Goal: Task Accomplishment & Management: Manage account settings

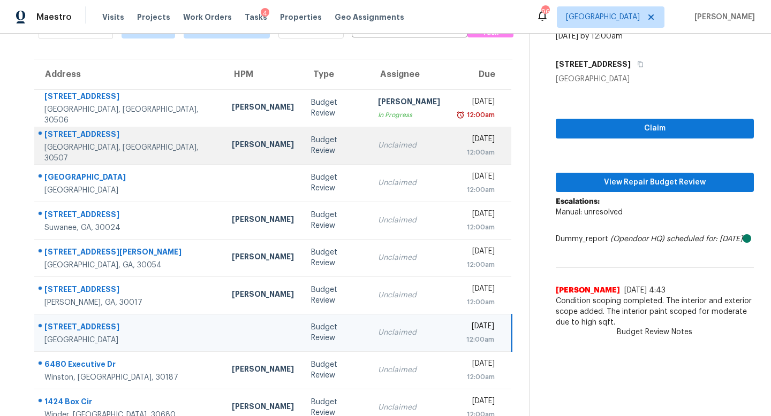
scroll to position [66, 0]
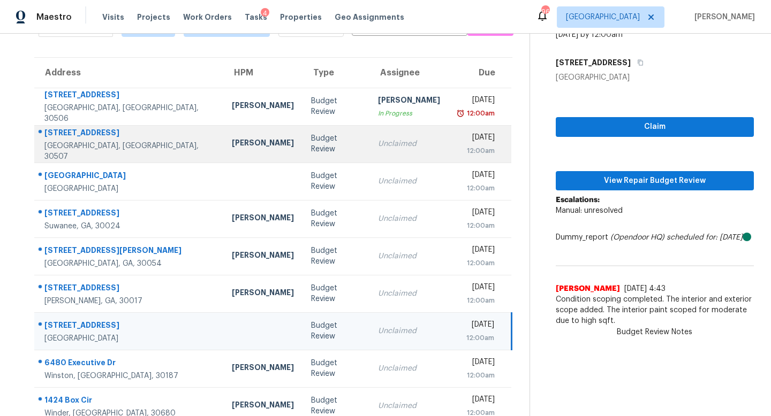
click at [378, 143] on div "Unclaimed" at bounding box center [409, 144] width 62 height 11
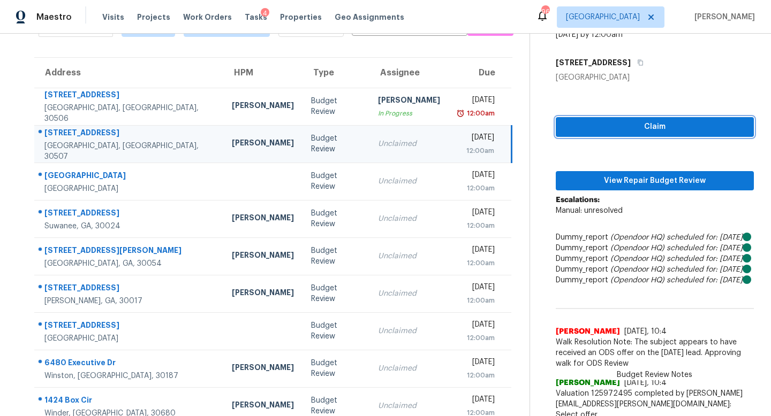
click at [654, 125] on span "Claim" at bounding box center [654, 126] width 181 height 13
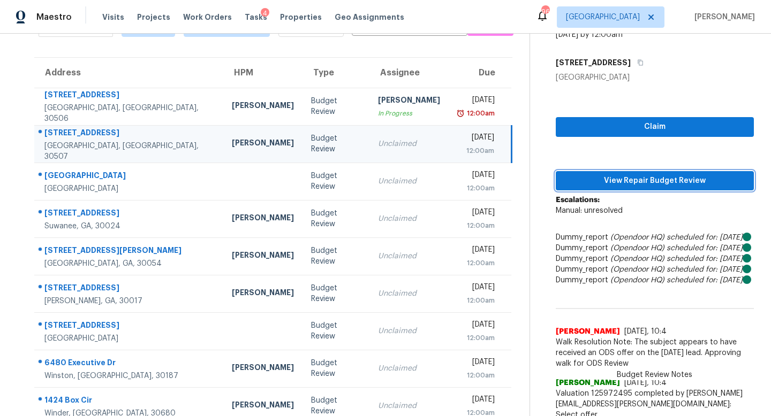
click at [644, 189] on button "View Repair Budget Review" at bounding box center [655, 181] width 198 height 20
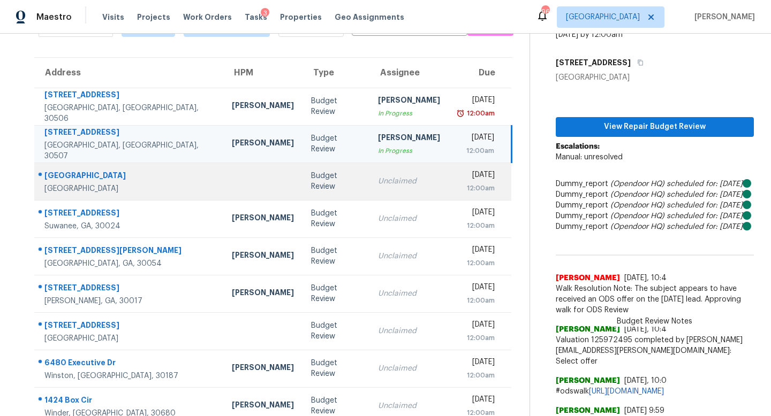
click at [378, 176] on div "Unclaimed" at bounding box center [409, 181] width 62 height 11
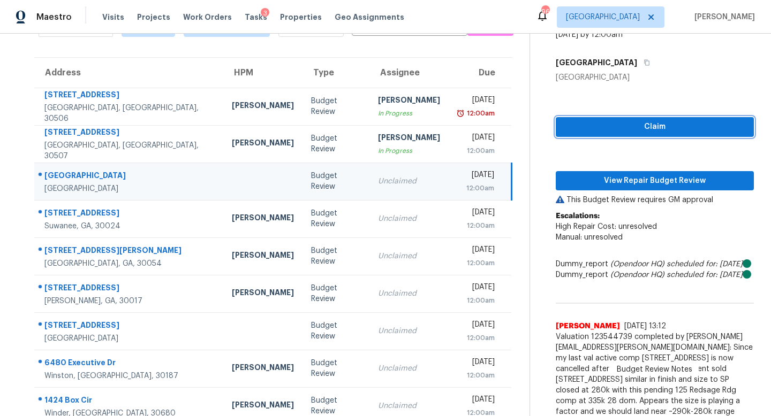
click at [613, 123] on span "Claim" at bounding box center [654, 126] width 181 height 13
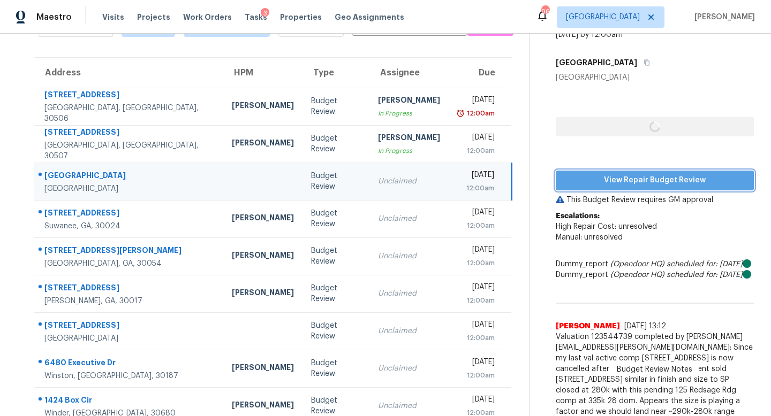
click at [620, 184] on span "View Repair Budget Review" at bounding box center [654, 180] width 181 height 13
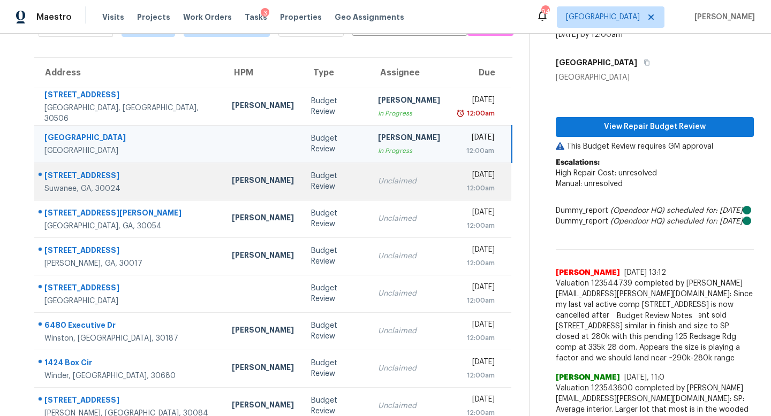
click at [376, 189] on td "Unclaimed" at bounding box center [408, 181] width 79 height 37
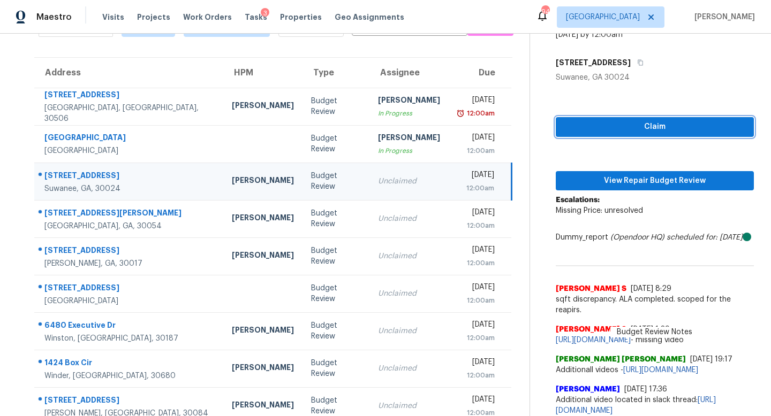
click at [603, 127] on span "Claim" at bounding box center [654, 126] width 181 height 13
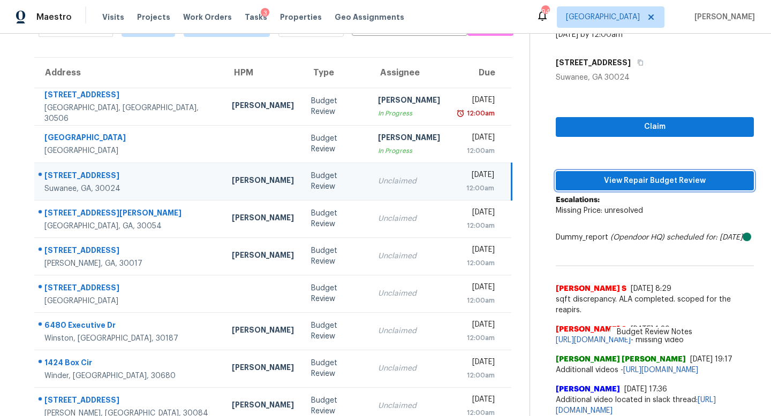
click at [604, 186] on span "View Repair Budget Review" at bounding box center [654, 181] width 181 height 13
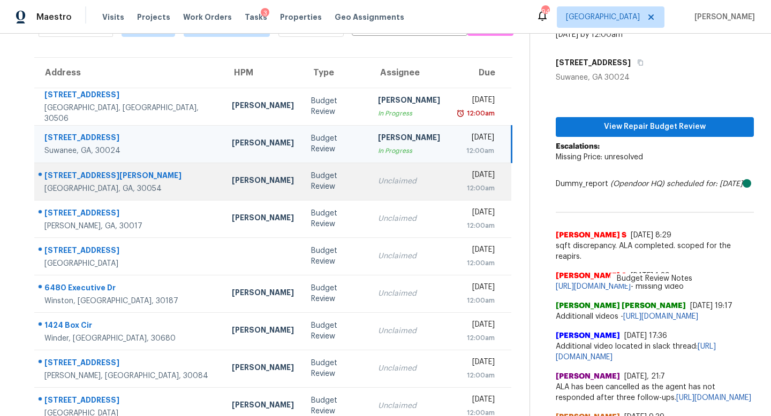
click at [369, 173] on td "Unclaimed" at bounding box center [408, 181] width 79 height 37
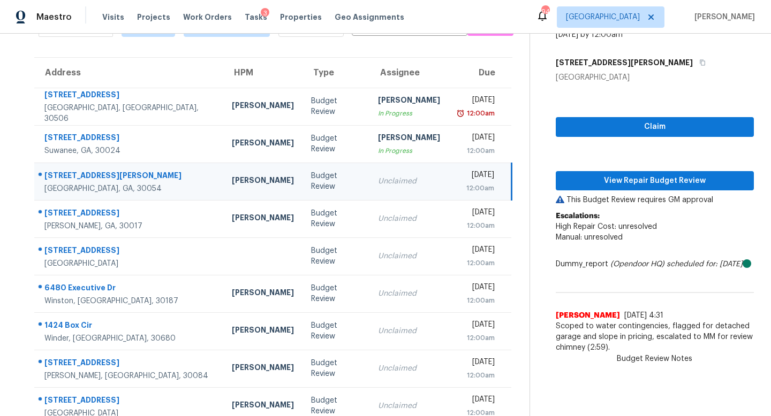
click at [576, 113] on div "Claim View Repair Budget Review This Budget Review requires GM approval Escalat…" at bounding box center [655, 221] width 198 height 276
click at [575, 123] on span "Claim" at bounding box center [654, 126] width 181 height 13
click at [603, 179] on span "View Repair Budget Review" at bounding box center [654, 181] width 181 height 13
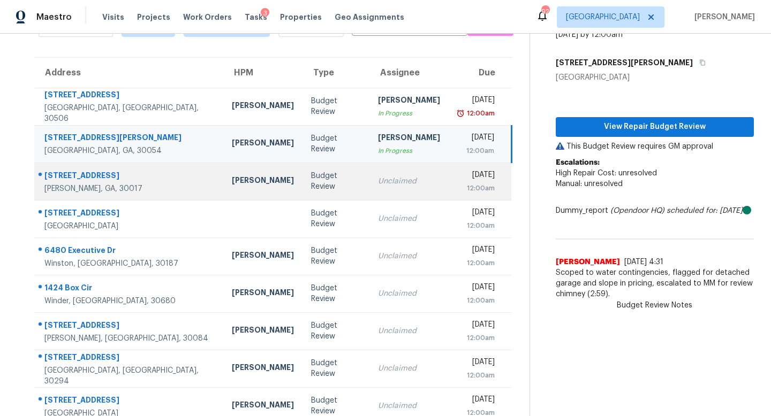
click at [378, 179] on div "Unclaimed" at bounding box center [409, 181] width 62 height 11
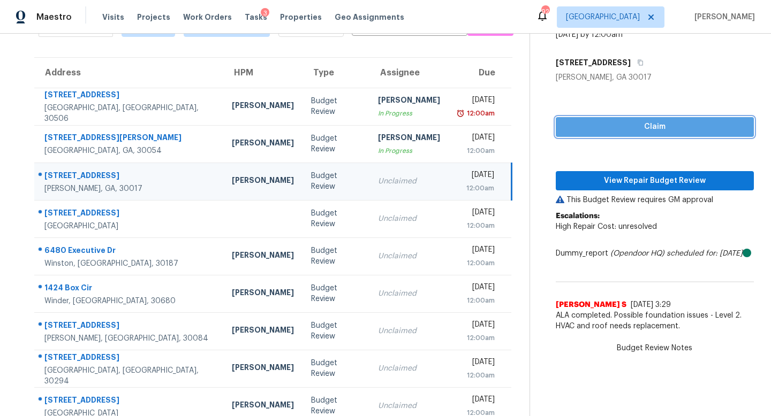
click at [603, 125] on span "Claim" at bounding box center [654, 126] width 181 height 13
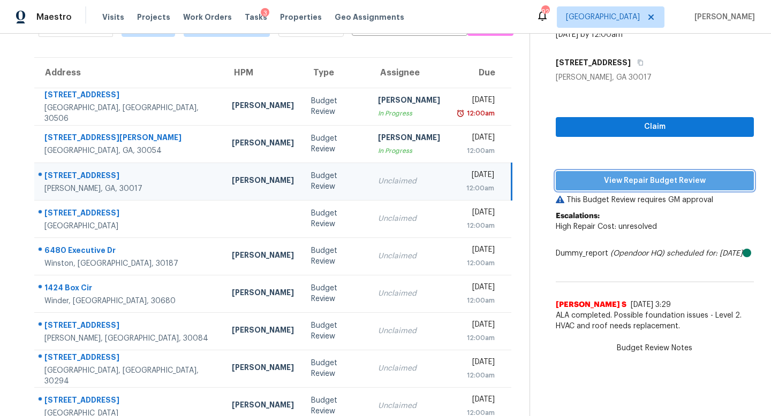
click at [605, 177] on span "View Repair Budget Review" at bounding box center [654, 181] width 181 height 13
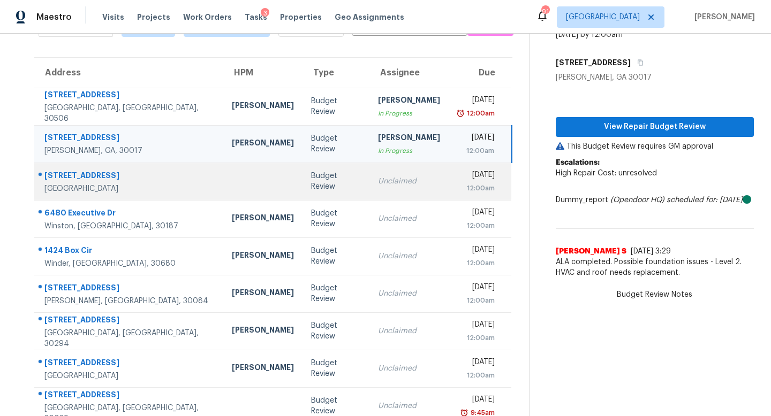
click at [369, 165] on td "Unclaimed" at bounding box center [408, 181] width 79 height 37
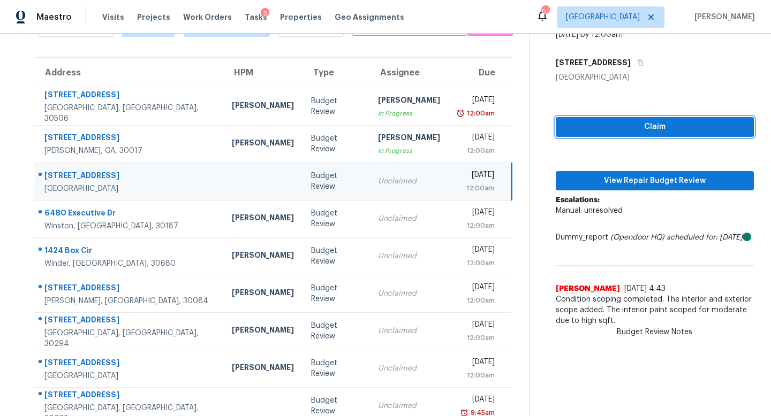
click at [591, 130] on span "Claim" at bounding box center [654, 126] width 181 height 13
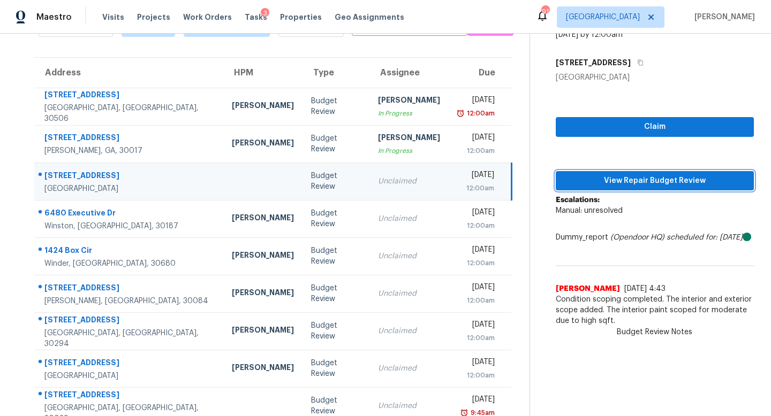
click at [590, 180] on span "View Repair Budget Review" at bounding box center [654, 181] width 181 height 13
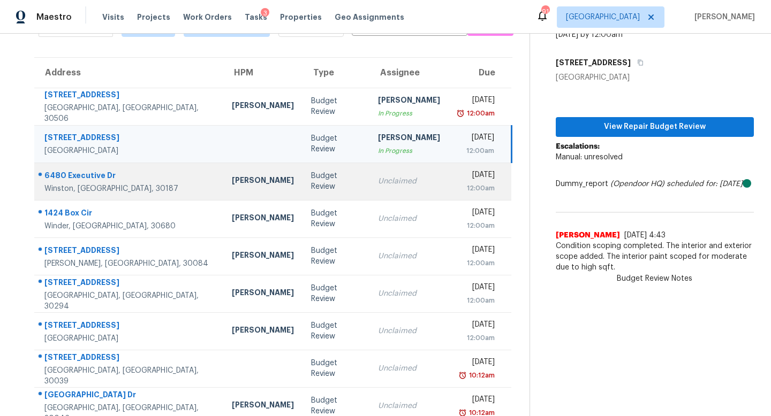
click at [378, 178] on div "Unclaimed" at bounding box center [409, 181] width 62 height 11
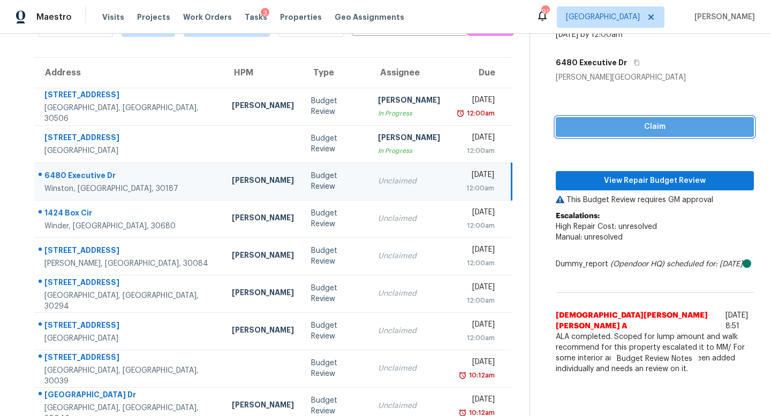
click at [593, 127] on span "Claim" at bounding box center [654, 126] width 181 height 13
click at [592, 194] on div "Claim View Repair Budget Review This Budget Review requires GM approval Escalat…" at bounding box center [655, 231] width 198 height 297
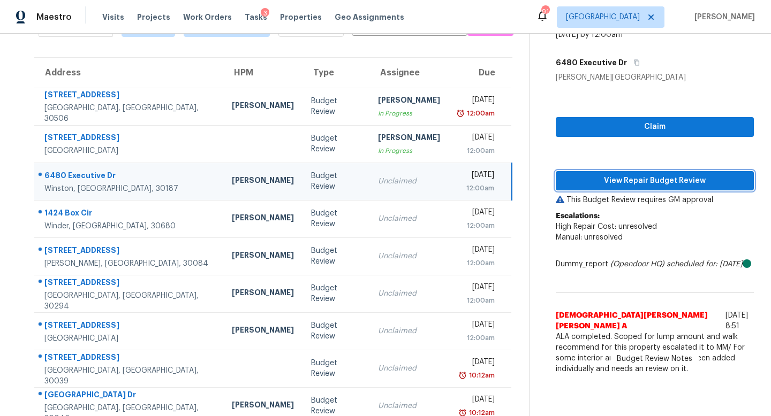
click at [593, 180] on span "View Repair Budget Review" at bounding box center [654, 181] width 181 height 13
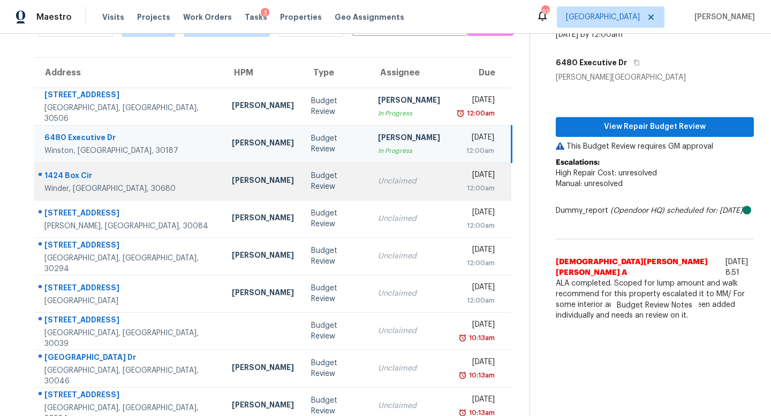
click at [378, 184] on div "Unclaimed" at bounding box center [409, 181] width 62 height 11
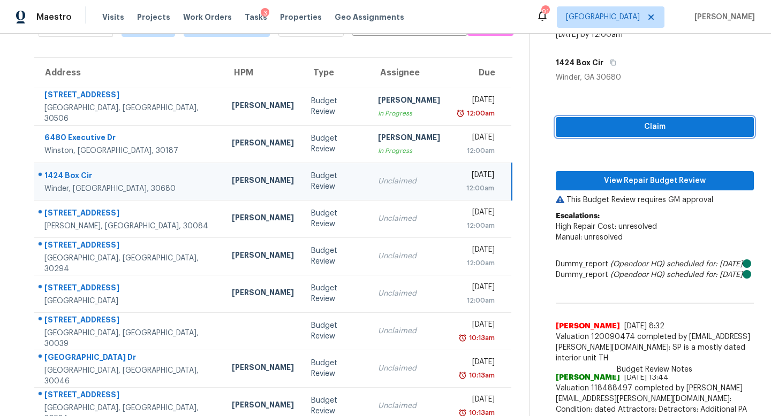
click at [633, 124] on span "Claim" at bounding box center [654, 126] width 181 height 13
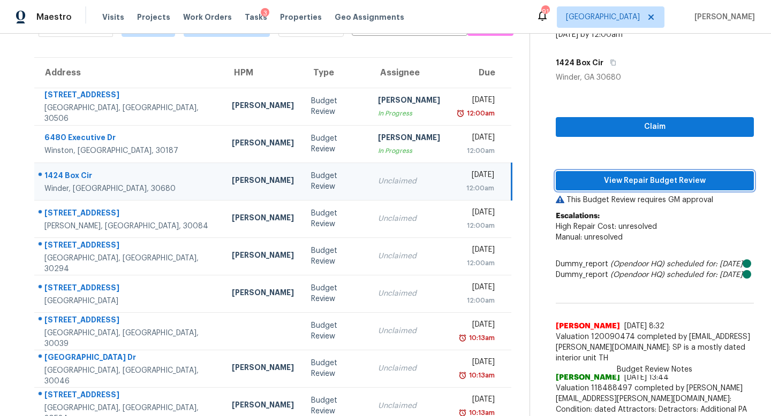
click at [636, 176] on span "View Repair Budget Review" at bounding box center [654, 181] width 181 height 13
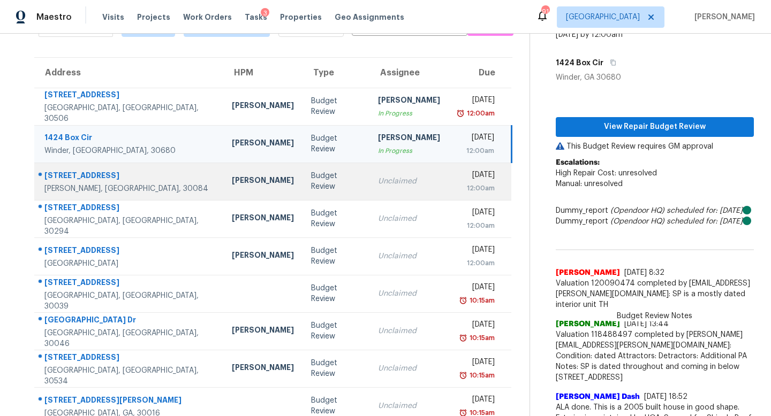
click at [378, 186] on div "Unclaimed" at bounding box center [409, 181] width 62 height 11
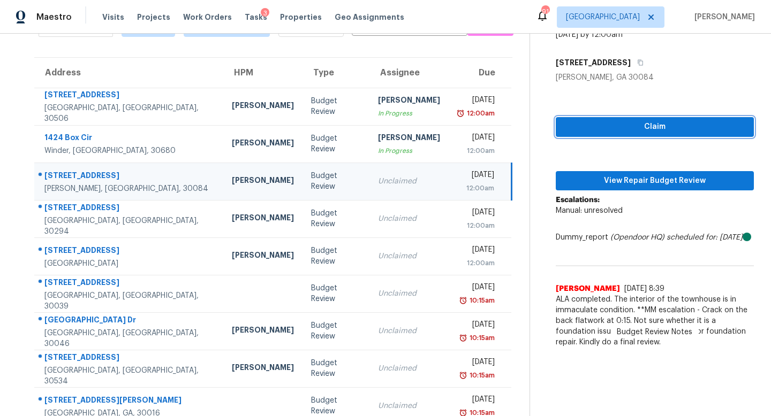
click at [611, 131] on span "Claim" at bounding box center [654, 126] width 181 height 13
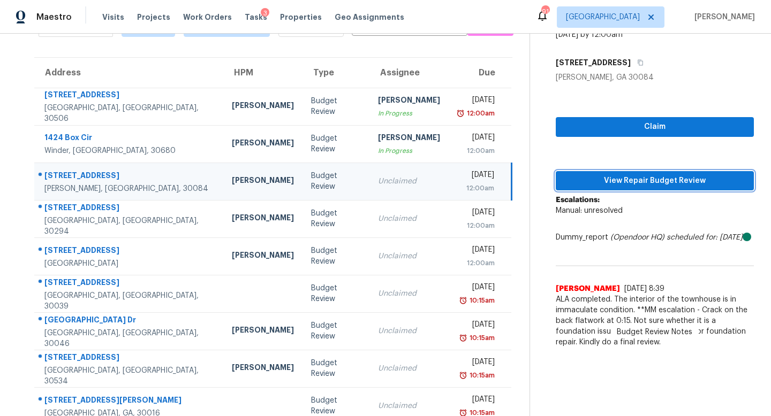
click at [618, 179] on span "View Repair Budget Review" at bounding box center [654, 181] width 181 height 13
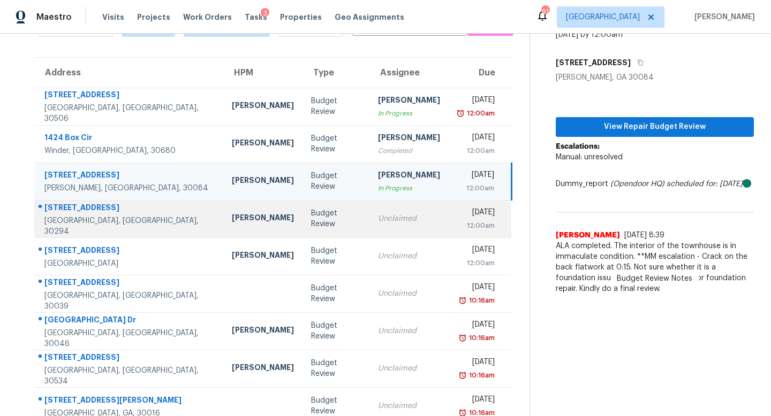
click at [396, 220] on td "Unclaimed" at bounding box center [408, 218] width 79 height 37
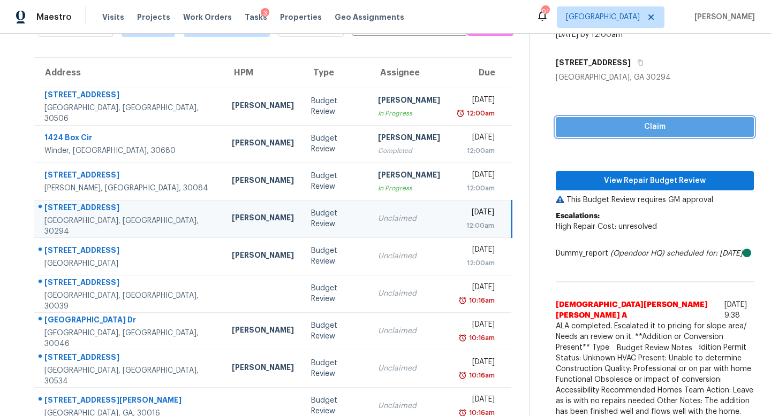
click at [602, 121] on span "Claim" at bounding box center [654, 126] width 181 height 13
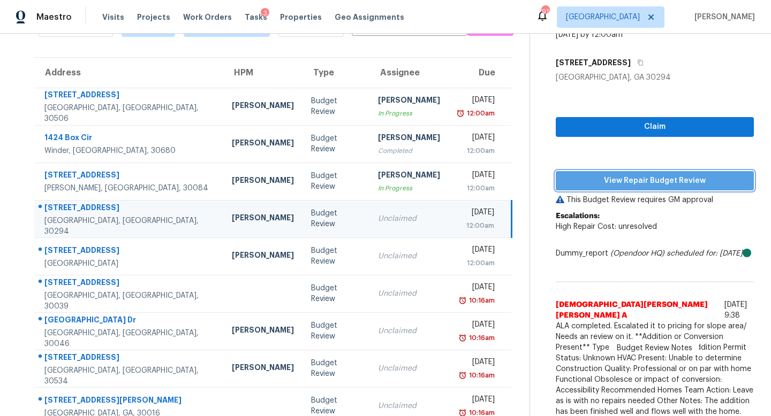
click at [619, 172] on button "View Repair Budget Review" at bounding box center [655, 181] width 198 height 20
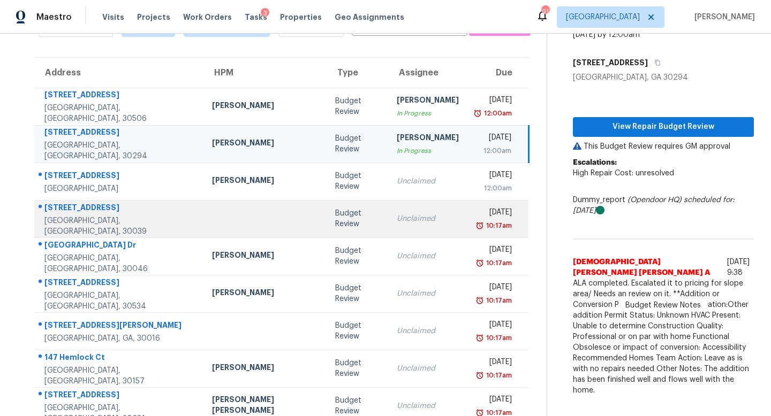
scroll to position [141, 0]
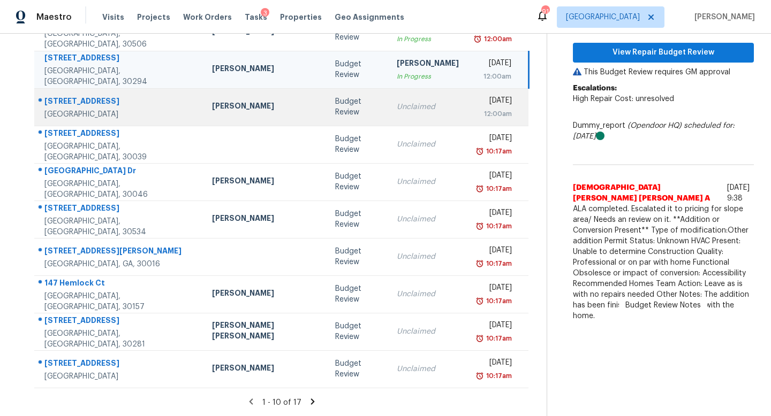
click at [388, 99] on td "Unclaimed" at bounding box center [427, 106] width 79 height 37
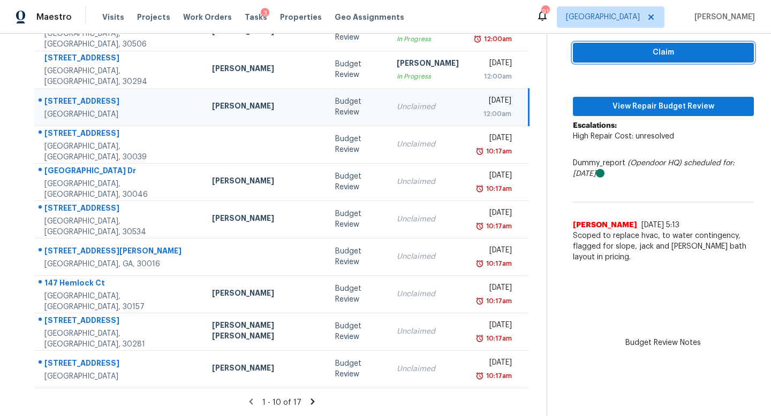
click at [626, 56] on span "Claim" at bounding box center [663, 52] width 164 height 13
click at [623, 94] on div "Claim View Repair Budget Review Escalations: High Repair Cost: unresolved Dummy…" at bounding box center [663, 139] width 181 height 260
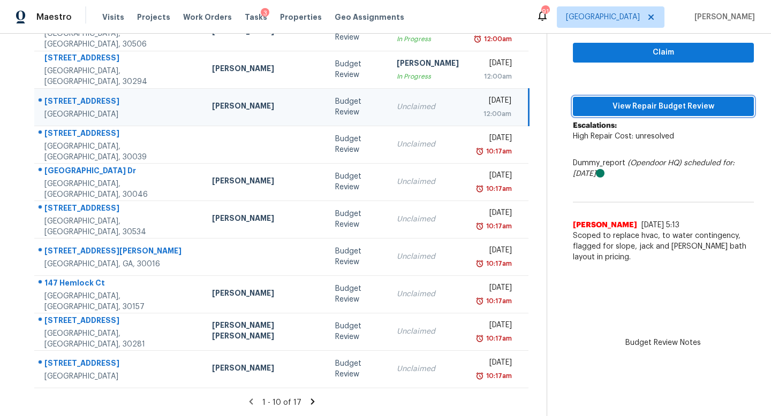
click at [623, 101] on span "View Repair Budget Review" at bounding box center [663, 106] width 164 height 13
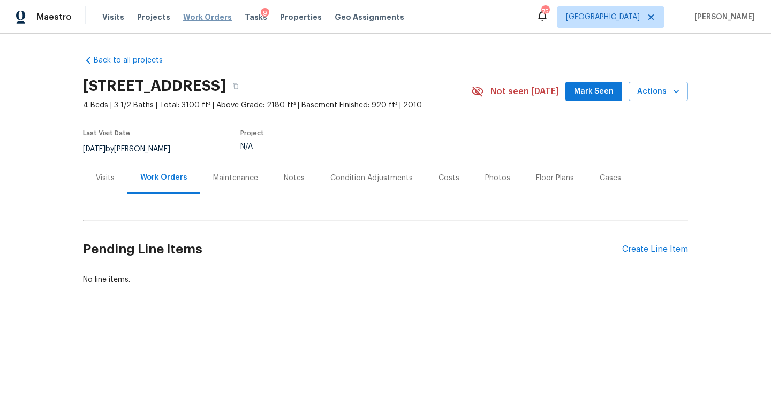
click at [183, 14] on span "Work Orders" at bounding box center [207, 17] width 49 height 11
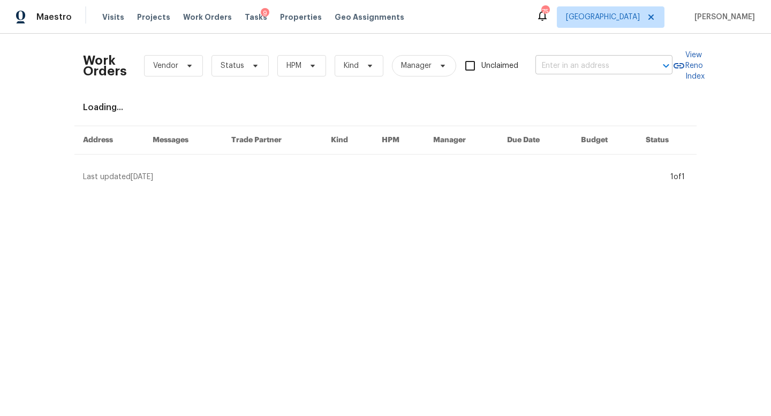
click at [553, 72] on input "text" at bounding box center [588, 66] width 107 height 17
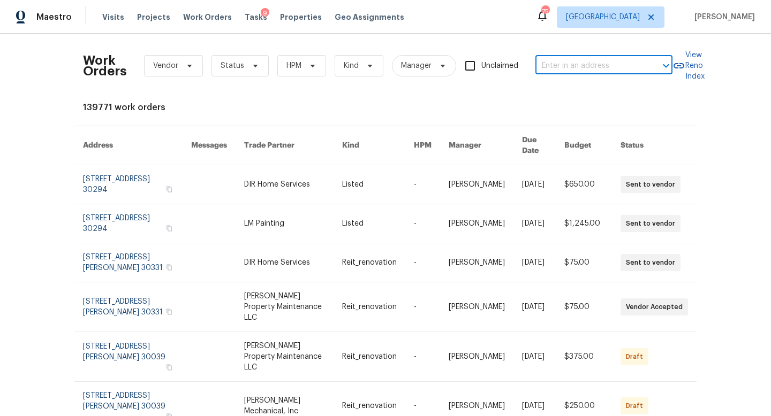
paste input "6405 Beaver Creek Trl, Atlanta, GA 30349"
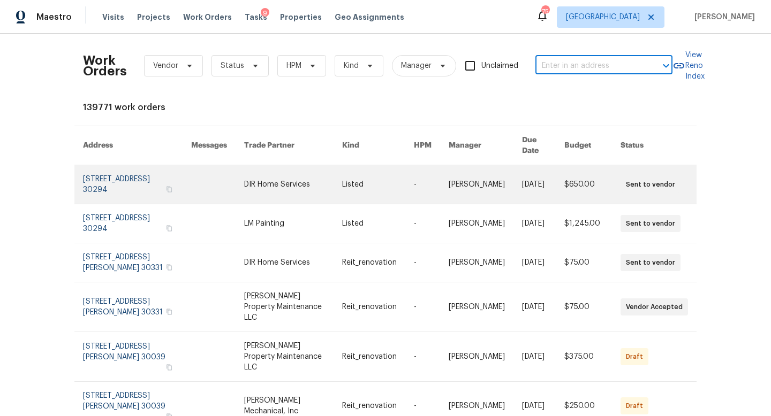
type input "6405 Beaver Creek Trl, Atlanta, GA 30349"
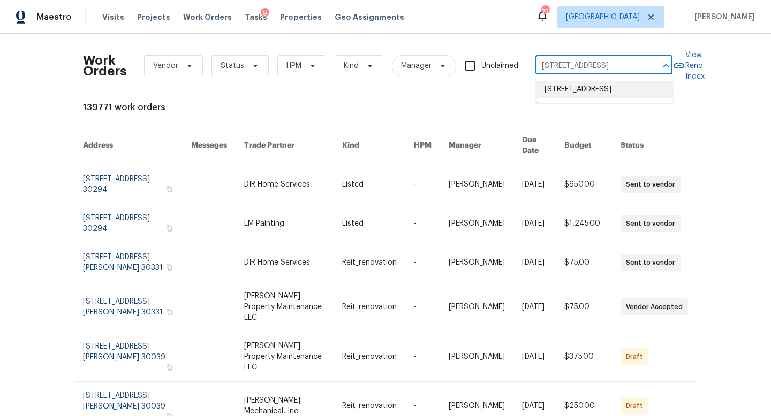
click at [570, 95] on li "6405 Beaver Creek Trl, Atlanta, GA 30349" at bounding box center [604, 90] width 137 height 18
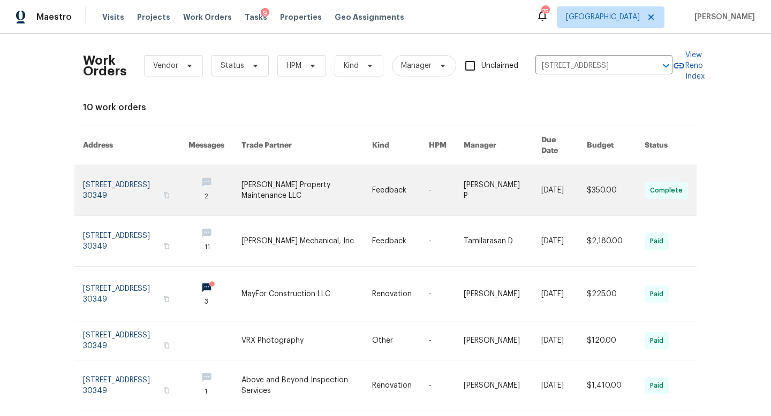
click at [145, 182] on link at bounding box center [135, 190] width 105 height 50
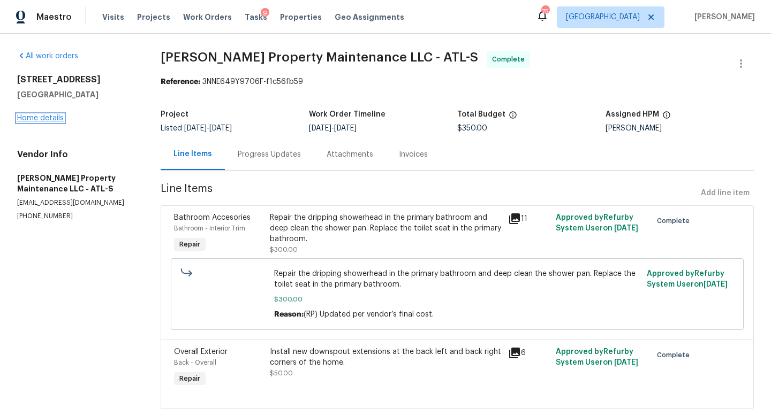
click at [58, 120] on link "Home details" at bounding box center [40, 118] width 47 height 7
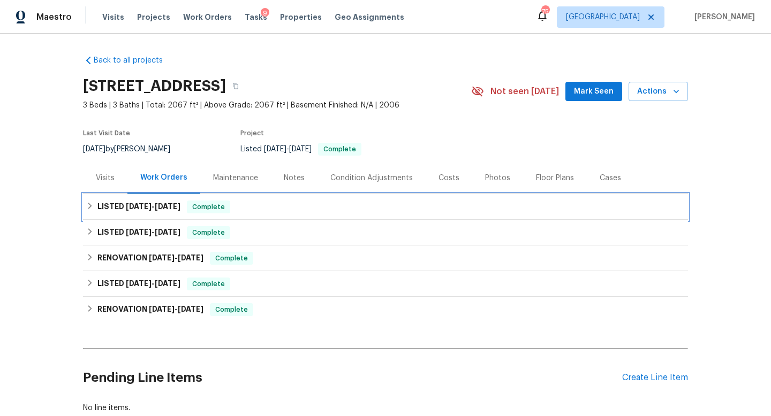
click at [166, 217] on div "LISTED 9/2/25 - 9/3/25 Complete" at bounding box center [385, 207] width 605 height 26
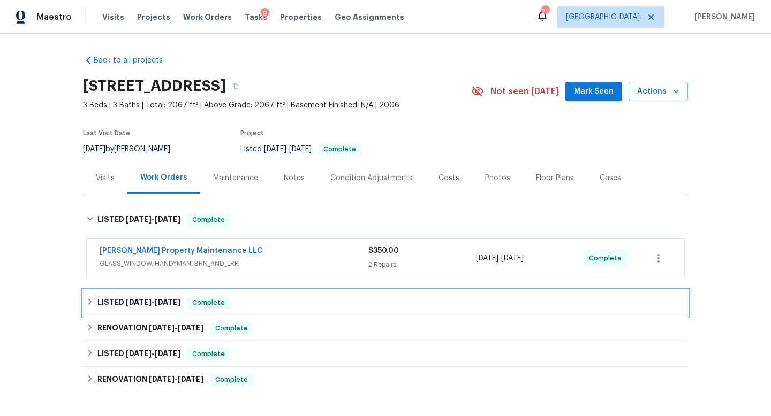
click at [185, 303] on div "LISTED 6/18/25 - 7/1/25 Complete" at bounding box center [385, 303] width 598 height 13
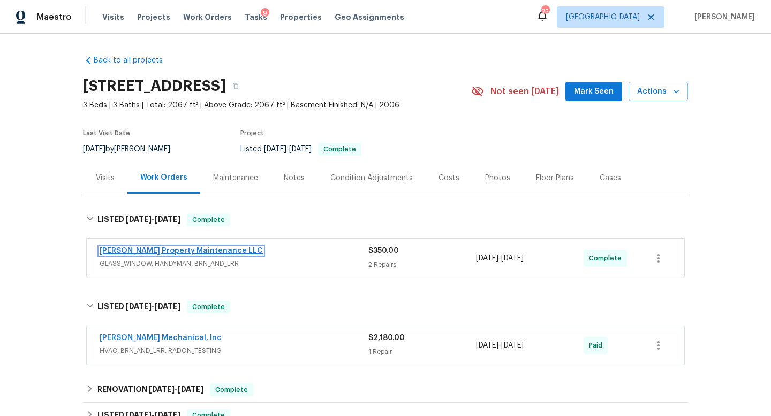
click at [195, 254] on link "Glen Property Maintenance LLC" at bounding box center [181, 250] width 163 height 7
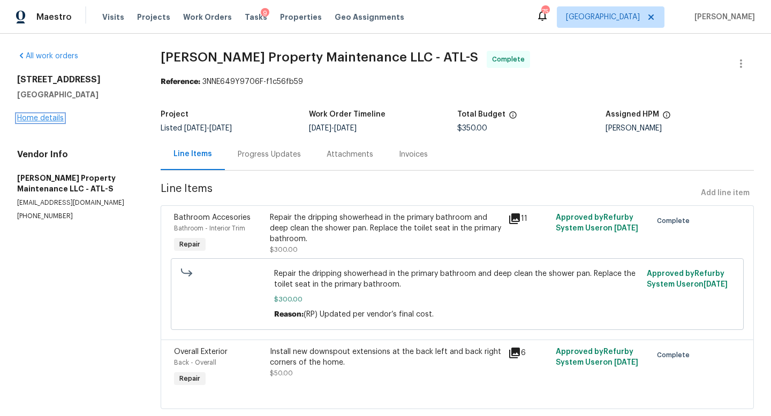
click at [34, 120] on link "Home details" at bounding box center [40, 118] width 47 height 7
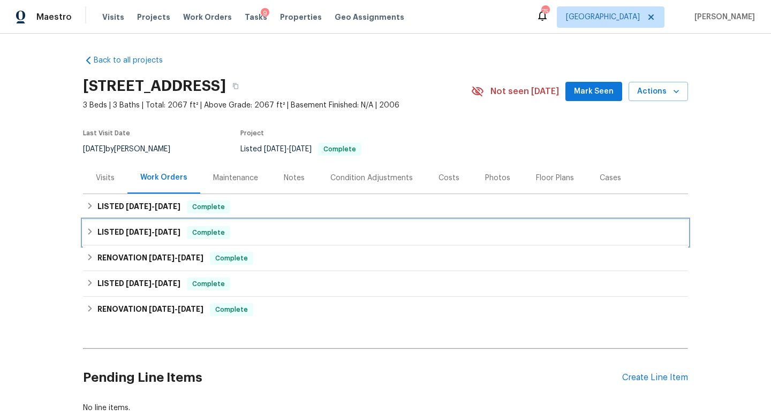
click at [129, 229] on span "6/18/25" at bounding box center [139, 232] width 26 height 7
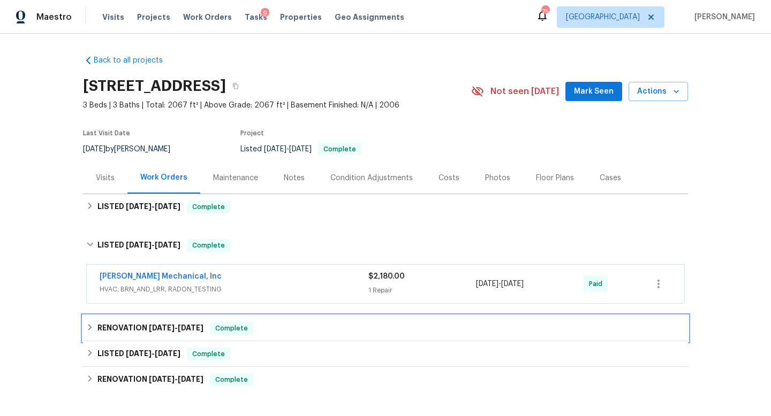
click at [143, 335] on h6 "RENOVATION 5/15/25 - 5/17/25" at bounding box center [150, 328] width 106 height 13
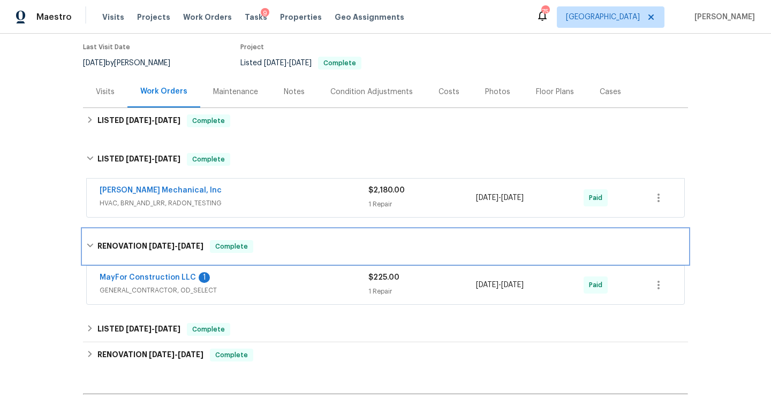
scroll to position [91, 0]
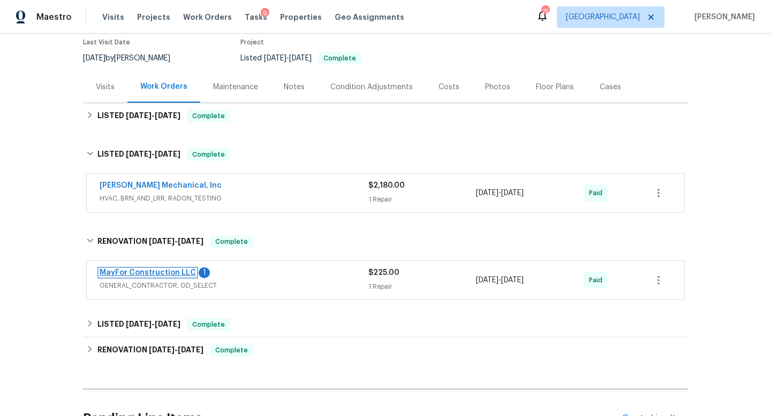
click at [178, 274] on link "MayFor Construction LLC" at bounding box center [148, 272] width 96 height 7
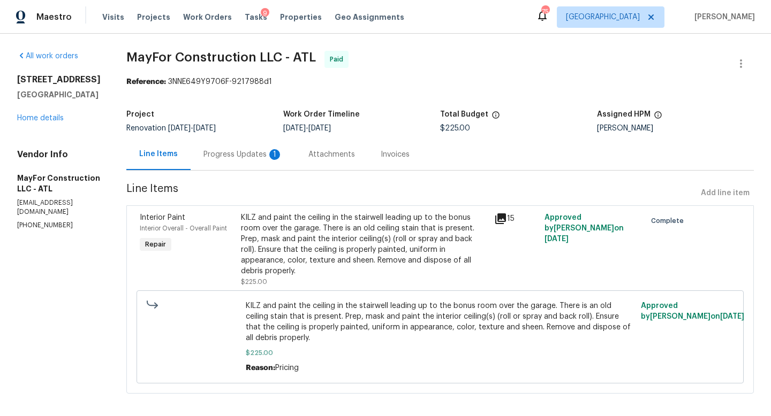
click at [264, 156] on div "Progress Updates 1" at bounding box center [242, 154] width 79 height 11
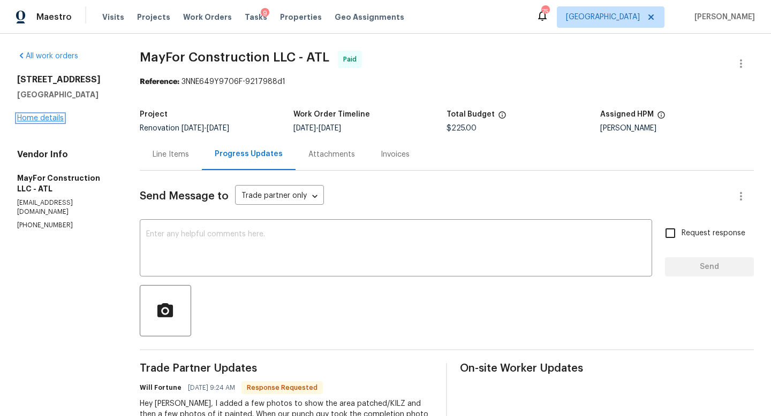
click at [41, 118] on link "Home details" at bounding box center [40, 118] width 47 height 7
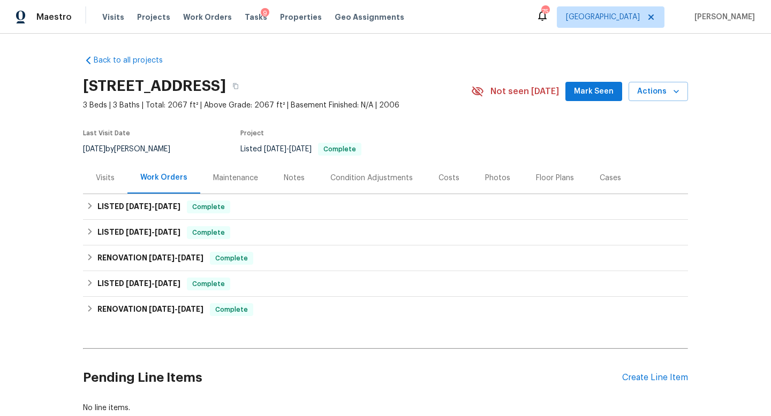
click at [111, 177] on div "Visits" at bounding box center [105, 178] width 19 height 11
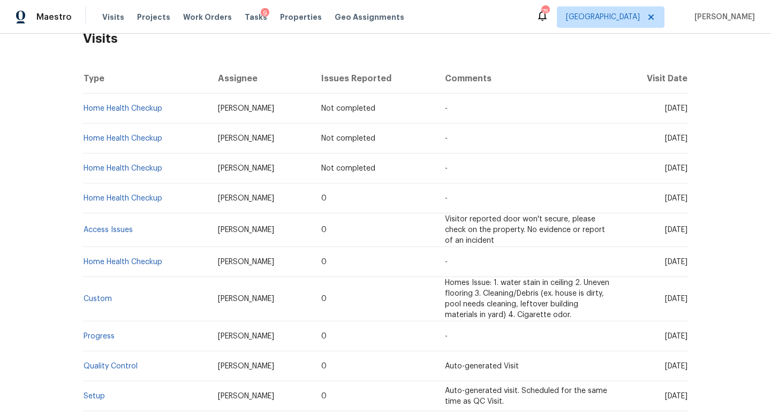
scroll to position [183, 0]
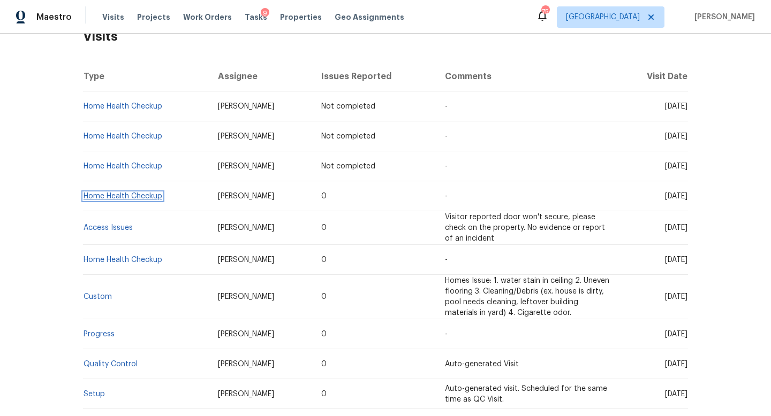
click at [151, 197] on link "Home Health Checkup" at bounding box center [123, 196] width 79 height 7
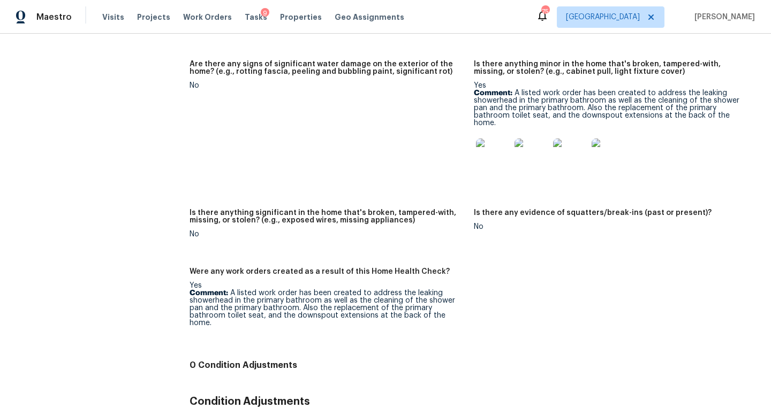
scroll to position [765, 0]
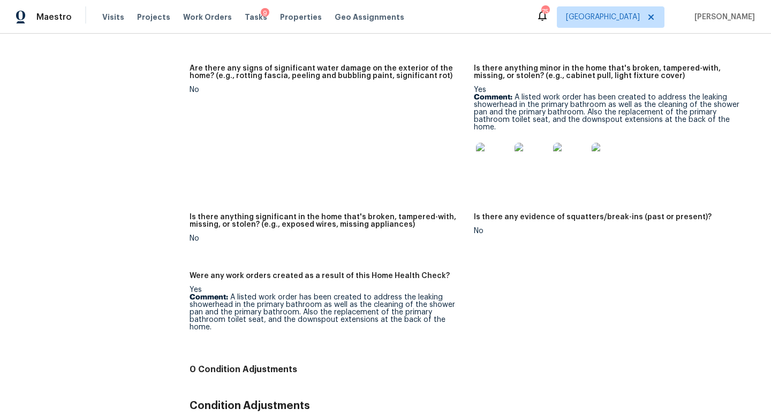
click at [493, 146] on img at bounding box center [493, 160] width 34 height 34
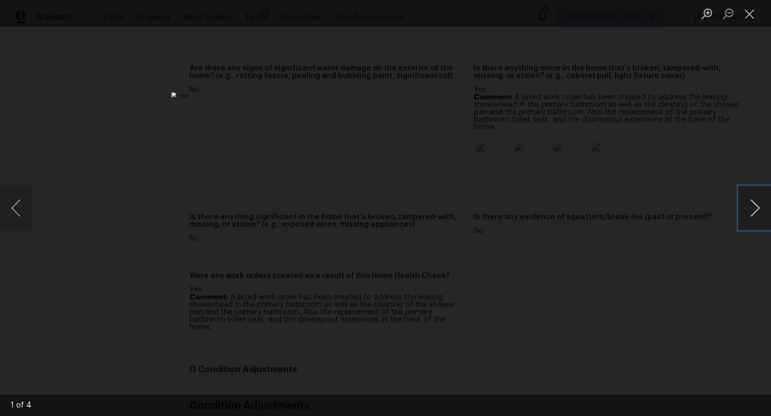
click at [758, 217] on button "Next image" at bounding box center [755, 208] width 32 height 43
click at [758, 216] on button "Next image" at bounding box center [755, 208] width 32 height 43
click at [760, 217] on button "Next image" at bounding box center [755, 208] width 32 height 43
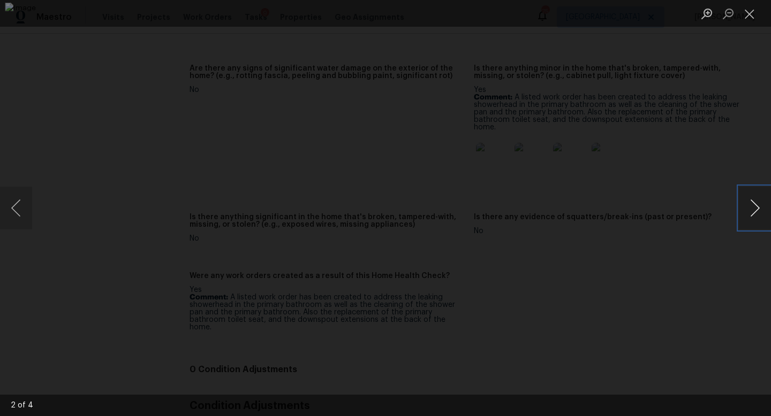
click at [760, 217] on button "Next image" at bounding box center [755, 208] width 32 height 43
click at [755, 13] on button "Close lightbox" at bounding box center [749, 13] width 21 height 19
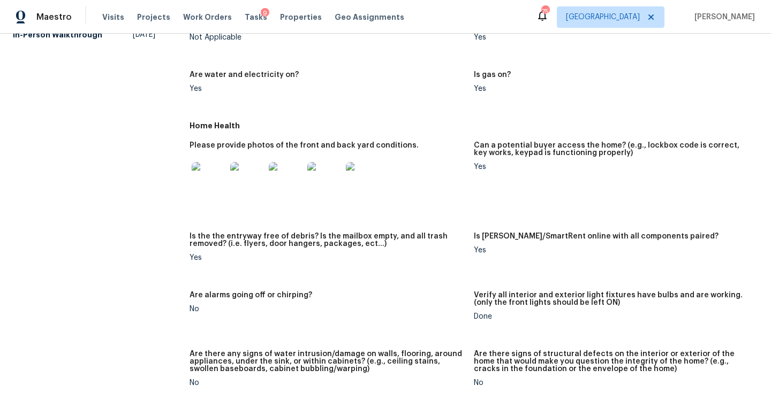
scroll to position [472, 0]
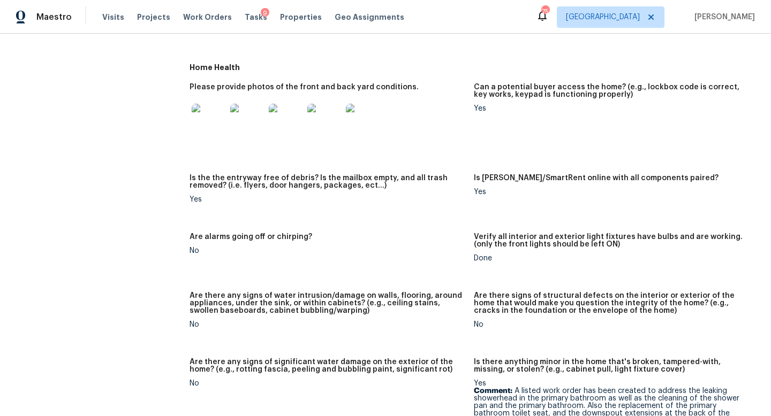
click at [210, 116] on img at bounding box center [209, 121] width 34 height 34
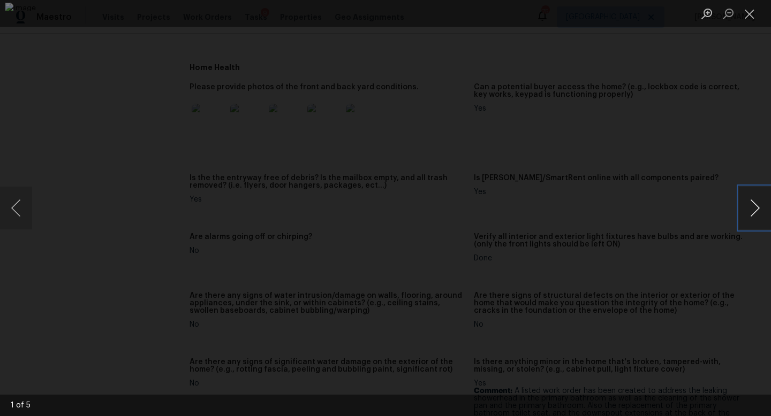
click at [750, 213] on button "Next image" at bounding box center [755, 208] width 32 height 43
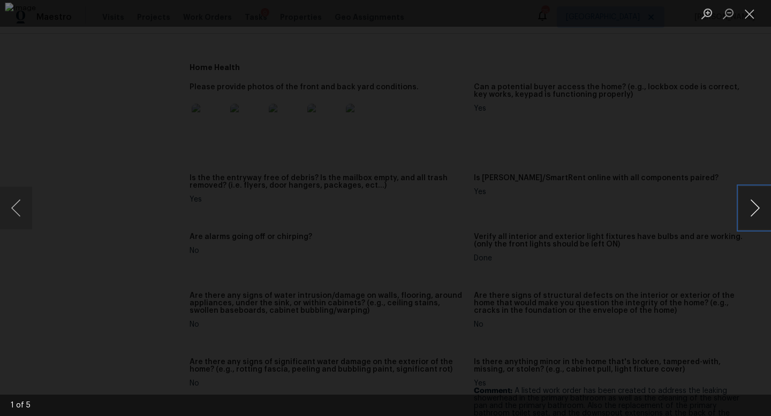
click at [750, 213] on button "Next image" at bounding box center [755, 208] width 32 height 43
click at [749, 18] on button "Close lightbox" at bounding box center [749, 13] width 21 height 19
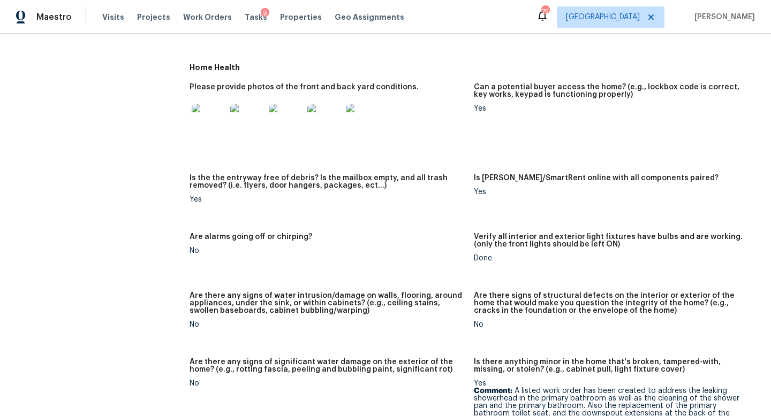
scroll to position [0, 0]
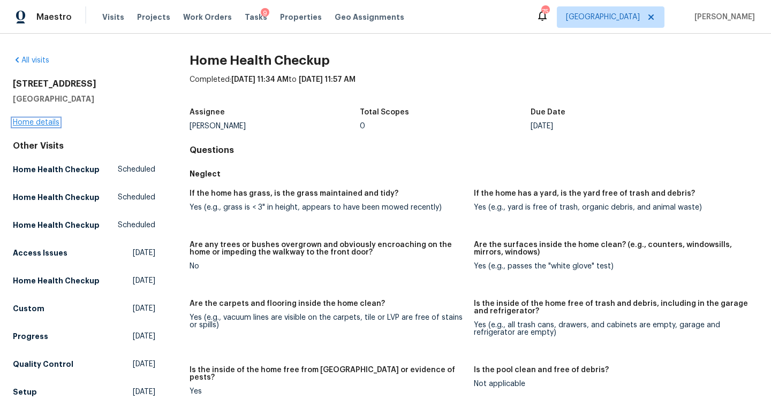
click at [53, 122] on link "Home details" at bounding box center [36, 122] width 47 height 7
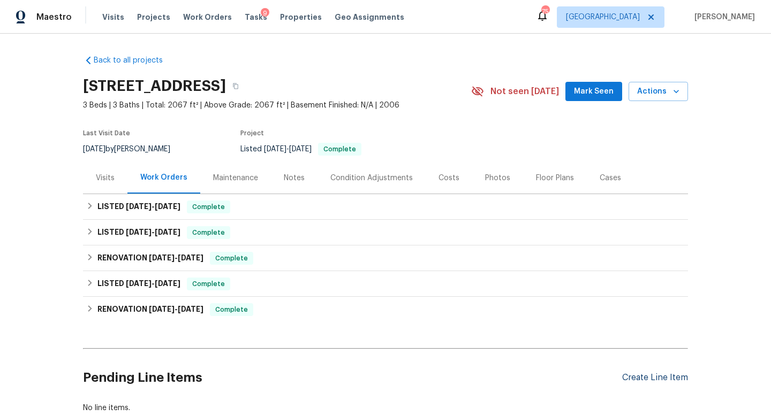
click at [669, 380] on div "Create Line Item" at bounding box center [655, 378] width 66 height 10
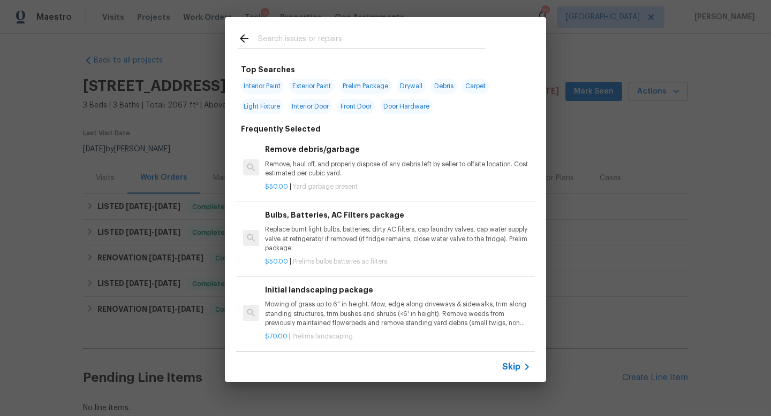
click at [333, 34] on input "text" at bounding box center [371, 40] width 227 height 16
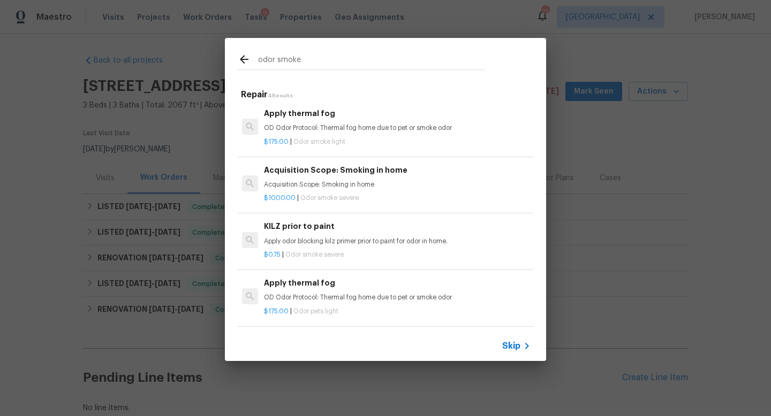
scroll to position [2, 1]
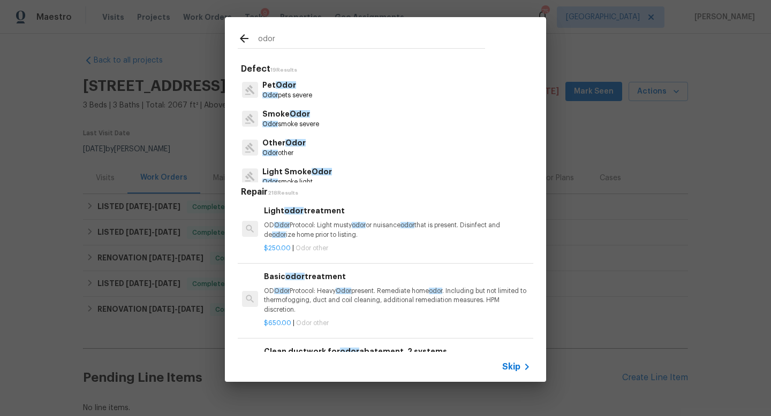
type input "odor"
click at [285, 121] on p "Odor smoke severe" at bounding box center [290, 124] width 57 height 9
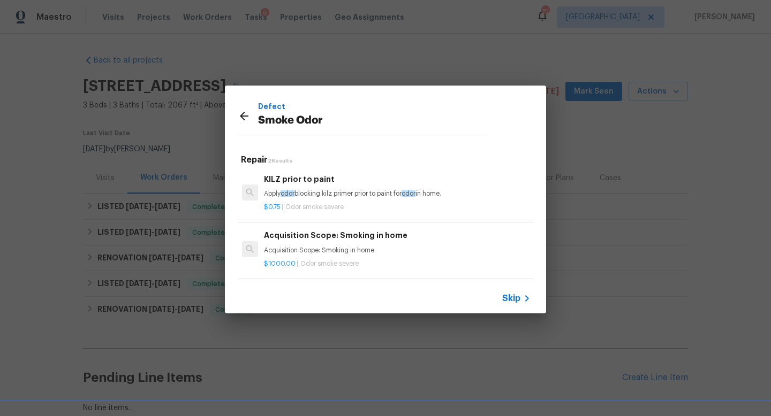
click at [241, 117] on icon at bounding box center [244, 116] width 9 height 9
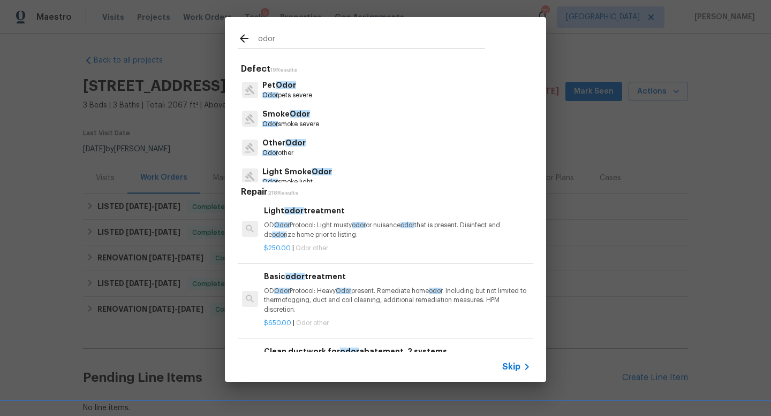
click at [327, 218] on div "Light odor treatment OD Odor Protocol: Light musty odor or nuisance odor that i…" at bounding box center [396, 222] width 265 height 35
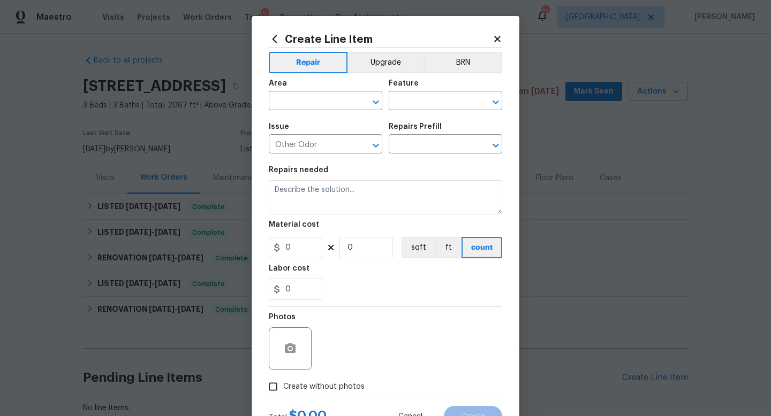
type textarea "OD Odor Protocol: Light musty odor or nuisance odor that is present. Disinfect …"
type input "1"
type input "Light odor treatment $250.00"
type input "250"
click at [498, 36] on icon at bounding box center [497, 39] width 10 height 10
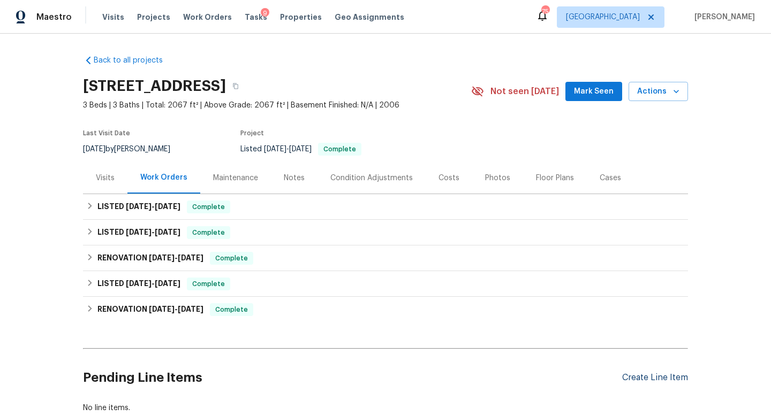
click at [640, 381] on div "Create Line Item" at bounding box center [655, 378] width 66 height 10
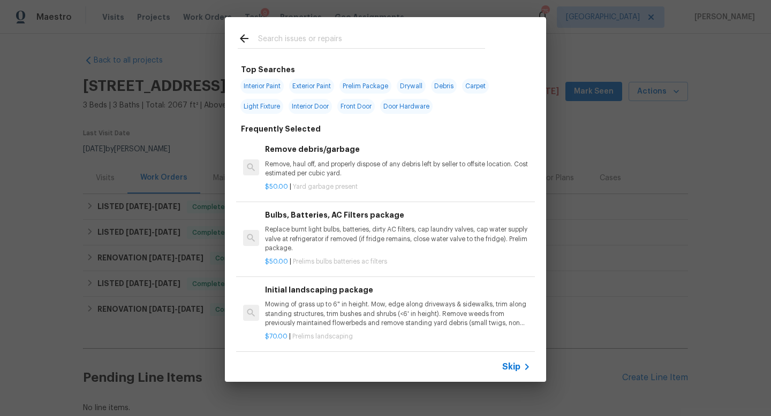
click at [295, 44] on input "text" at bounding box center [371, 40] width 227 height 16
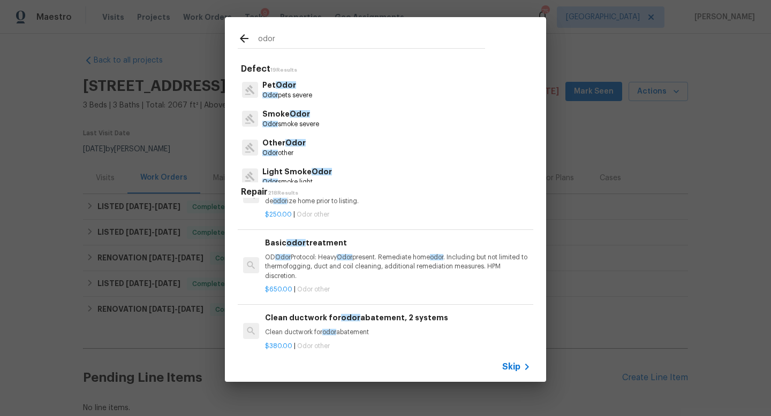
scroll to position [37, 0]
type input "odor"
click at [355, 264] on p "OD Odor Protocol: Heavy Odor present. Remediate home odor . Including but not l…" at bounding box center [397, 265] width 265 height 27
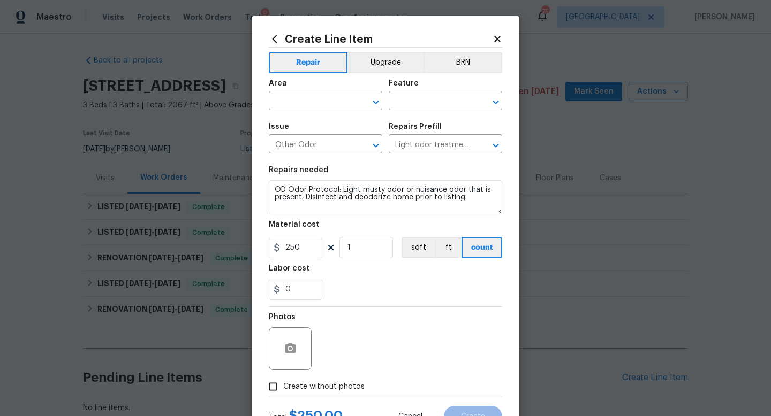
type input "Basic odor treatment $650.00"
type textarea "OD Odor Protocol: Heavy Odor present. Remediate home odor. Including but not li…"
type input "650"
click at [316, 102] on input "text" at bounding box center [311, 102] width 84 height 17
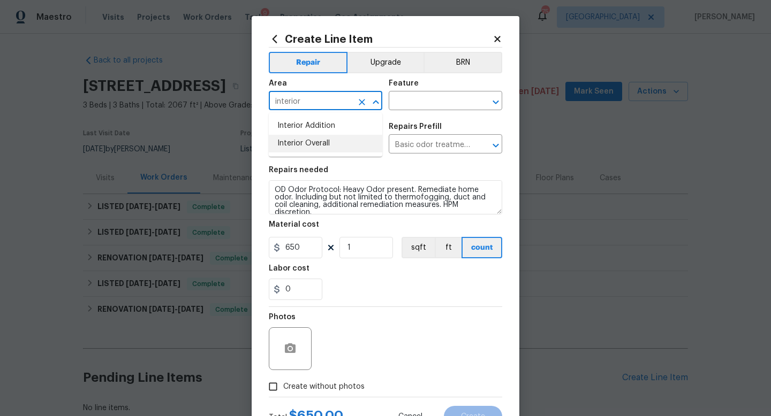
click at [324, 147] on li "Interior Overall" at bounding box center [325, 144] width 113 height 18
type input "Interior Overall"
click at [417, 104] on input "text" at bounding box center [431, 102] width 84 height 17
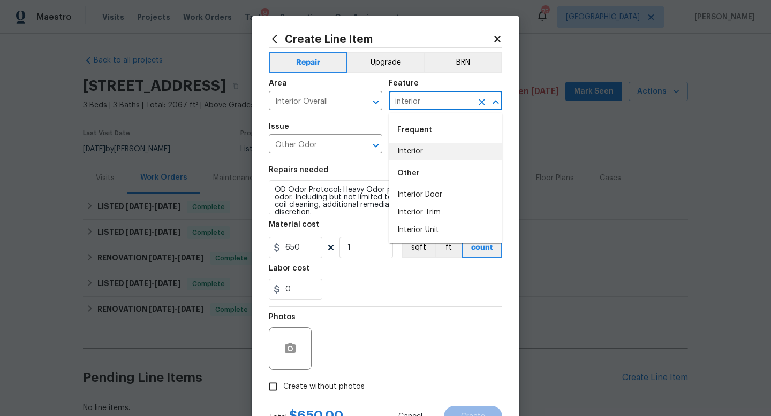
click at [428, 151] on li "Interior" at bounding box center [445, 152] width 113 height 18
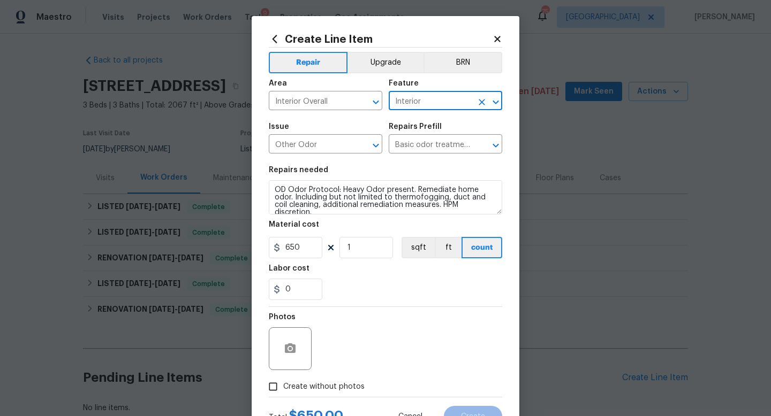
scroll to position [45, 0]
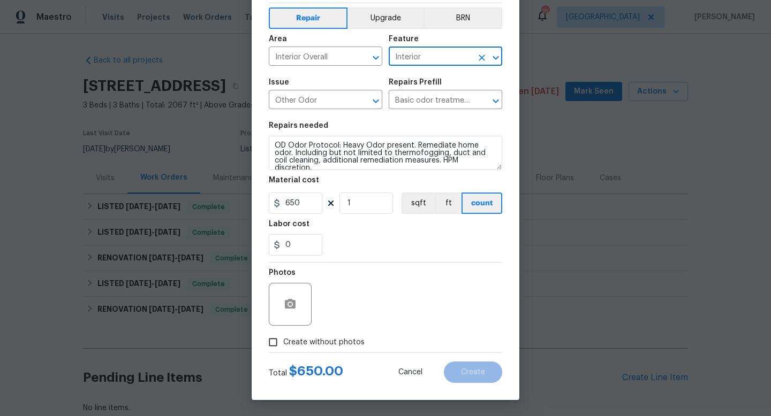
type input "Interior"
click at [275, 342] on input "Create without photos" at bounding box center [273, 342] width 20 height 20
checkbox input "true"
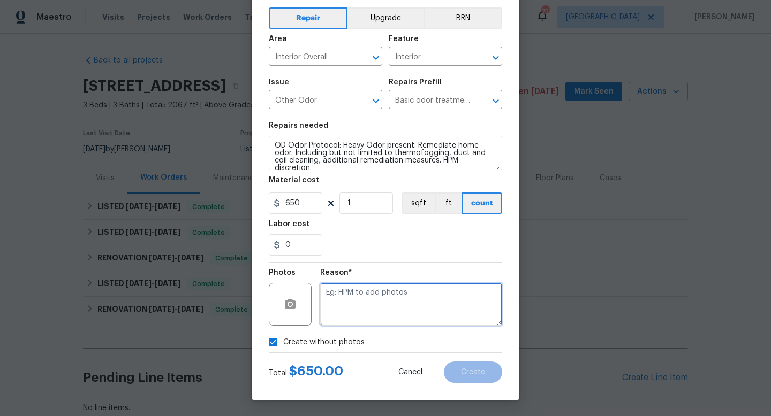
click at [368, 305] on textarea at bounding box center [411, 304] width 182 height 43
type textarea "feedback"
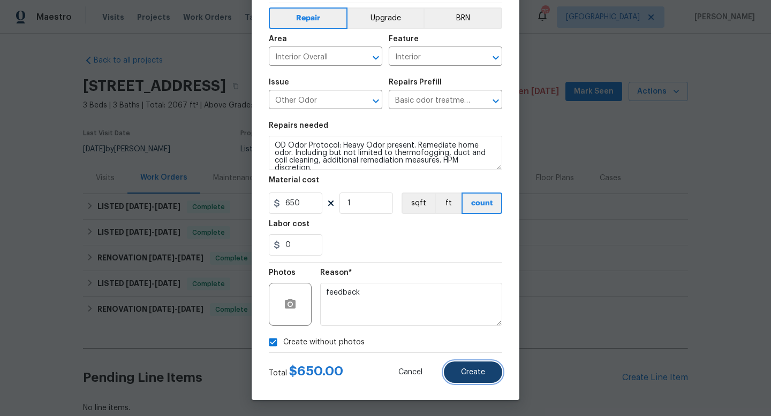
click at [492, 370] on button "Create" at bounding box center [473, 372] width 58 height 21
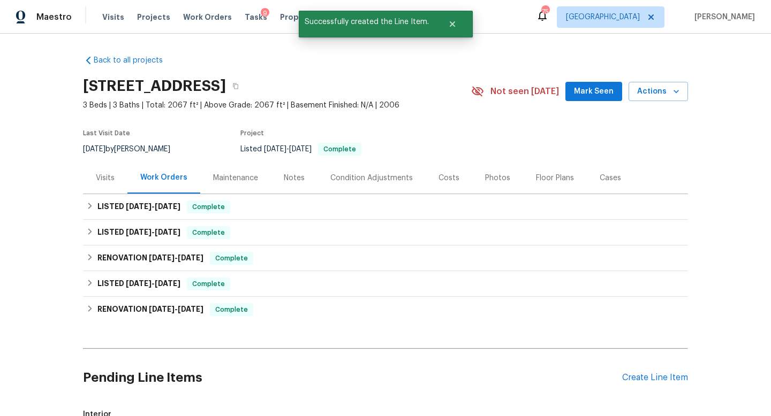
scroll to position [214, 0]
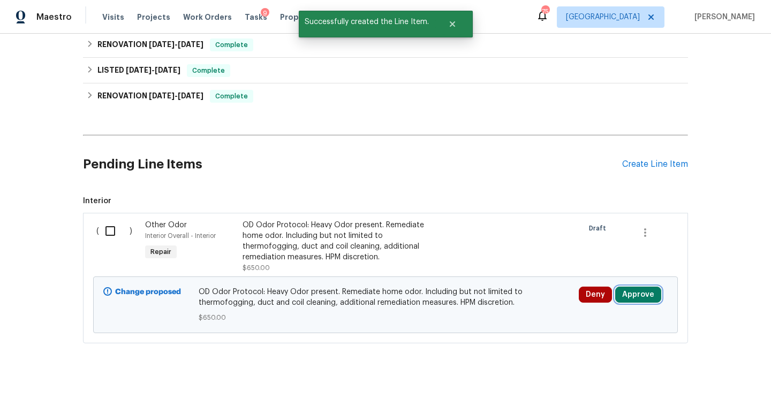
click at [639, 293] on button "Approve" at bounding box center [638, 295] width 46 height 16
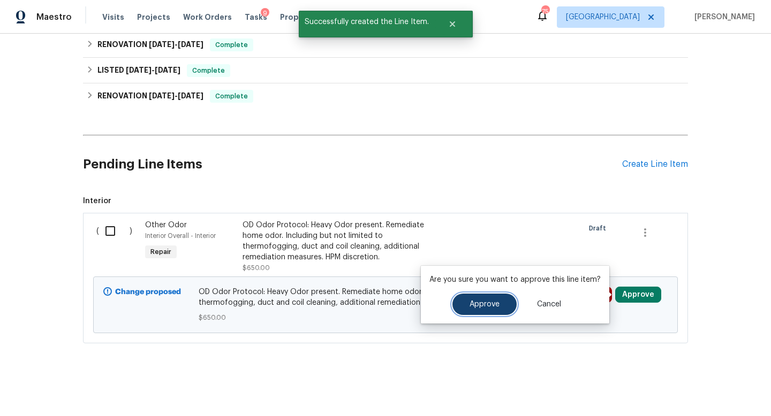
click at [511, 305] on button "Approve" at bounding box center [484, 304] width 64 height 21
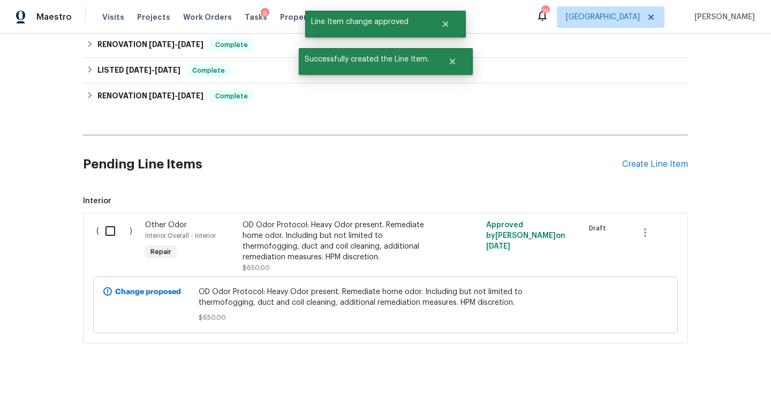
click at [120, 232] on input "checkbox" at bounding box center [114, 231] width 31 height 22
checkbox input "true"
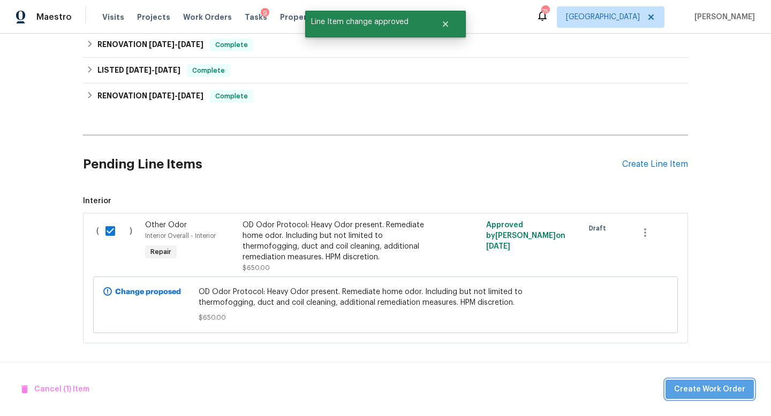
click at [720, 385] on span "Create Work Order" at bounding box center [709, 389] width 71 height 13
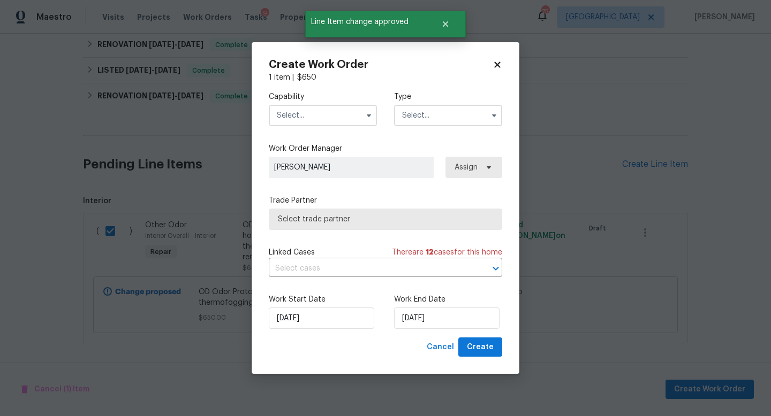
click at [310, 111] on input "text" at bounding box center [323, 115] width 108 height 21
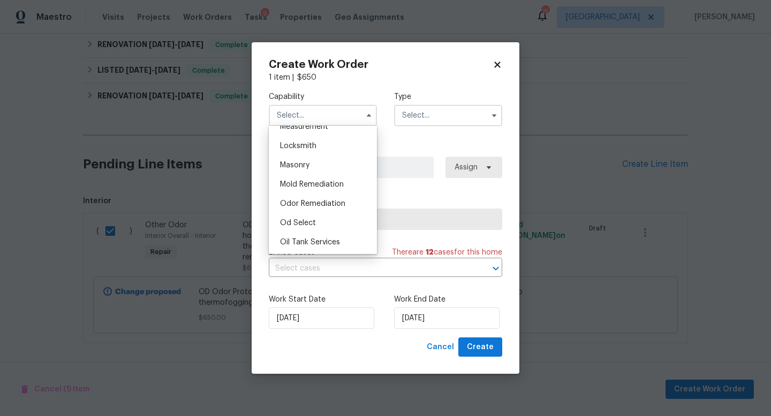
scroll to position [781, 0]
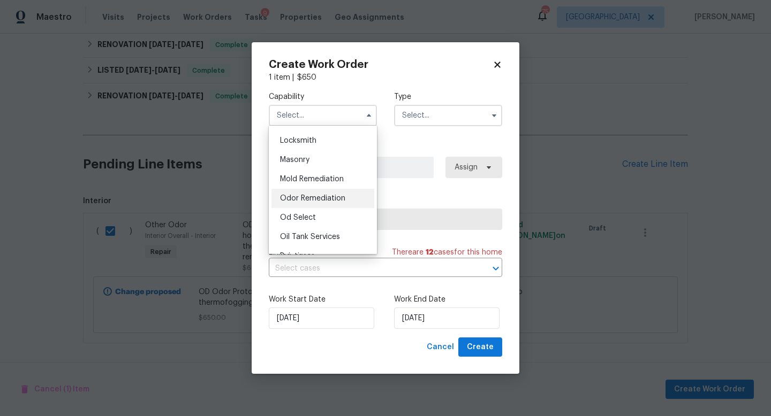
click at [298, 194] on div "Odor Remediation" at bounding box center [322, 198] width 103 height 19
type input "Odor Remediation"
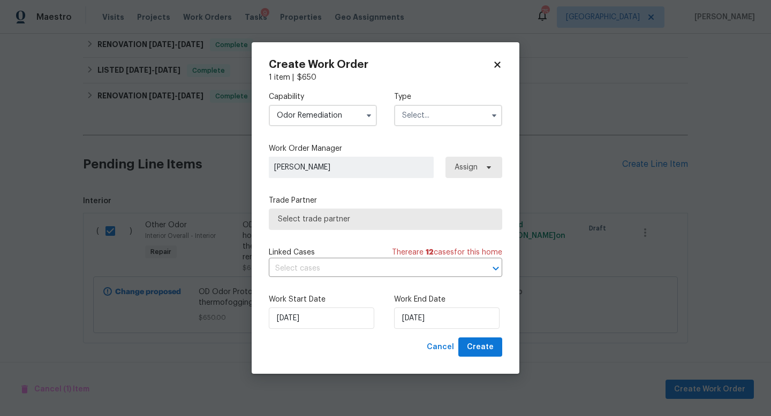
click at [406, 112] on input "text" at bounding box center [448, 115] width 108 height 21
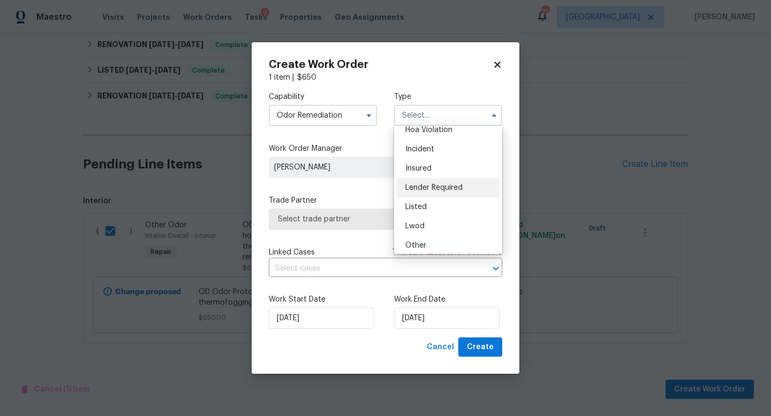
scroll to position [32, 0]
click at [422, 202] on span "Listed" at bounding box center [415, 202] width 21 height 7
type input "Listed"
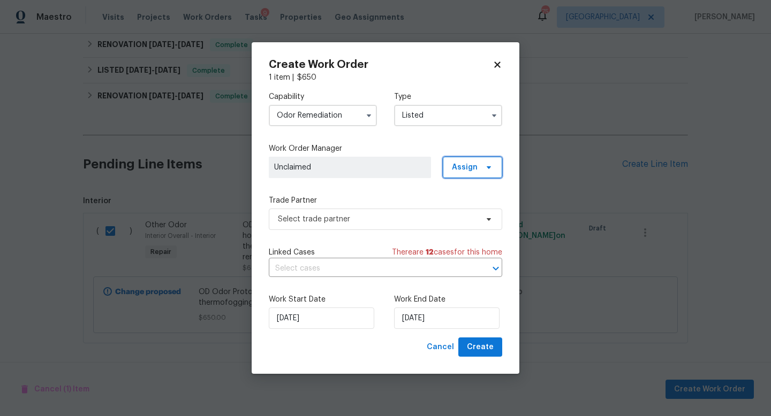
click at [466, 175] on span "Assign" at bounding box center [472, 167] width 59 height 21
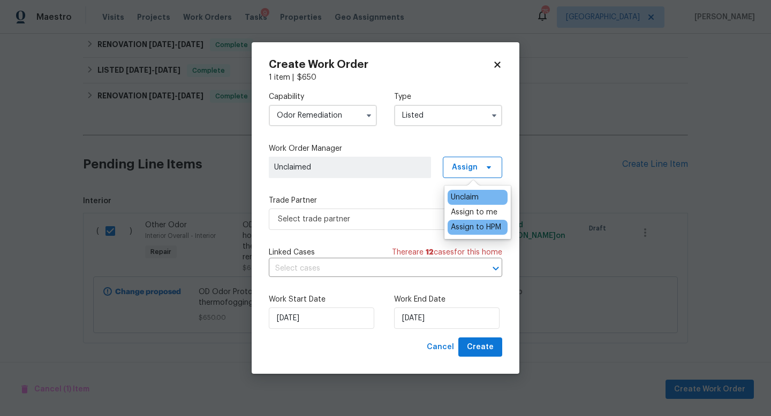
click at [463, 226] on div "Assign to HPM" at bounding box center [476, 227] width 50 height 11
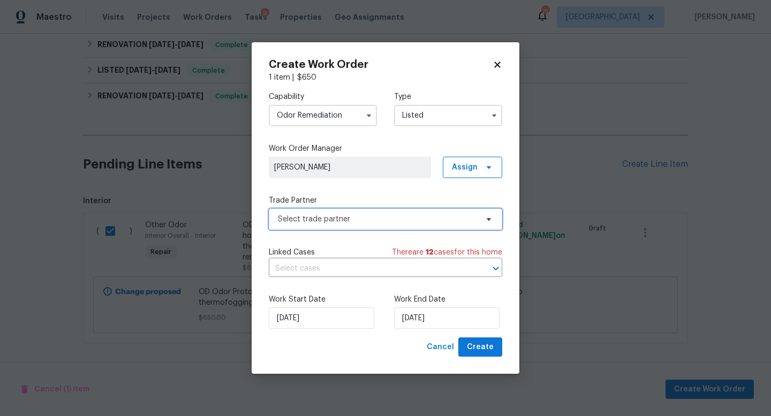
click at [382, 228] on span "Select trade partner" at bounding box center [385, 219] width 233 height 21
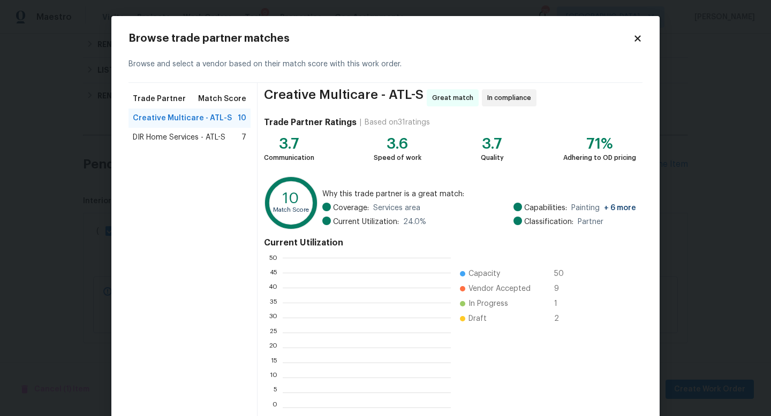
scroll to position [150, 168]
click at [188, 134] on span "DIR Home Services - ATL-S" at bounding box center [179, 137] width 93 height 11
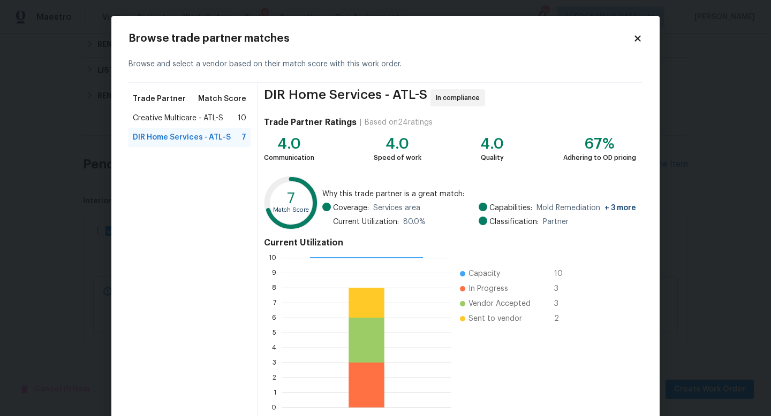
scroll to position [56, 0]
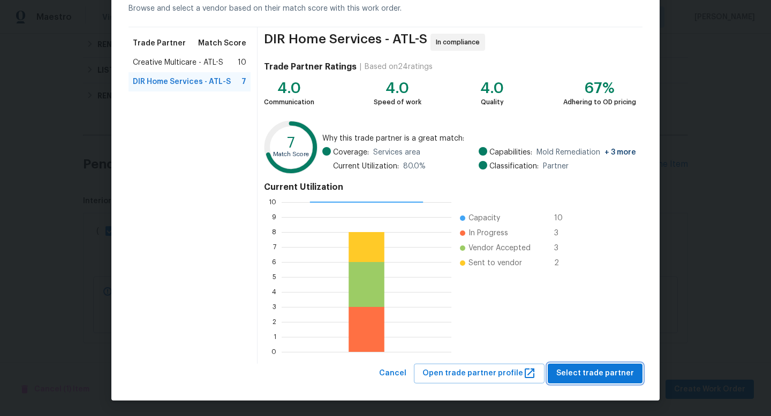
click at [565, 374] on span "Select trade partner" at bounding box center [595, 373] width 78 height 13
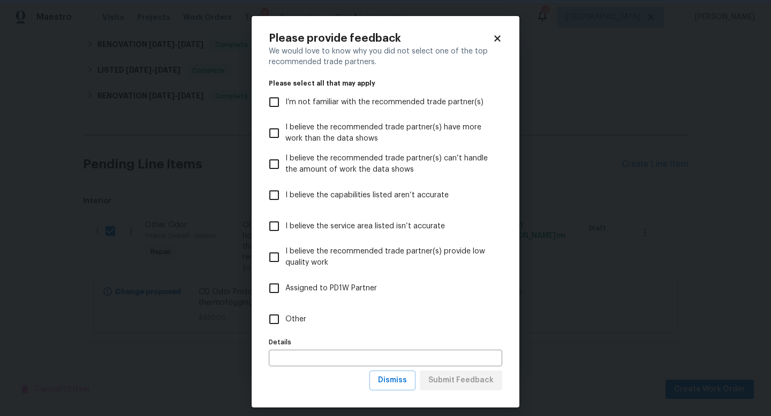
scroll to position [0, 0]
click input "Other"
checkbox input "true"
click input "text"
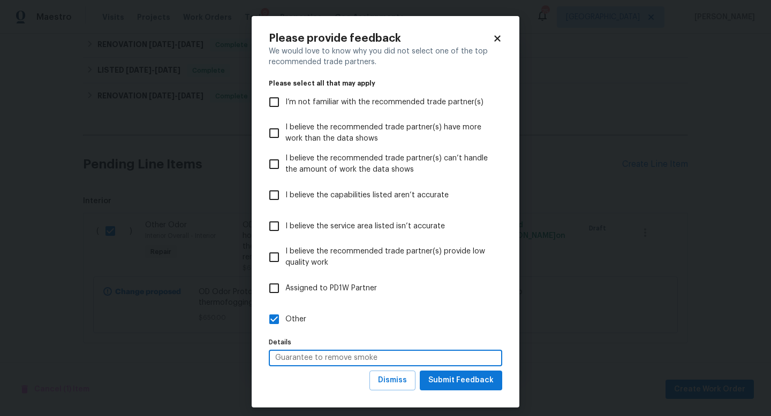
type input "Guarantee to remove smoke"
click span "Submit Feedback"
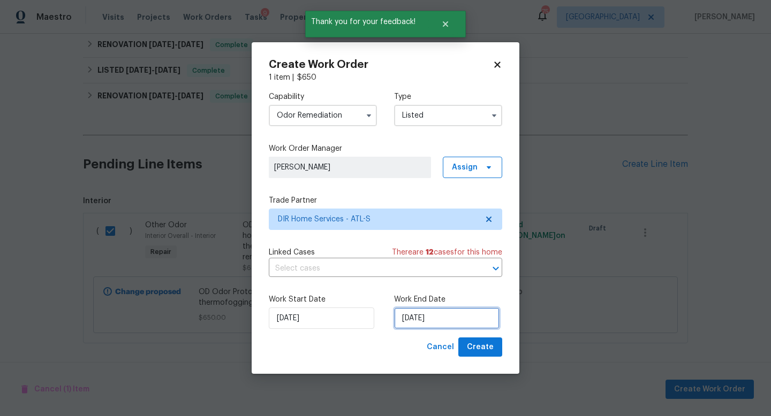
click input "[DATE]"
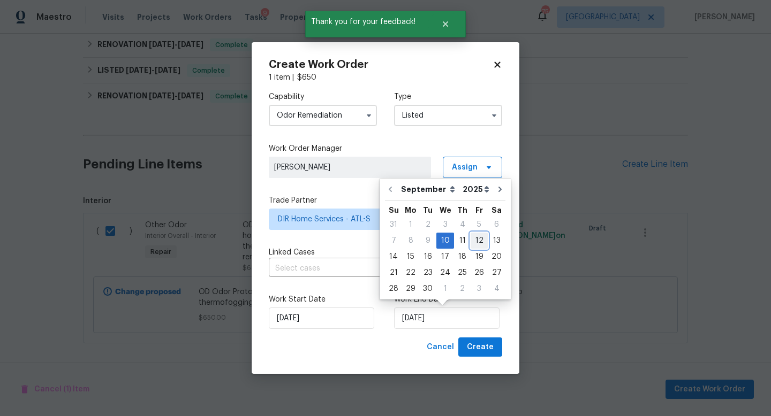
click div "12"
type input "[DATE]"
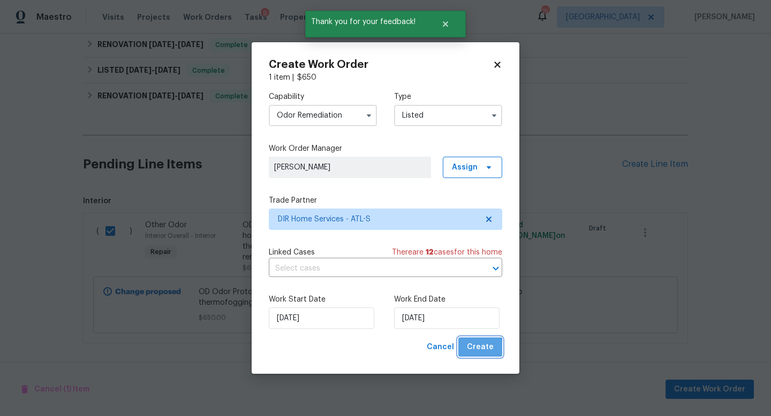
click span "Create"
checkbox input "false"
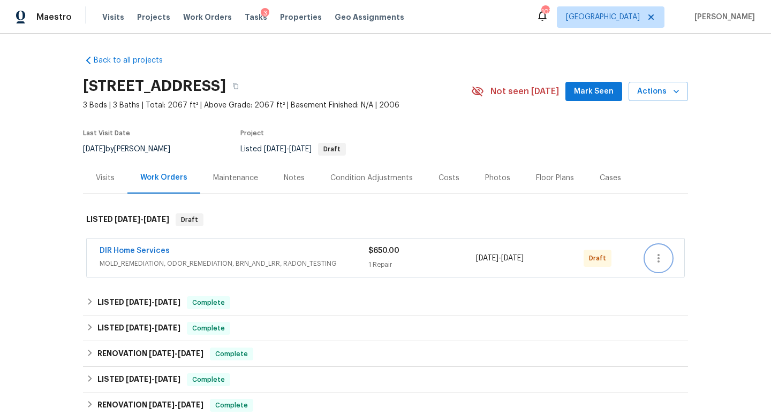
click at [661, 262] on icon "button" at bounding box center [658, 258] width 13 height 13
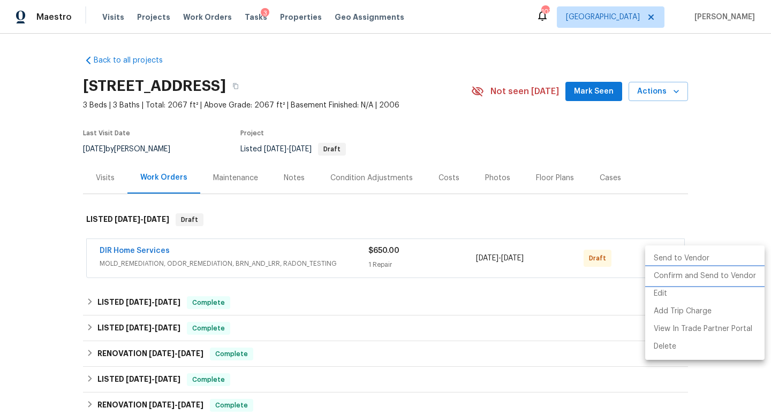
click at [661, 280] on li "Confirm and Send to Vendor" at bounding box center [704, 277] width 119 height 18
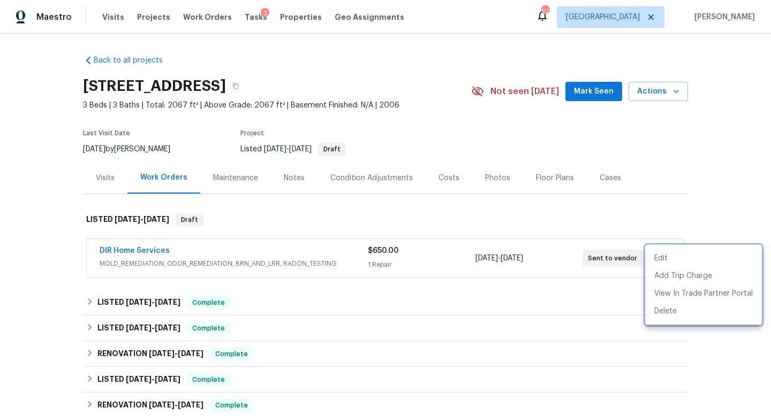
click at [397, 87] on div at bounding box center [385, 208] width 771 height 416
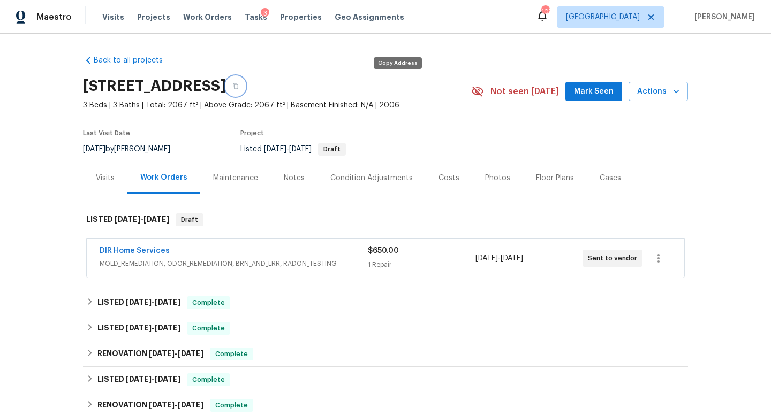
click at [239, 87] on icon "button" at bounding box center [235, 86] width 6 height 6
click at [198, 13] on span "Work Orders" at bounding box center [207, 17] width 49 height 11
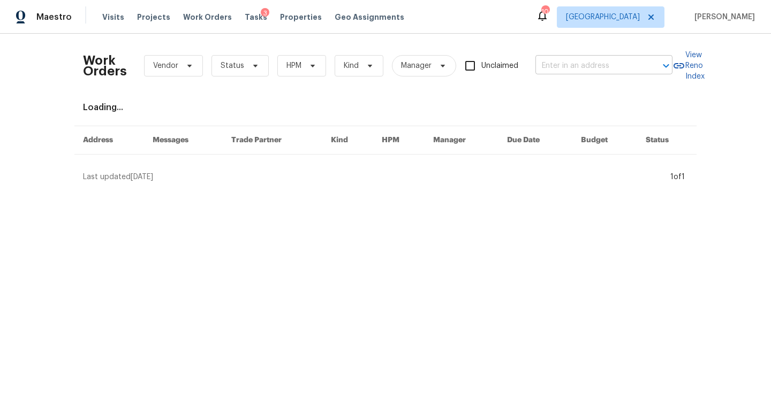
click at [562, 65] on input "text" at bounding box center [588, 66] width 107 height 17
paste input "1877 Beaver Dam Ln NE Marietta, GA 30062"
type input "1877 Beaver Dam Ln NE Marietta, GA 30062"
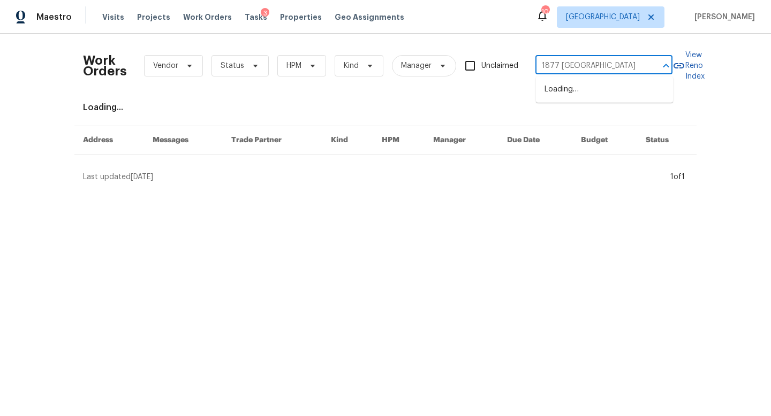
scroll to position [0, 51]
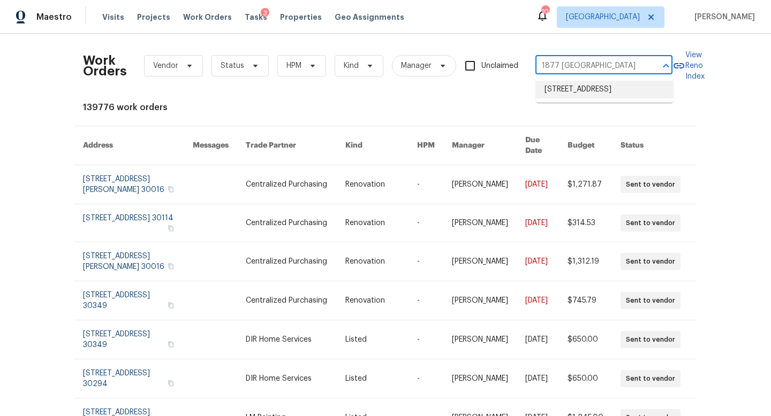
click at [573, 89] on li "1877 Beaver Dam Ln NE, Marietta, GA 30062" at bounding box center [604, 90] width 137 height 18
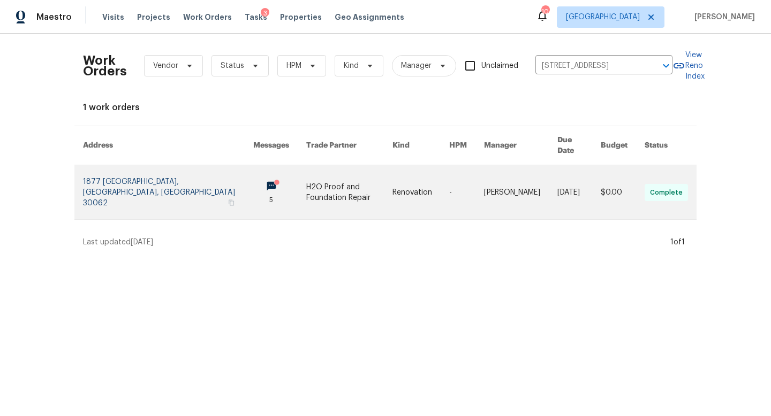
click at [151, 180] on link at bounding box center [168, 192] width 170 height 54
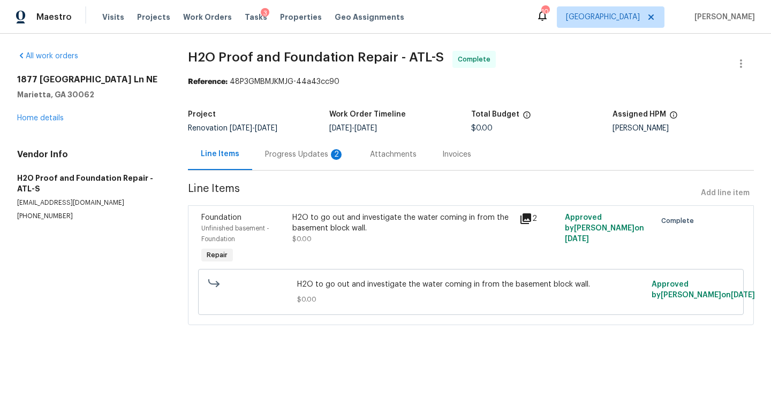
click at [303, 155] on div "Progress Updates 2" at bounding box center [304, 154] width 79 height 11
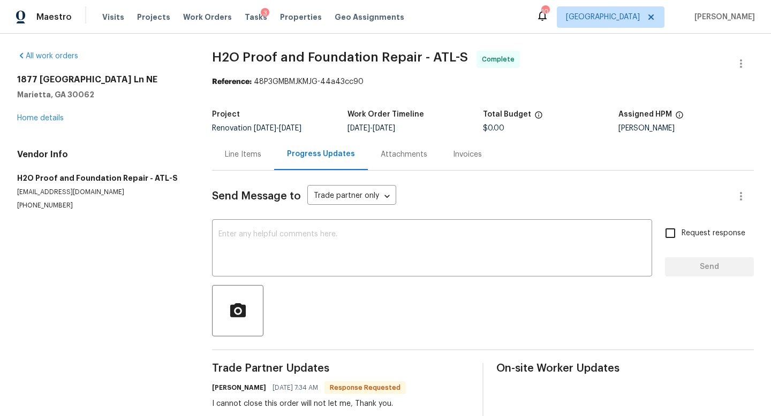
click at [397, 162] on div "Attachments" at bounding box center [404, 155] width 72 height 32
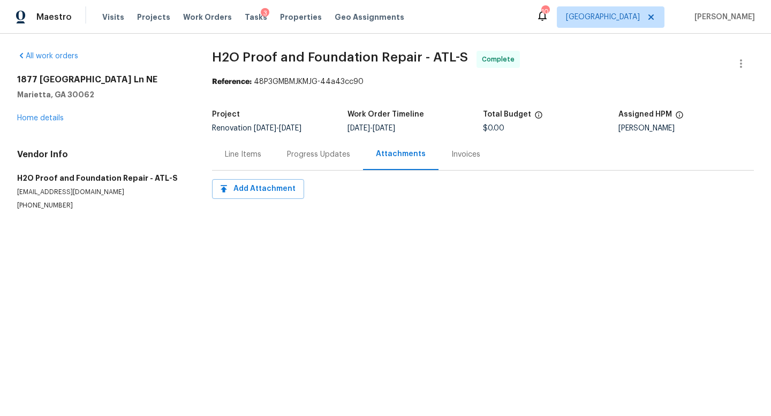
click at [317, 161] on div "Progress Updates" at bounding box center [318, 155] width 89 height 32
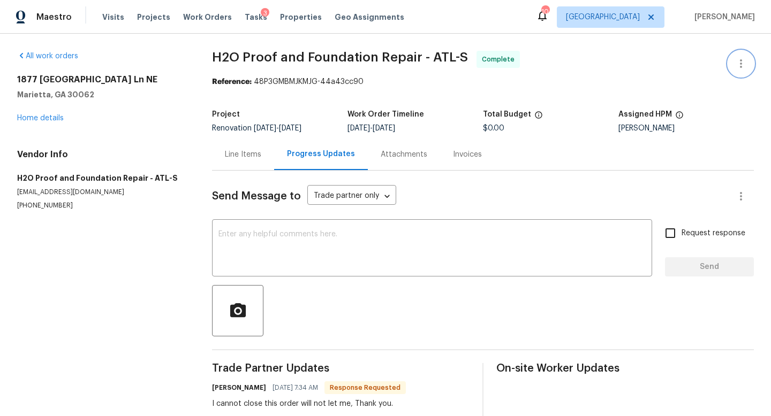
click at [731, 65] on button "button" at bounding box center [741, 64] width 26 height 26
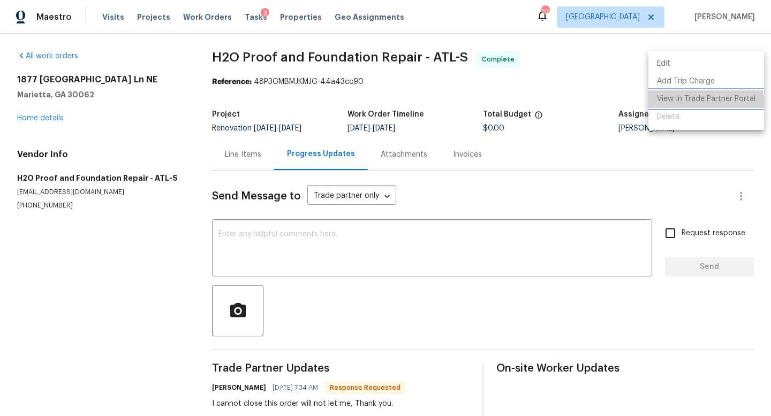
click at [676, 107] on li "View In Trade Partner Portal" at bounding box center [706, 99] width 116 height 18
click at [250, 152] on div at bounding box center [385, 208] width 771 height 416
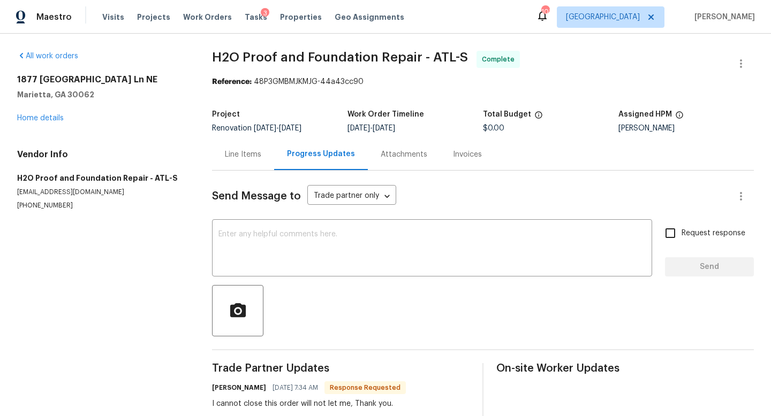
click at [250, 160] on div "Line Items" at bounding box center [243, 154] width 36 height 11
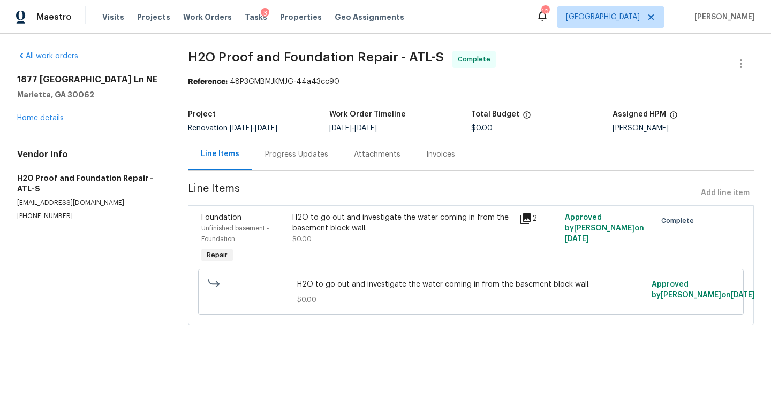
click at [368, 215] on div "H2O to go out and investigate the water coming in from the basement block wall." at bounding box center [402, 223] width 221 height 21
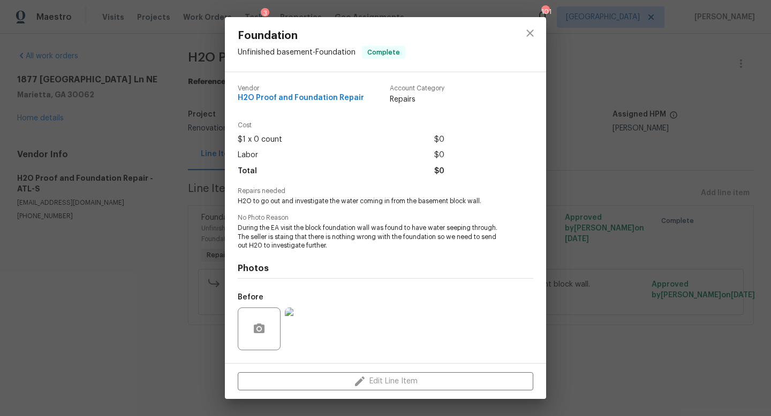
scroll to position [67, 0]
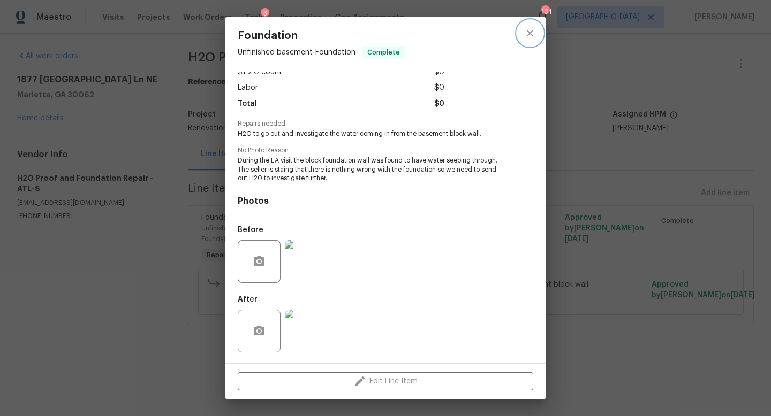
click at [528, 32] on icon "close" at bounding box center [530, 33] width 13 height 13
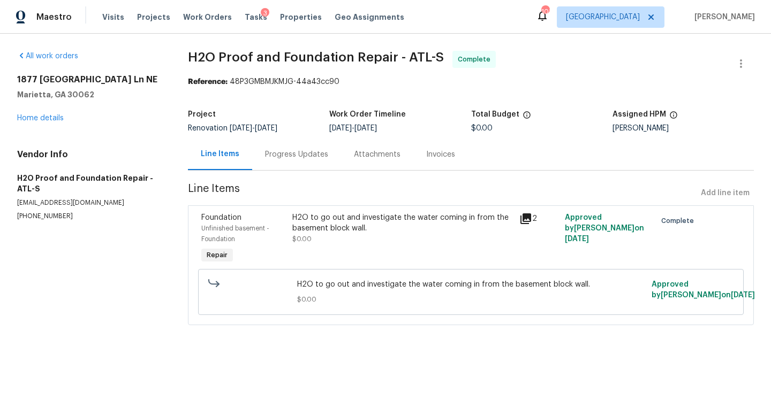
click at [529, 219] on icon at bounding box center [525, 219] width 13 height 13
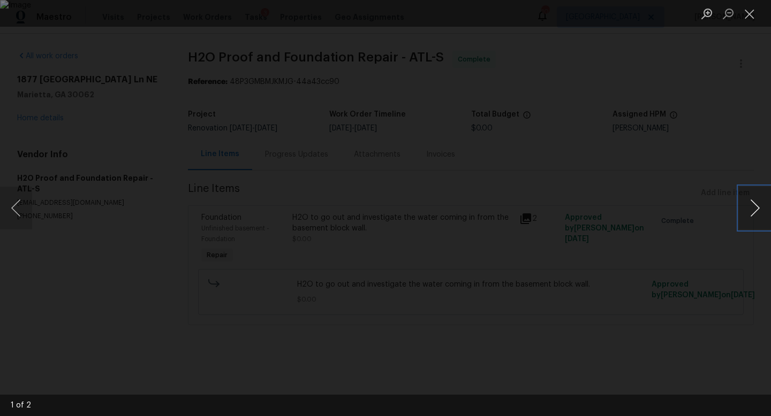
click at [763, 211] on button "Next image" at bounding box center [755, 208] width 32 height 43
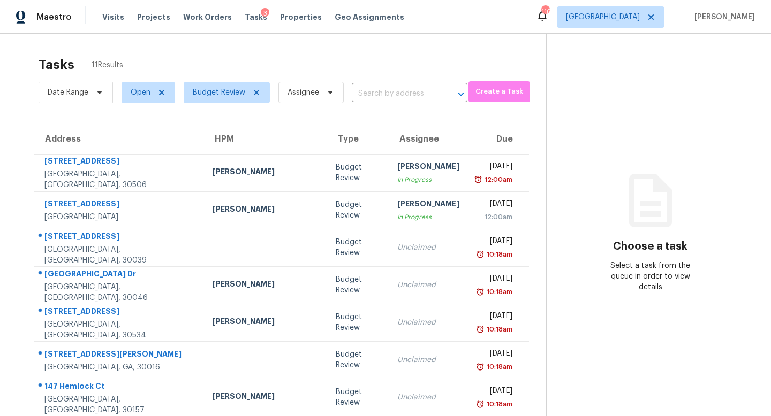
scroll to position [141, 0]
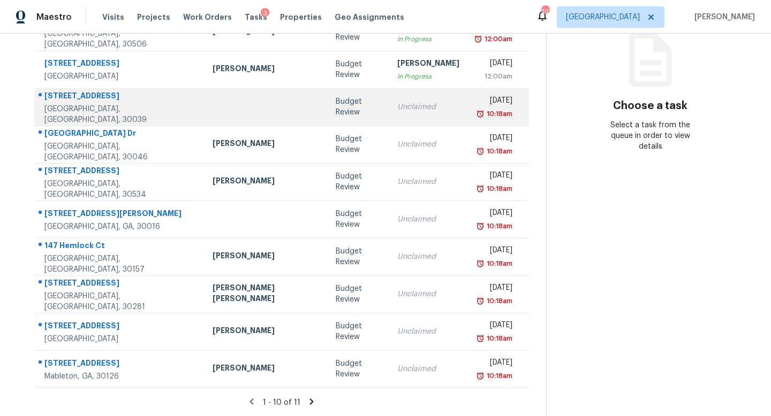
click at [397, 108] on div "Unclaimed" at bounding box center [428, 107] width 62 height 11
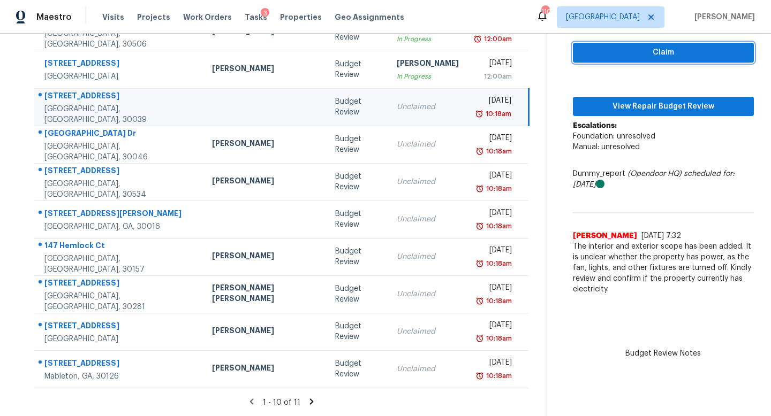
click at [624, 52] on span "Claim" at bounding box center [663, 52] width 164 height 13
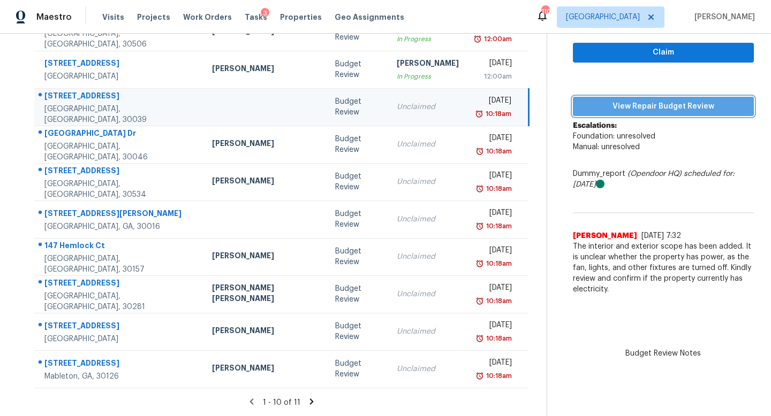
click at [624, 105] on span "View Repair Budget Review" at bounding box center [663, 106] width 164 height 13
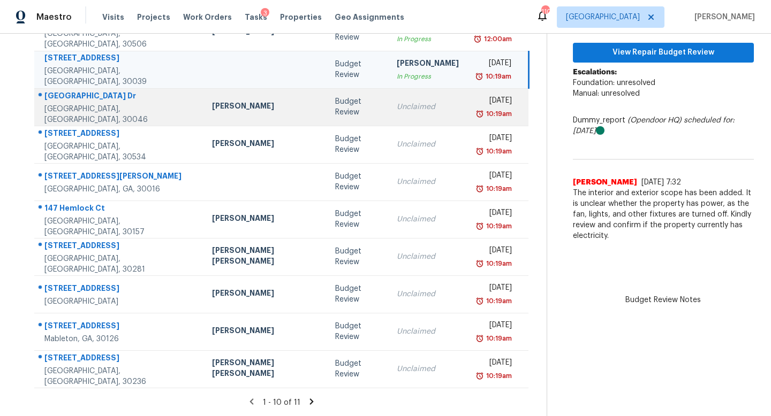
click at [397, 103] on div "Unclaimed" at bounding box center [428, 107] width 62 height 11
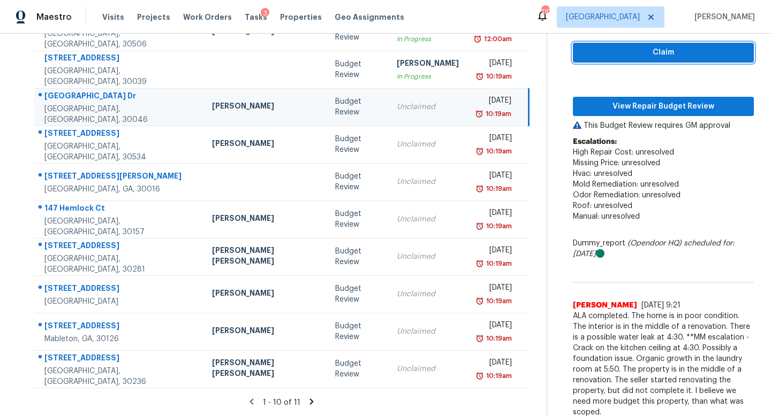
click at [581, 58] on span "Claim" at bounding box center [663, 52] width 164 height 13
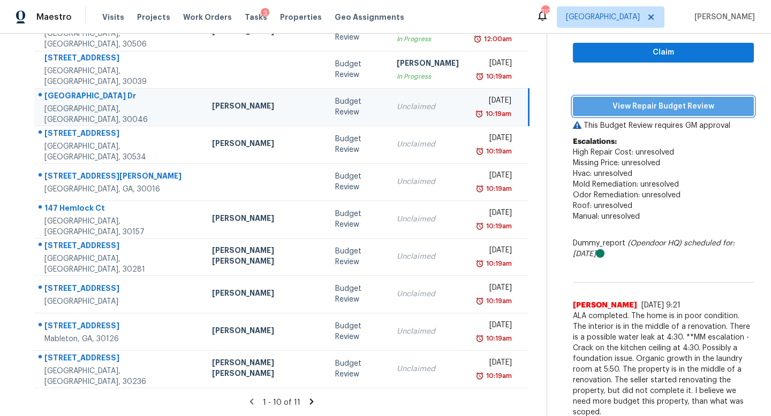
click at [593, 103] on span "View Repair Budget Review" at bounding box center [663, 106] width 164 height 13
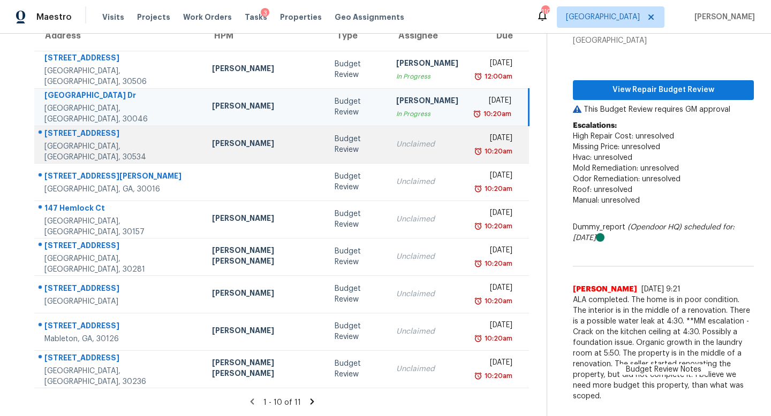
scroll to position [0, 0]
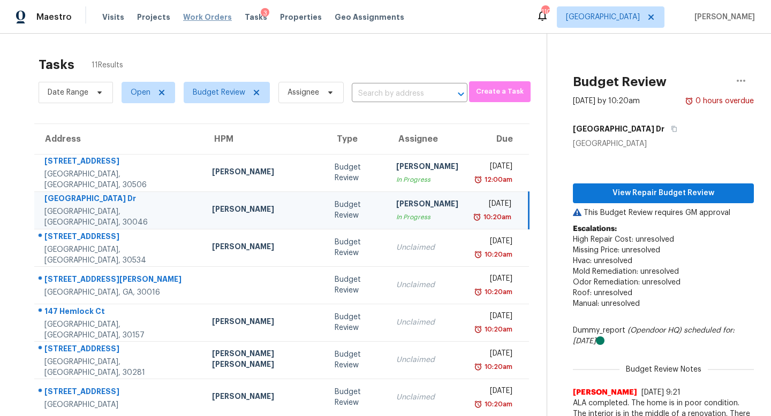
click at [209, 21] on span "Work Orders" at bounding box center [207, 17] width 49 height 11
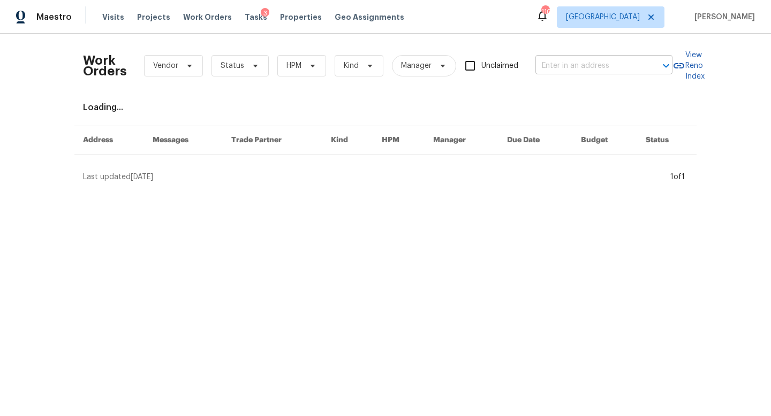
click at [573, 63] on input "text" at bounding box center [588, 66] width 107 height 17
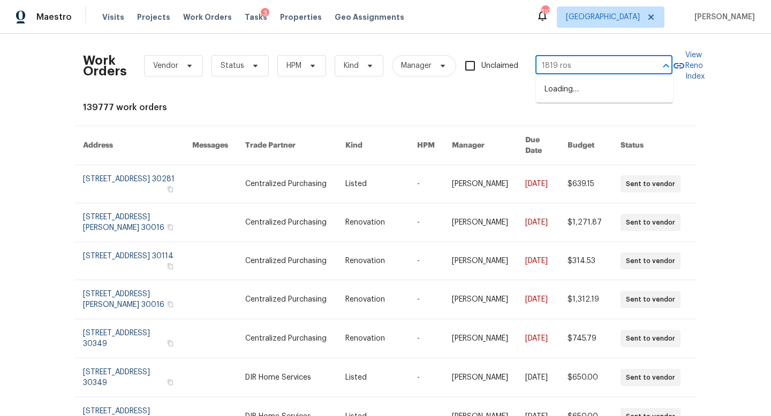
type input "1819 rose"
click at [595, 98] on li "1819 Rosewood Rd, Decatur, GA 30032" at bounding box center [604, 90] width 137 height 18
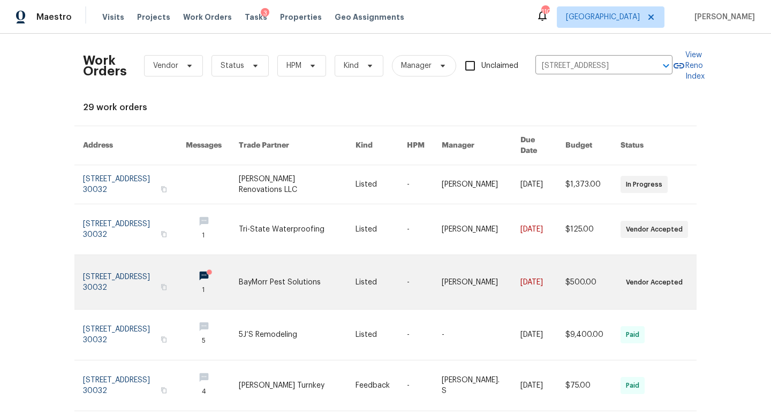
click at [125, 255] on link at bounding box center [134, 282] width 103 height 54
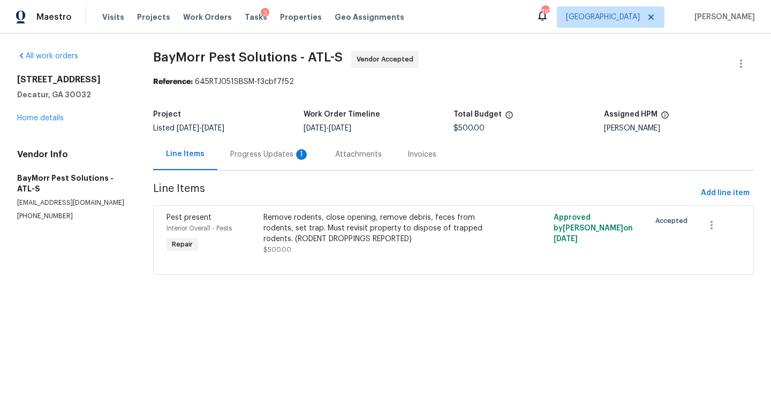
click at [266, 156] on div "Progress Updates 1" at bounding box center [269, 154] width 79 height 11
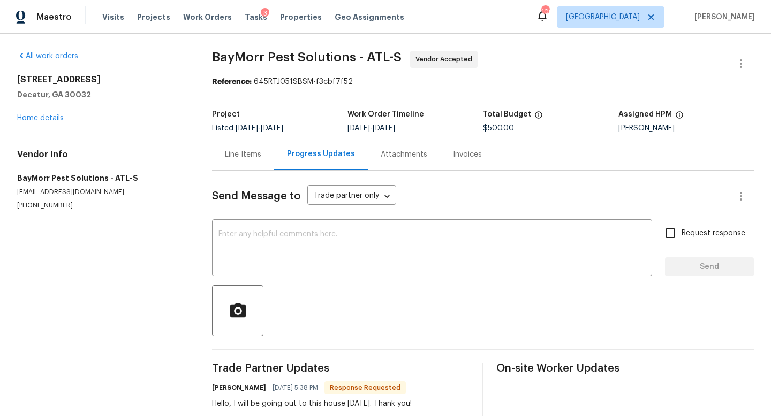
scroll to position [23, 0]
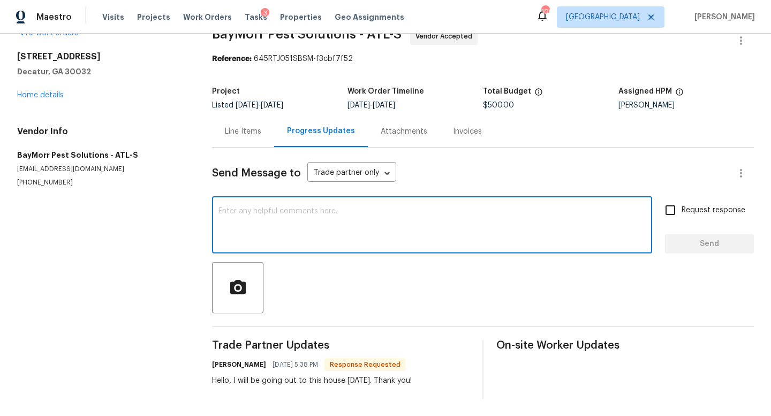
click at [270, 243] on textarea at bounding box center [431, 226] width 427 height 37
type textarea "Thank you."
click at [692, 242] on span "Send" at bounding box center [709, 244] width 72 height 13
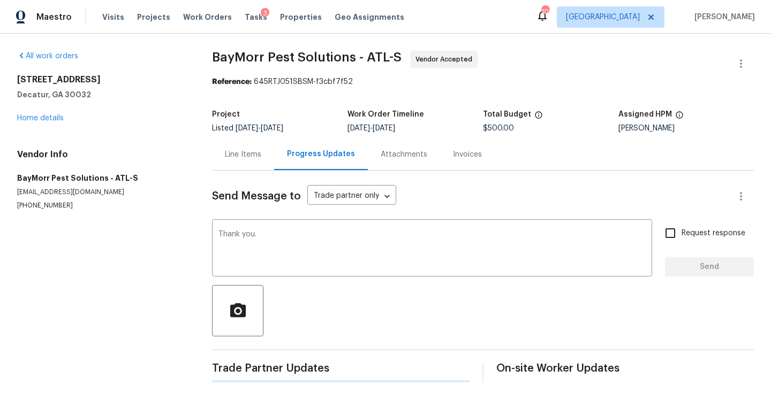
scroll to position [0, 0]
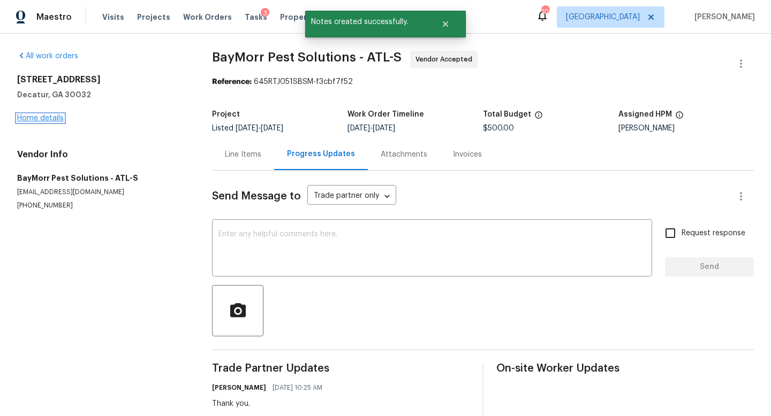
click at [50, 115] on link "Home details" at bounding box center [40, 118] width 47 height 7
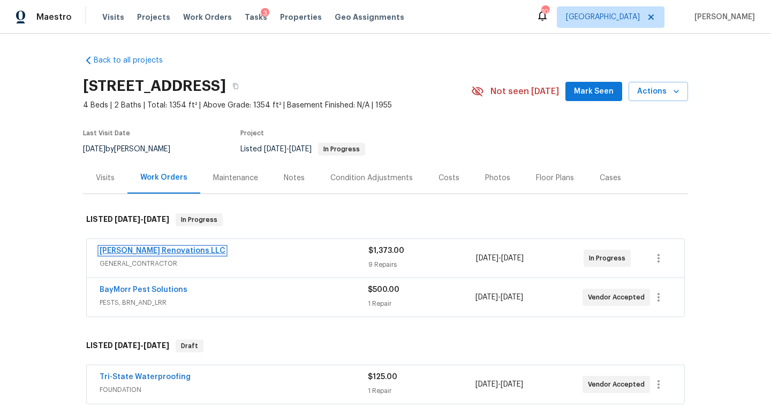
click at [147, 248] on link "Aseem Renovations LLC" at bounding box center [163, 250] width 126 height 7
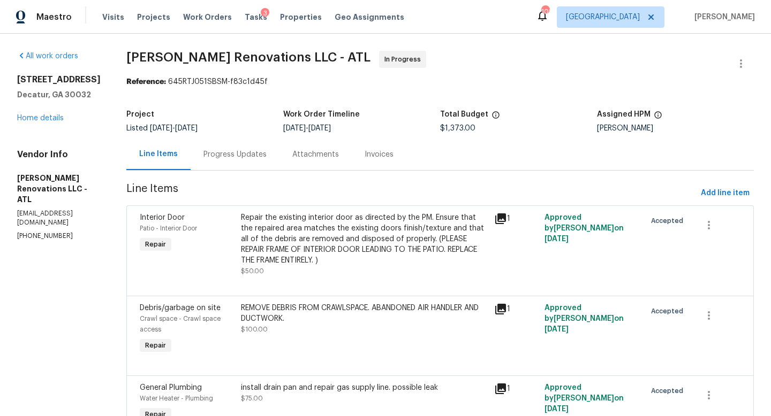
click at [236, 156] on div "Progress Updates" at bounding box center [234, 154] width 63 height 11
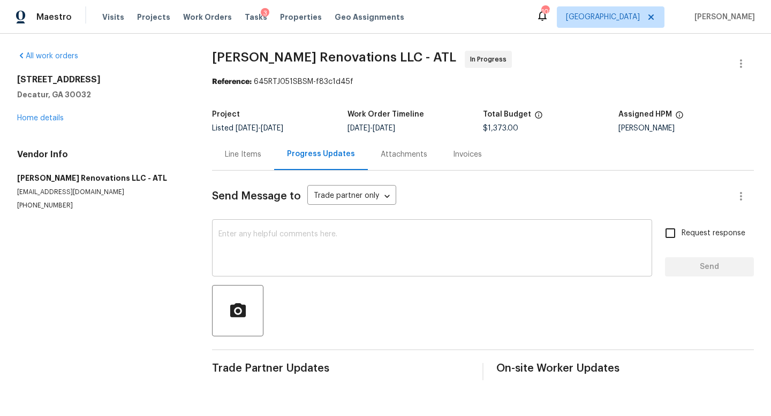
click at [239, 240] on textarea at bounding box center [431, 249] width 427 height 37
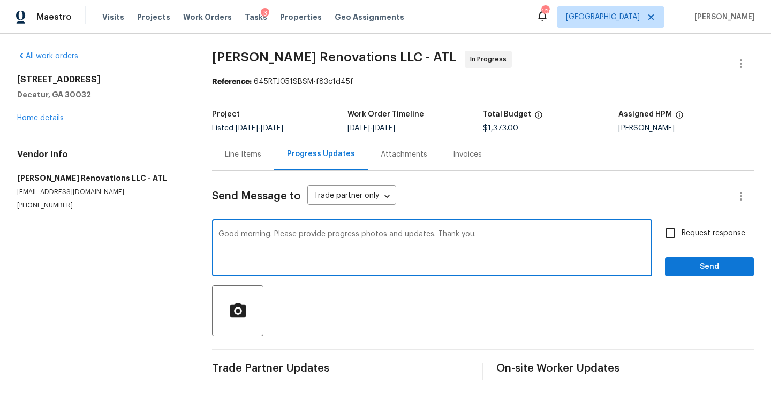
type textarea "Good morning. Please provide progress photos and updates. Thank you."
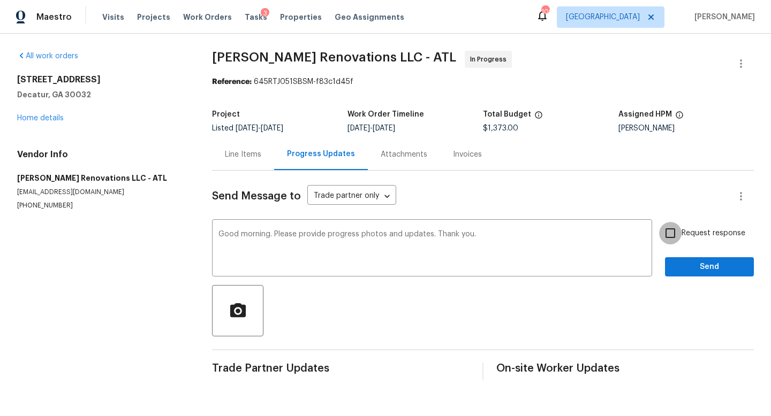
click at [677, 233] on input "Request response" at bounding box center [670, 233] width 22 height 22
checkbox input "true"
click at [678, 257] on button "Send" at bounding box center [709, 267] width 89 height 20
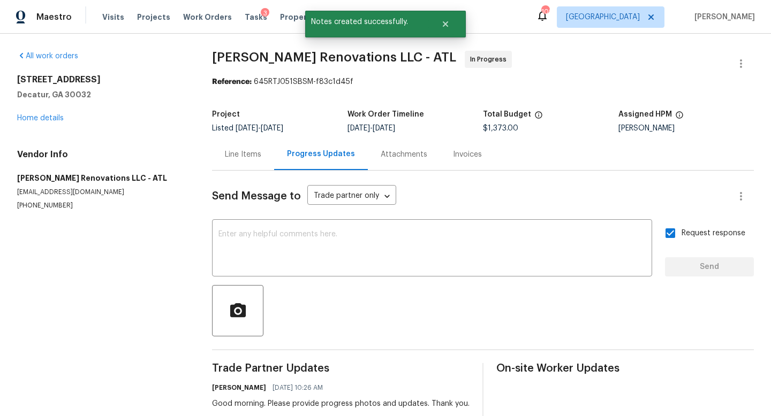
click at [237, 157] on div "Line Items" at bounding box center [243, 154] width 36 height 11
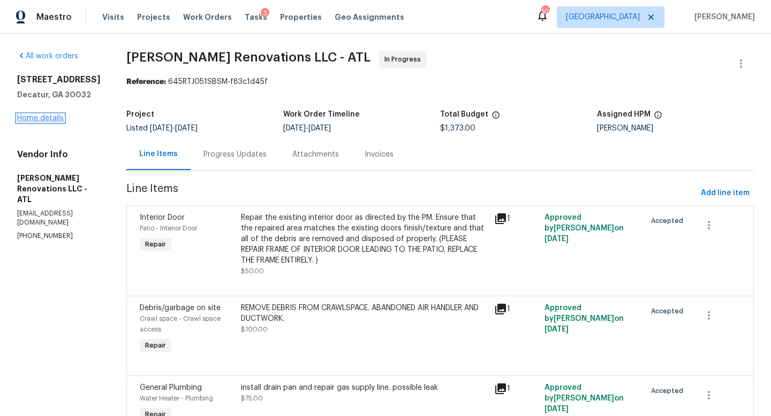
click at [47, 116] on link "Home details" at bounding box center [40, 118] width 47 height 7
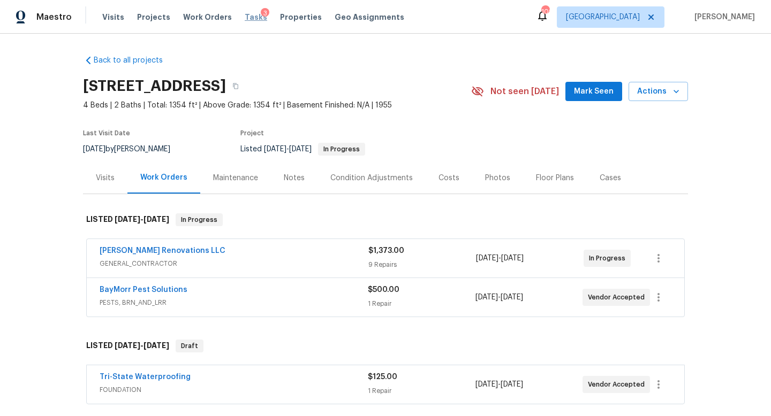
click at [245, 16] on span "Tasks" at bounding box center [256, 16] width 22 height 7
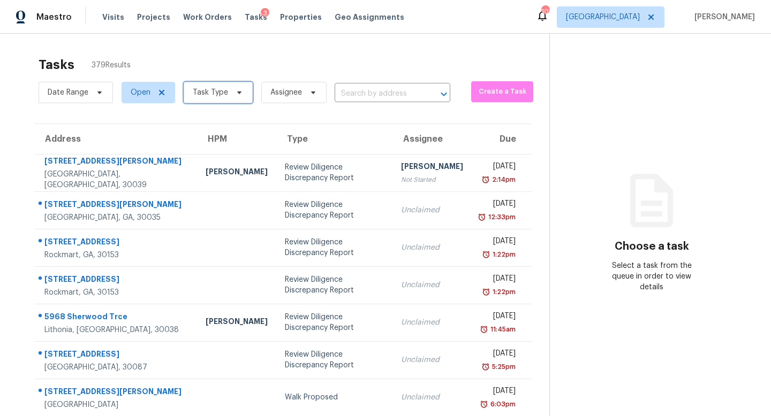
click at [227, 94] on span "Task Type" at bounding box center [218, 92] width 69 height 21
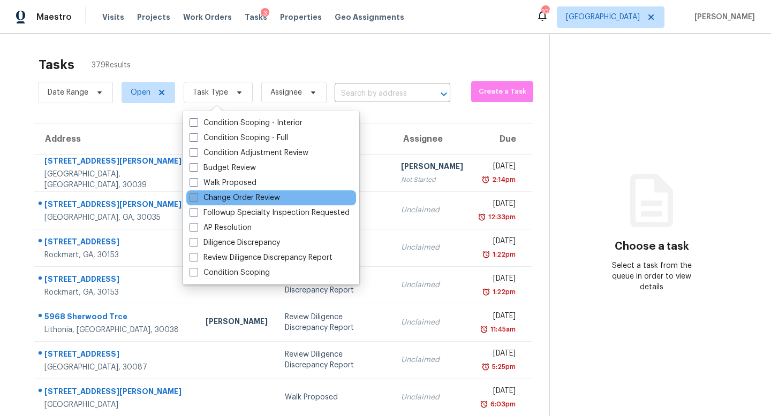
click at [240, 196] on label "Change Order Review" at bounding box center [234, 198] width 90 height 11
click at [196, 196] on input "Change Order Review" at bounding box center [192, 196] width 7 height 7
checkbox input "true"
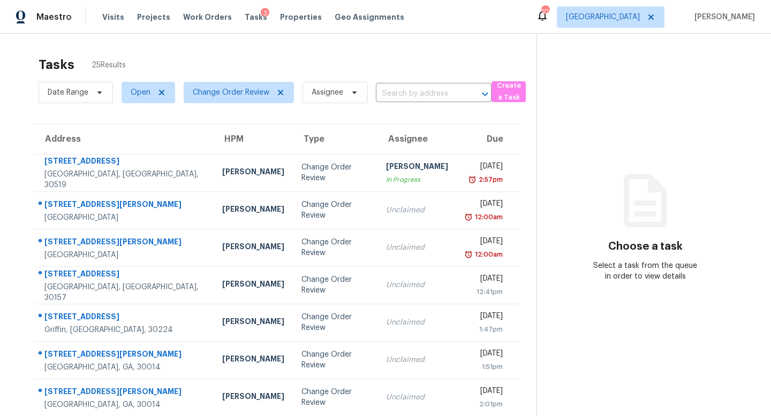
click at [255, 57] on div "Tasks 25 Results" at bounding box center [288, 65] width 498 height 28
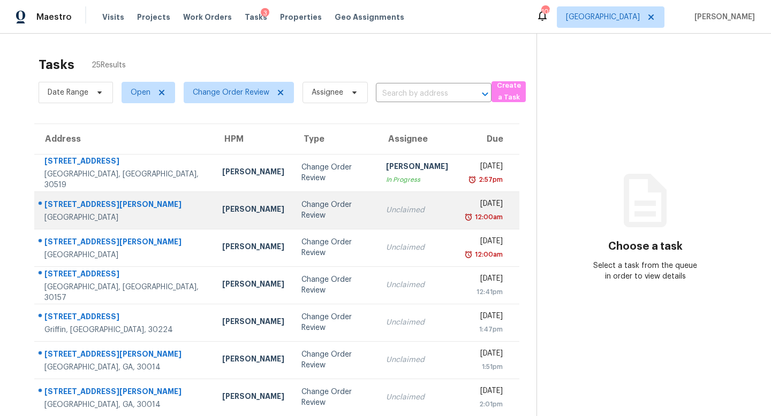
click at [312, 215] on div "Change Order Review" at bounding box center [335, 210] width 68 height 21
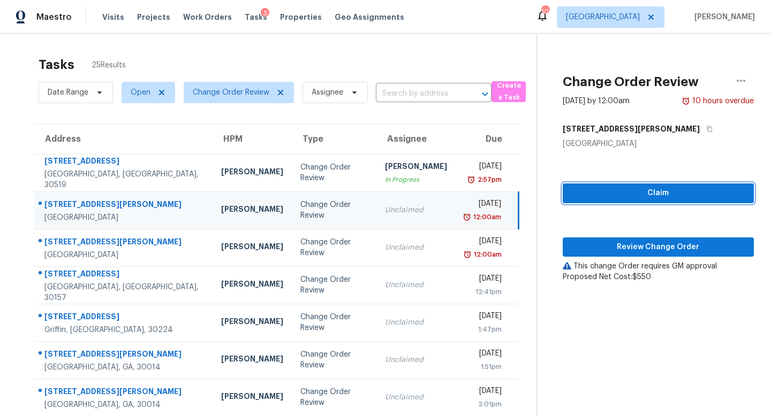
click at [598, 190] on span "Claim" at bounding box center [658, 193] width 174 height 13
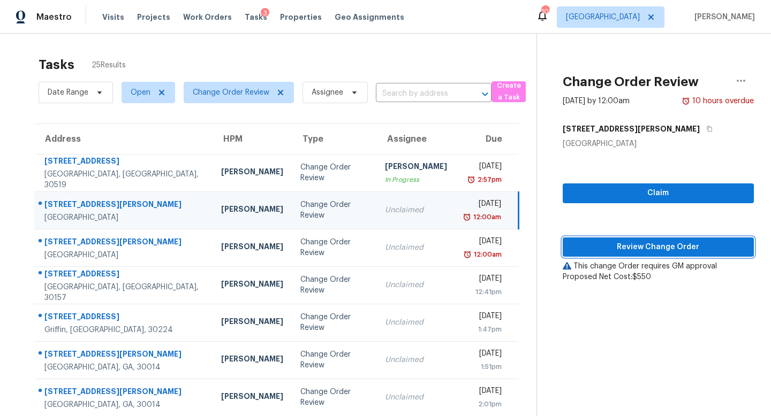
click at [603, 245] on span "Review Change Order" at bounding box center [658, 247] width 174 height 13
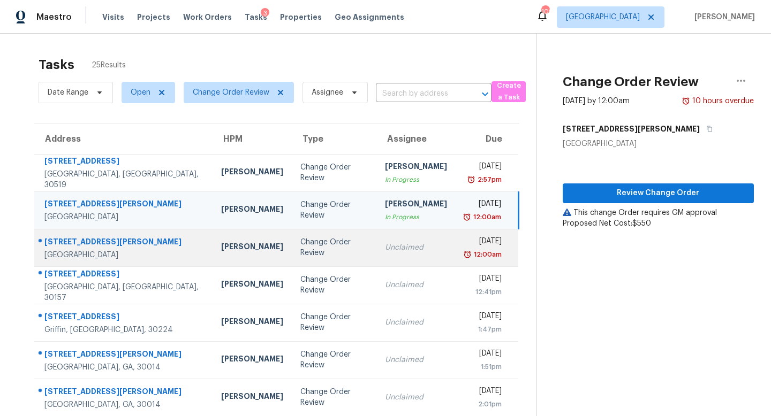
click at [385, 244] on div "Unclaimed" at bounding box center [416, 247] width 62 height 11
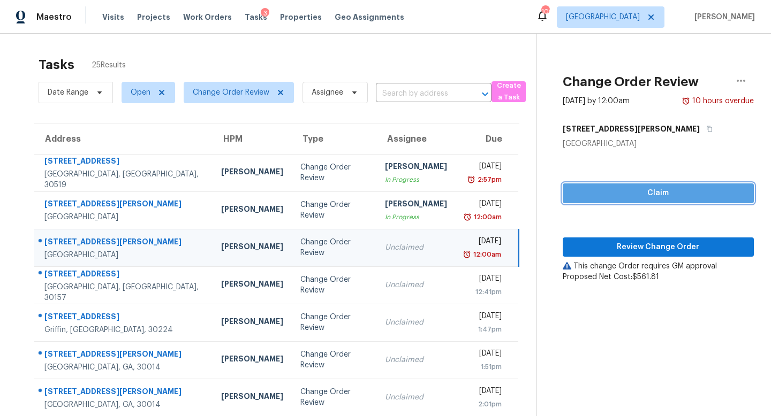
click at [610, 192] on span "Claim" at bounding box center [658, 193] width 174 height 13
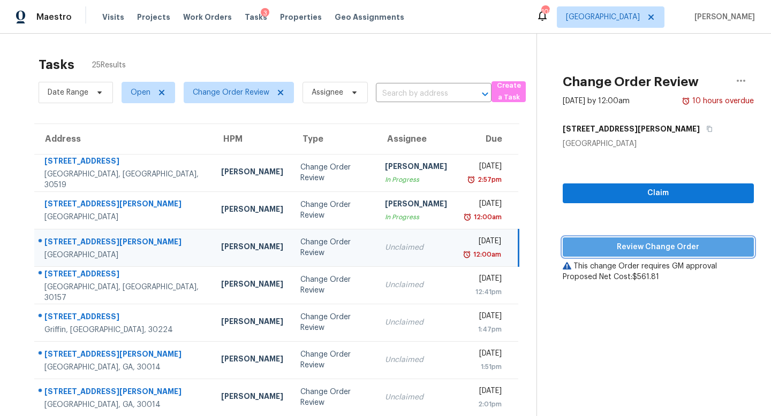
click at [614, 242] on span "Review Change Order" at bounding box center [658, 247] width 174 height 13
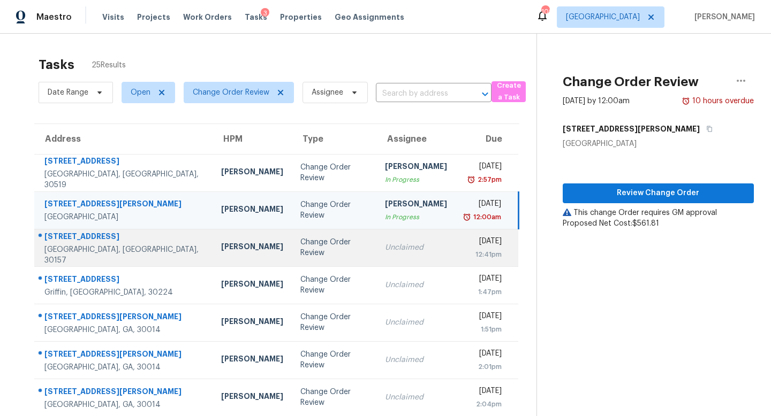
click at [385, 246] on div "Unclaimed" at bounding box center [416, 247] width 62 height 11
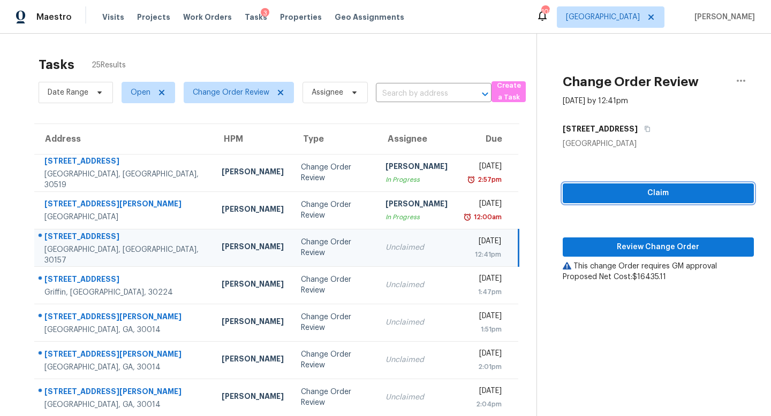
click at [594, 193] on span "Claim" at bounding box center [658, 193] width 174 height 13
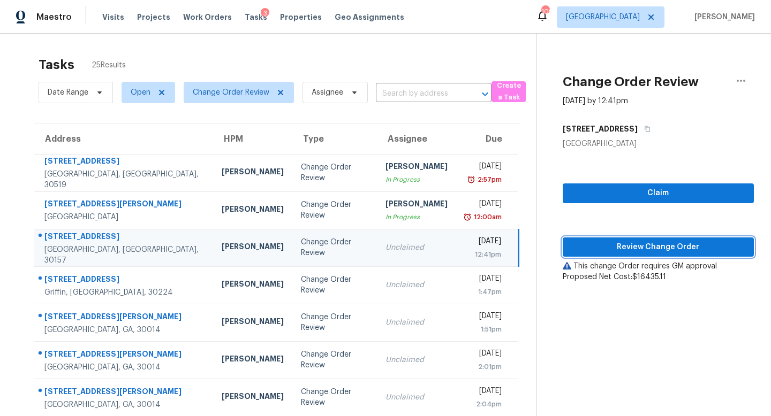
click at [613, 247] on span "Review Change Order" at bounding box center [658, 247] width 174 height 13
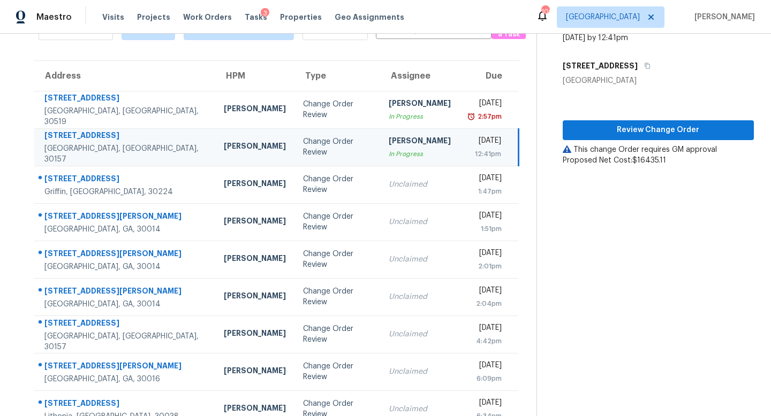
scroll to position [64, 0]
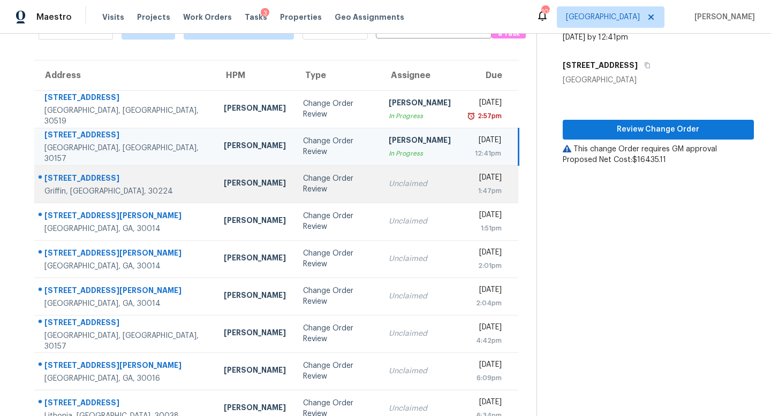
click at [309, 178] on td "Change Order Review" at bounding box center [337, 183] width 86 height 37
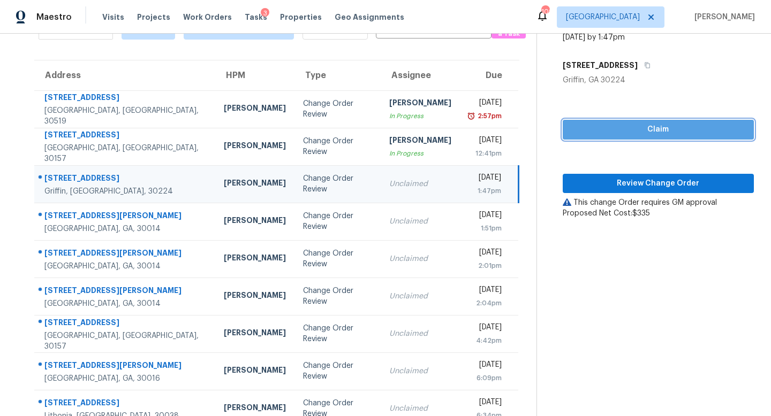
click at [686, 130] on span "Claim" at bounding box center [658, 129] width 174 height 13
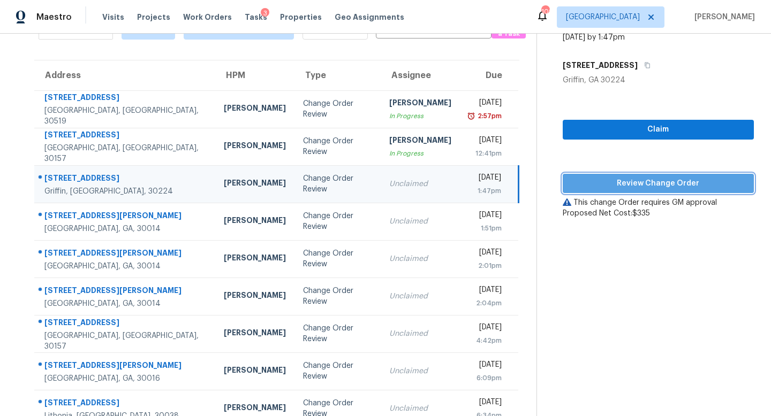
click at [672, 181] on span "Review Change Order" at bounding box center [658, 183] width 174 height 13
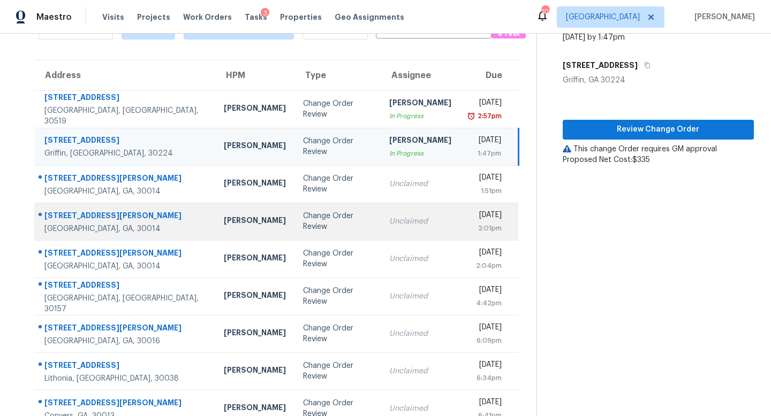
click at [381, 211] on td "Unclaimed" at bounding box center [420, 221] width 79 height 37
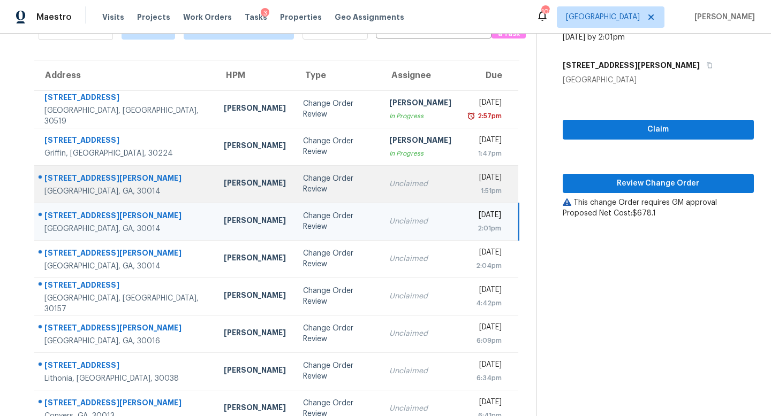
click at [389, 189] on div "Unclaimed" at bounding box center [420, 184] width 62 height 11
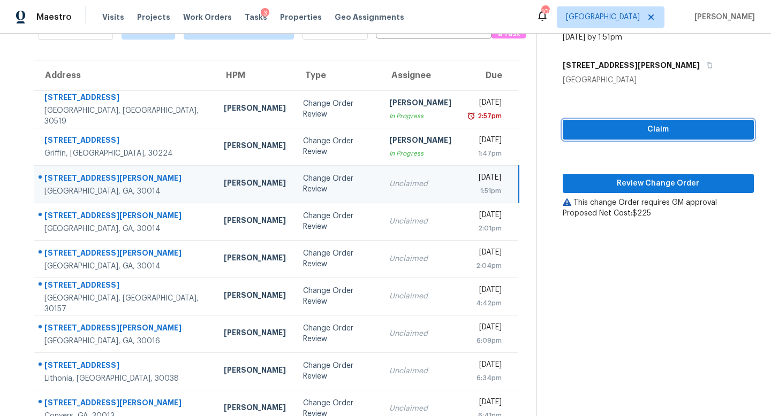
click at [626, 128] on span "Claim" at bounding box center [658, 129] width 174 height 13
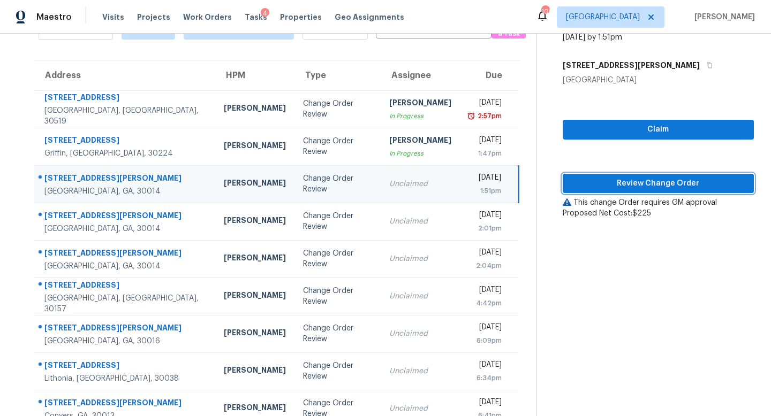
click at [631, 181] on span "Review Change Order" at bounding box center [658, 183] width 174 height 13
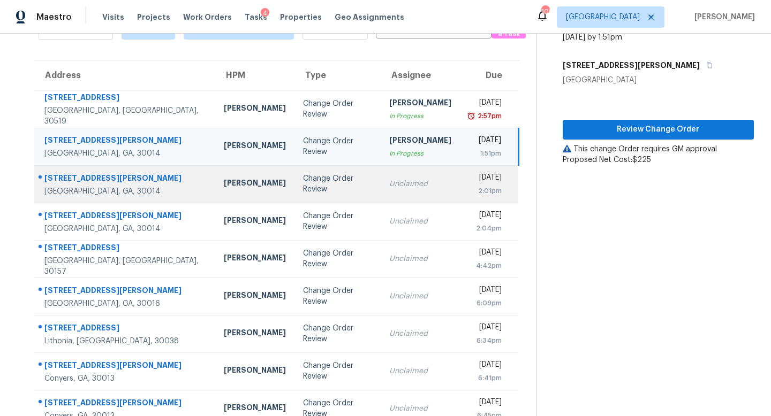
click at [381, 178] on td "Unclaimed" at bounding box center [420, 183] width 79 height 37
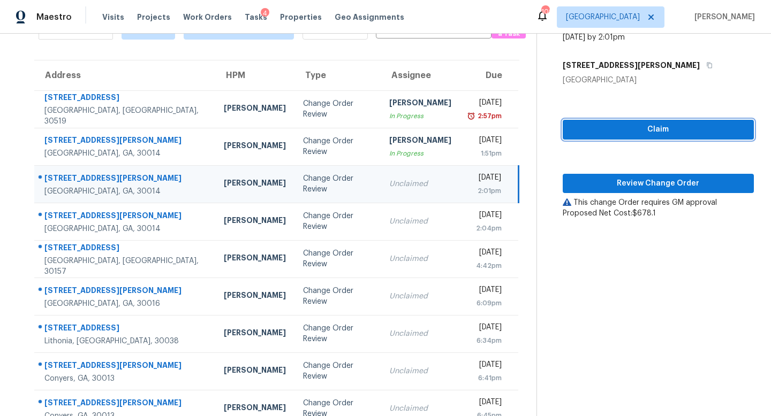
click at [587, 127] on span "Claim" at bounding box center [658, 129] width 174 height 13
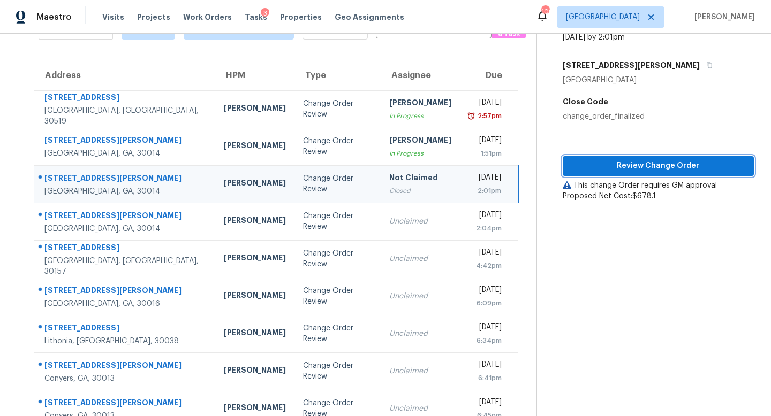
click at [618, 163] on span "Review Change Order" at bounding box center [658, 166] width 174 height 13
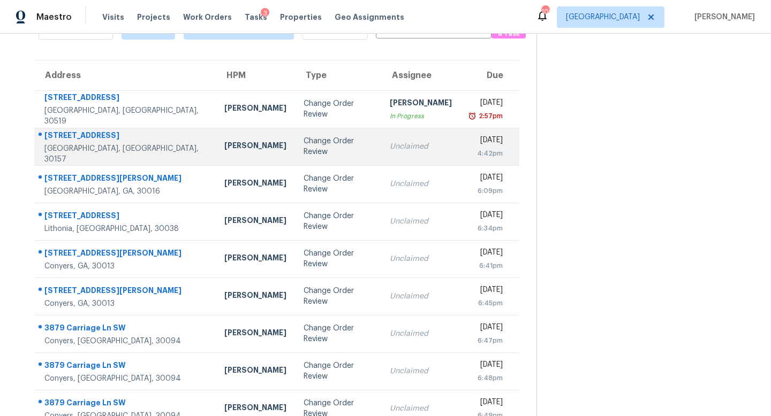
click at [384, 164] on td "Unclaimed" at bounding box center [420, 146] width 79 height 37
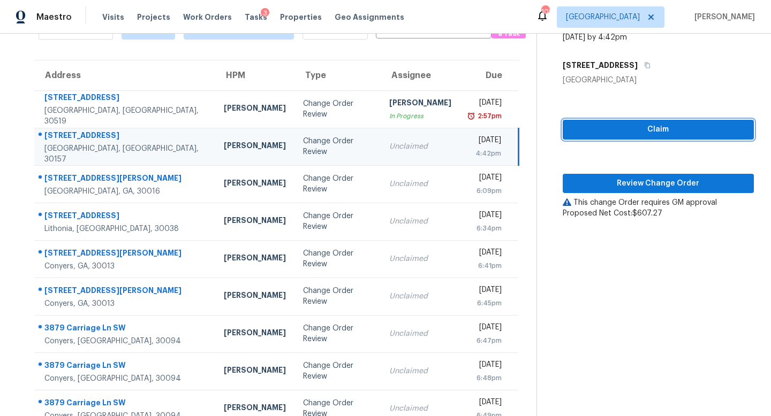
click at [595, 131] on span "Claim" at bounding box center [658, 129] width 174 height 13
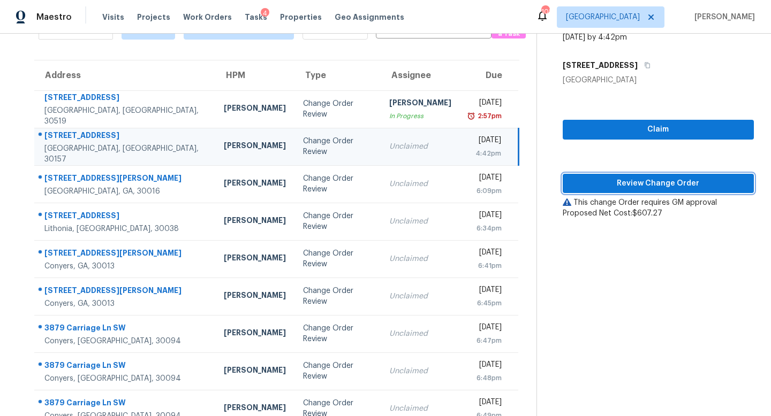
click at [623, 181] on span "Review Change Order" at bounding box center [658, 183] width 174 height 13
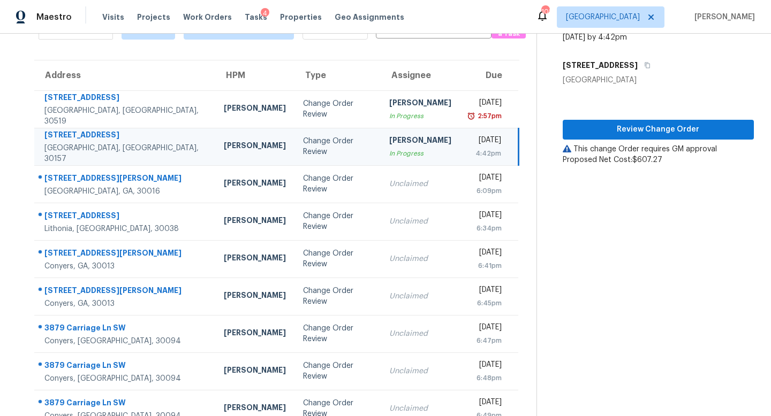
click at [318, 162] on td "Change Order Review" at bounding box center [337, 146] width 86 height 37
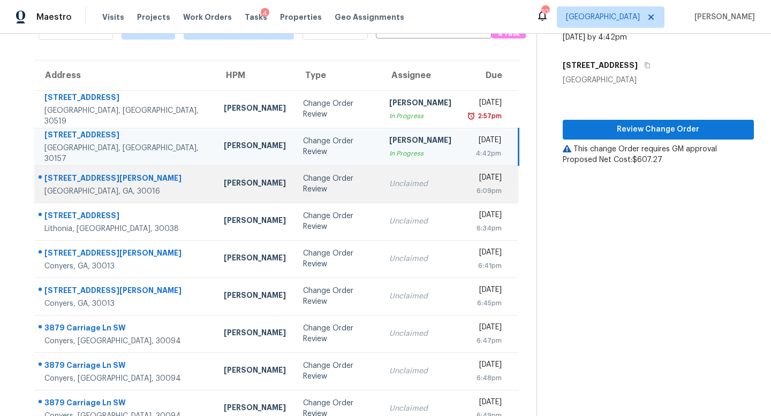
click at [319, 184] on div "Change Order Review" at bounding box center [337, 183] width 69 height 21
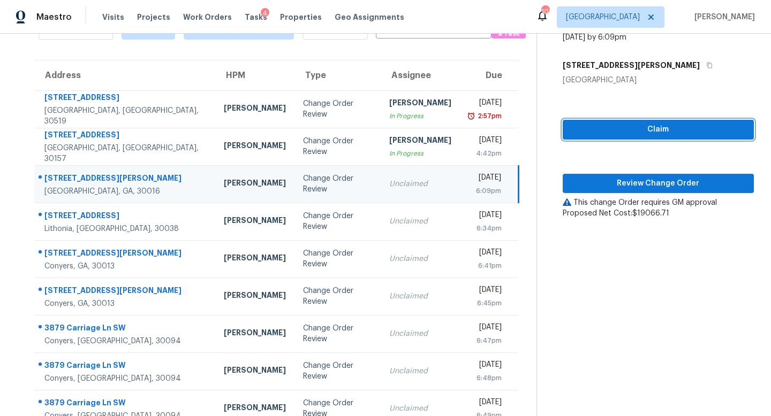
click at [586, 130] on span "Claim" at bounding box center [658, 129] width 174 height 13
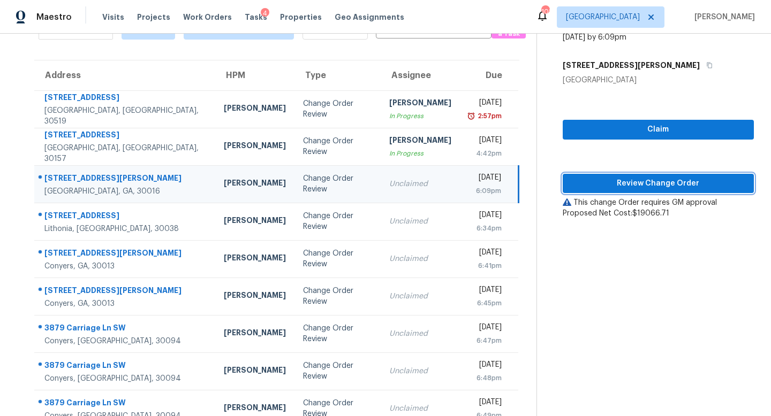
click at [642, 181] on span "Review Change Order" at bounding box center [658, 183] width 174 height 13
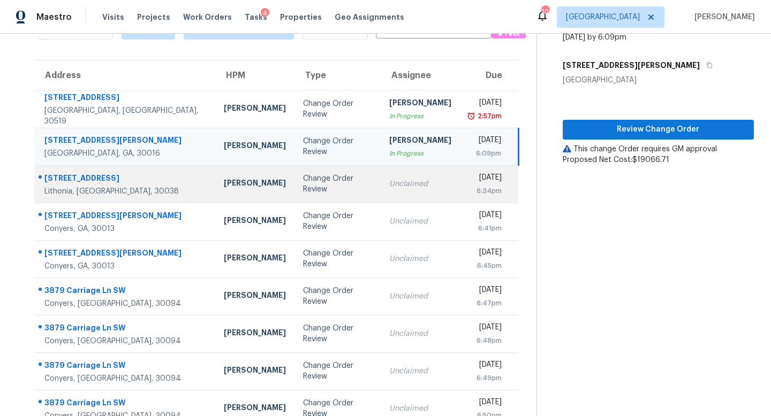
click at [389, 187] on div "Unclaimed" at bounding box center [420, 184] width 62 height 11
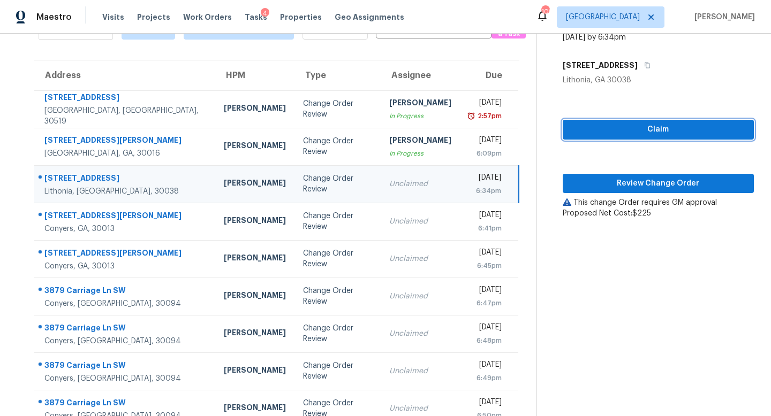
click at [579, 132] on span "Claim" at bounding box center [658, 129] width 174 height 13
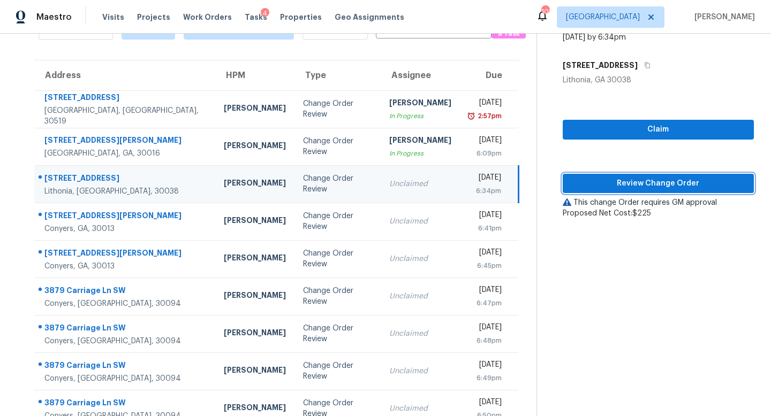
click at [606, 182] on span "Review Change Order" at bounding box center [658, 183] width 174 height 13
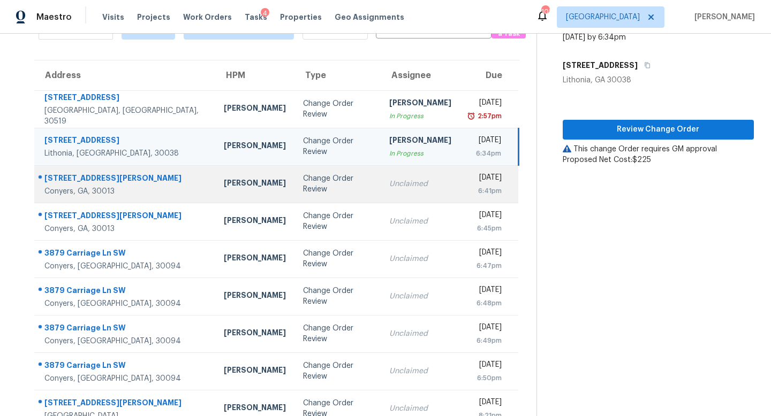
click at [381, 185] on td "Unclaimed" at bounding box center [420, 183] width 79 height 37
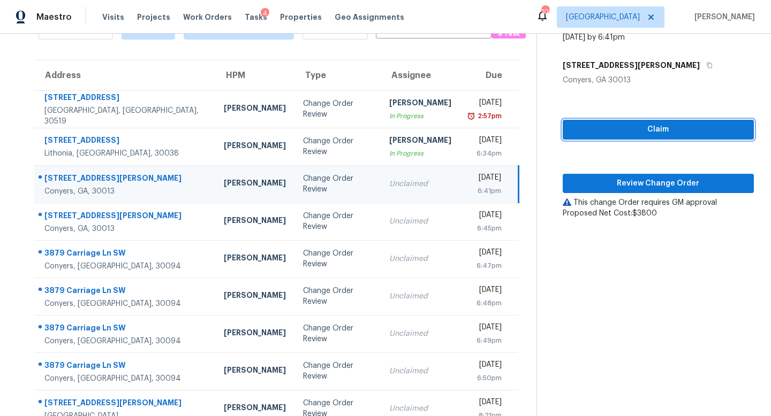
click at [585, 126] on span "Claim" at bounding box center [658, 129] width 174 height 13
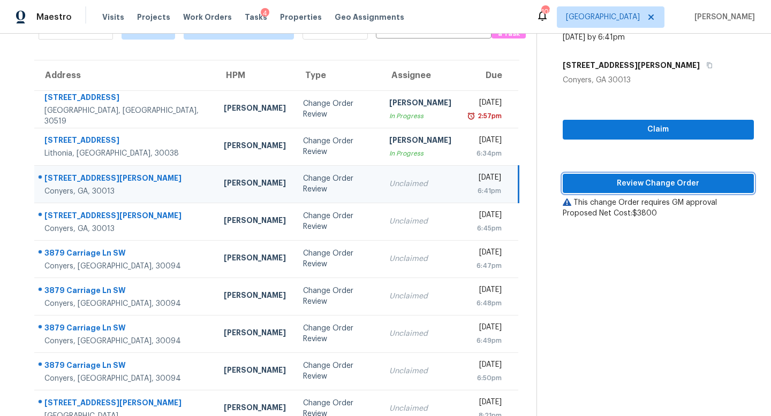
click at [648, 181] on span "Review Change Order" at bounding box center [658, 183] width 174 height 13
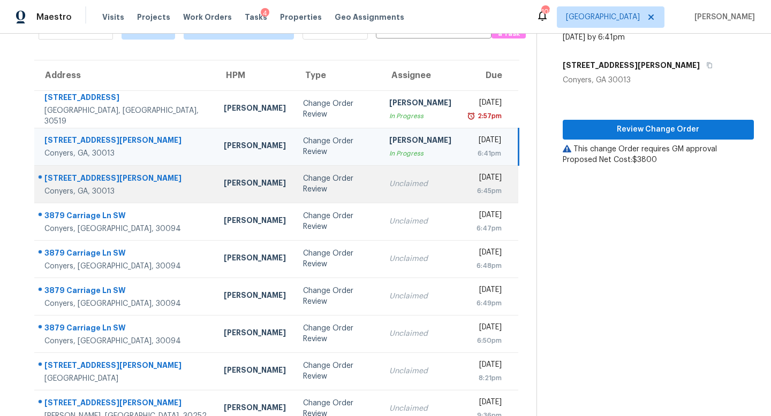
click at [381, 193] on td "Unclaimed" at bounding box center [420, 183] width 79 height 37
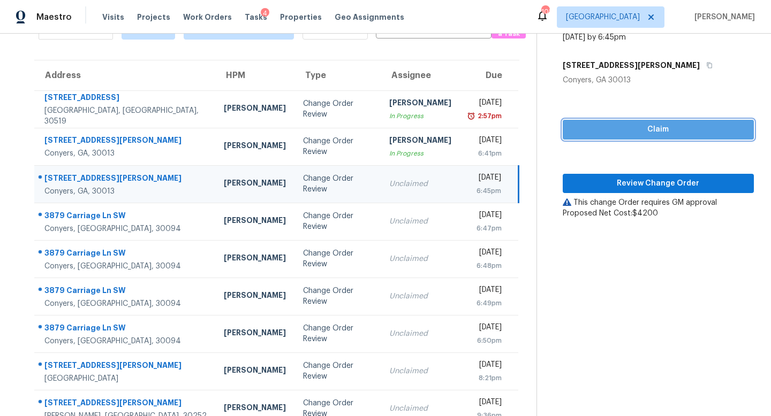
click at [617, 128] on span "Claim" at bounding box center [658, 129] width 174 height 13
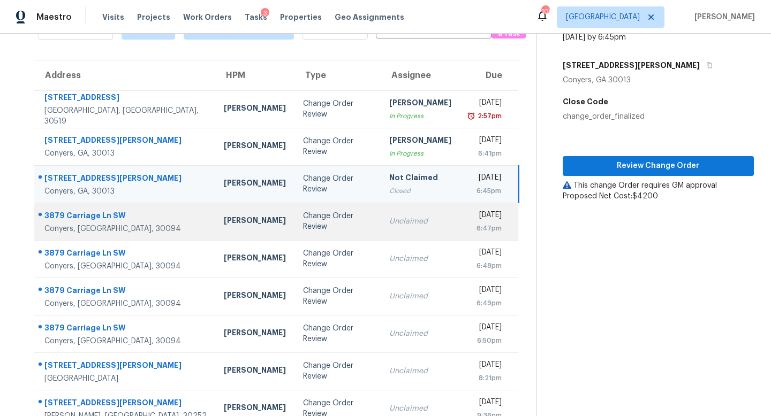
click at [389, 224] on div "Unclaimed" at bounding box center [420, 221] width 62 height 11
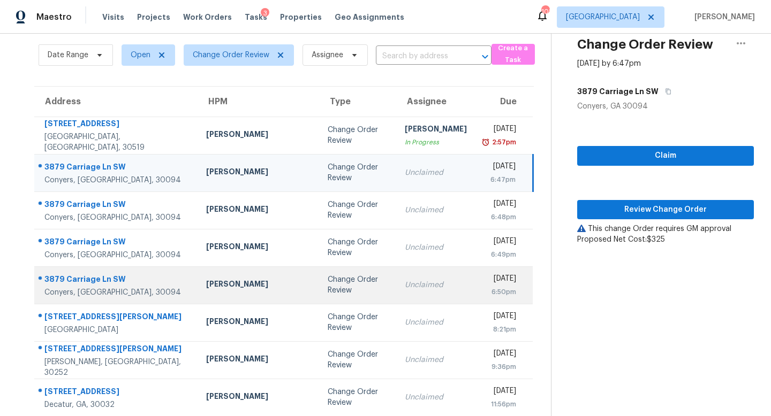
scroll to position [26, 0]
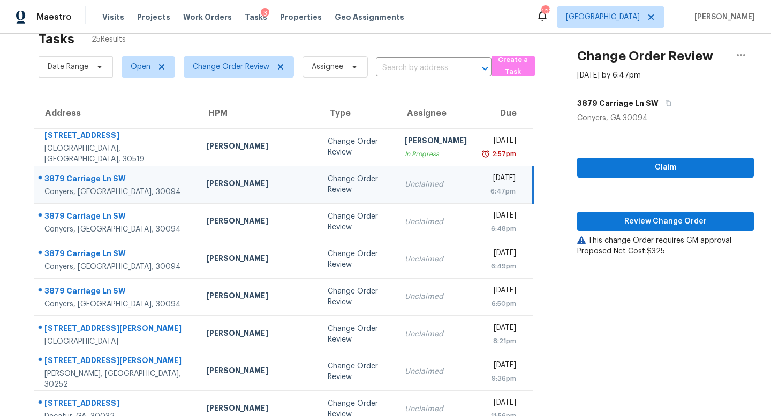
click at [405, 188] on div "Unclaimed" at bounding box center [436, 184] width 62 height 11
click at [616, 168] on span "Claim" at bounding box center [666, 167] width 160 height 13
click at [628, 219] on span "Review Change Order" at bounding box center [666, 221] width 160 height 13
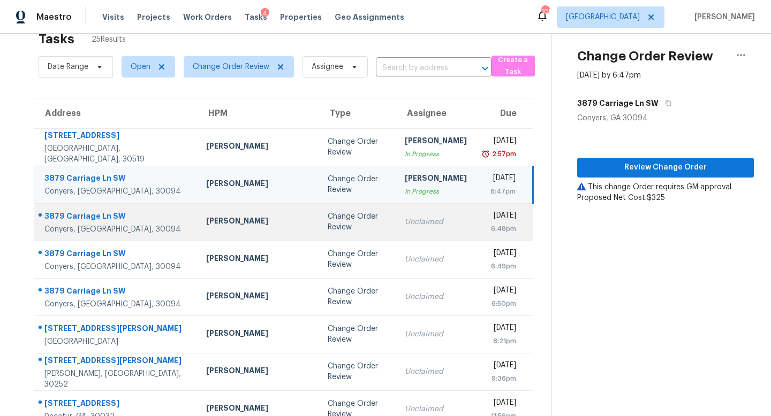
click at [396, 238] on td "Unclaimed" at bounding box center [435, 221] width 79 height 37
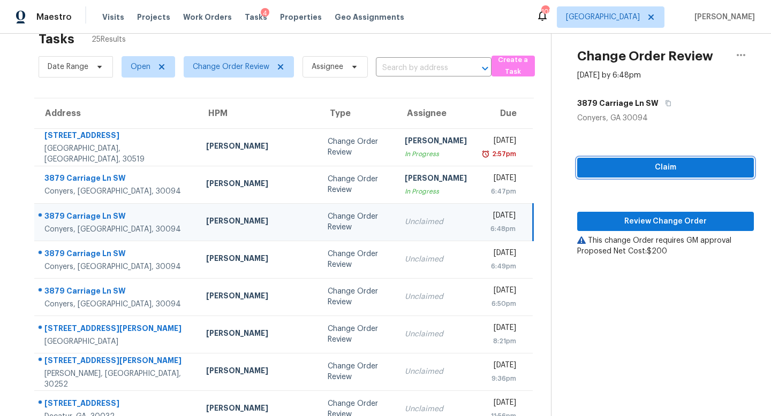
click at [636, 168] on span "Claim" at bounding box center [666, 167] width 160 height 13
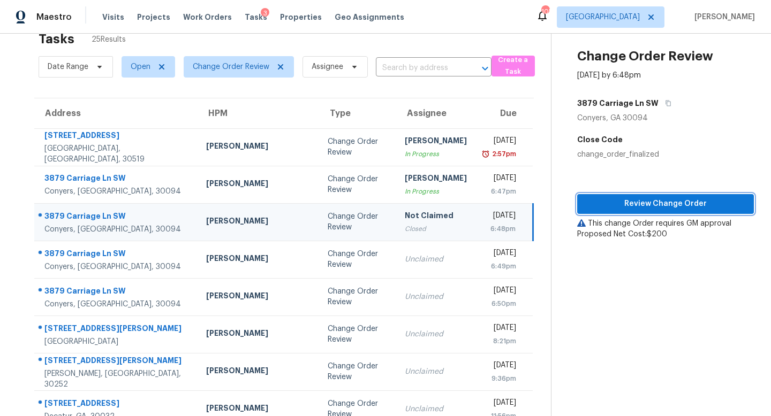
click at [643, 199] on span "Review Change Order" at bounding box center [666, 204] width 160 height 13
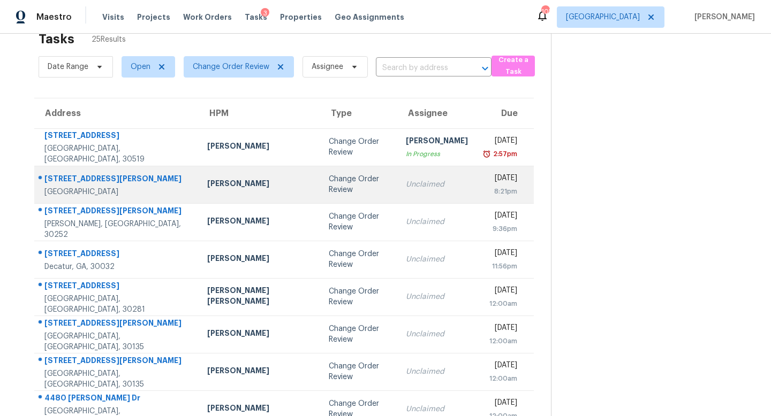
click at [397, 177] on td "Unclaimed" at bounding box center [436, 184] width 79 height 37
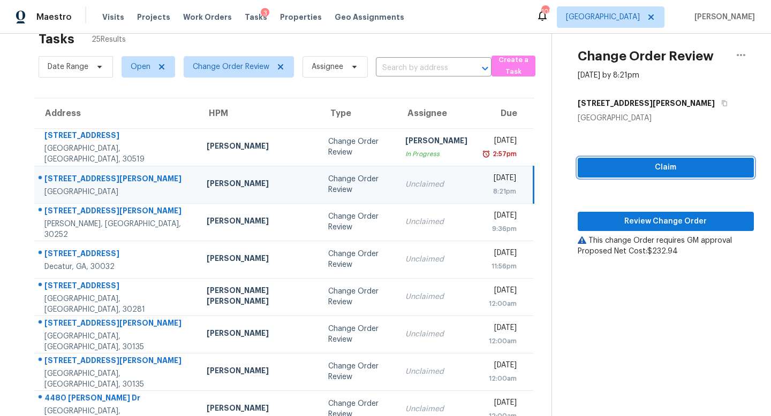
click at [601, 165] on span "Claim" at bounding box center [665, 167] width 159 height 13
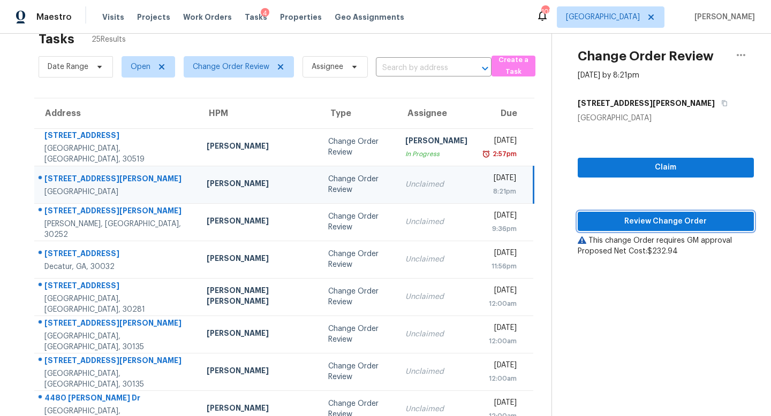
click at [626, 218] on span "Review Change Order" at bounding box center [665, 221] width 159 height 13
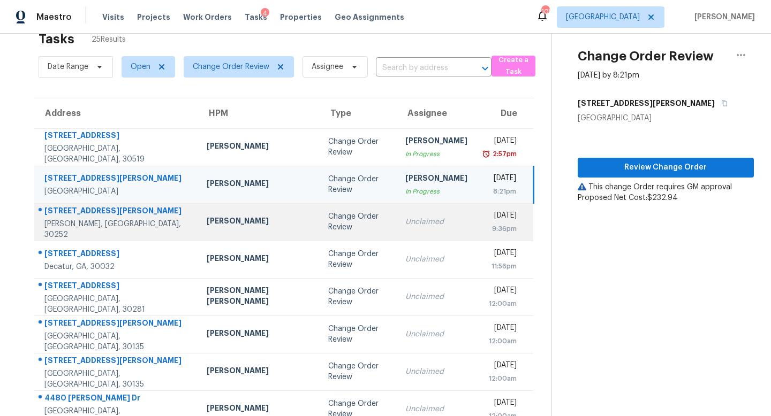
click at [405, 221] on div "Unclaimed" at bounding box center [436, 222] width 62 height 11
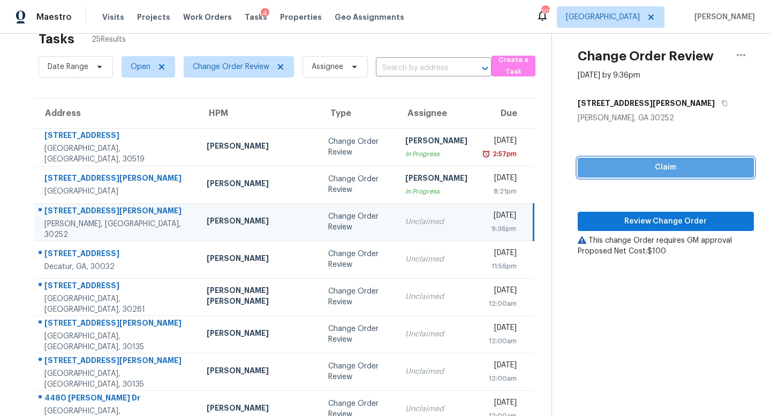
click at [642, 158] on button "Claim" at bounding box center [666, 168] width 176 height 20
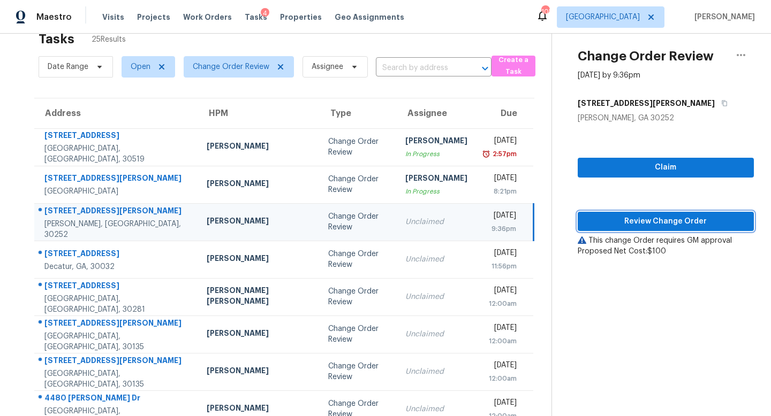
click at [644, 216] on span "Review Change Order" at bounding box center [665, 221] width 159 height 13
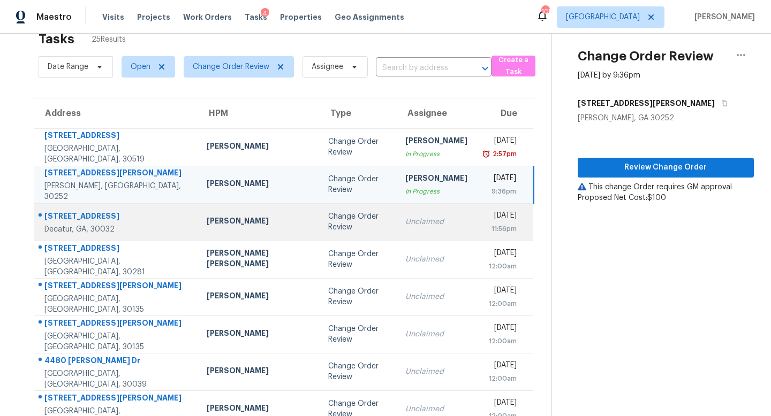
click at [328, 220] on div "Change Order Review" at bounding box center [358, 221] width 60 height 21
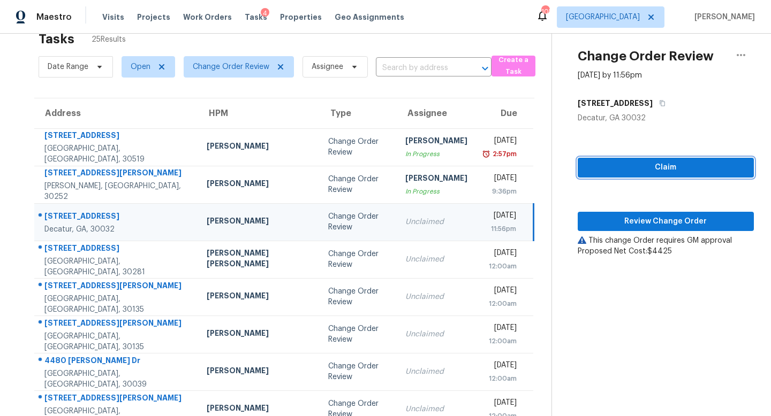
click at [580, 159] on button "Claim" at bounding box center [666, 168] width 176 height 20
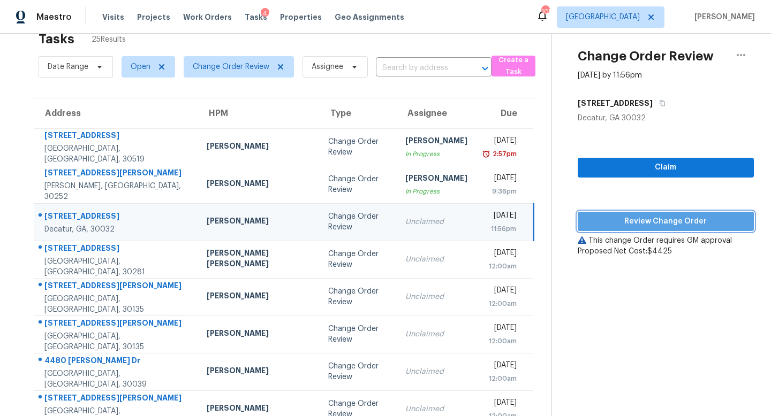
click at [603, 218] on span "Review Change Order" at bounding box center [665, 221] width 159 height 13
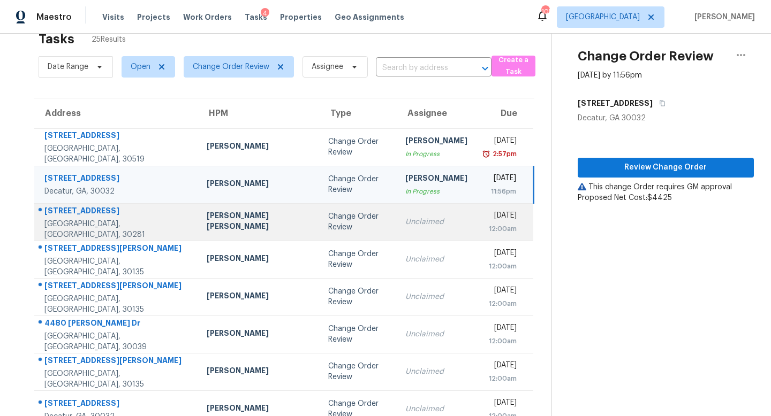
click at [405, 220] on div "Unclaimed" at bounding box center [436, 222] width 62 height 11
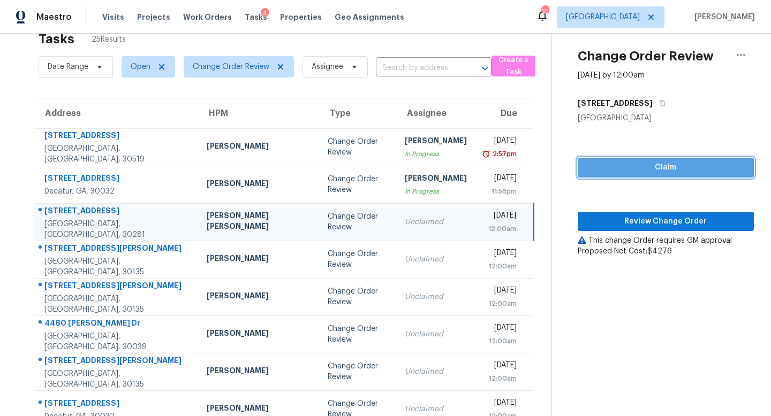
click at [613, 163] on span "Claim" at bounding box center [665, 167] width 159 height 13
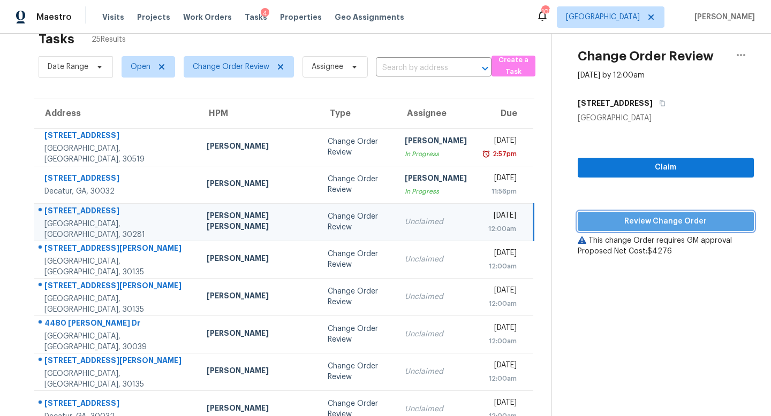
click at [646, 218] on span "Review Change Order" at bounding box center [665, 221] width 159 height 13
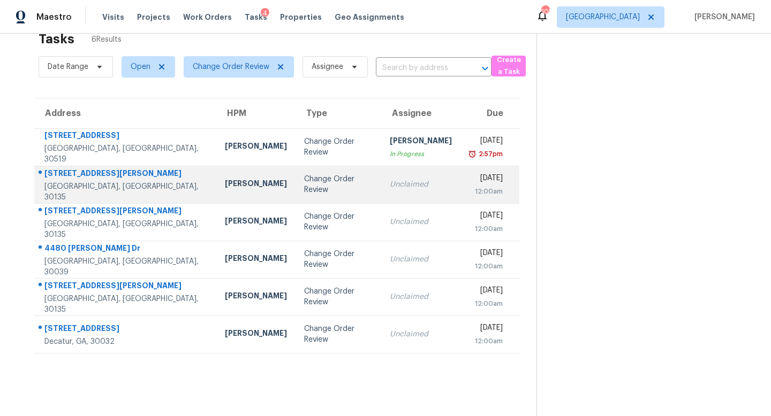
click at [381, 191] on td "Unclaimed" at bounding box center [420, 184] width 79 height 37
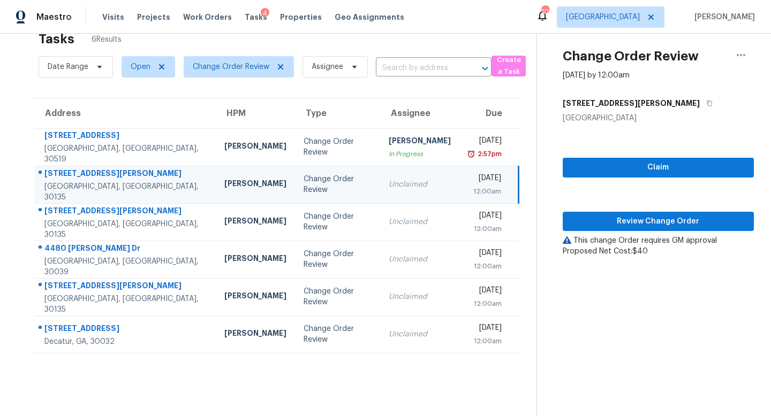
click at [678, 151] on div "Claim Review Change Order This change Order requires GM approval Proposed Net C…" at bounding box center [658, 190] width 191 height 133
click at [662, 169] on span "Claim" at bounding box center [658, 167] width 174 height 13
click at [647, 219] on span "Review Change Order" at bounding box center [658, 221] width 174 height 13
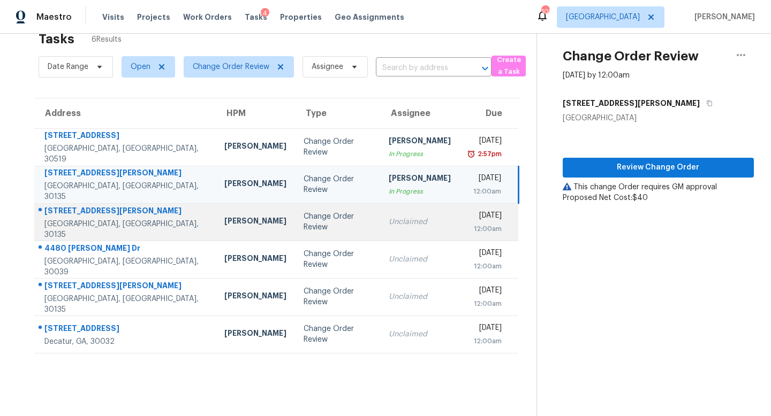
click at [307, 230] on td "Change Order Review" at bounding box center [337, 221] width 85 height 37
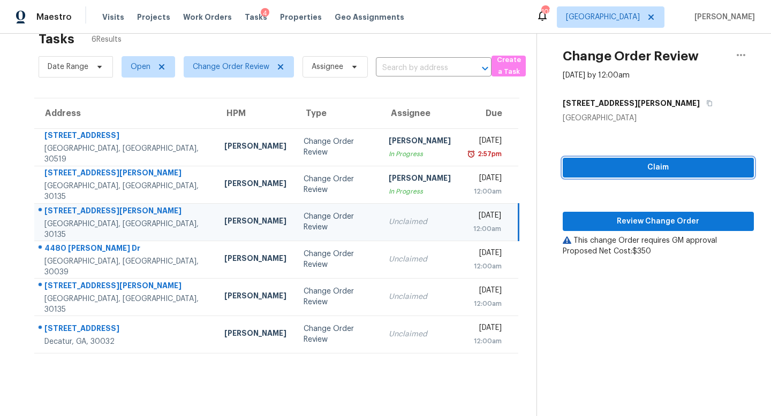
click at [593, 166] on span "Claim" at bounding box center [658, 167] width 174 height 13
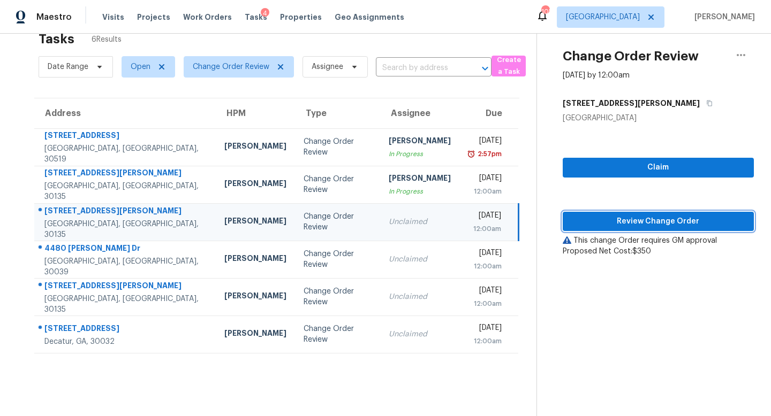
click at [659, 219] on span "Review Change Order" at bounding box center [658, 221] width 174 height 13
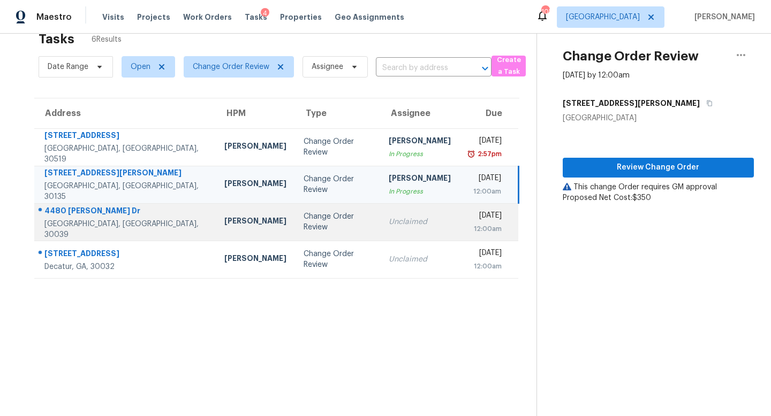
click at [326, 222] on td "Change Order Review" at bounding box center [337, 221] width 85 height 37
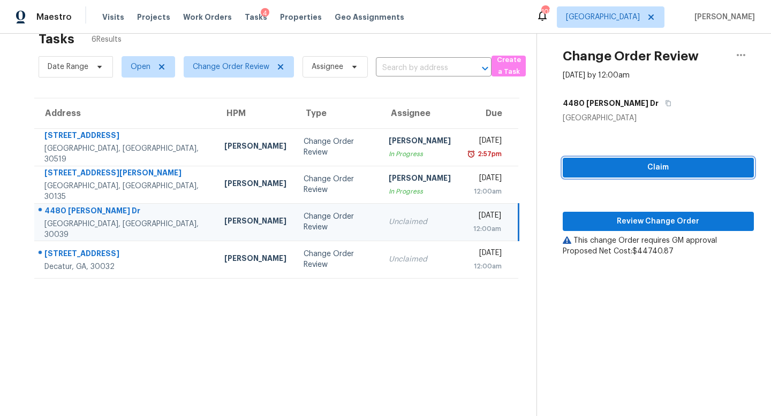
click at [585, 168] on span "Claim" at bounding box center [658, 167] width 174 height 13
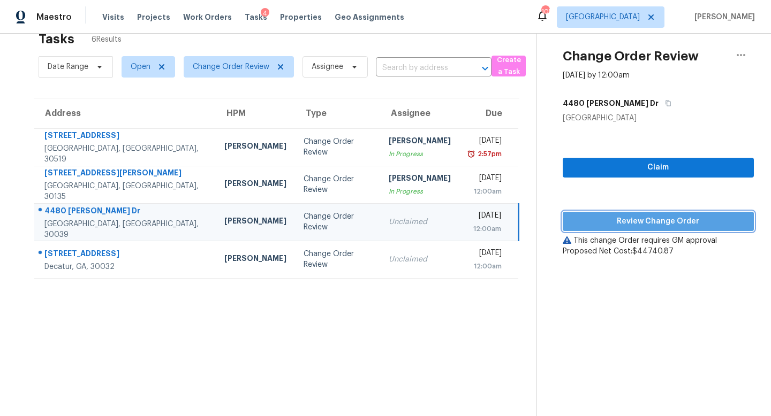
click at [641, 221] on span "Review Change Order" at bounding box center [658, 221] width 174 height 13
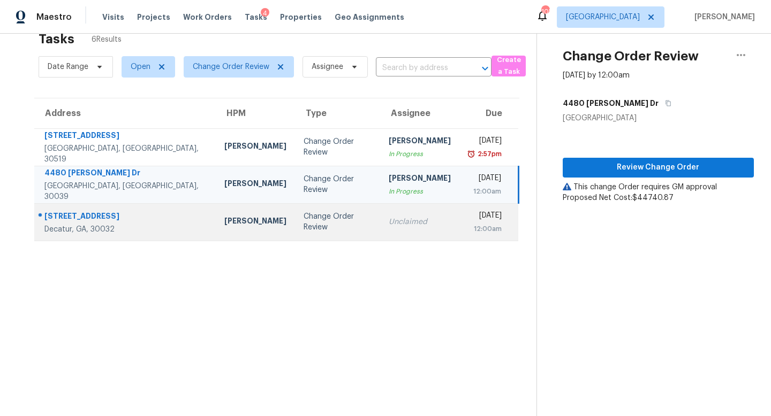
click at [389, 223] on div "Unclaimed" at bounding box center [420, 222] width 62 height 11
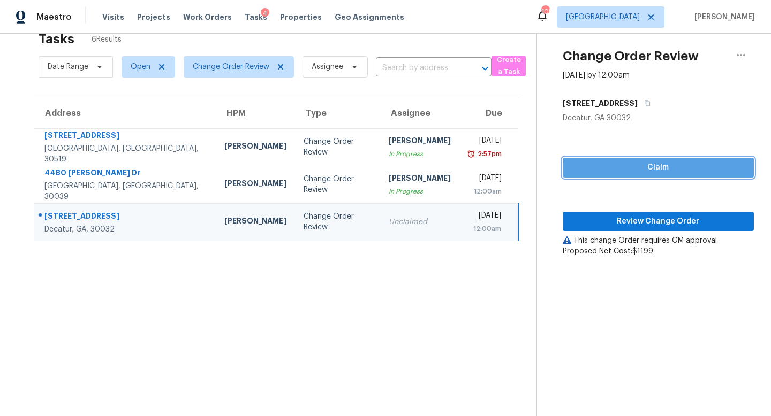
click at [635, 160] on button "Claim" at bounding box center [658, 168] width 191 height 20
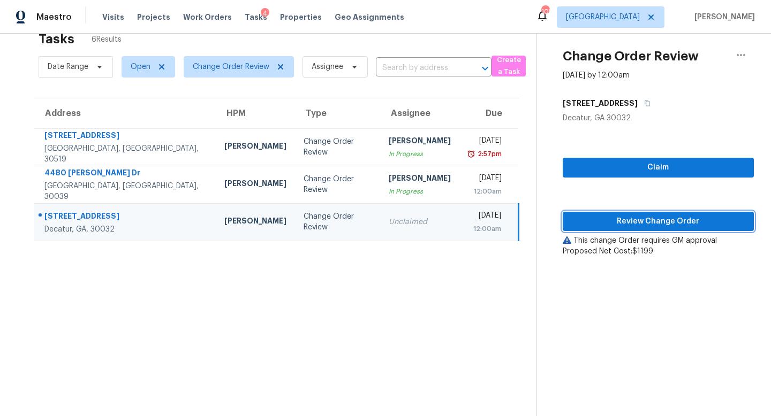
click at [659, 219] on span "Review Change Order" at bounding box center [658, 221] width 174 height 13
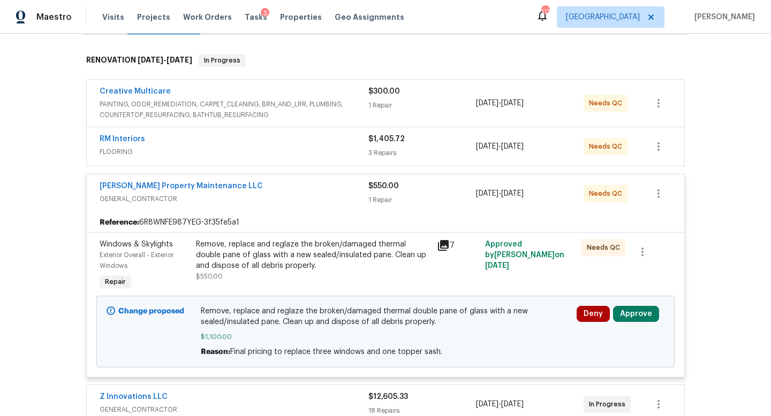
scroll to position [167, 0]
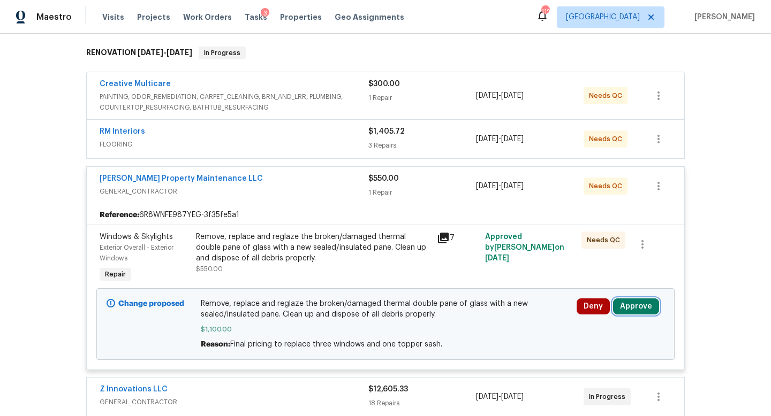
click at [633, 308] on button "Approve" at bounding box center [636, 307] width 46 height 16
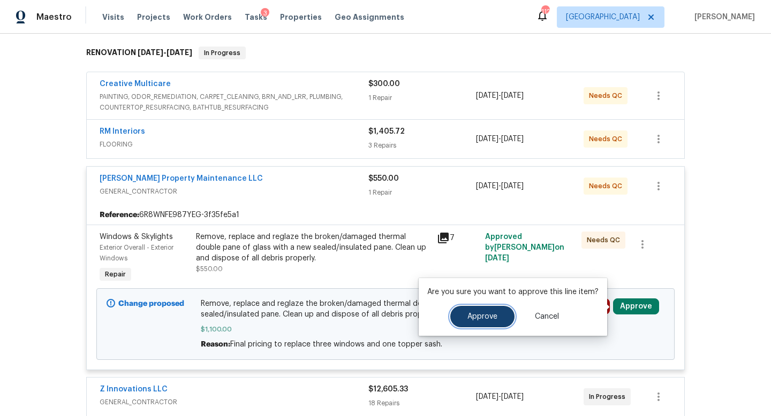
click at [491, 317] on span "Approve" at bounding box center [482, 317] width 30 height 8
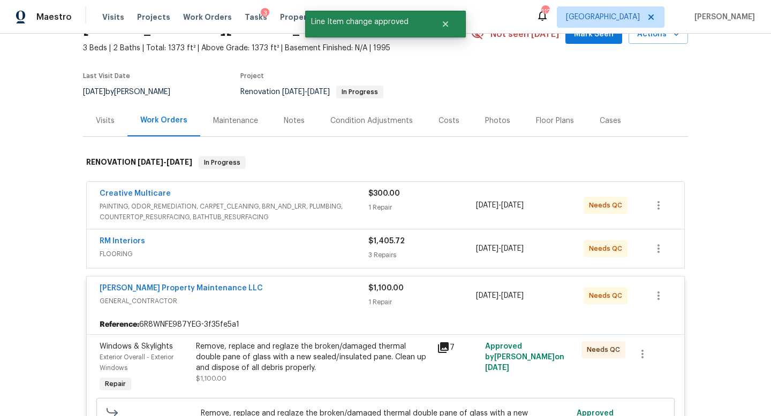
scroll to position [0, 0]
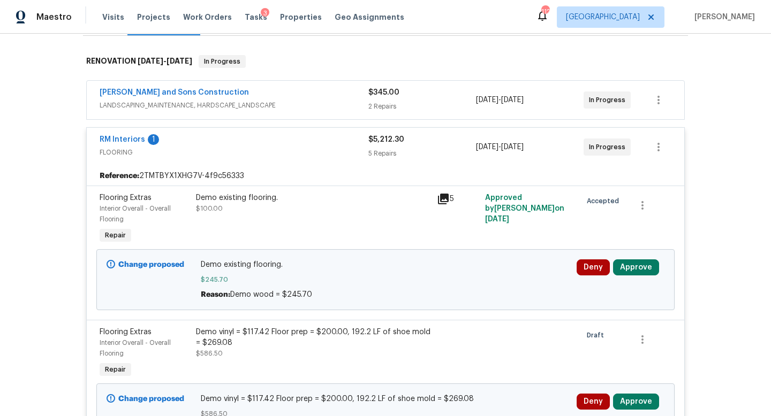
scroll to position [187, 0]
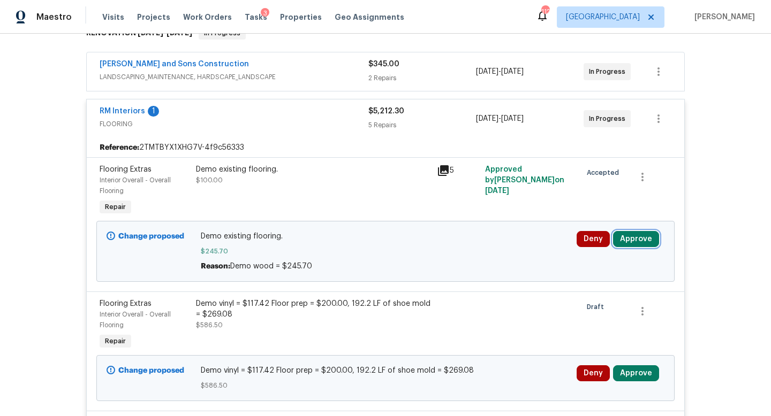
click at [629, 245] on button "Approve" at bounding box center [636, 239] width 46 height 16
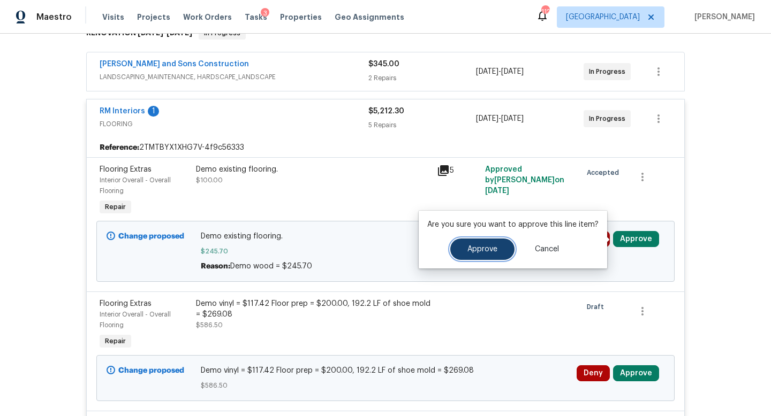
click at [461, 257] on button "Approve" at bounding box center [482, 249] width 64 height 21
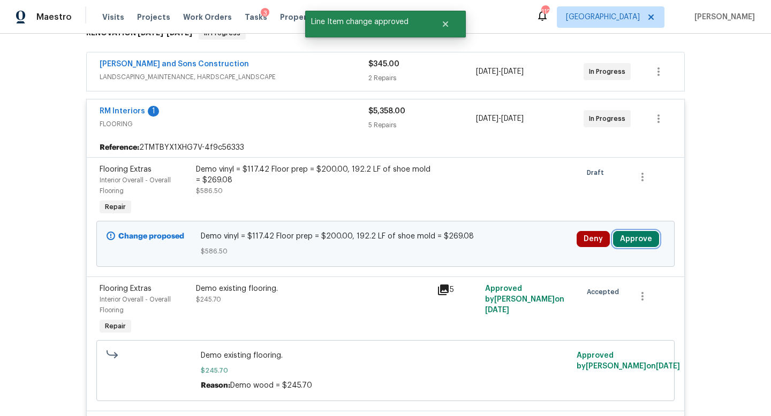
click at [618, 239] on button "Approve" at bounding box center [636, 239] width 46 height 16
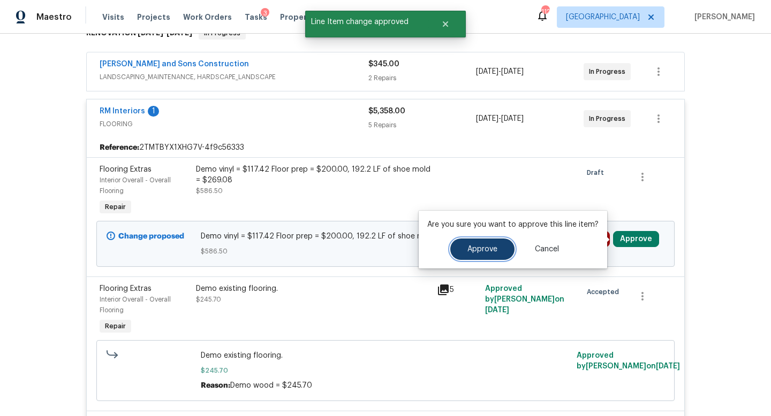
click at [473, 244] on button "Approve" at bounding box center [482, 249] width 64 height 21
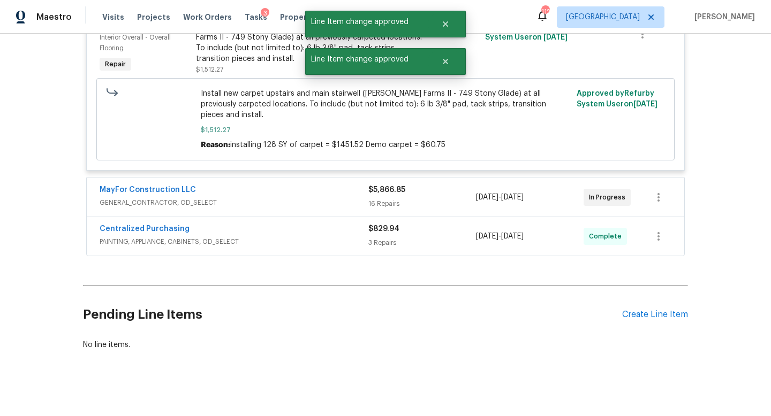
scroll to position [0, 0]
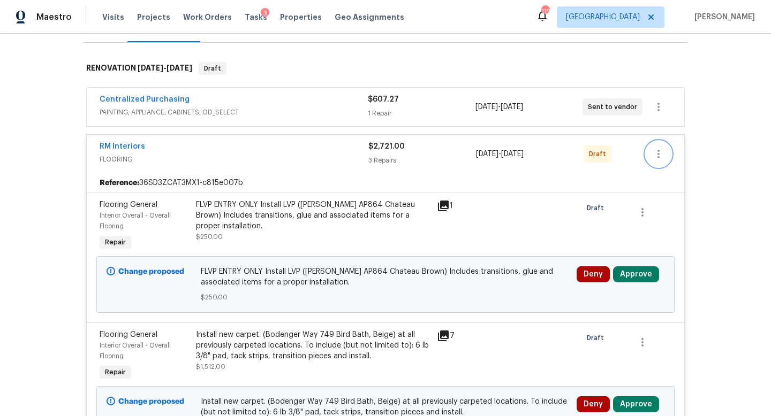
scroll to position [152, 0]
click at [656, 149] on icon "button" at bounding box center [658, 153] width 13 height 13
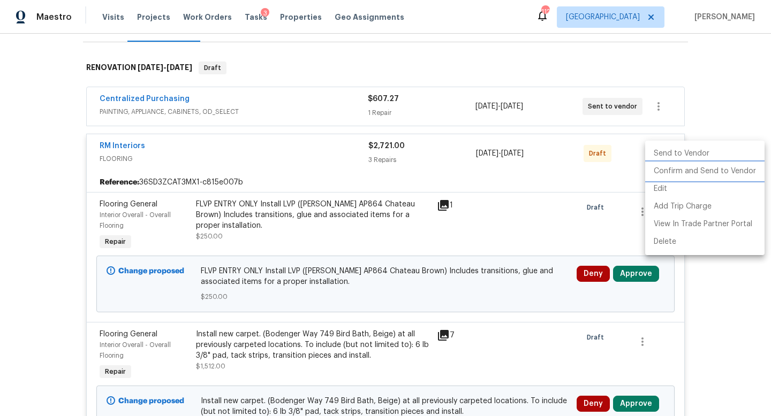
click at [662, 170] on li "Confirm and Send to Vendor" at bounding box center [704, 172] width 119 height 18
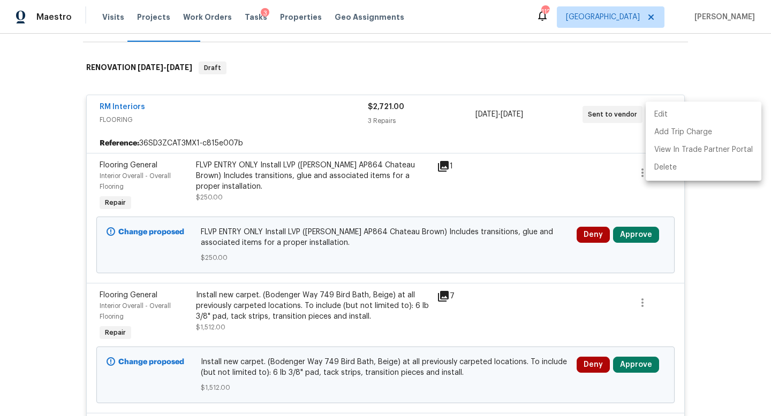
click at [734, 265] on div at bounding box center [385, 208] width 771 height 416
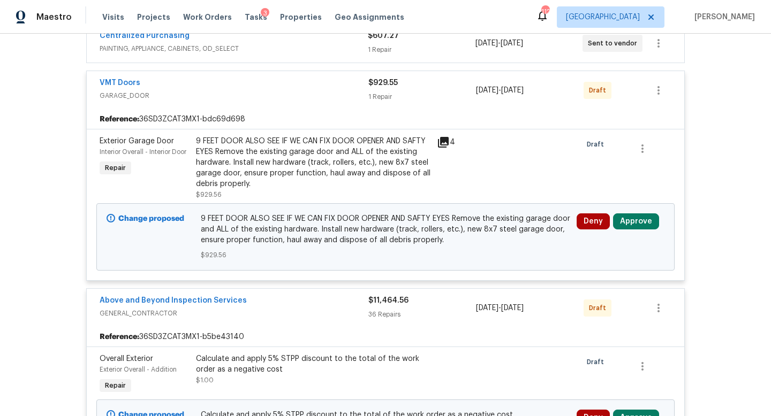
scroll to position [680, 0]
click at [654, 303] on button "button" at bounding box center [659, 308] width 26 height 26
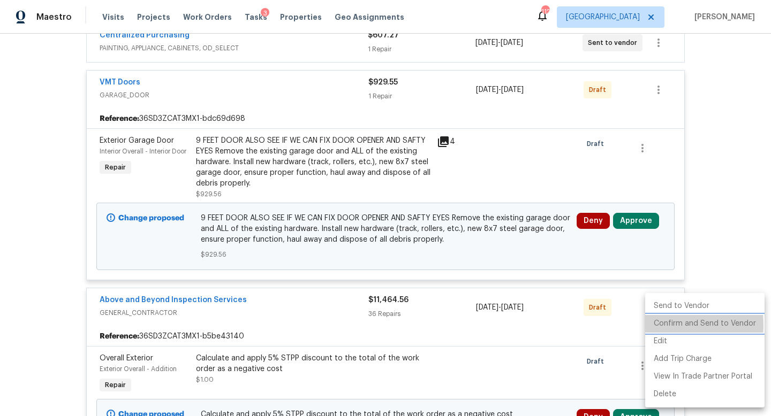
click at [657, 325] on li "Confirm and Send to Vendor" at bounding box center [704, 324] width 119 height 18
click at [640, 229] on div at bounding box center [385, 208] width 771 height 416
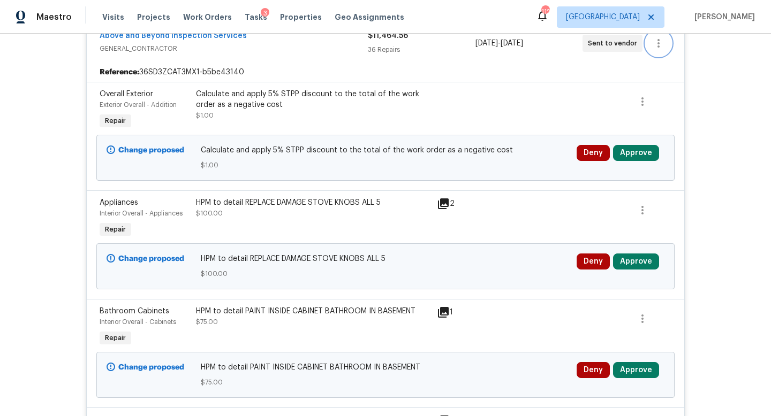
scroll to position [415, 0]
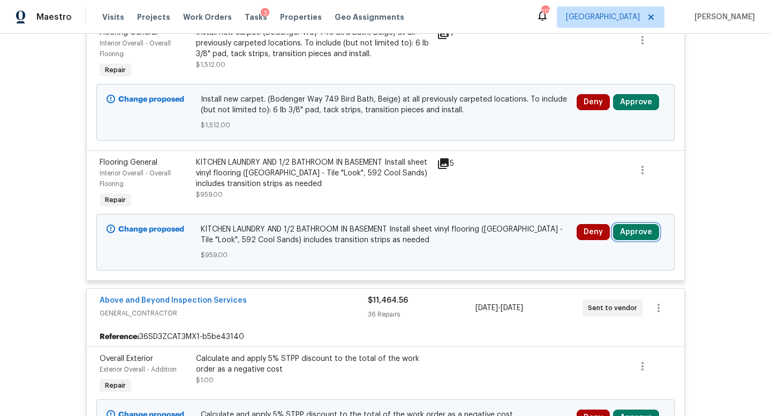
click at [634, 236] on button "Approve" at bounding box center [636, 232] width 46 height 16
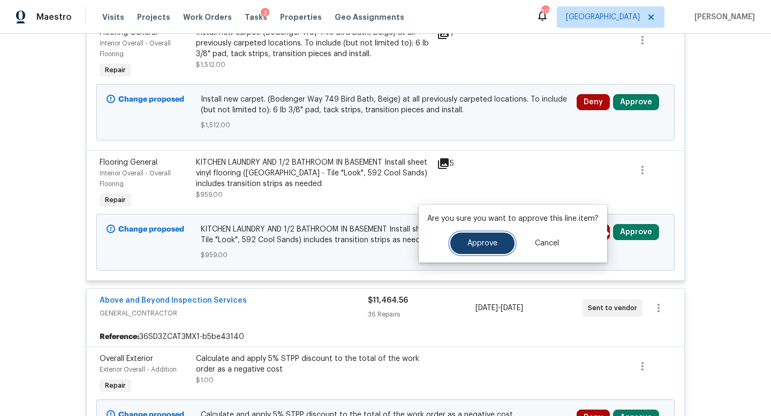
click at [487, 248] on button "Approve" at bounding box center [482, 243] width 64 height 21
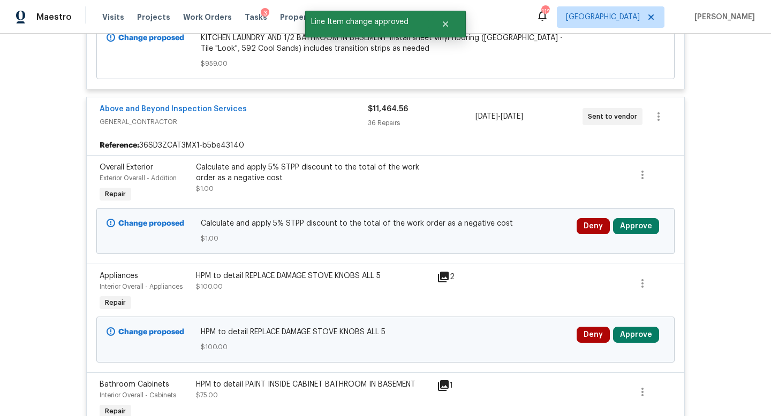
scroll to position [596, 0]
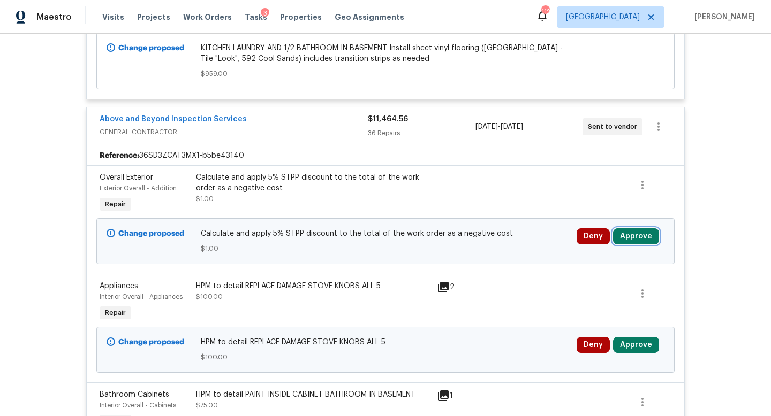
click at [621, 245] on button "Approve" at bounding box center [636, 237] width 46 height 16
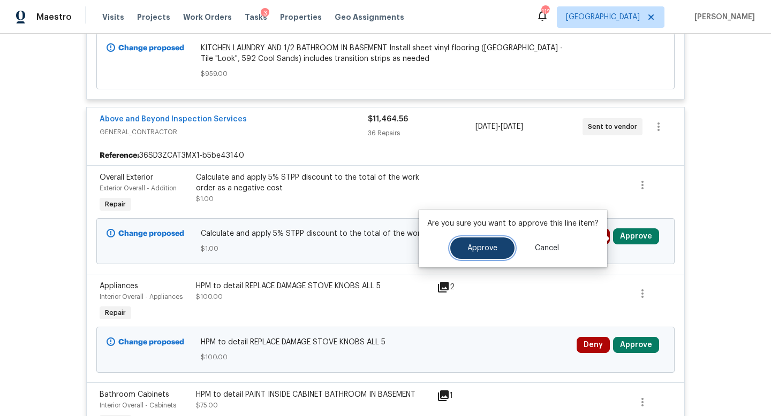
click at [506, 242] on button "Approve" at bounding box center [482, 248] width 64 height 21
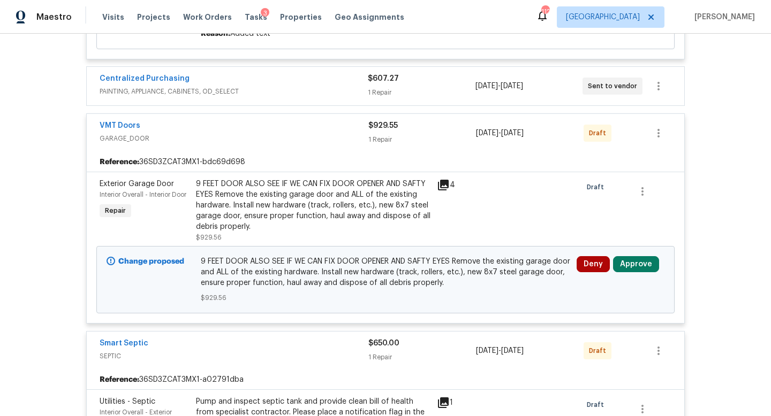
scroll to position [6082, 0]
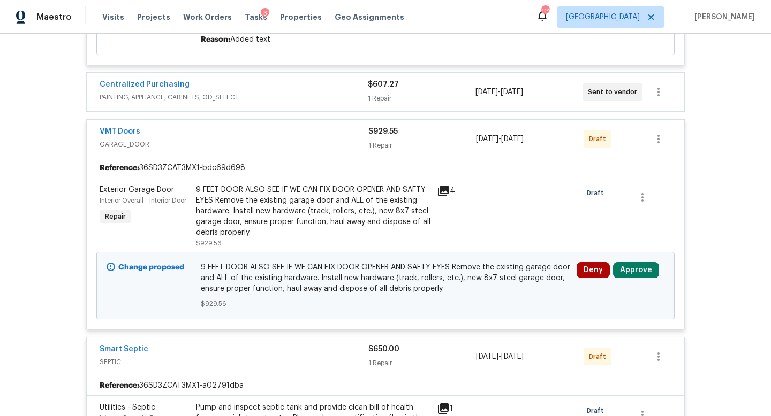
click at [664, 126] on div at bounding box center [659, 139] width 26 height 26
click at [662, 133] on icon "button" at bounding box center [658, 139] width 13 height 13
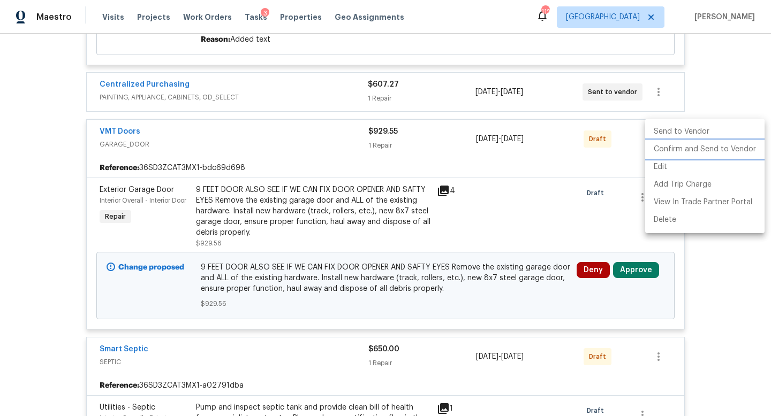
click at [664, 148] on li "Confirm and Send to Vendor" at bounding box center [704, 150] width 119 height 18
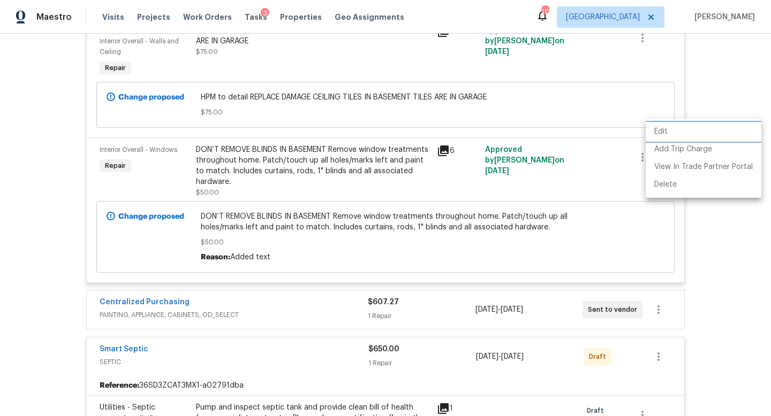
scroll to position [593, 0]
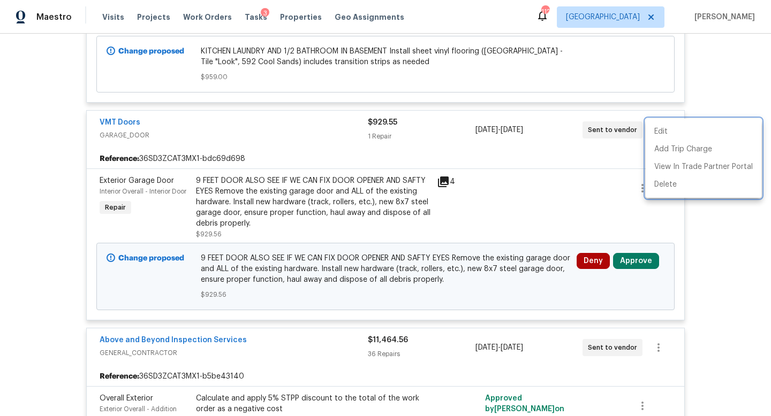
click at [620, 265] on div at bounding box center [385, 208] width 771 height 416
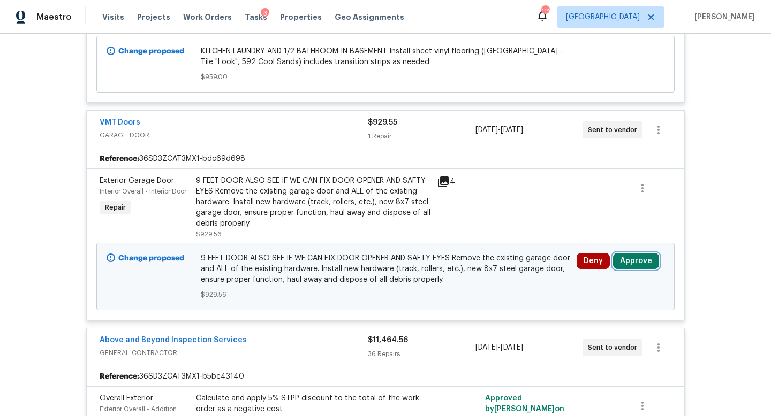
click at [631, 267] on button "Approve" at bounding box center [636, 261] width 46 height 16
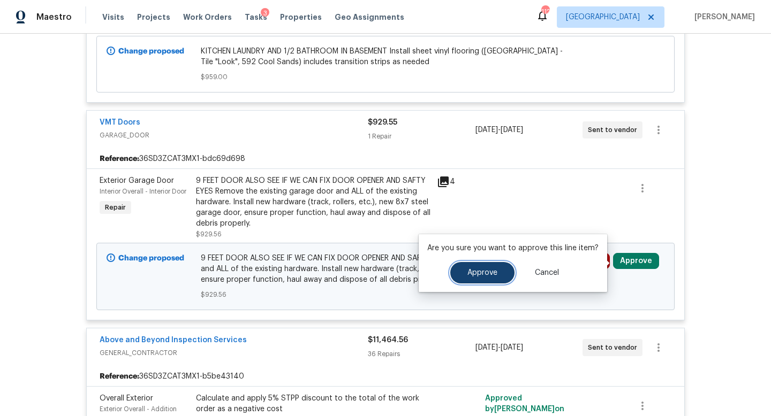
click at [493, 275] on span "Approve" at bounding box center [482, 273] width 30 height 8
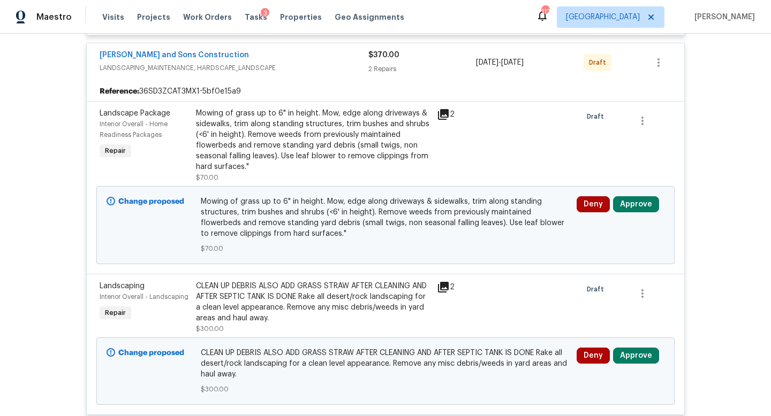
scroll to position [6739, 0]
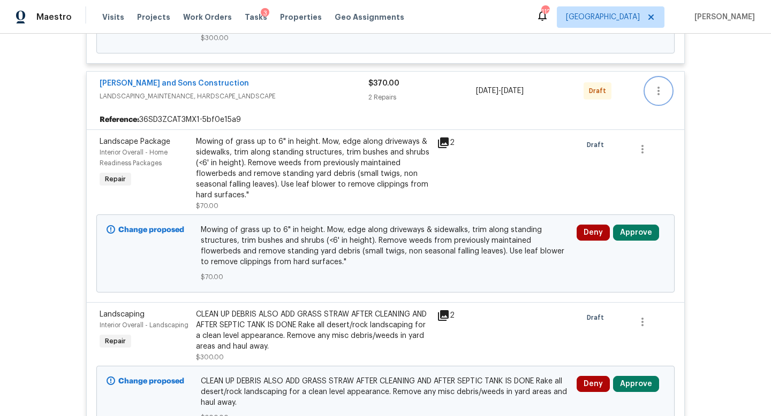
click at [656, 86] on icon "button" at bounding box center [658, 91] width 13 height 13
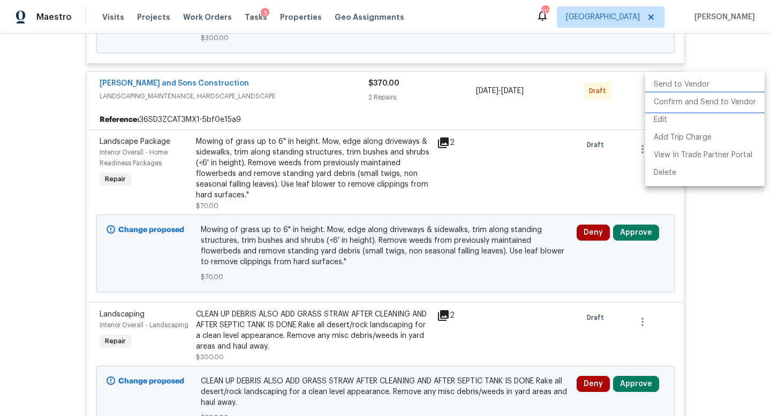
click at [653, 109] on li "Confirm and Send to Vendor" at bounding box center [704, 103] width 119 height 18
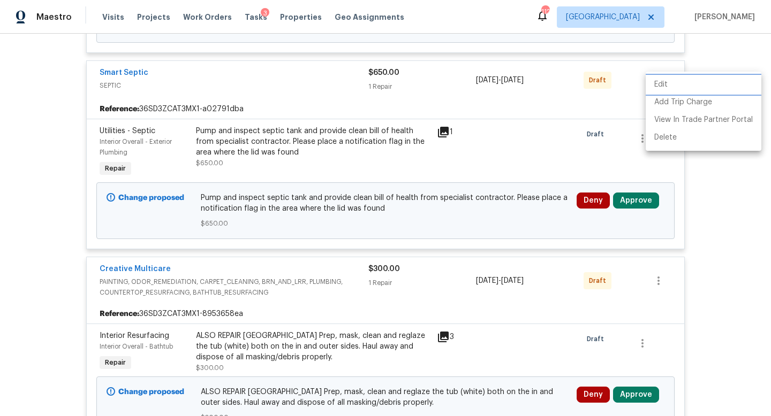
scroll to position [6347, 0]
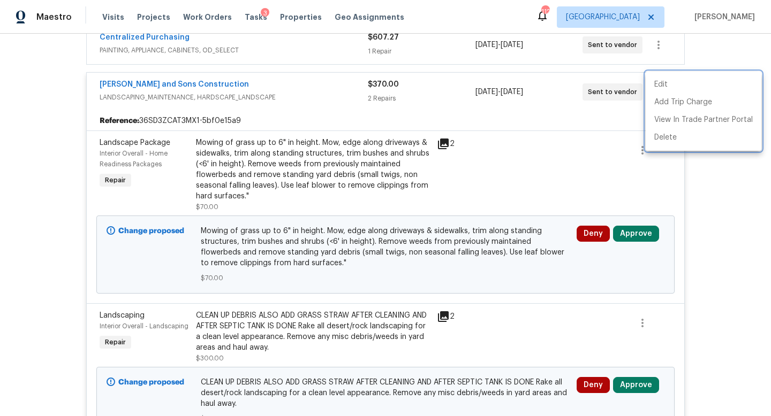
click at [636, 225] on div at bounding box center [385, 208] width 771 height 416
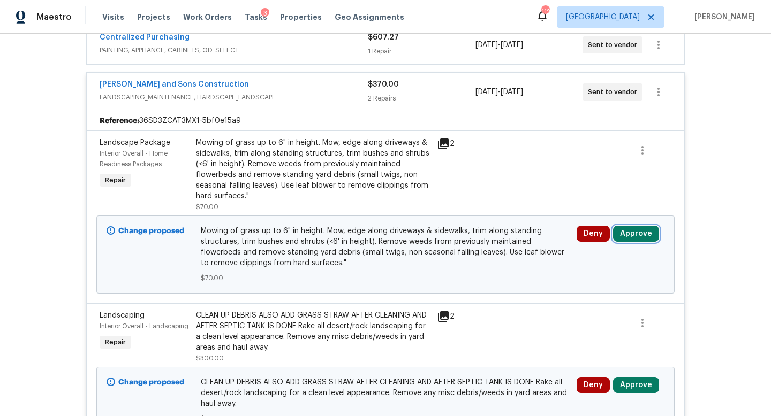
click at [636, 226] on button "Approve" at bounding box center [636, 234] width 46 height 16
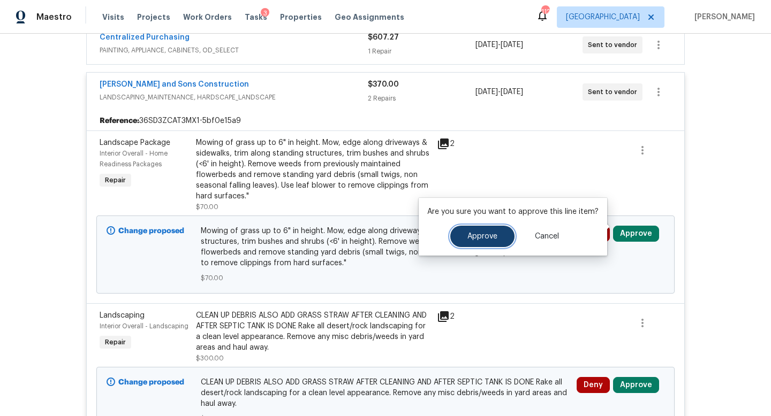
click at [500, 239] on button "Approve" at bounding box center [482, 236] width 64 height 21
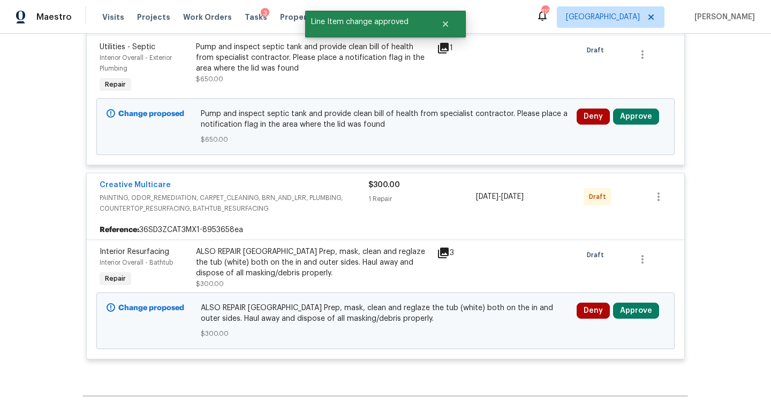
scroll to position [6935, 0]
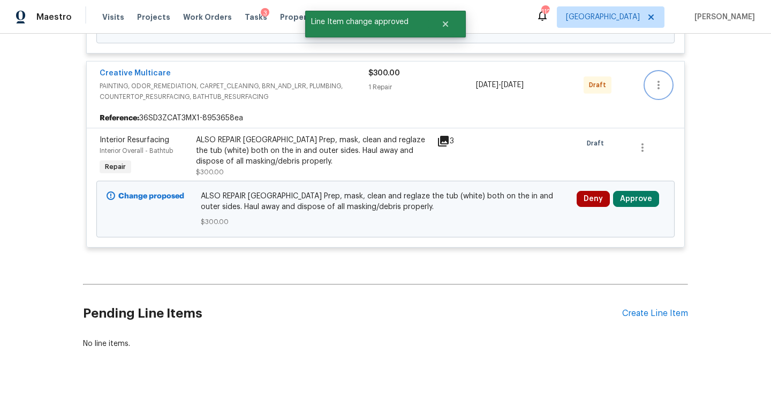
click at [655, 88] on button "button" at bounding box center [659, 85] width 26 height 26
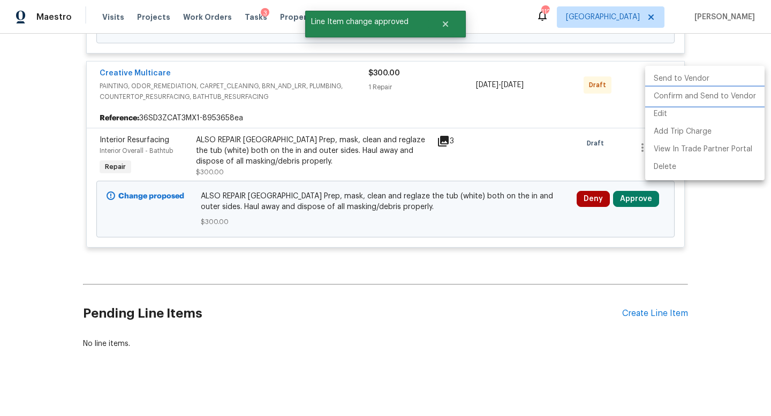
click at [655, 101] on li "Confirm and Send to Vendor" at bounding box center [704, 97] width 119 height 18
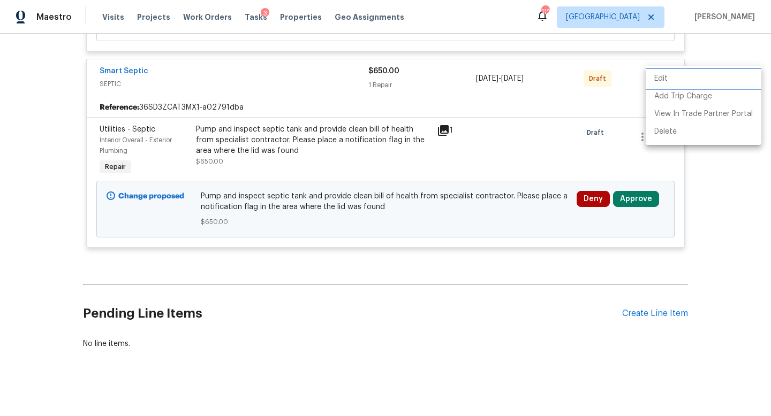
scroll to position [6357, 0]
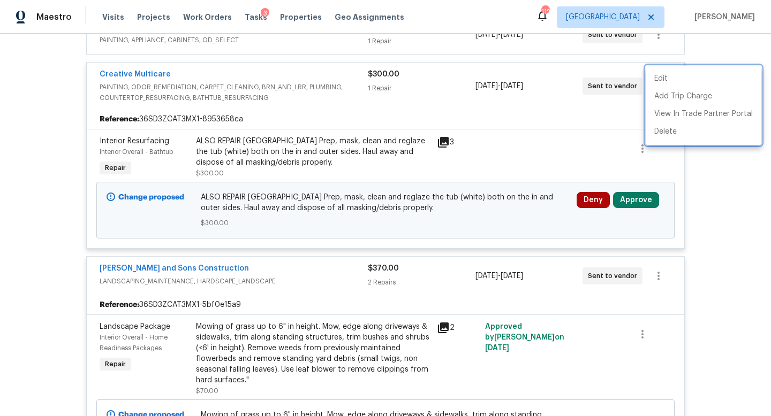
click at [635, 192] on div at bounding box center [385, 208] width 771 height 416
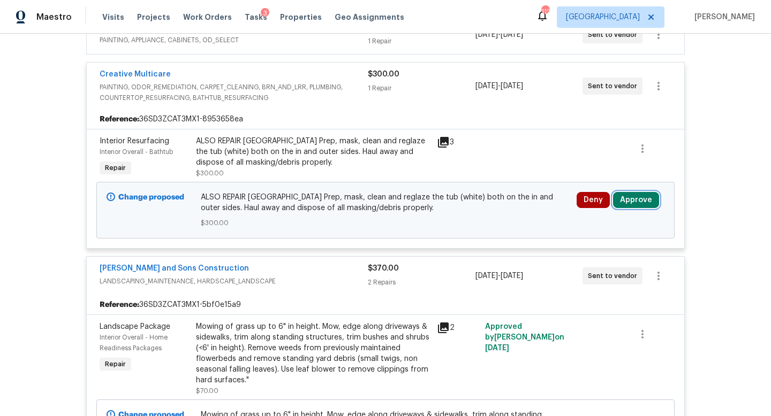
click at [633, 192] on button "Approve" at bounding box center [636, 200] width 46 height 16
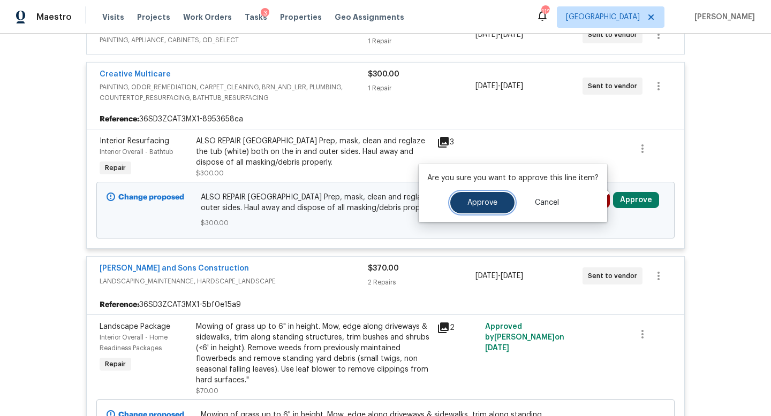
click at [499, 208] on button "Approve" at bounding box center [482, 202] width 64 height 21
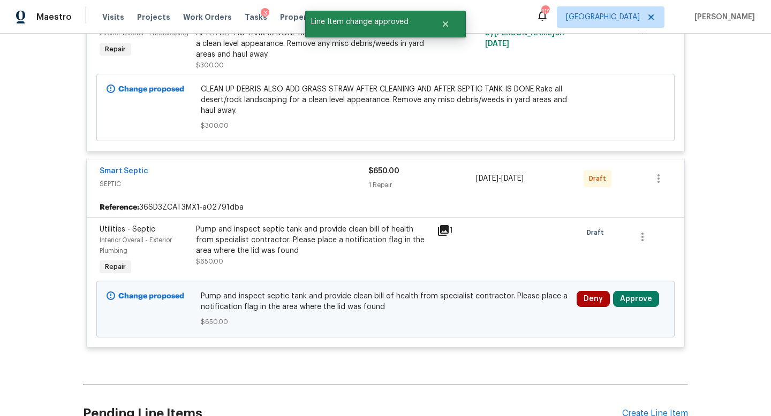
scroll to position [6935, 0]
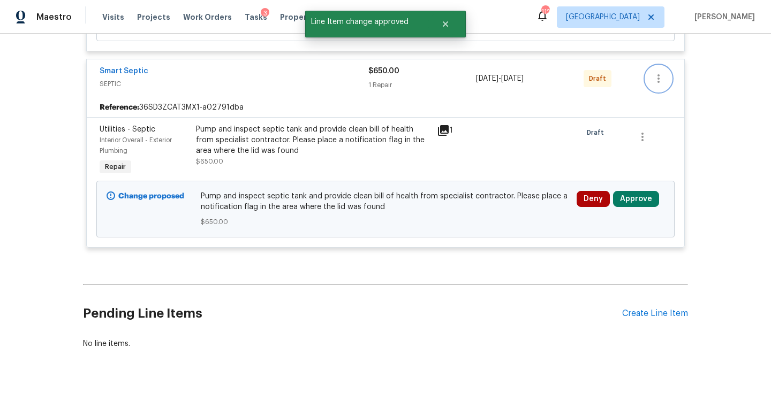
click at [658, 80] on button "button" at bounding box center [659, 79] width 26 height 26
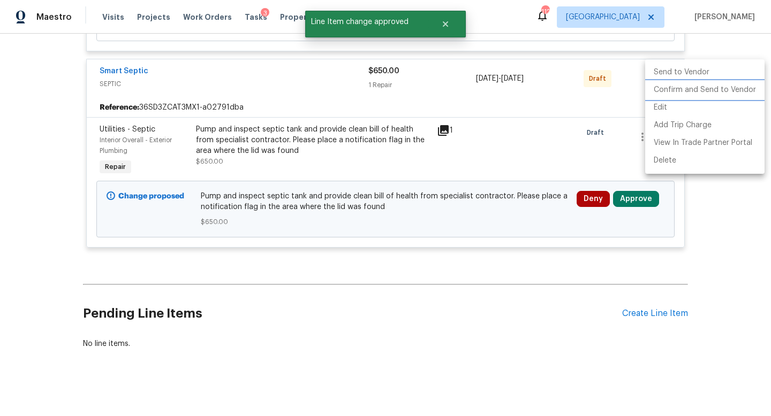
click at [656, 98] on li "Confirm and Send to Vendor" at bounding box center [704, 90] width 119 height 18
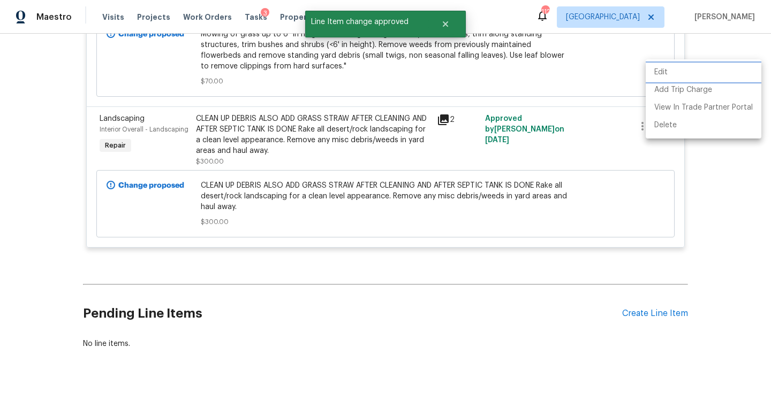
scroll to position [6313, 0]
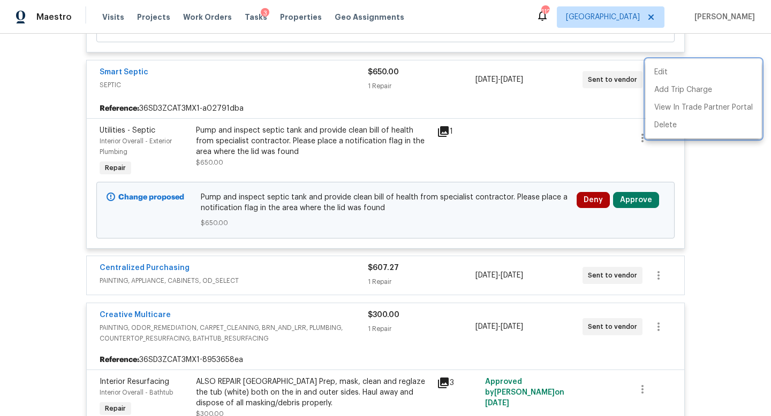
click at [634, 196] on div at bounding box center [385, 208] width 771 height 416
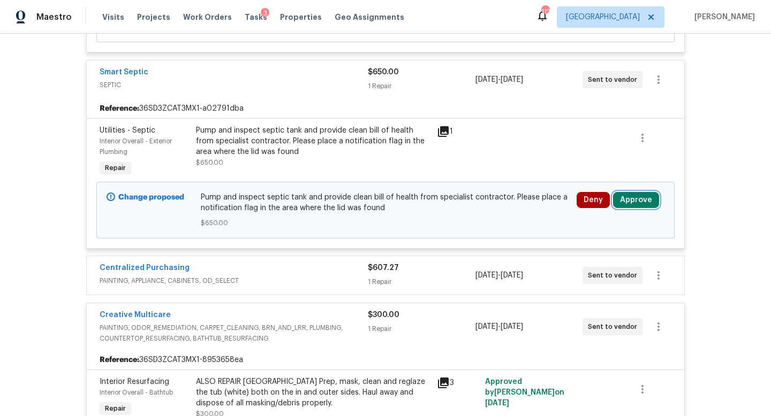
click at [634, 196] on button "Approve" at bounding box center [636, 200] width 46 height 16
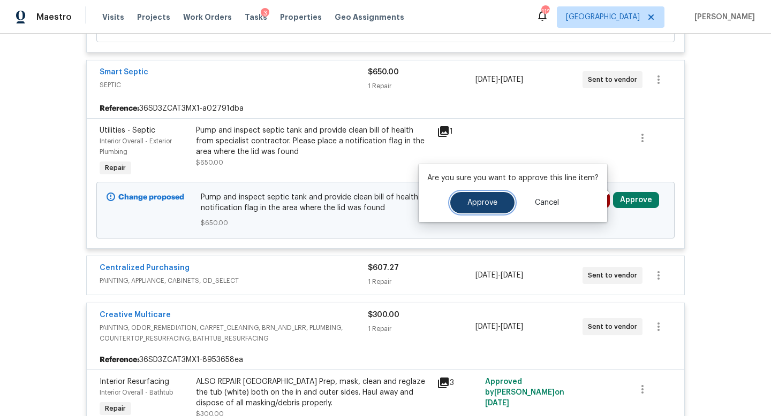
click at [494, 208] on button "Approve" at bounding box center [482, 202] width 64 height 21
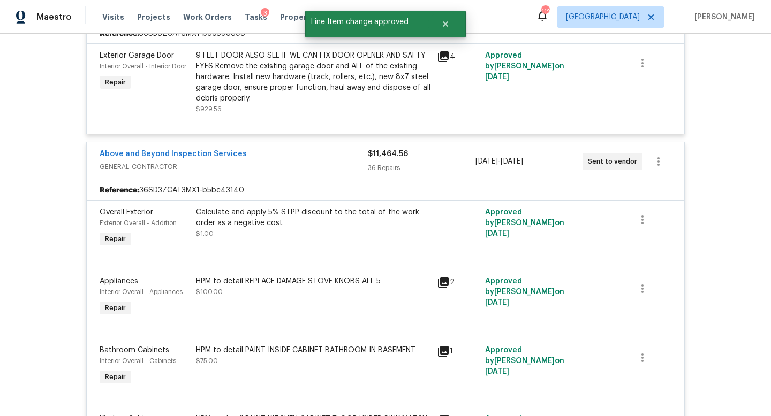
scroll to position [0, 0]
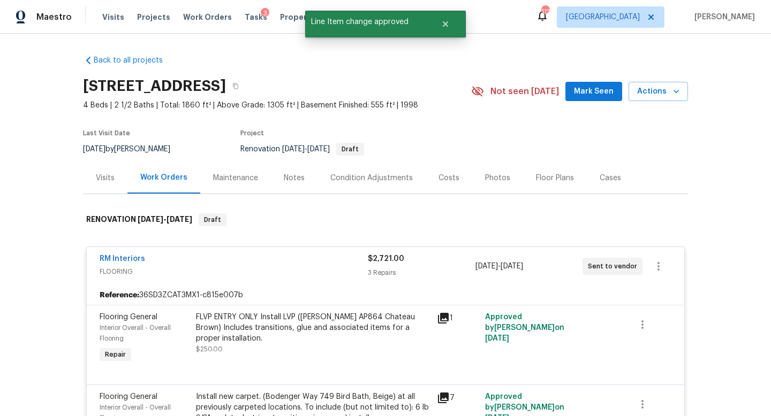
click at [589, 95] on span "Mark Seen" at bounding box center [594, 91] width 40 height 13
click at [297, 180] on div "Notes" at bounding box center [294, 178] width 21 height 11
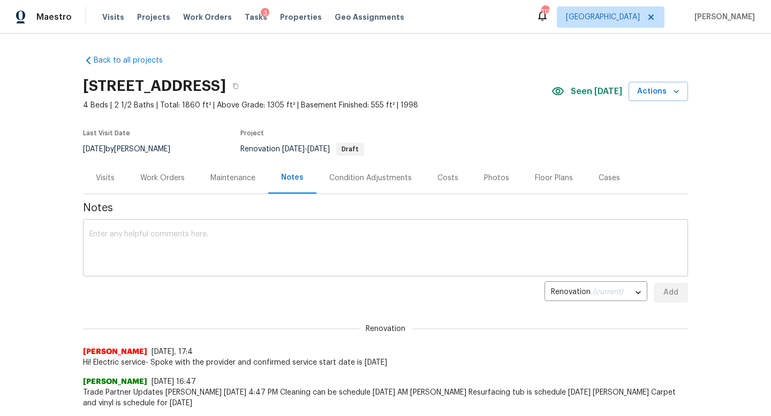
click at [222, 260] on textarea at bounding box center [385, 249] width 592 height 37
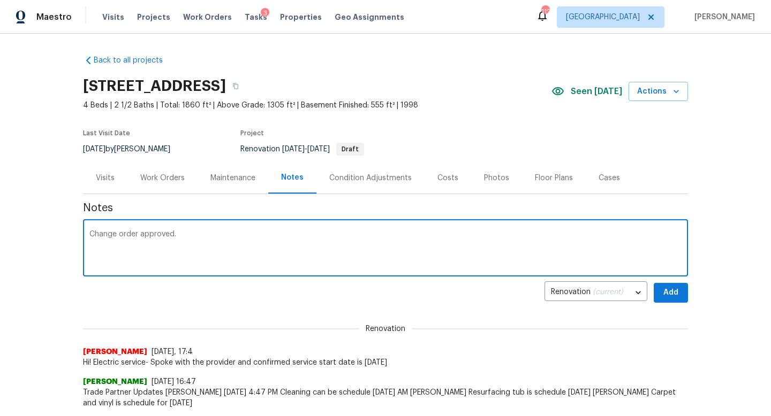
type textarea "Change order approved."
click at [685, 290] on button "Add" at bounding box center [671, 293] width 34 height 20
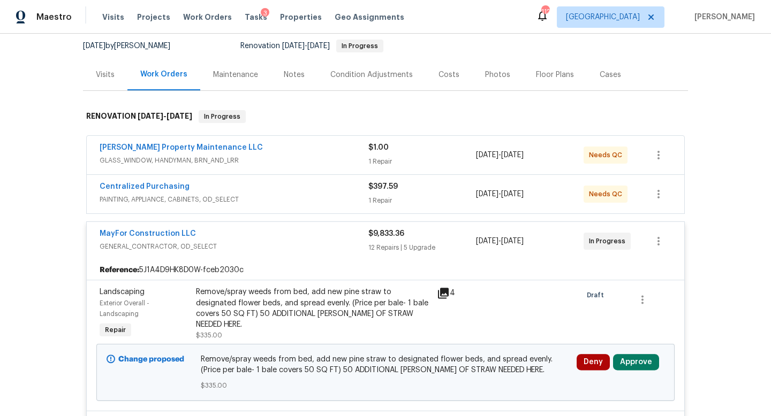
scroll to position [229, 0]
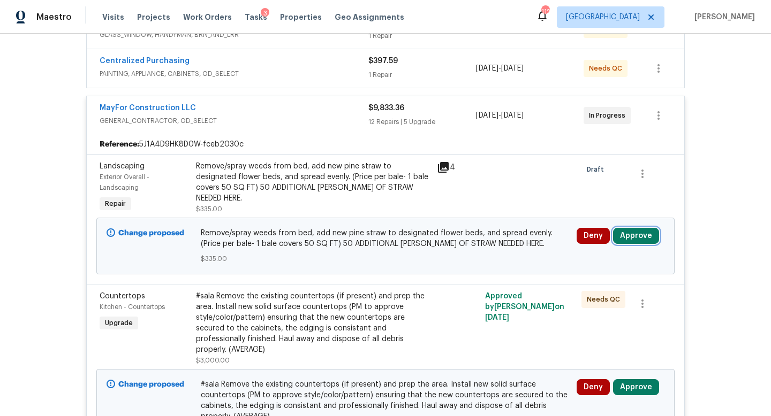
click at [627, 237] on button "Approve" at bounding box center [636, 236] width 46 height 16
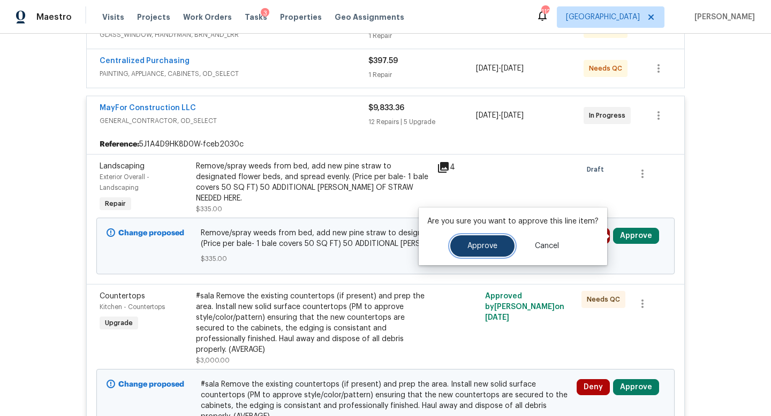
click at [474, 256] on button "Approve" at bounding box center [482, 246] width 64 height 21
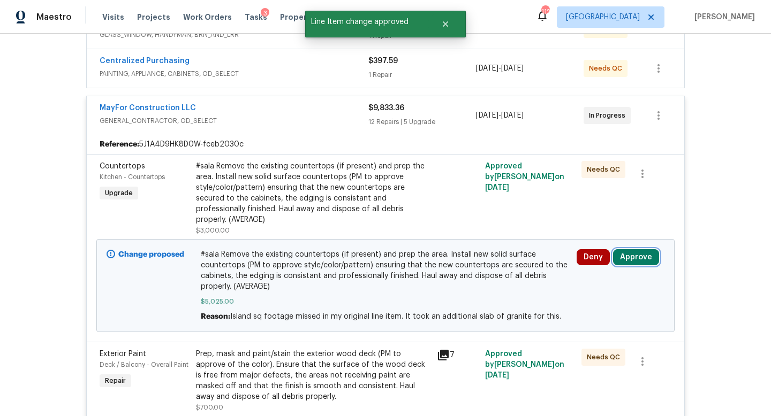
click at [629, 249] on button "Approve" at bounding box center [636, 257] width 46 height 16
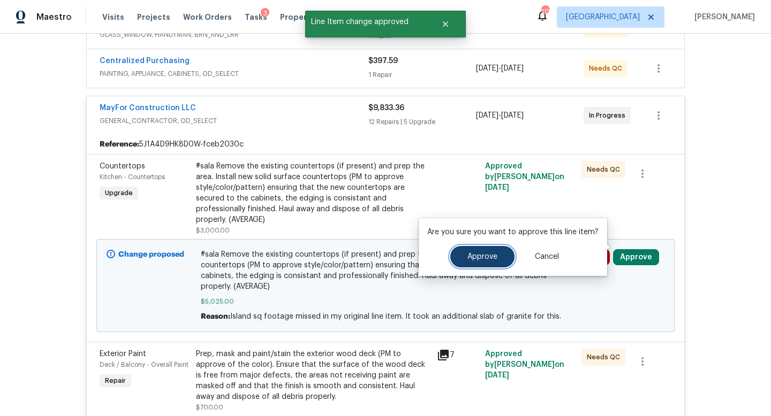
click at [491, 253] on span "Approve" at bounding box center [482, 257] width 30 height 8
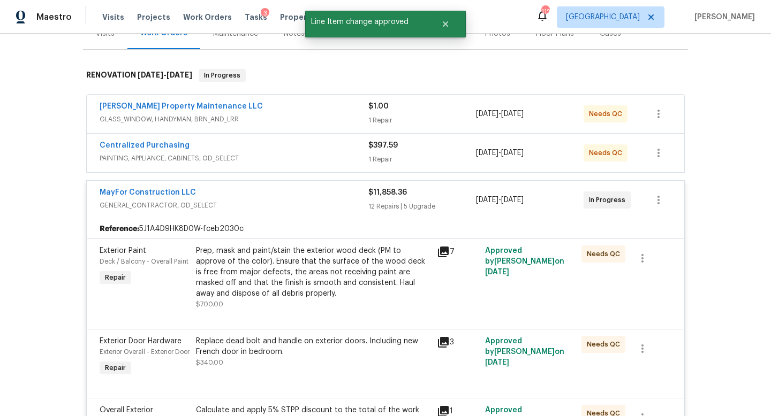
scroll to position [0, 0]
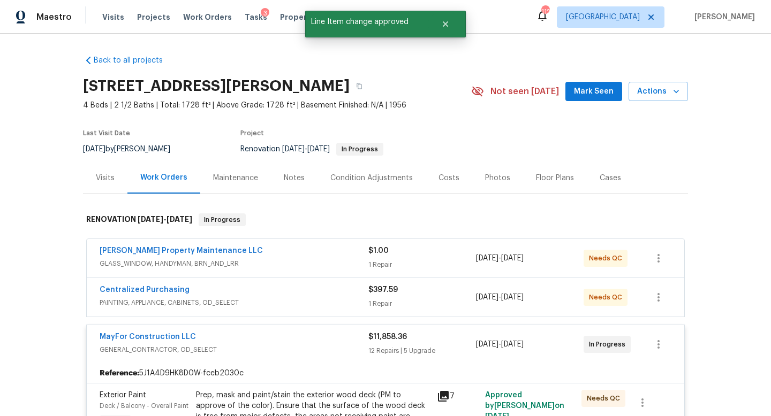
click at [261, 18] on div "3" at bounding box center [265, 13] width 9 height 11
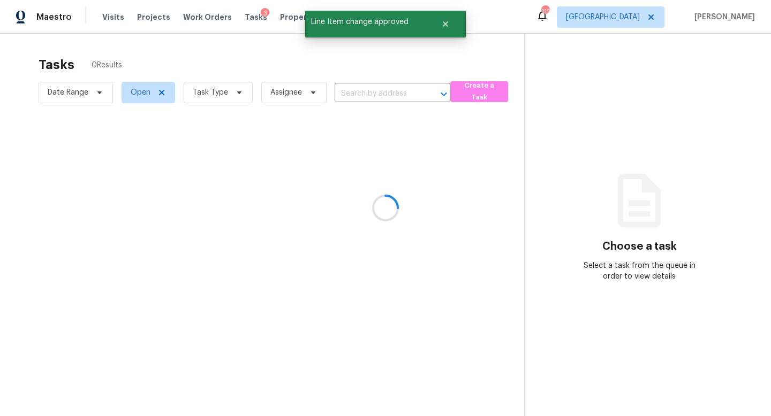
click at [216, 94] on div at bounding box center [385, 208] width 771 height 416
click at [216, 91] on div at bounding box center [385, 208] width 771 height 416
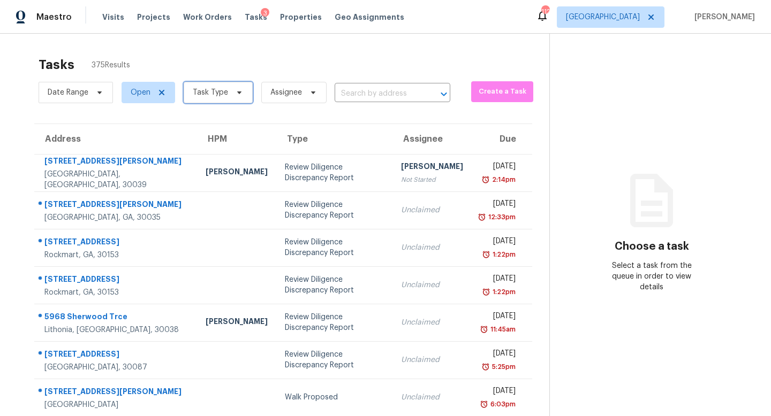
click at [216, 91] on span "Task Type" at bounding box center [210, 92] width 35 height 11
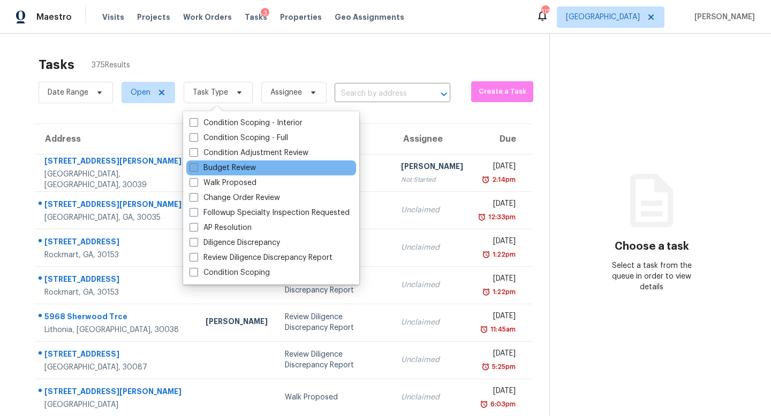
click at [227, 169] on label "Budget Review" at bounding box center [222, 168] width 66 height 11
click at [196, 169] on input "Budget Review" at bounding box center [192, 166] width 7 height 7
checkbox input "true"
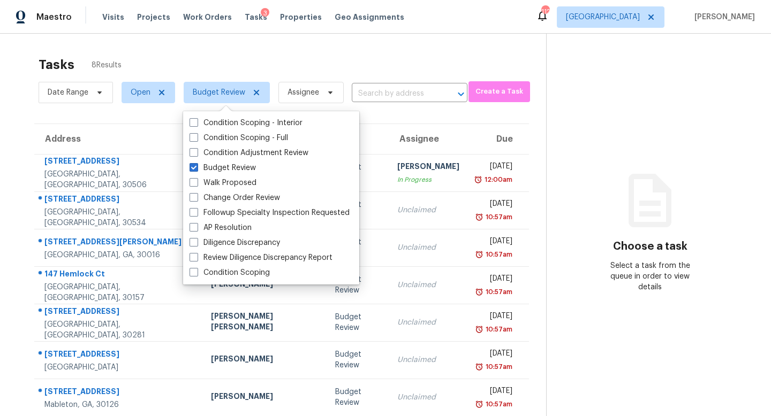
click at [236, 65] on div "Tasks 8 Results" at bounding box center [292, 65] width 507 height 28
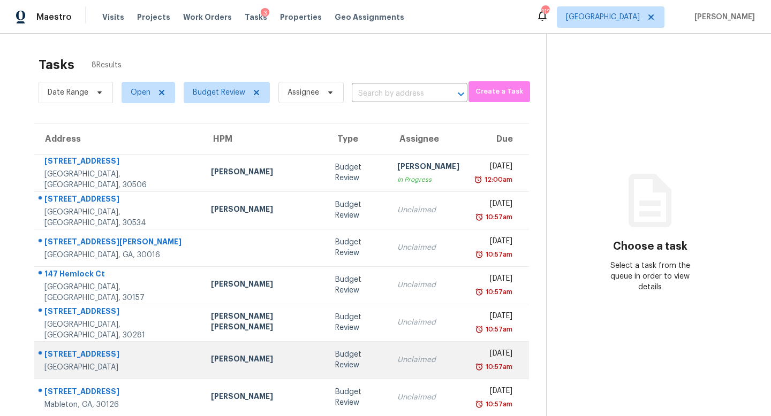
scroll to position [46, 0]
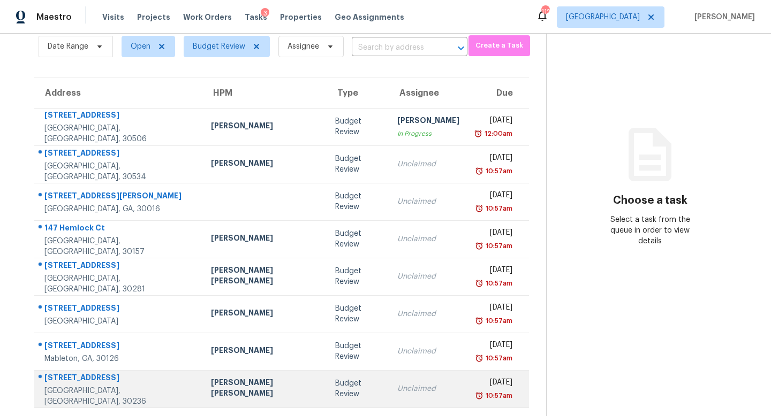
click at [335, 387] on div "Budget Review" at bounding box center [357, 388] width 45 height 21
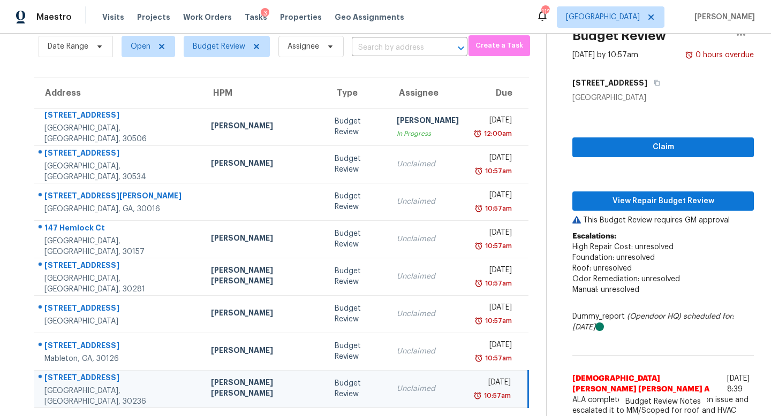
scroll to position [62, 0]
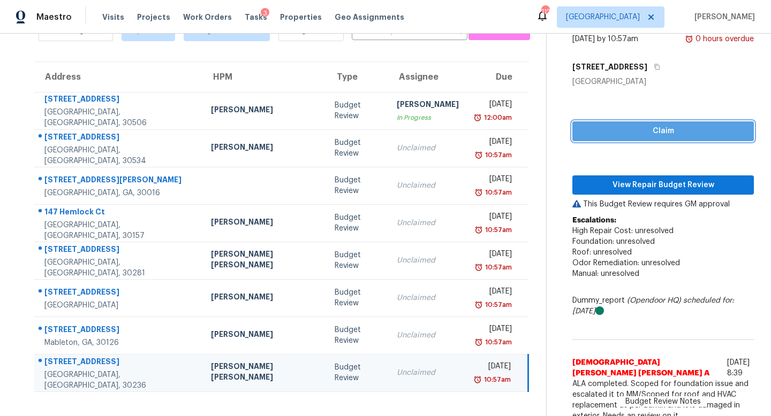
click at [608, 131] on span "Claim" at bounding box center [663, 131] width 164 height 13
click at [607, 196] on div "Claim View Repair Budget Review This Budget Review requires GM approval Escalat…" at bounding box center [662, 257] width 181 height 340
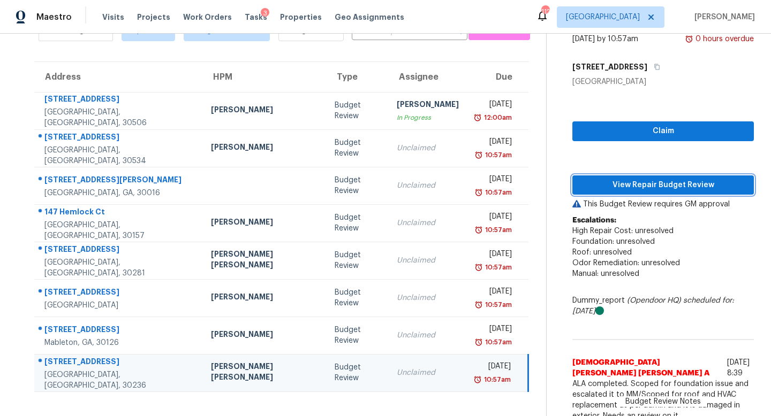
click at [609, 188] on span "View Repair Budget Review" at bounding box center [663, 185] width 164 height 13
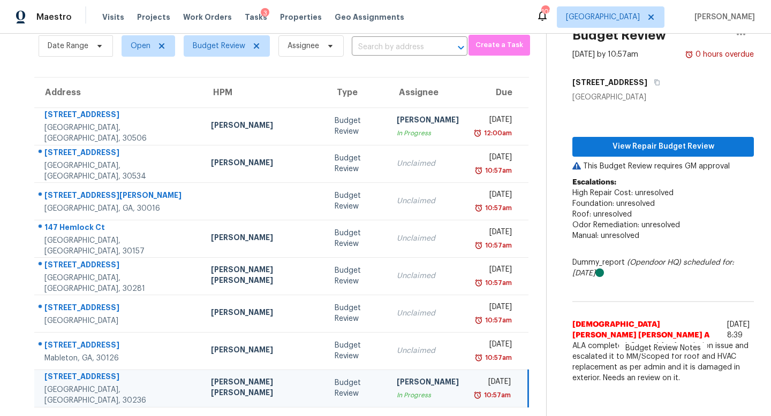
scroll to position [46, 0]
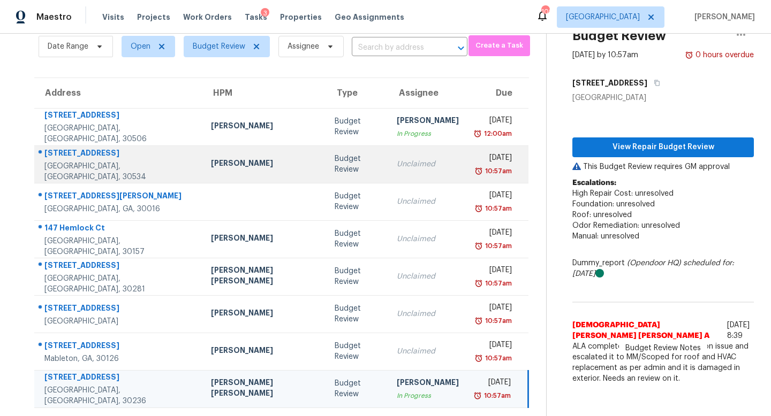
click at [335, 162] on div "Budget Review" at bounding box center [357, 164] width 44 height 21
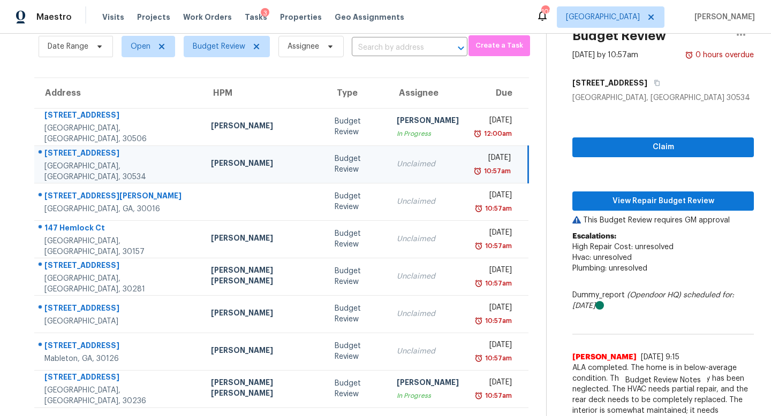
scroll to position [62, 0]
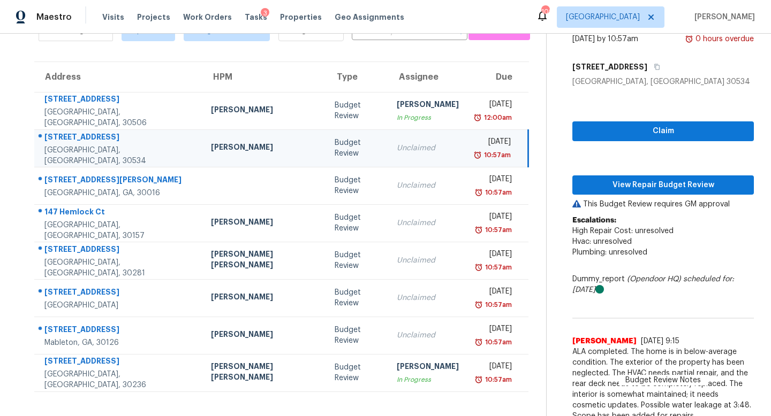
click at [578, 150] on div "Claim View Repair Budget Review This Budget Review requires GM approval Escalat…" at bounding box center [662, 257] width 181 height 340
click at [613, 132] on span "Claim" at bounding box center [663, 131] width 164 height 13
click at [630, 183] on span "View Repair Budget Review" at bounding box center [663, 185] width 164 height 13
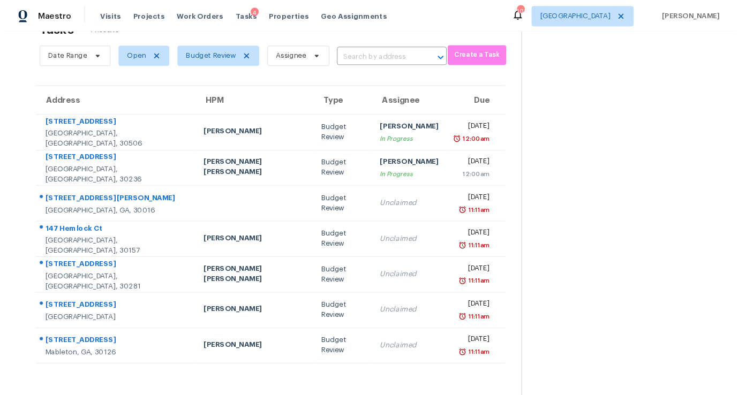
scroll to position [34, 0]
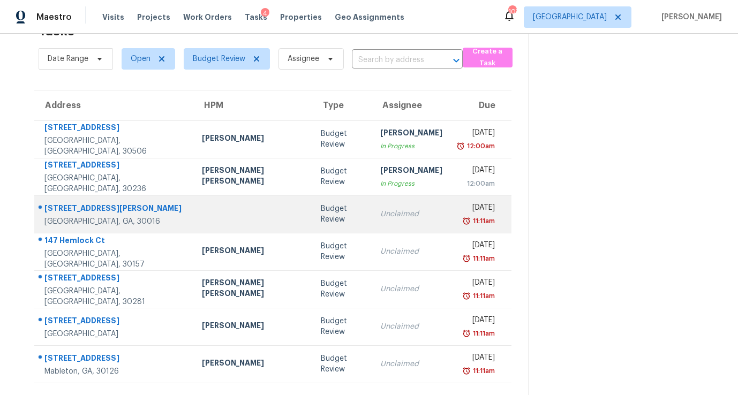
click at [380, 217] on div "Unclaimed" at bounding box center [411, 214] width 62 height 11
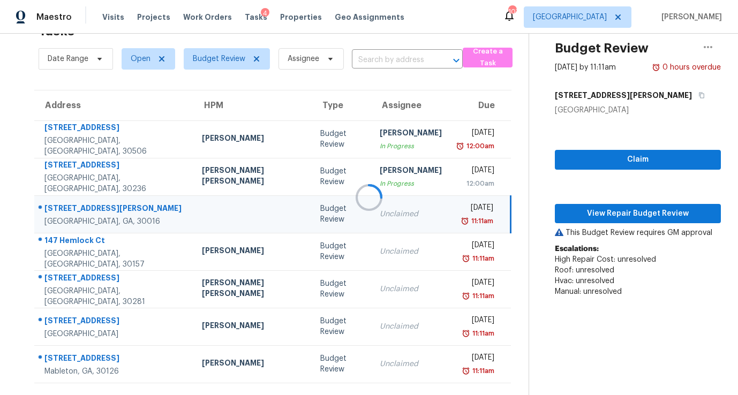
scroll to position [62, 0]
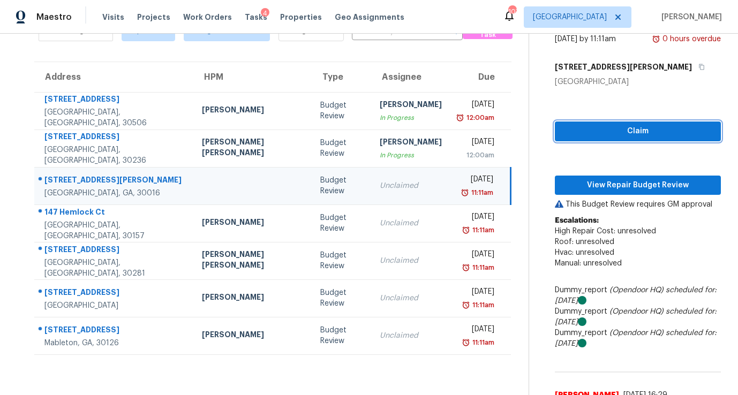
click at [638, 134] on span "Claim" at bounding box center [637, 131] width 149 height 13
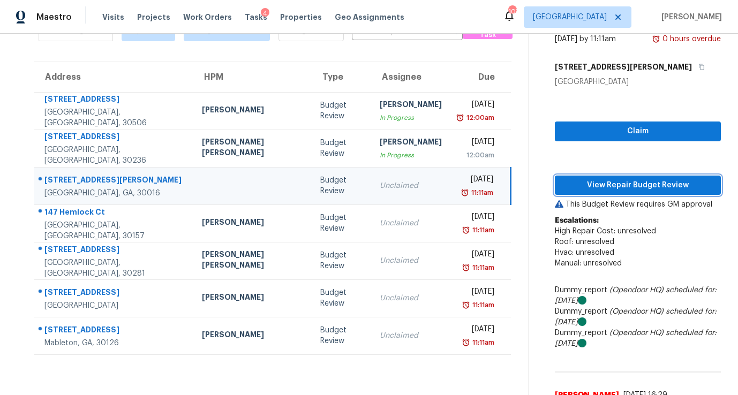
click at [634, 180] on span "View Repair Budget Review" at bounding box center [637, 185] width 149 height 13
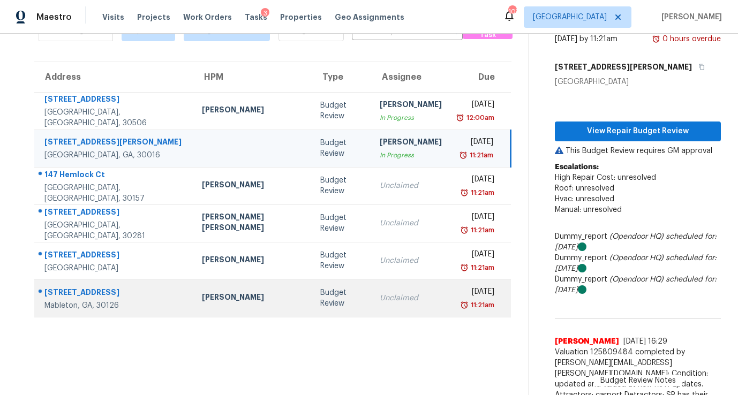
click at [312, 294] on td "Budget Review" at bounding box center [341, 297] width 59 height 37
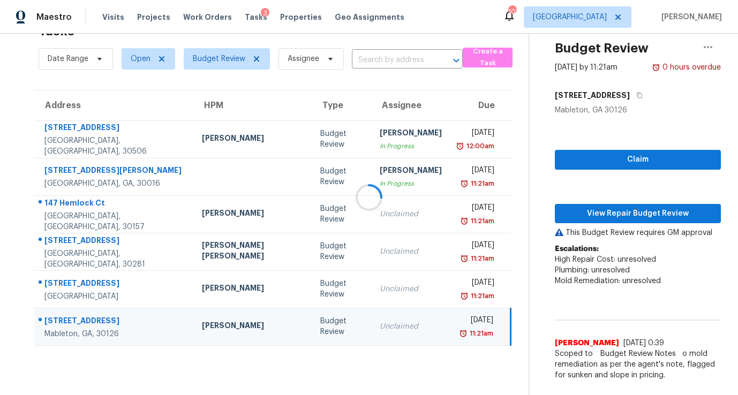
scroll to position [51, 0]
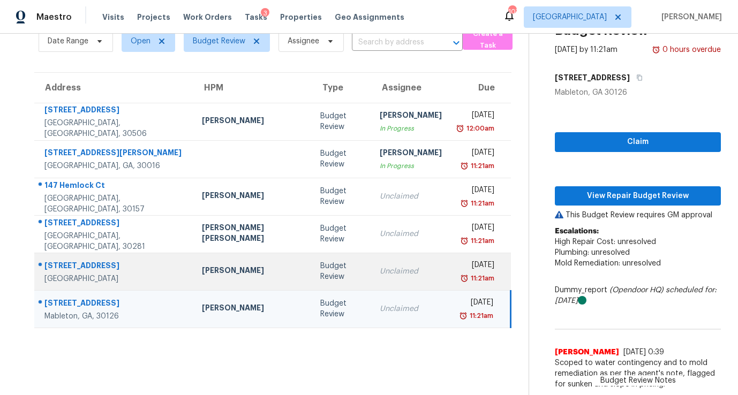
click at [320, 277] on div "Budget Review" at bounding box center [341, 271] width 42 height 21
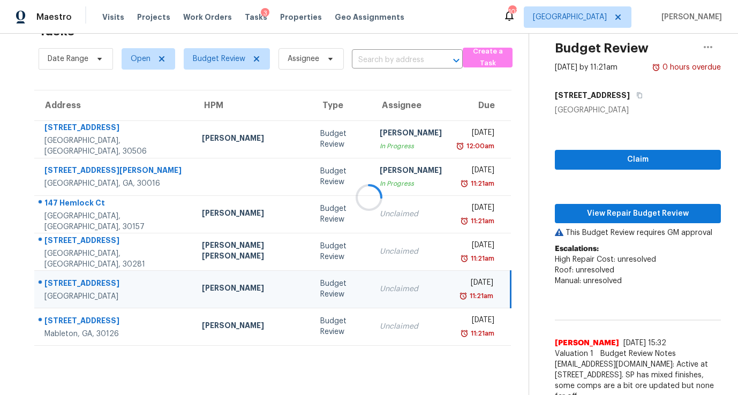
scroll to position [62, 0]
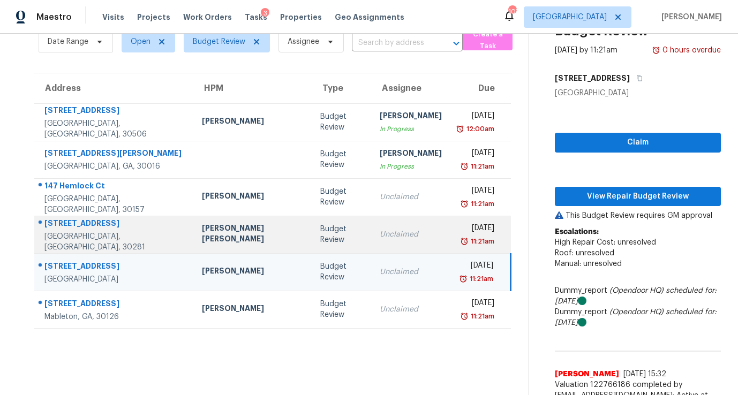
click at [322, 235] on td "Budget Review" at bounding box center [341, 234] width 59 height 37
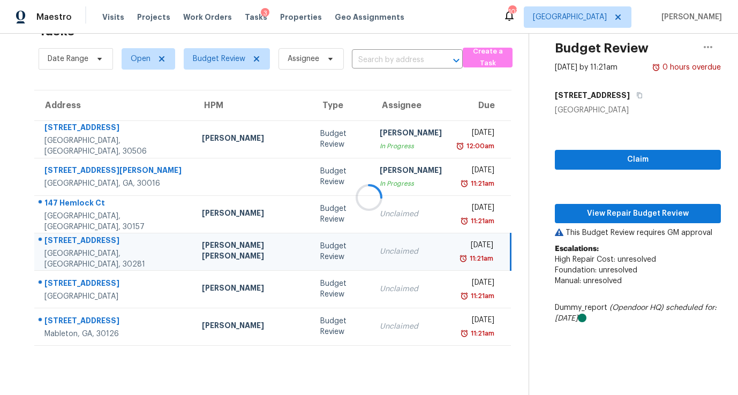
scroll to position [51, 0]
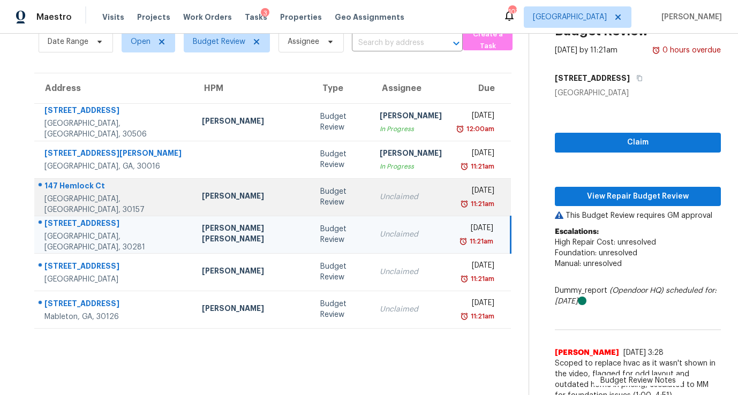
click at [371, 208] on td "Unclaimed" at bounding box center [410, 196] width 79 height 37
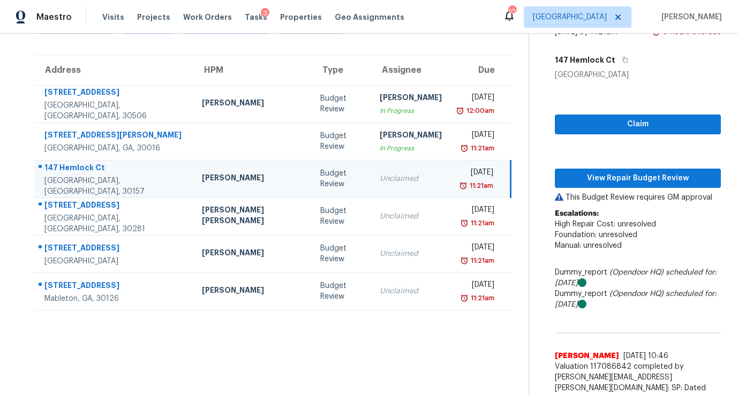
scroll to position [58, 0]
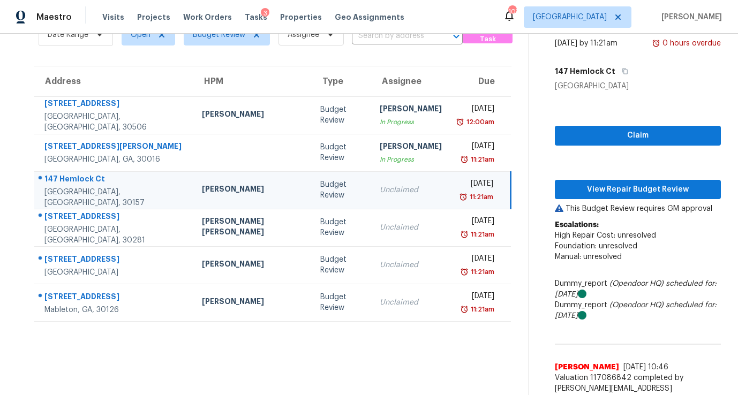
click at [214, 81] on th "HPM" at bounding box center [252, 81] width 118 height 30
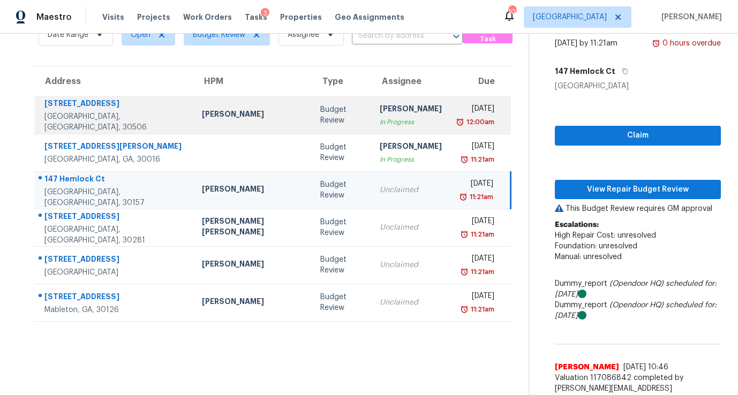
click at [218, 113] on div "[PERSON_NAME]" at bounding box center [252, 115] width 101 height 13
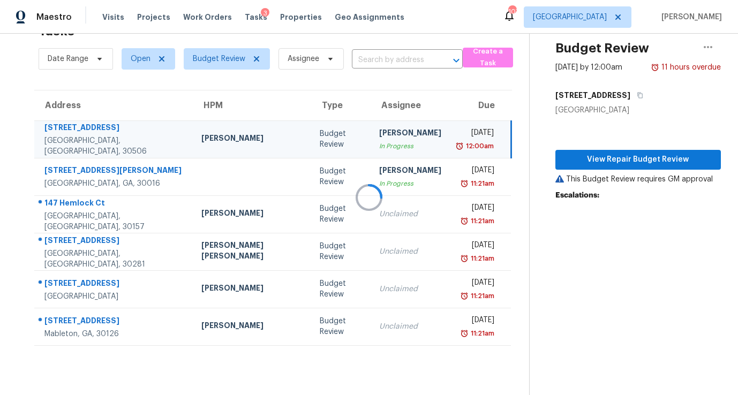
scroll to position [34, 0]
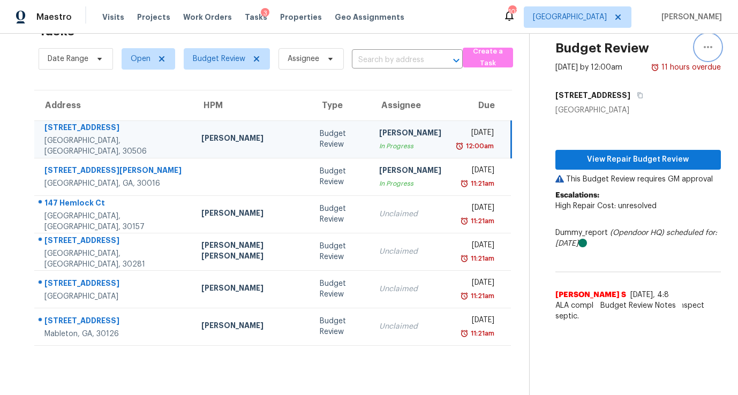
click at [703, 45] on icon "button" at bounding box center [707, 47] width 13 height 13
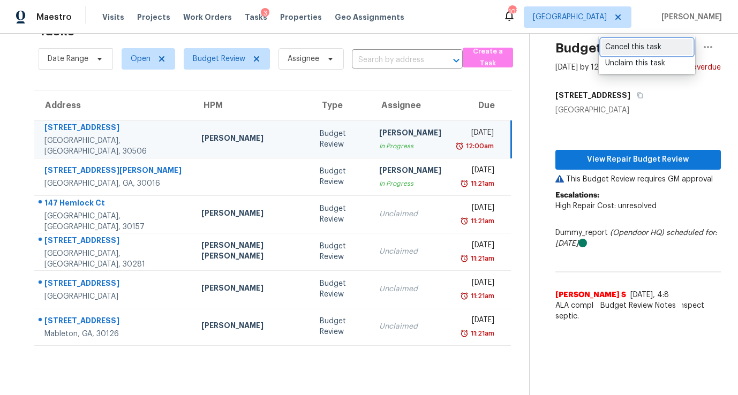
click at [623, 50] on div "Cancel this task" at bounding box center [647, 47] width 84 height 11
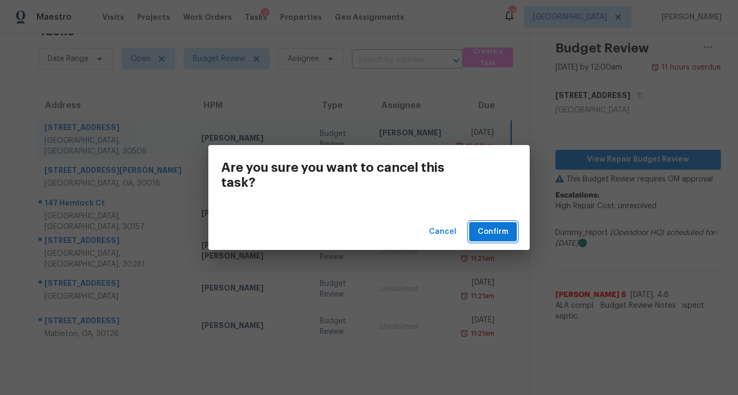
click at [508, 227] on button "Confirm" at bounding box center [493, 232] width 48 height 20
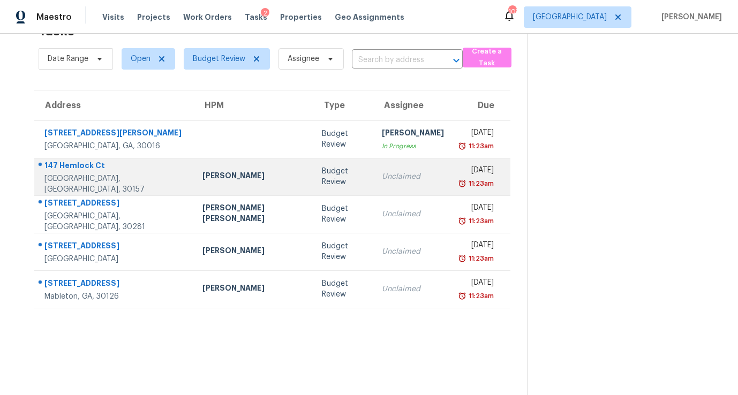
click at [316, 173] on td "Budget Review" at bounding box center [343, 176] width 60 height 37
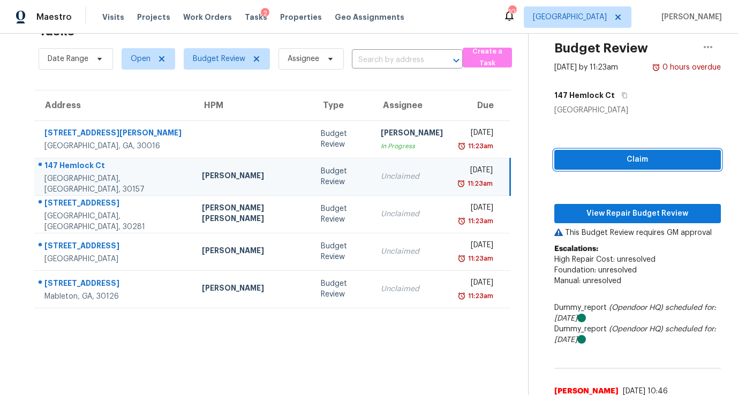
click at [571, 160] on span "Claim" at bounding box center [637, 159] width 149 height 13
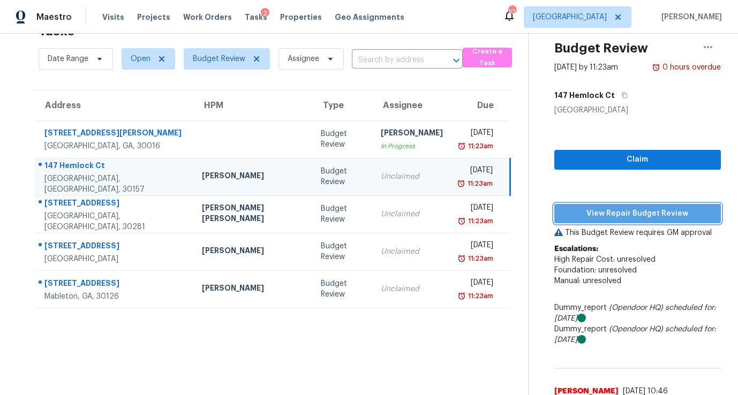
click at [587, 209] on span "View Repair Budget Review" at bounding box center [637, 213] width 149 height 13
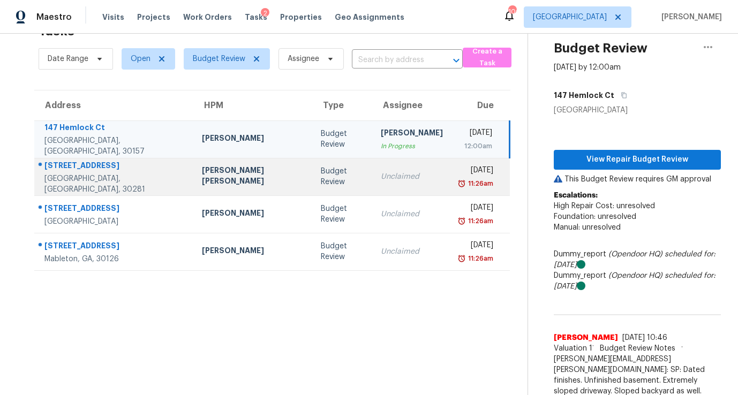
click at [320, 186] on td "Budget Review" at bounding box center [342, 176] width 60 height 37
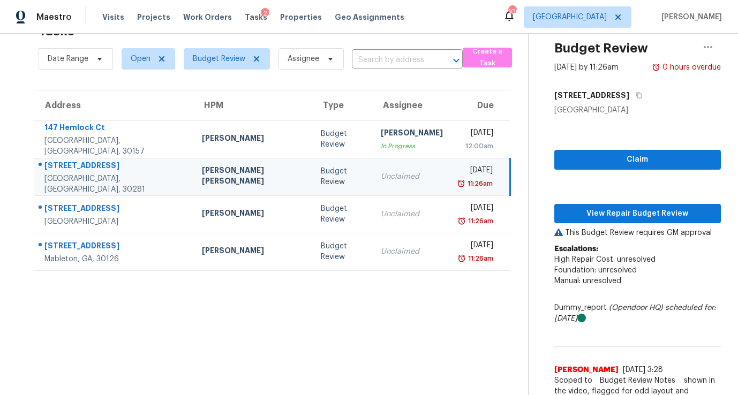
click at [593, 149] on div "Claim View Repair Budget Review This Budget Review requires GM approval Escalat…" at bounding box center [637, 270] width 166 height 308
click at [600, 153] on span "Claim" at bounding box center [637, 159] width 149 height 13
click at [609, 210] on span "View Repair Budget Review" at bounding box center [637, 213] width 149 height 13
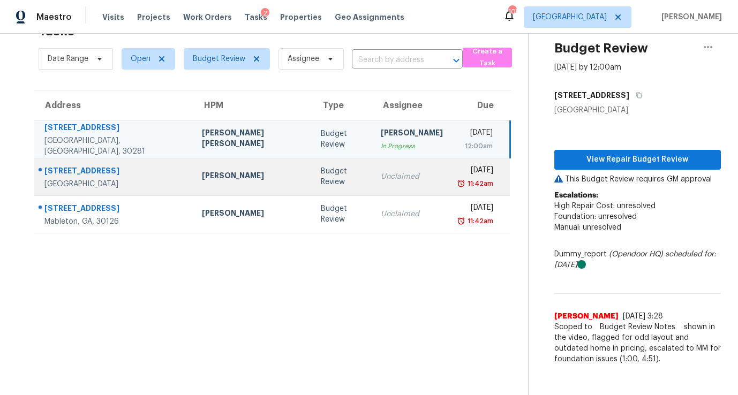
click at [321, 187] on div "Budget Review" at bounding box center [342, 176] width 43 height 21
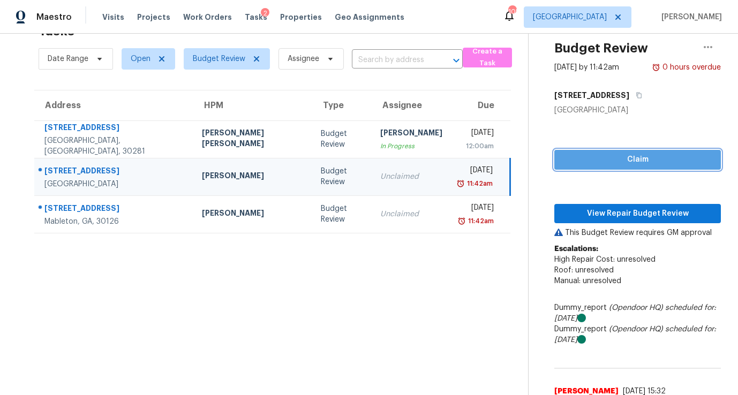
click at [573, 156] on span "Claim" at bounding box center [637, 159] width 149 height 13
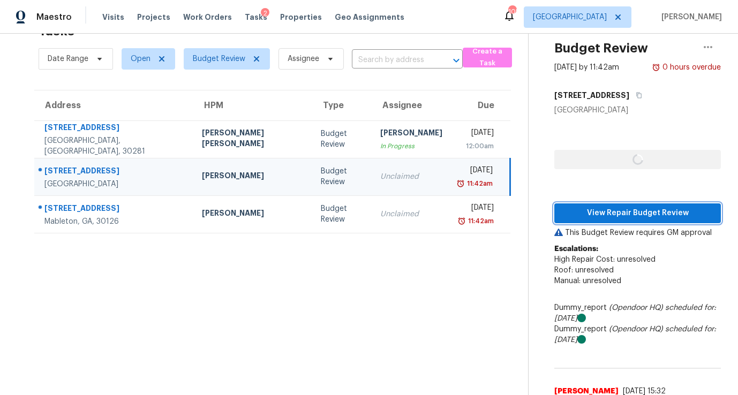
click at [574, 214] on span "View Repair Budget Review" at bounding box center [637, 213] width 149 height 13
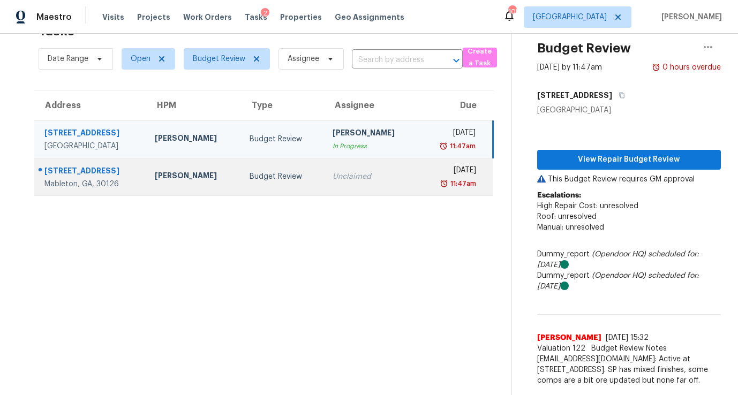
click at [342, 177] on div "Unclaimed" at bounding box center [371, 176] width 78 height 11
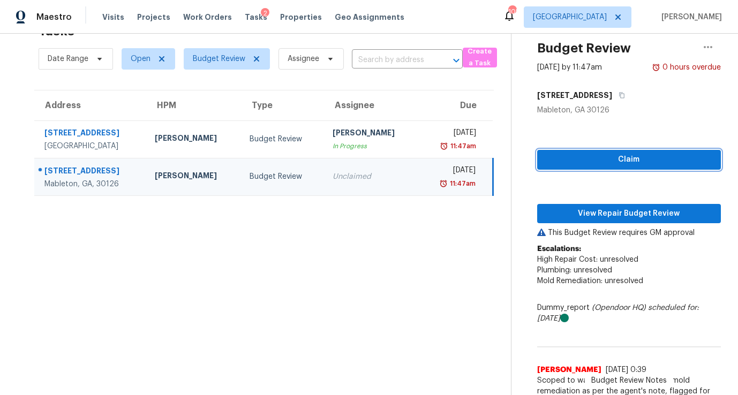
click at [571, 157] on span "Claim" at bounding box center [628, 159] width 166 height 13
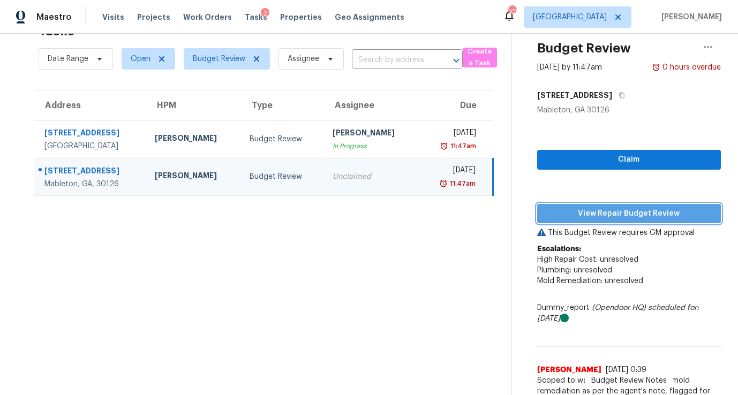
click at [602, 205] on button "View Repair Budget Review" at bounding box center [629, 214] width 184 height 20
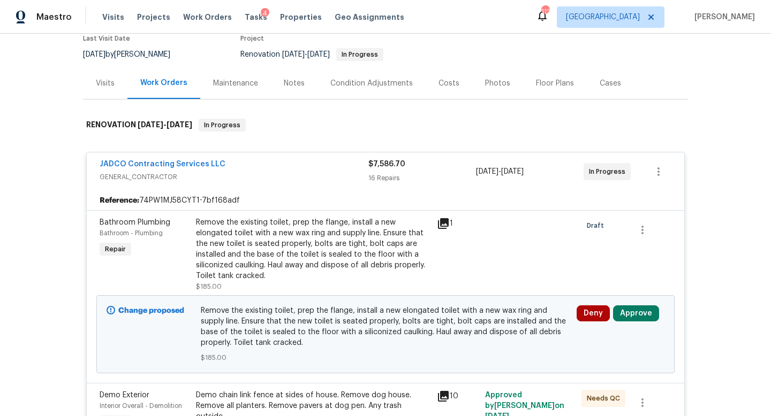
scroll to position [138, 0]
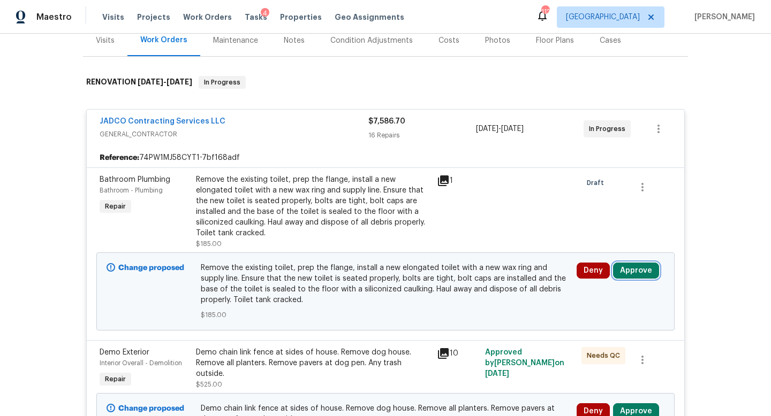
click at [631, 277] on button "Approve" at bounding box center [636, 271] width 46 height 16
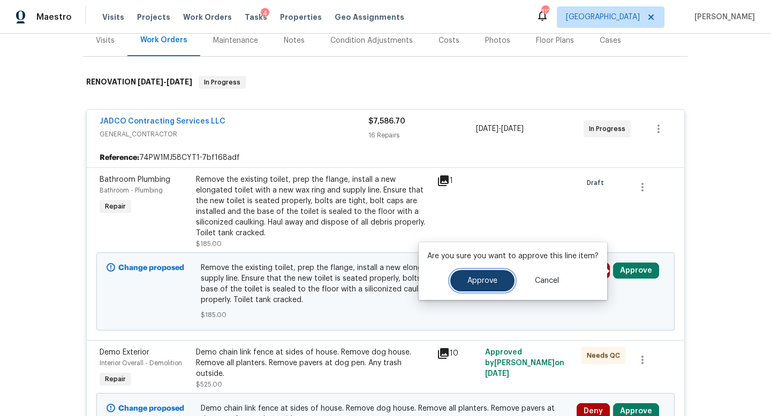
click at [502, 279] on button "Approve" at bounding box center [482, 280] width 64 height 21
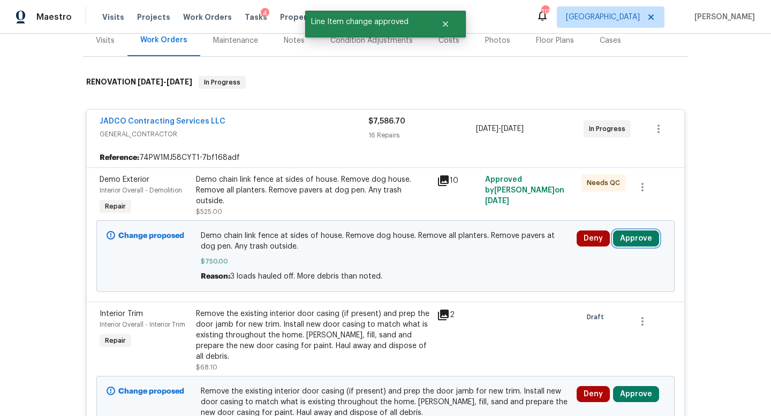
click at [628, 241] on button "Approve" at bounding box center [636, 239] width 46 height 16
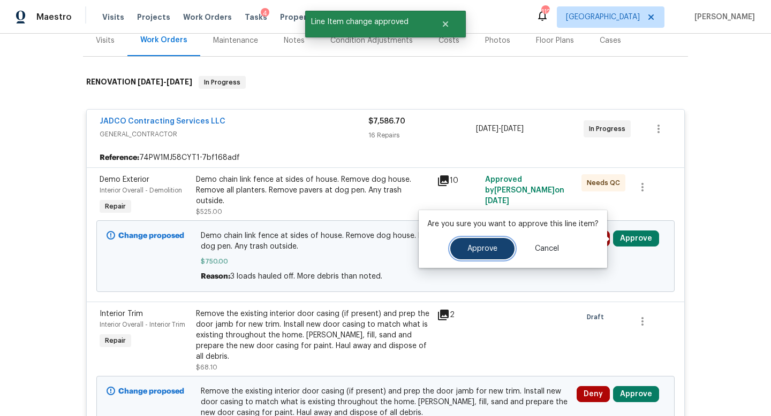
click at [471, 251] on span "Approve" at bounding box center [482, 249] width 30 height 8
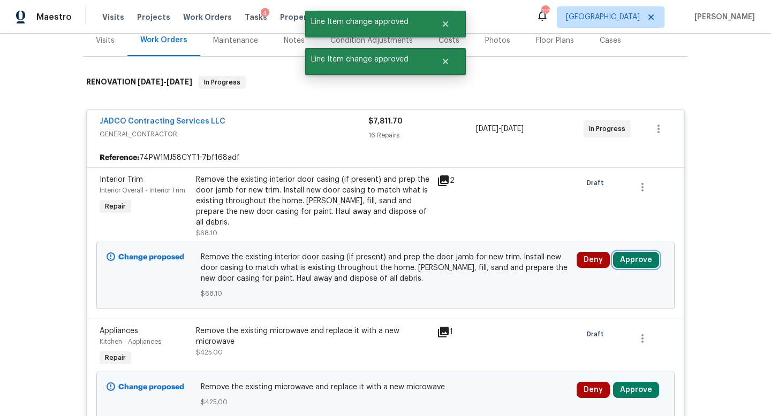
click at [642, 252] on button "Approve" at bounding box center [636, 260] width 46 height 16
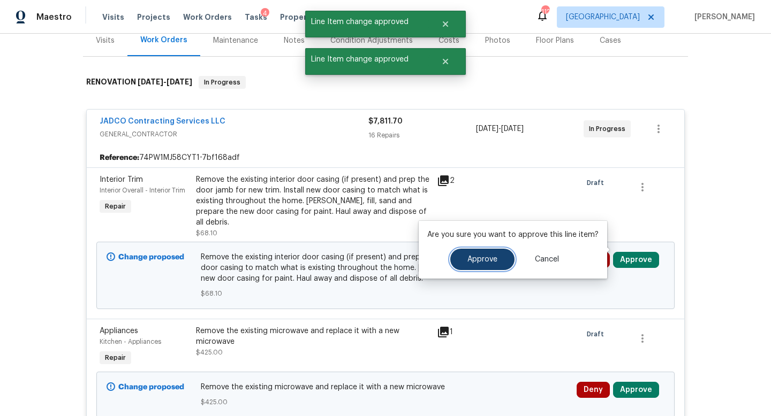
click at [488, 259] on span "Approve" at bounding box center [482, 260] width 30 height 8
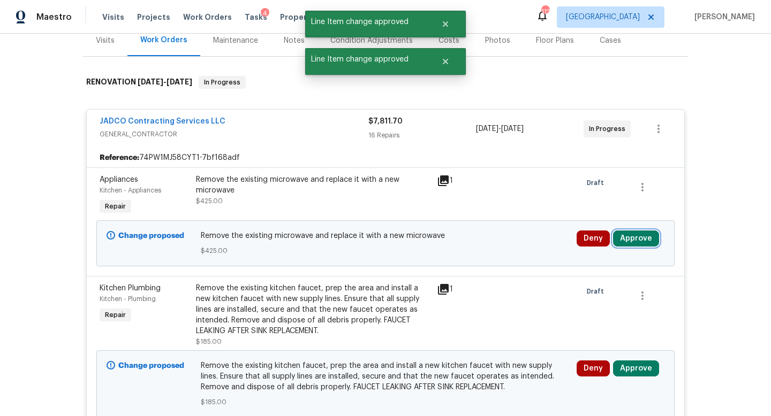
click at [641, 245] on button "Approve" at bounding box center [636, 239] width 46 height 16
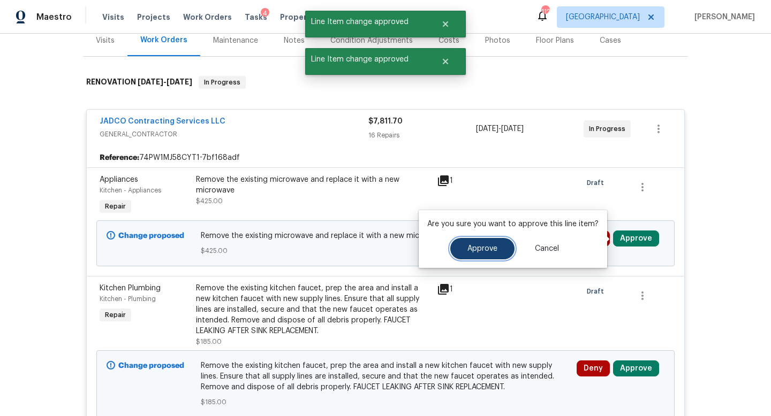
click at [490, 244] on button "Approve" at bounding box center [482, 248] width 64 height 21
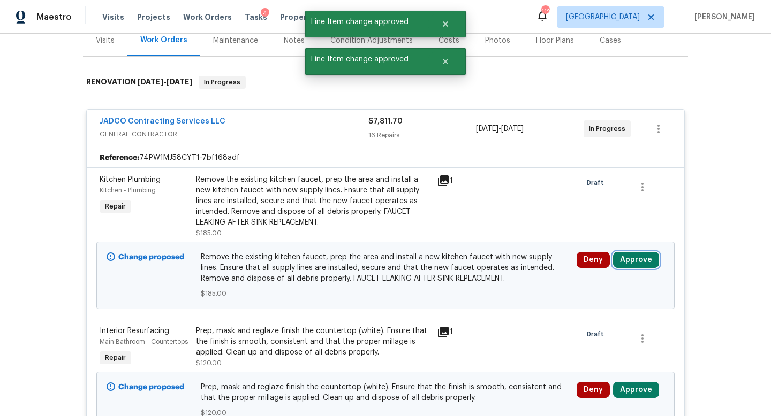
click at [639, 261] on button "Approve" at bounding box center [636, 260] width 46 height 16
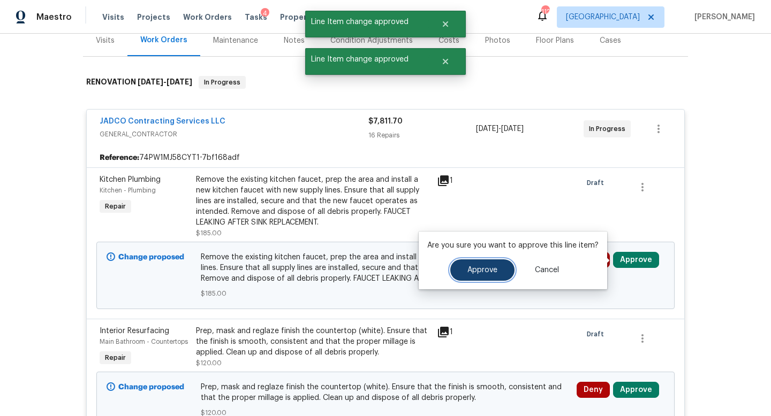
click at [473, 268] on span "Approve" at bounding box center [482, 271] width 30 height 8
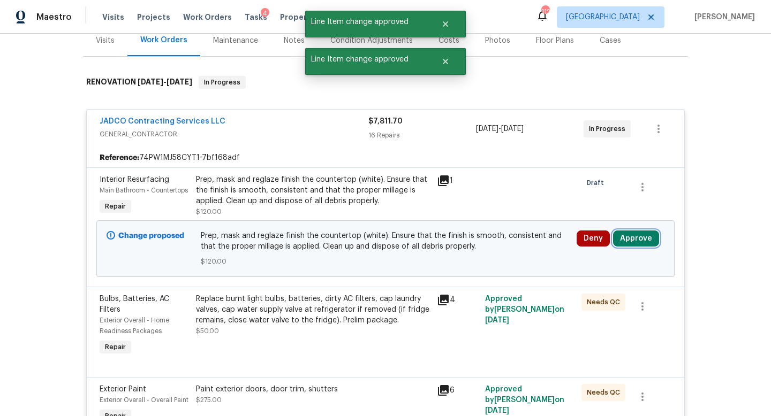
click at [626, 240] on button "Approve" at bounding box center [636, 239] width 46 height 16
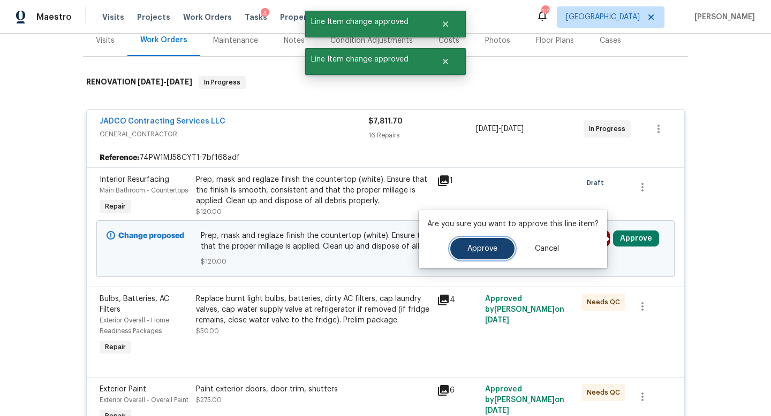
click at [488, 248] on span "Approve" at bounding box center [482, 249] width 30 height 8
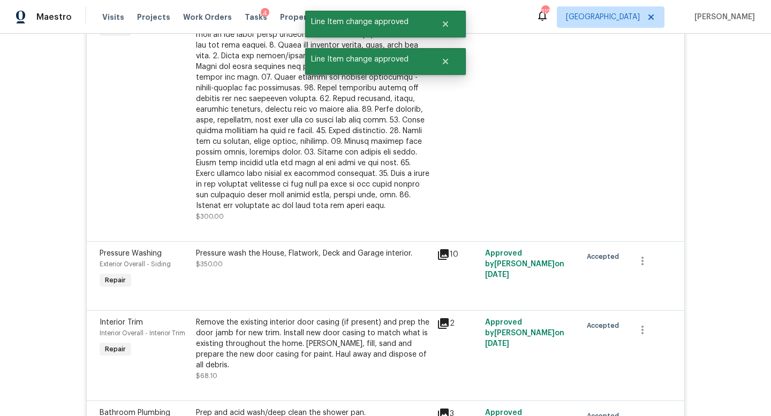
scroll to position [1860, 0]
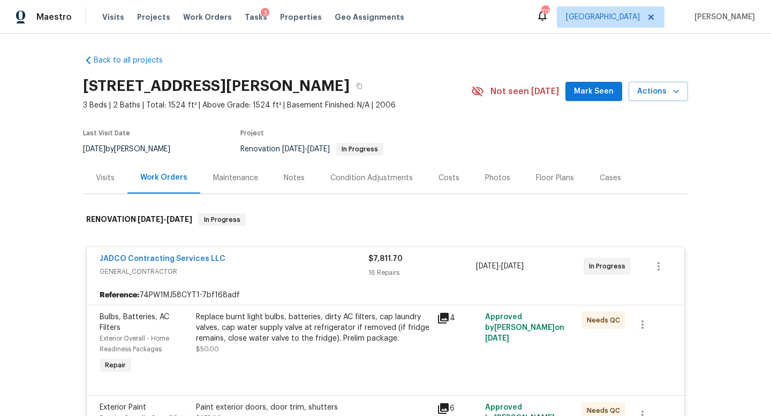
scroll to position [1860, 0]
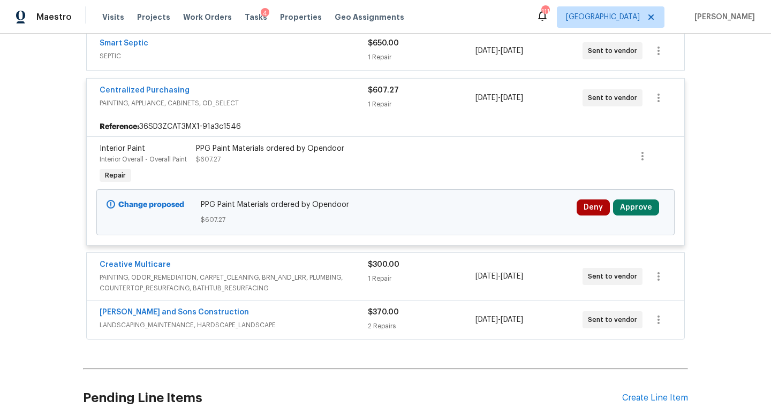
scroll to position [343, 0]
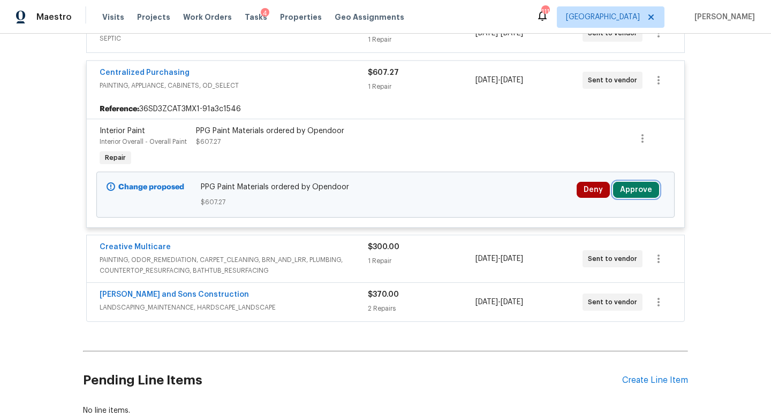
click at [637, 189] on button "Approve" at bounding box center [636, 190] width 46 height 16
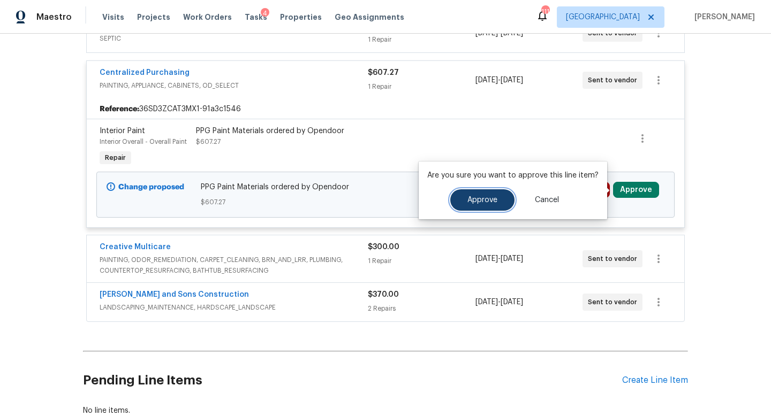
click at [474, 201] on span "Approve" at bounding box center [482, 200] width 30 height 8
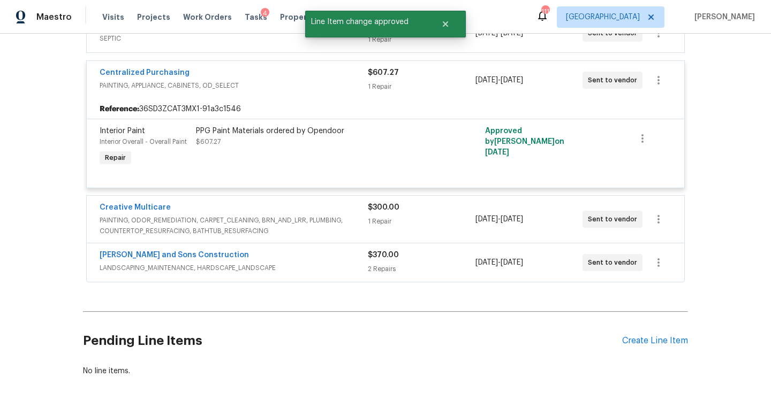
scroll to position [0, 0]
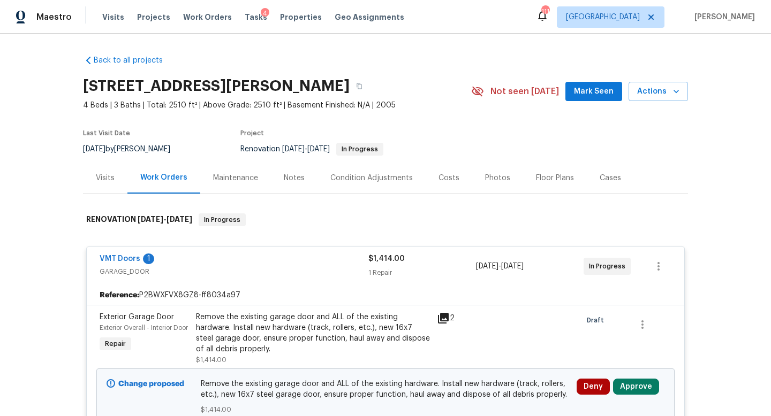
scroll to position [161, 0]
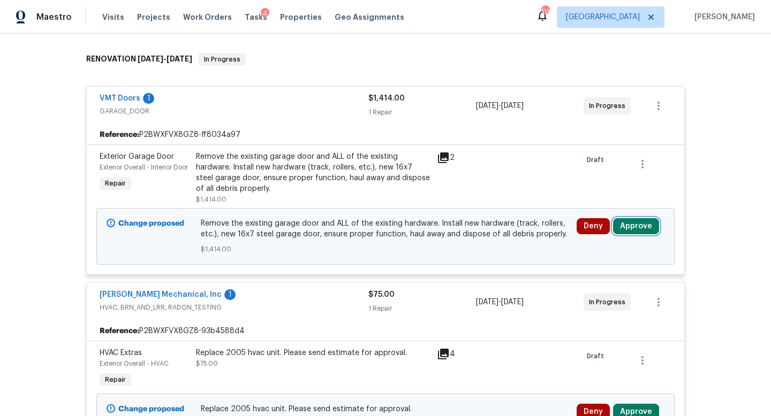
click at [635, 231] on button "Approve" at bounding box center [636, 226] width 46 height 16
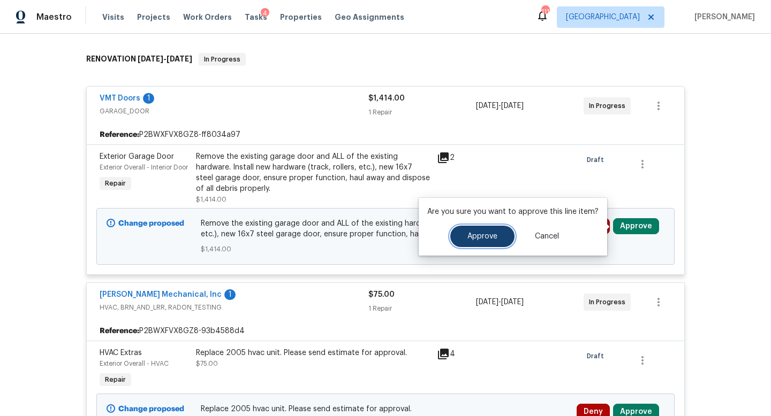
click at [484, 241] on button "Approve" at bounding box center [482, 236] width 64 height 21
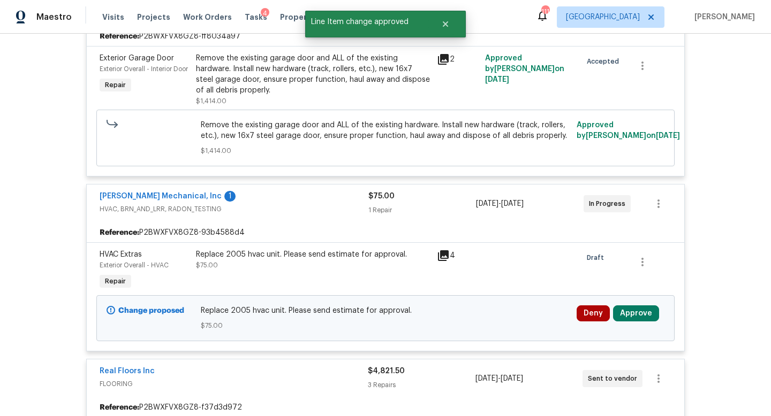
scroll to position [265, 0]
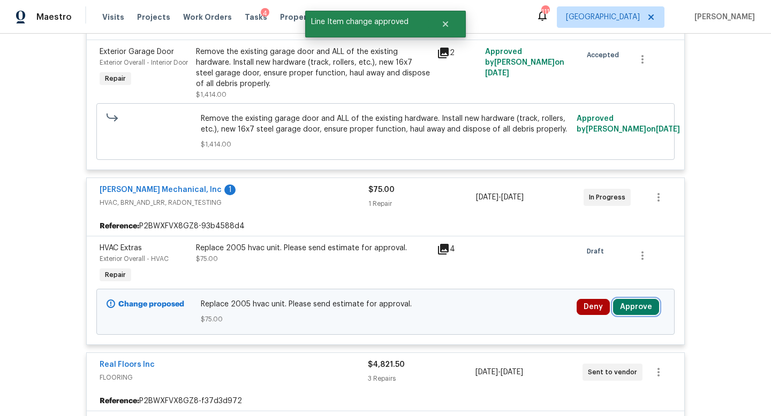
click at [629, 307] on button "Approve" at bounding box center [636, 307] width 46 height 16
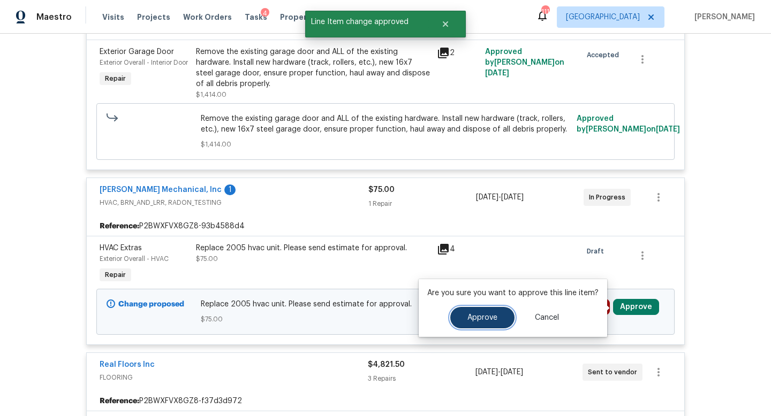
click at [509, 314] on button "Approve" at bounding box center [482, 317] width 64 height 21
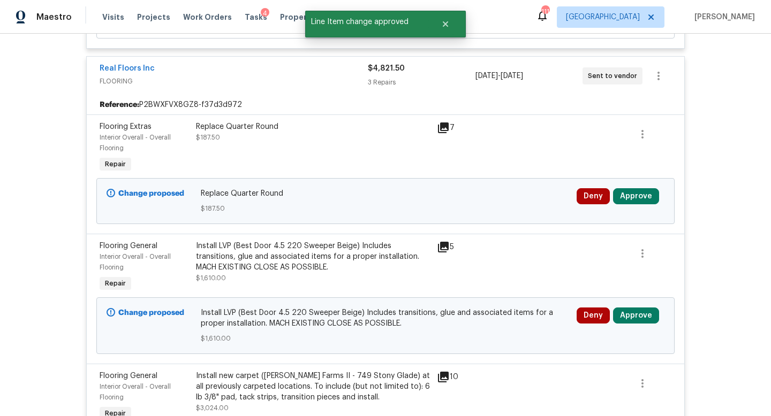
scroll to position [578, 0]
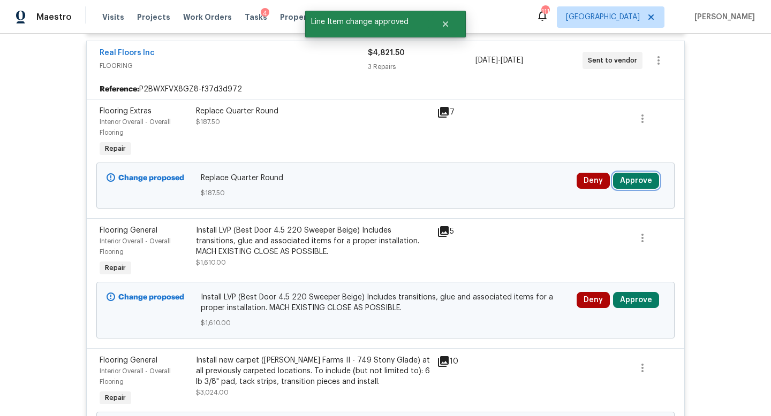
click at [622, 183] on button "Approve" at bounding box center [636, 181] width 46 height 16
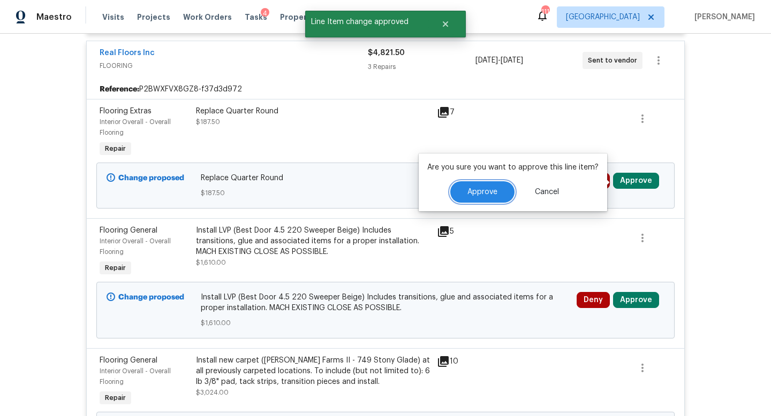
click at [490, 193] on span "Approve" at bounding box center [482, 192] width 30 height 8
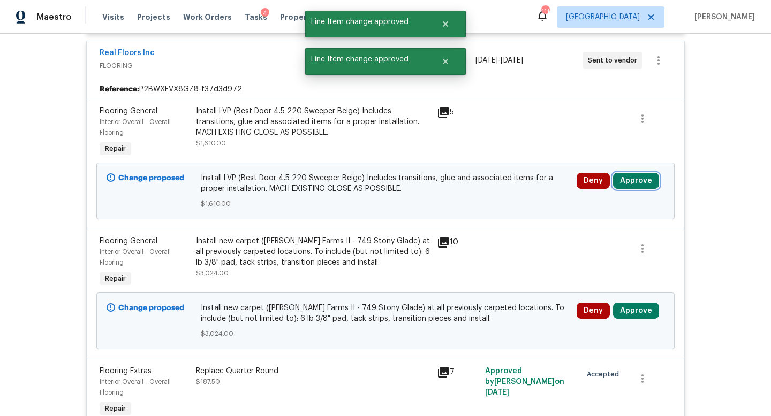
click at [636, 180] on button "Approve" at bounding box center [636, 181] width 46 height 16
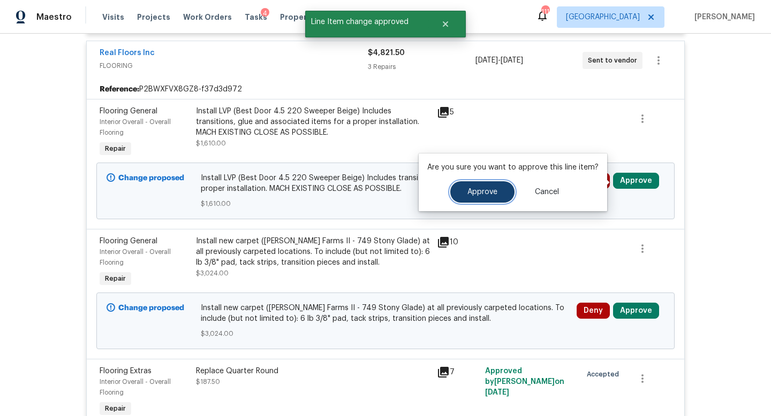
click at [498, 182] on button "Approve" at bounding box center [482, 191] width 64 height 21
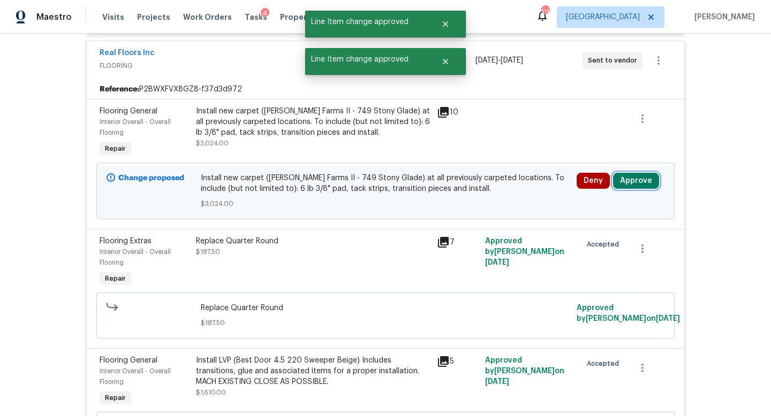
click at [625, 183] on button "Approve" at bounding box center [636, 181] width 46 height 16
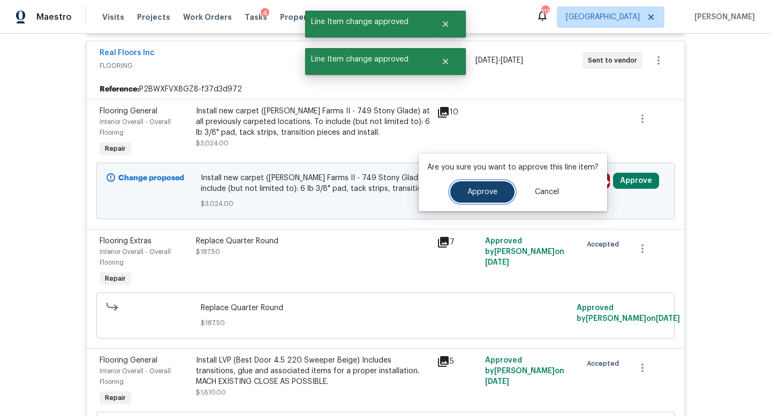
click at [500, 197] on button "Approve" at bounding box center [482, 191] width 64 height 21
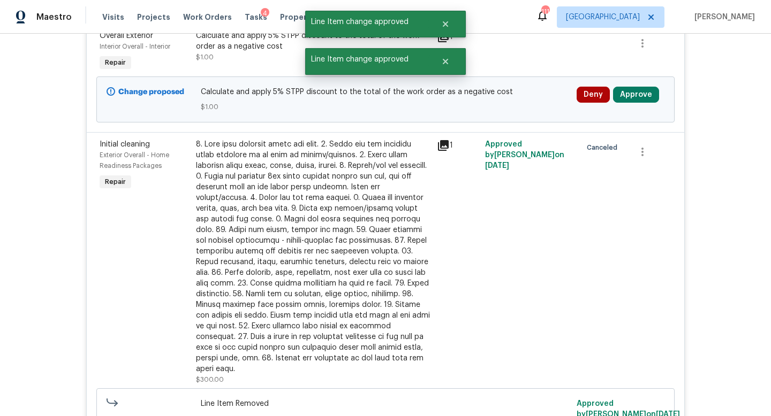
scroll to position [1097, 0]
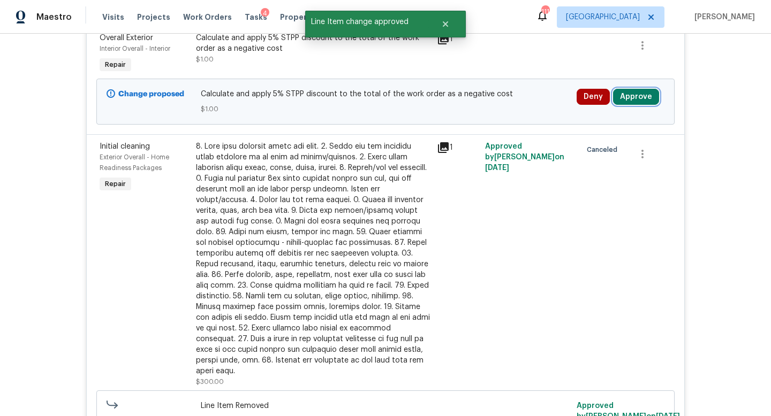
click at [630, 96] on button "Approve" at bounding box center [636, 97] width 46 height 16
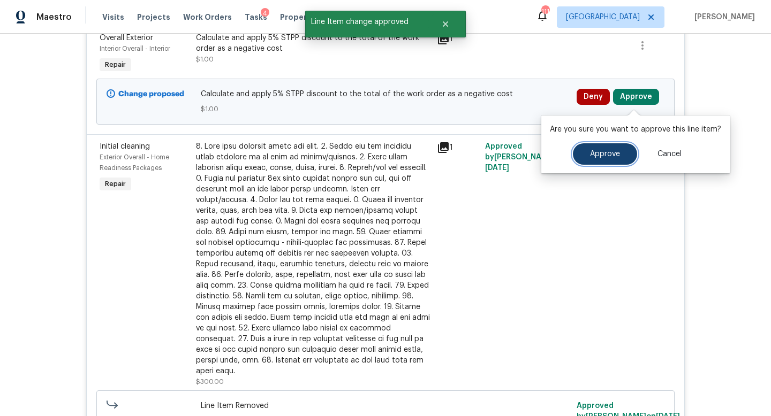
click at [604, 147] on button "Approve" at bounding box center [605, 153] width 64 height 21
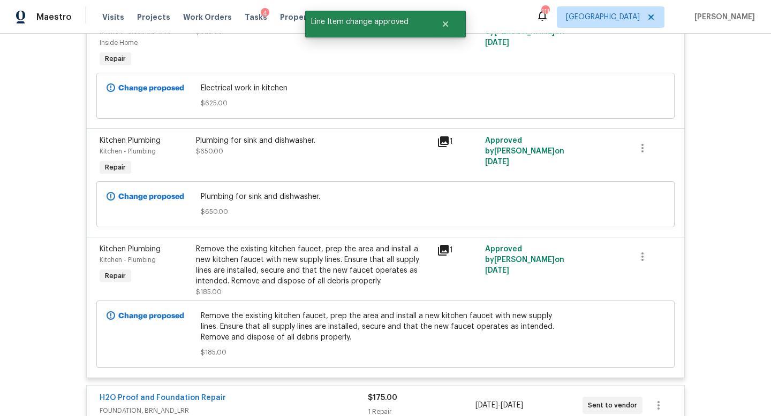
scroll to position [5792, 0]
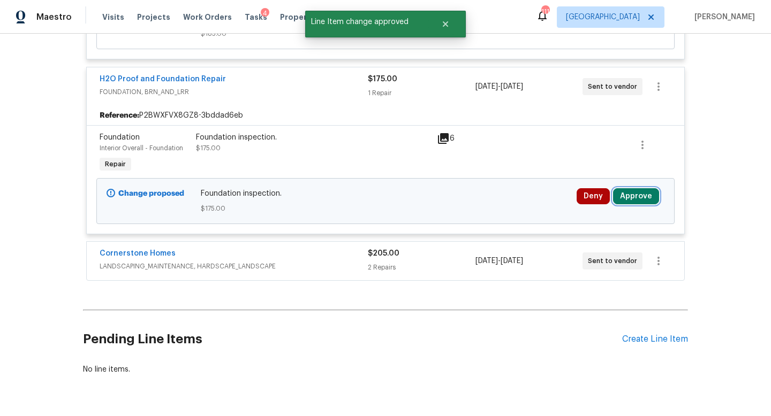
click at [636, 188] on button "Approve" at bounding box center [636, 196] width 46 height 16
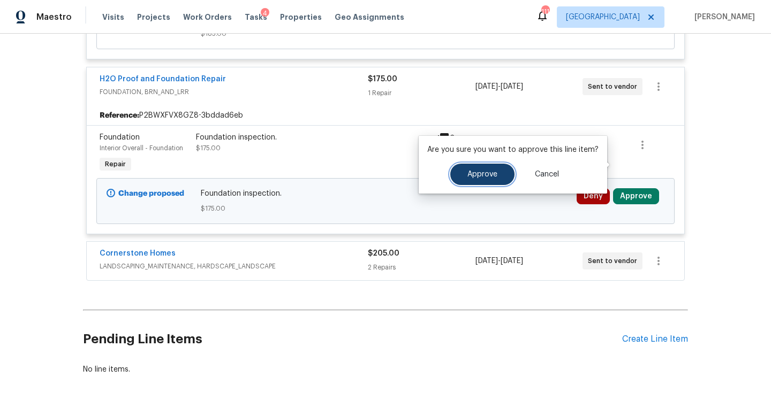
click at [500, 176] on button "Approve" at bounding box center [482, 174] width 64 height 21
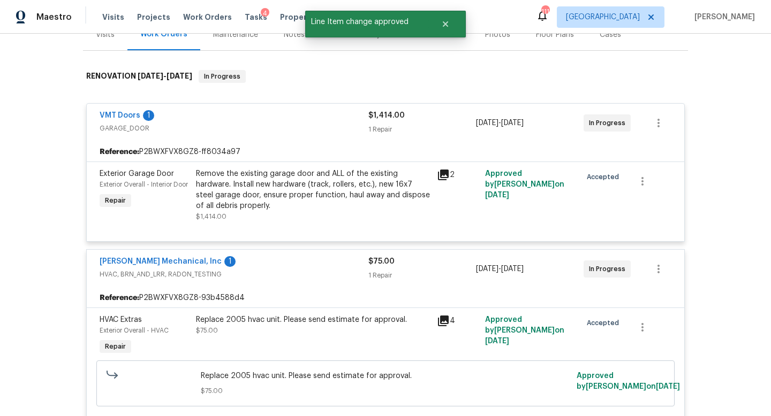
scroll to position [0, 0]
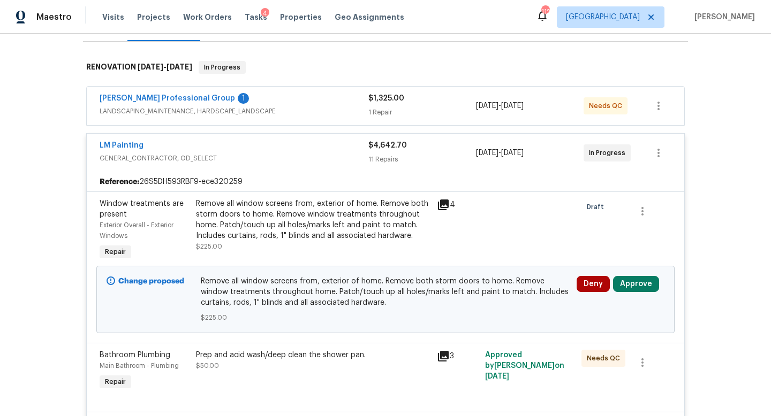
scroll to position [199, 0]
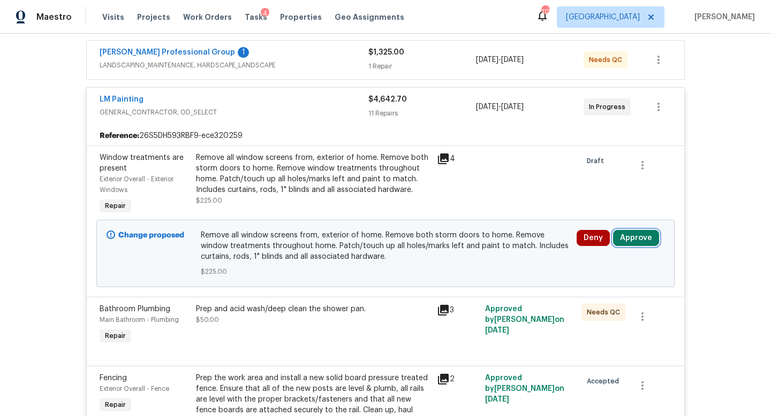
click at [625, 239] on button "Approve" at bounding box center [636, 238] width 46 height 16
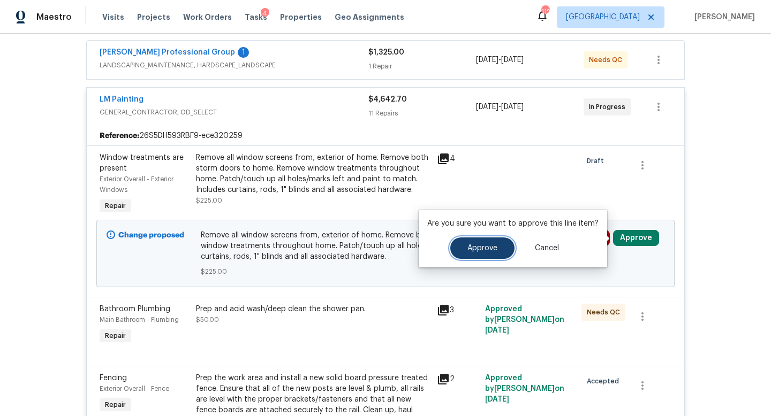
click at [487, 246] on span "Approve" at bounding box center [482, 249] width 30 height 8
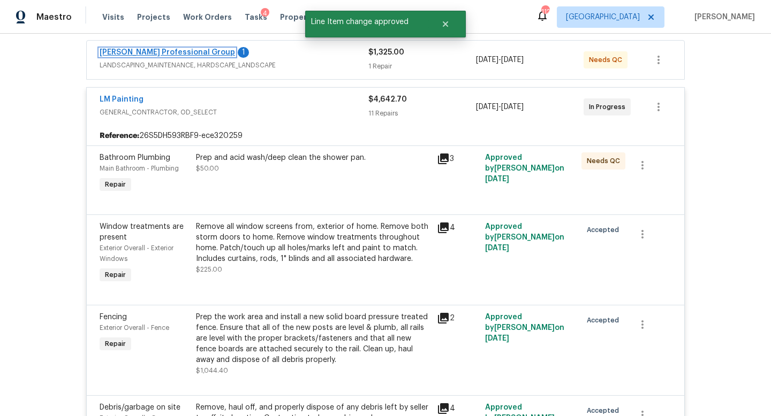
click at [195, 52] on link "[PERSON_NAME] Professional Group" at bounding box center [167, 52] width 135 height 7
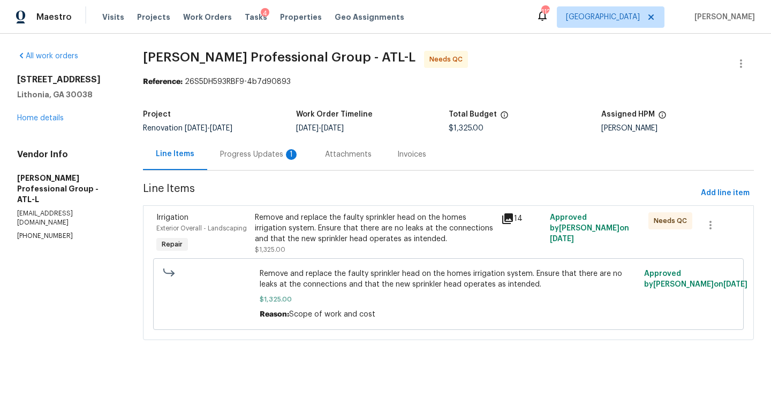
click at [264, 155] on div "Progress Updates 1" at bounding box center [259, 154] width 79 height 11
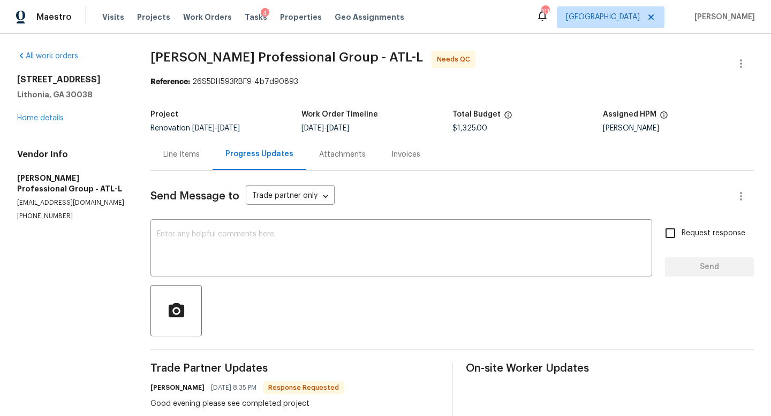
click at [191, 155] on div "Line Items" at bounding box center [181, 154] width 36 height 11
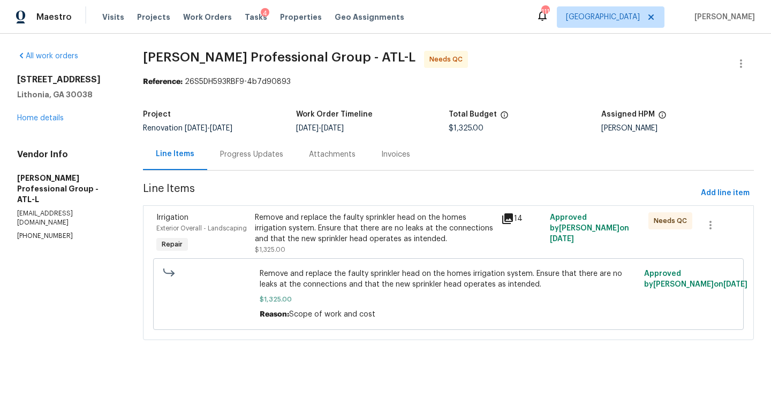
click at [388, 232] on div "Remove and replace the faulty sprinkler head on the homes irrigation system. En…" at bounding box center [374, 229] width 239 height 32
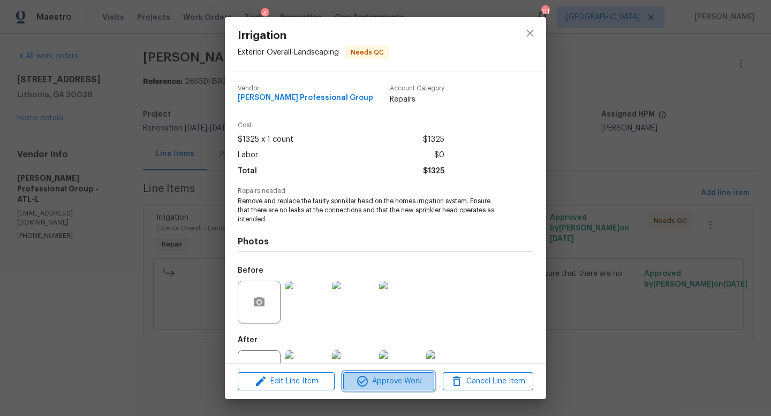
click at [416, 381] on span "Approve Work" at bounding box center [388, 381] width 84 height 13
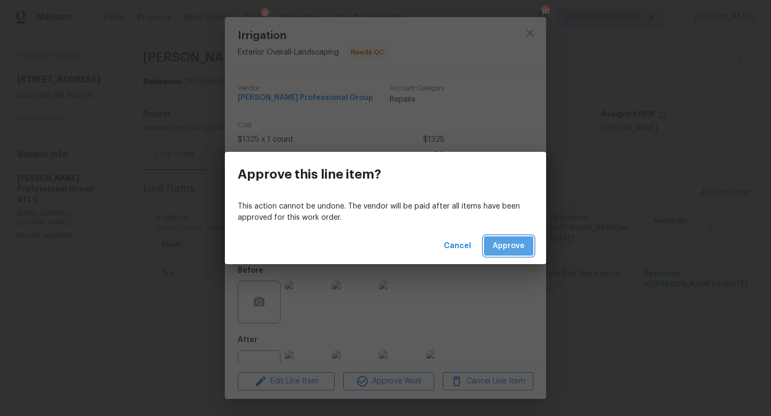
click at [510, 247] on span "Approve" at bounding box center [508, 246] width 32 height 13
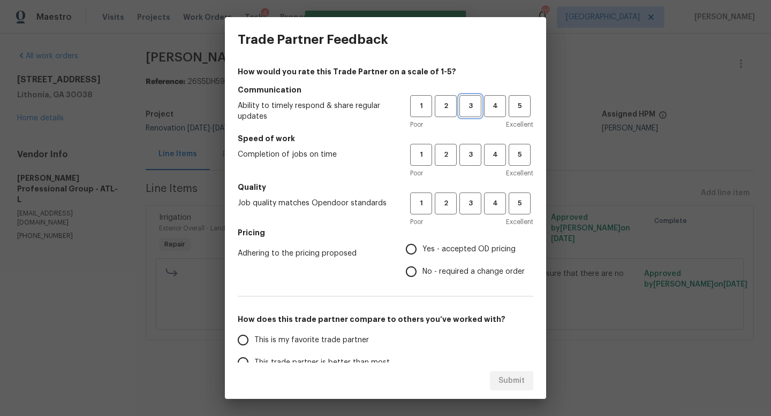
click at [474, 114] on button "3" at bounding box center [470, 106] width 22 height 22
click at [475, 157] on span "3" at bounding box center [470, 155] width 20 height 12
click at [475, 205] on span "3" at bounding box center [470, 204] width 20 height 12
click at [458, 241] on label "Yes - accepted OD pricing" at bounding box center [462, 249] width 125 height 22
click at [422, 241] on input "Yes - accepted OD pricing" at bounding box center [411, 249] width 22 height 22
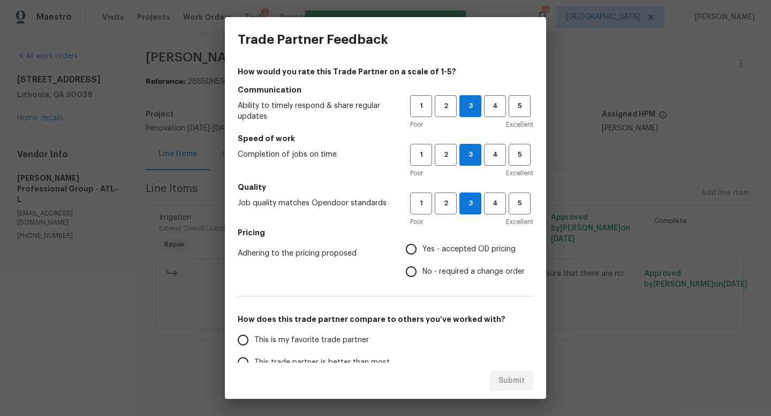
radio input "true"
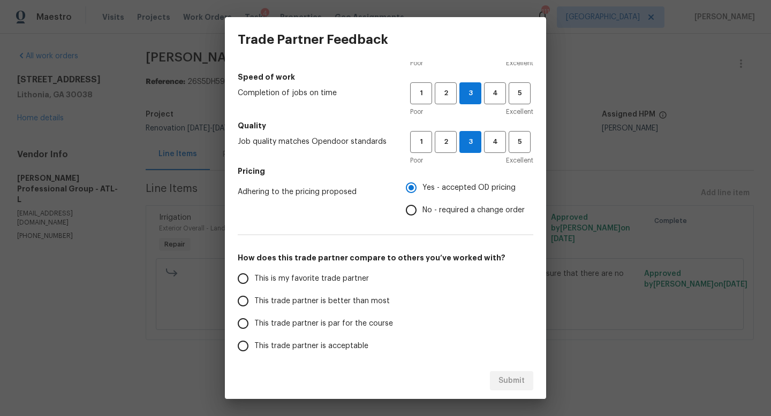
click at [331, 325] on span "This trade partner is par for the course" at bounding box center [323, 323] width 139 height 11
click at [254, 325] on input "This trade partner is par for the course" at bounding box center [243, 324] width 22 height 22
click at [503, 379] on span "Submit" at bounding box center [511, 381] width 26 height 13
radio input "true"
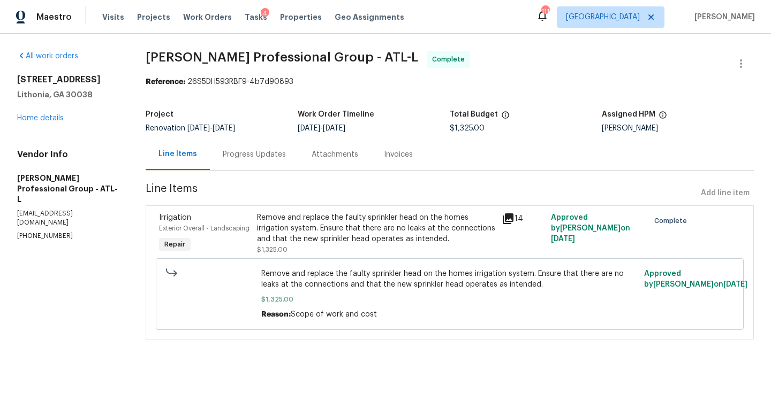
radio input "false"
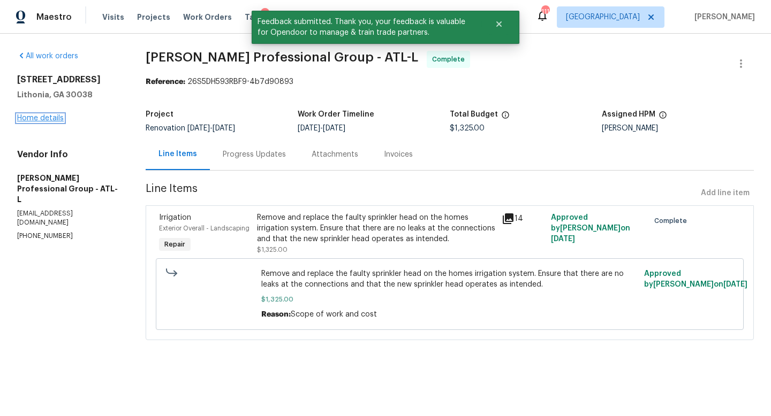
click at [48, 118] on link "Home details" at bounding box center [40, 118] width 47 height 7
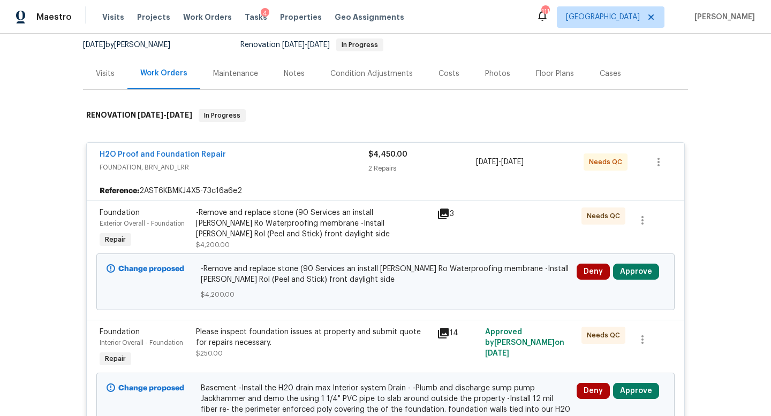
scroll to position [115, 0]
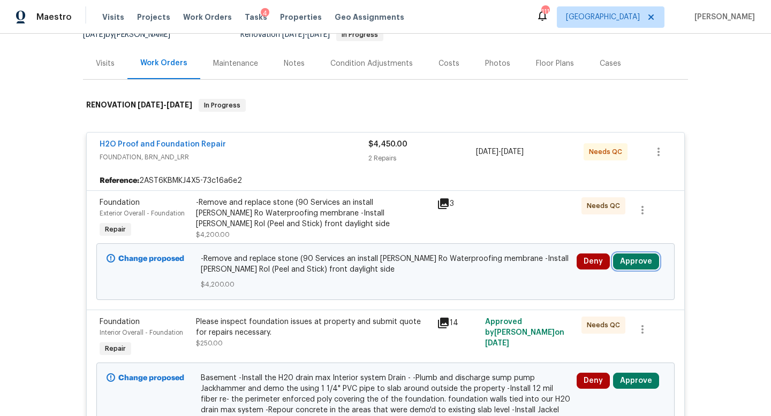
click at [644, 261] on button "Approve" at bounding box center [636, 262] width 46 height 16
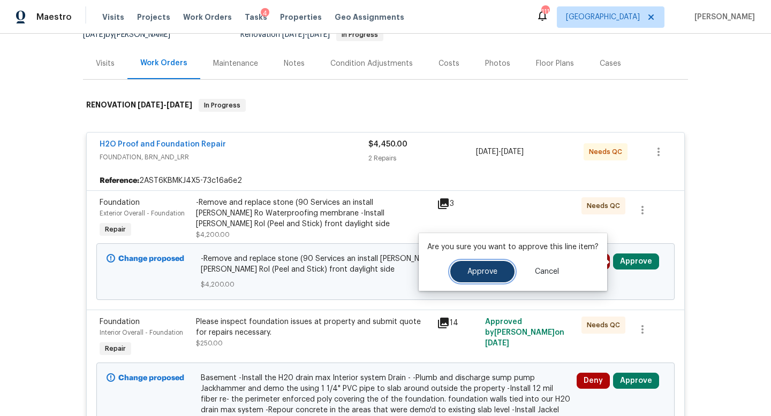
click at [475, 269] on span "Approve" at bounding box center [482, 272] width 30 height 8
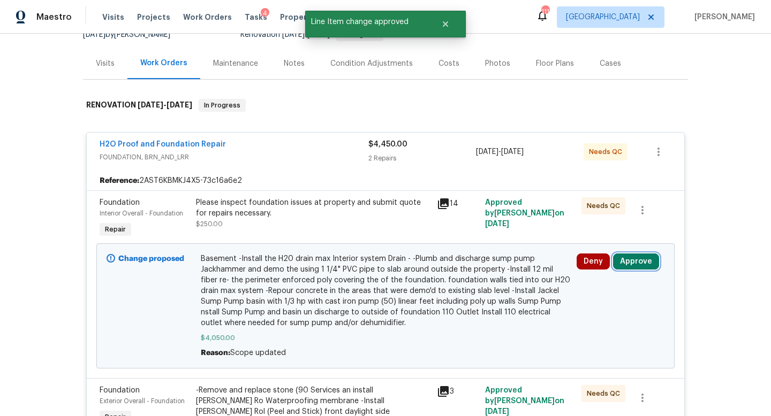
click at [635, 265] on button "Approve" at bounding box center [636, 262] width 46 height 16
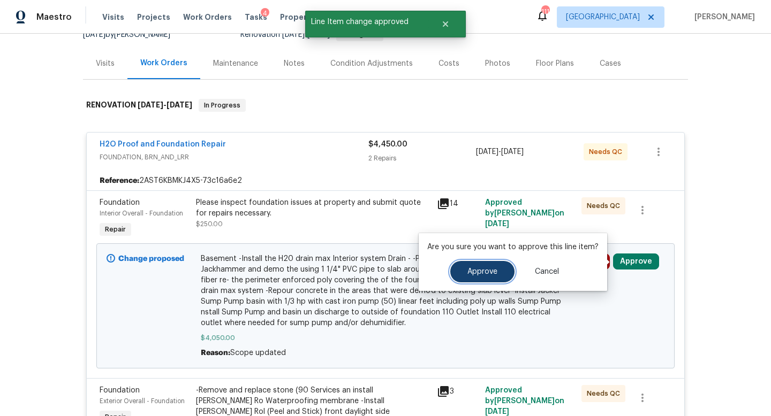
click at [492, 275] on span "Approve" at bounding box center [482, 272] width 30 height 8
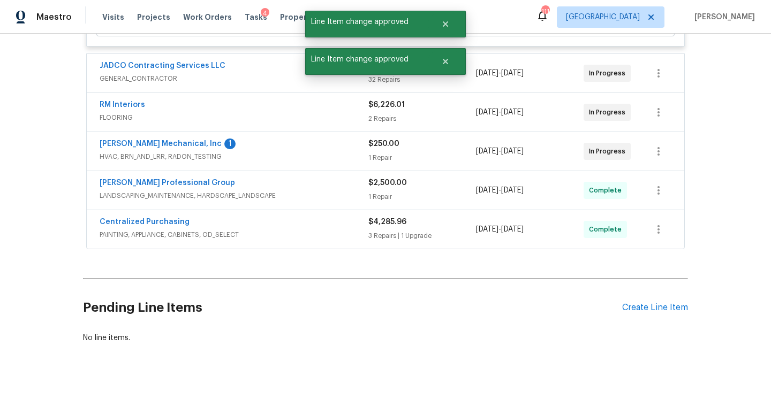
scroll to position [0, 0]
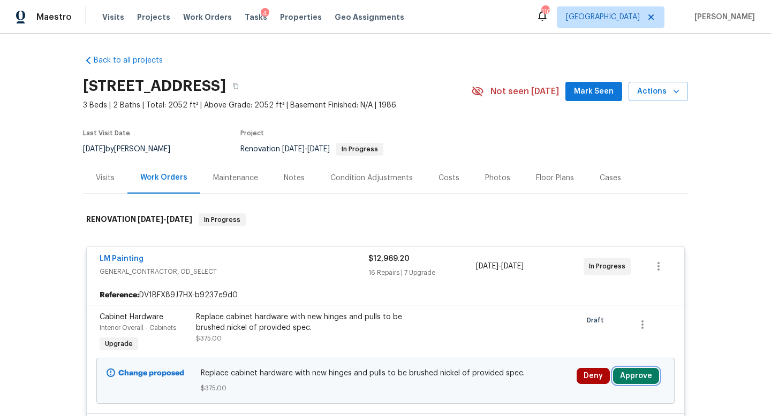
click at [642, 382] on button "Approve" at bounding box center [636, 376] width 46 height 16
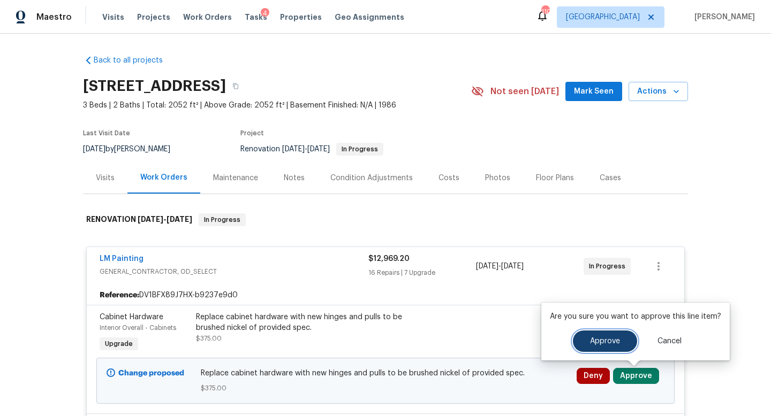
click at [589, 333] on button "Approve" at bounding box center [605, 341] width 64 height 21
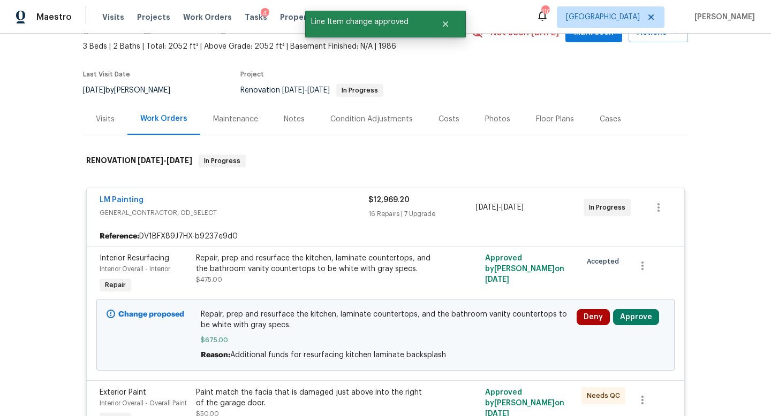
scroll to position [93, 0]
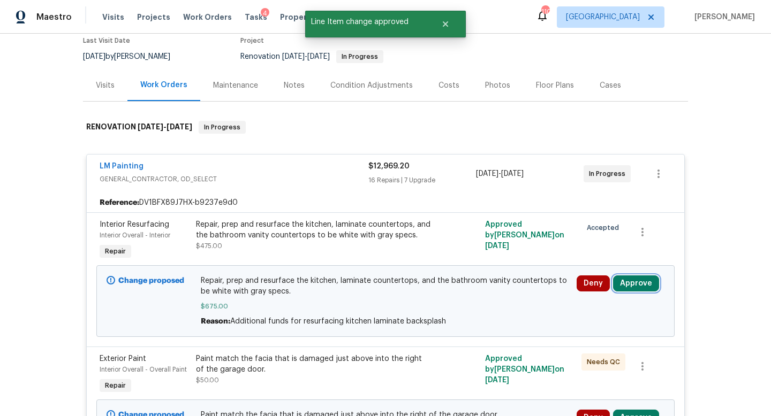
click at [636, 285] on button "Approve" at bounding box center [636, 284] width 46 height 16
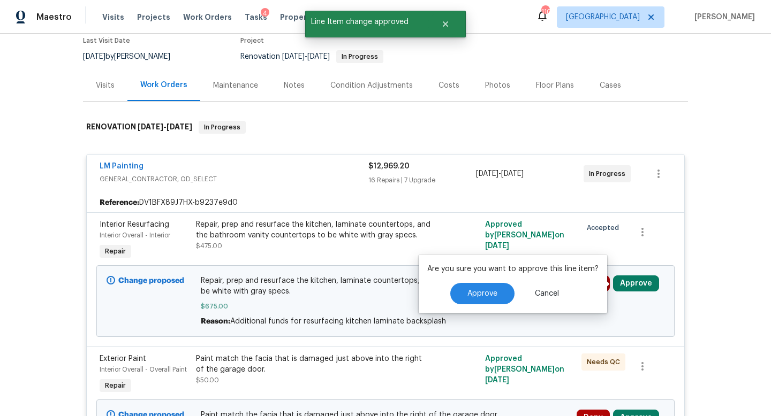
click at [496, 305] on div "Are you sure you want to approve this line item? Approve Cancel" at bounding box center [513, 284] width 188 height 58
click at [497, 299] on button "Approve" at bounding box center [482, 293] width 64 height 21
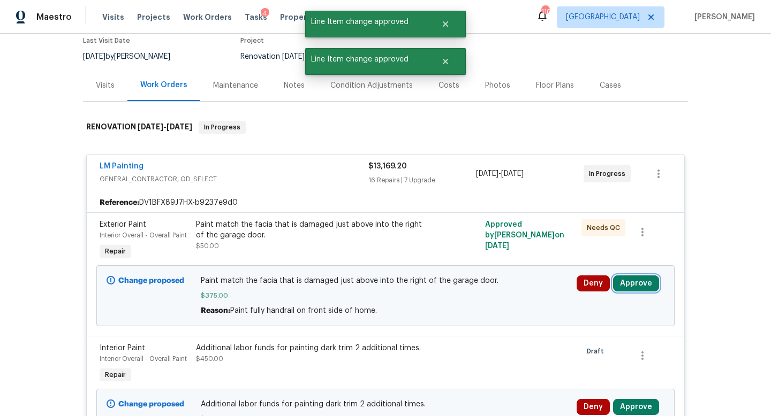
click at [639, 289] on button "Approve" at bounding box center [636, 284] width 46 height 16
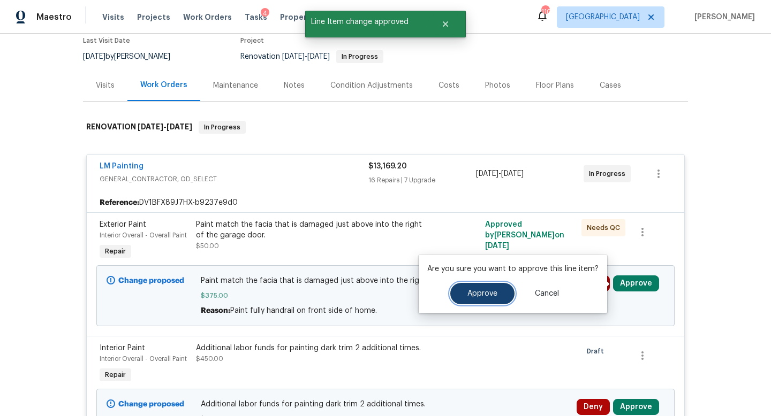
click at [471, 302] on button "Approve" at bounding box center [482, 293] width 64 height 21
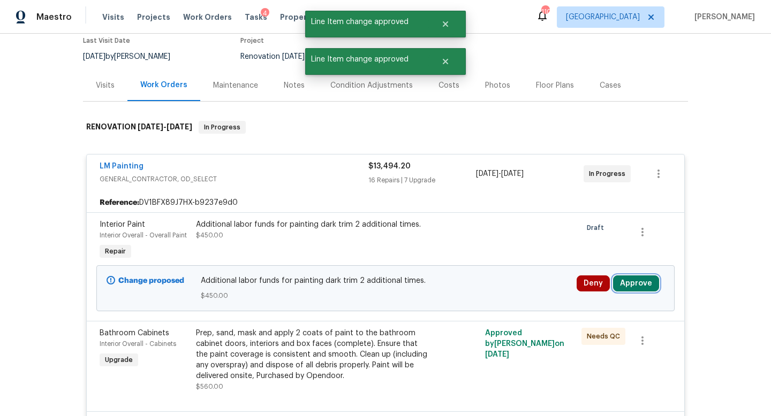
click at [620, 281] on button "Approve" at bounding box center [636, 284] width 46 height 16
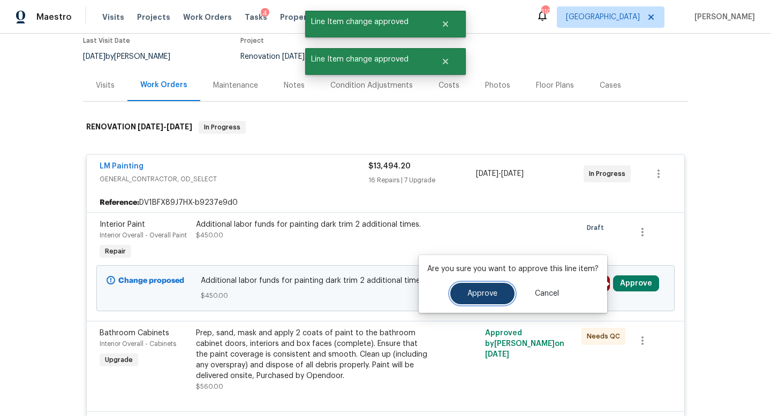
click at [483, 299] on button "Approve" at bounding box center [482, 293] width 64 height 21
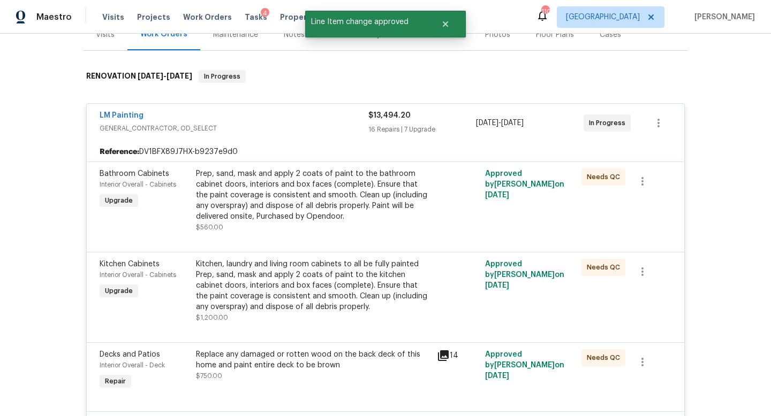
scroll to position [0, 0]
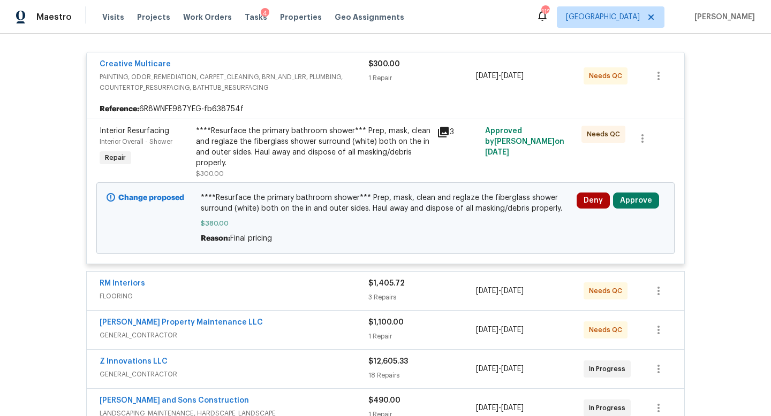
scroll to position [233, 0]
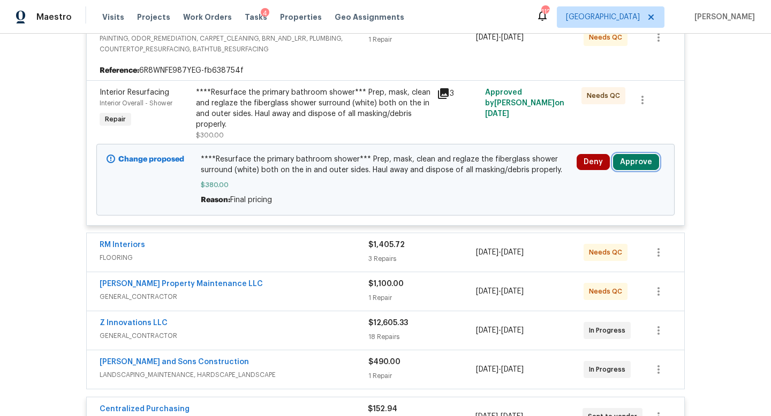
click at [628, 164] on button "Approve" at bounding box center [636, 162] width 46 height 16
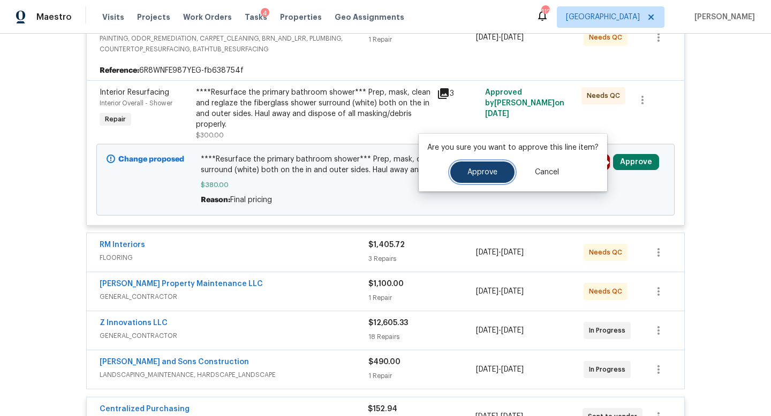
click at [480, 181] on button "Approve" at bounding box center [482, 172] width 64 height 21
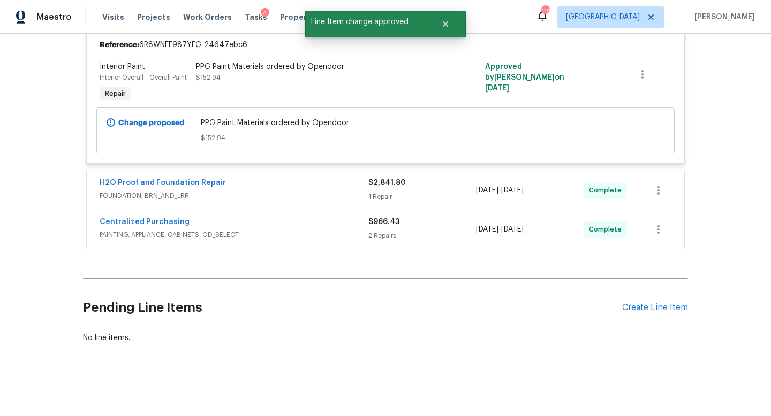
scroll to position [0, 0]
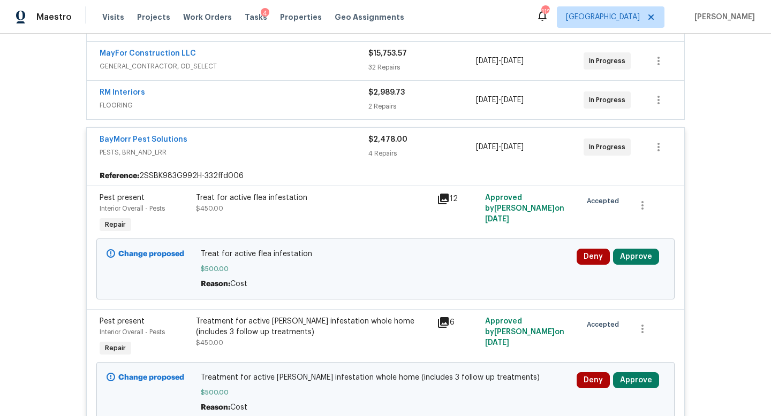
scroll to position [274, 0]
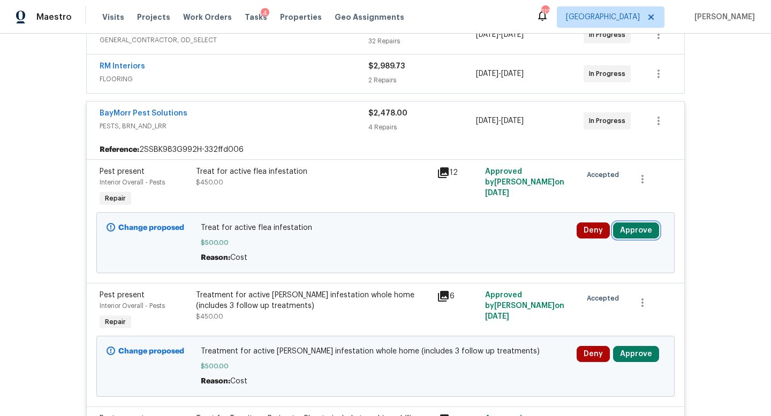
click at [630, 223] on button "Approve" at bounding box center [636, 231] width 46 height 16
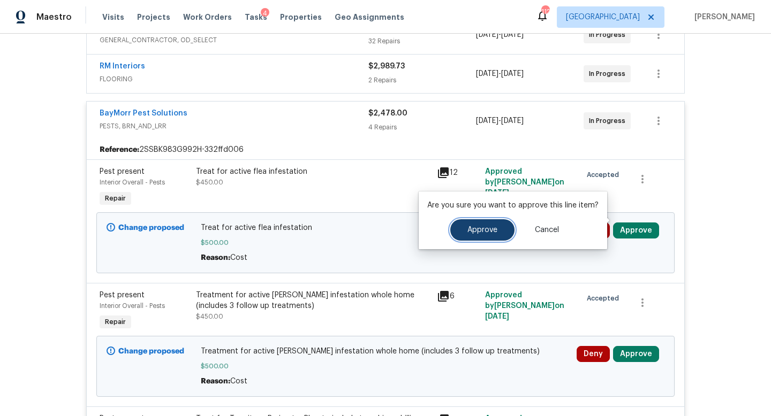
click at [482, 236] on button "Approve" at bounding box center [482, 229] width 64 height 21
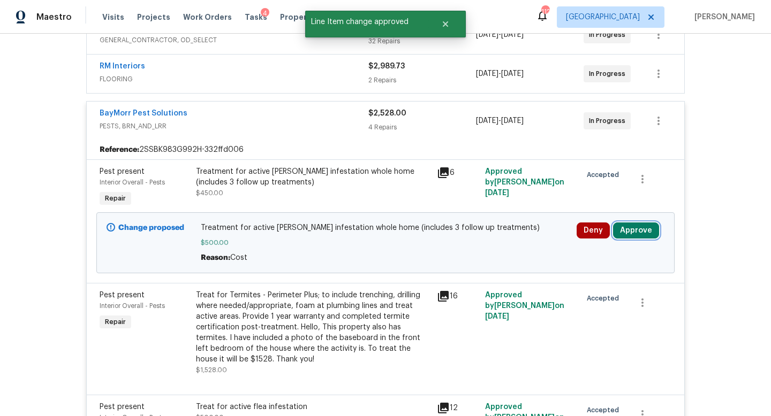
click at [630, 223] on button "Approve" at bounding box center [636, 231] width 46 height 16
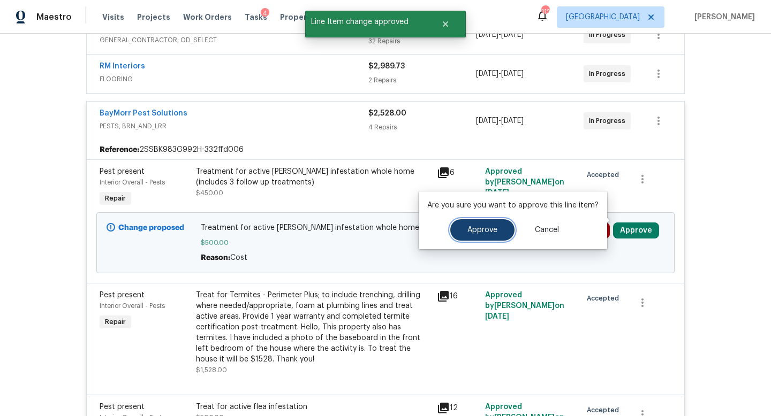
click at [488, 229] on span "Approve" at bounding box center [482, 230] width 30 height 8
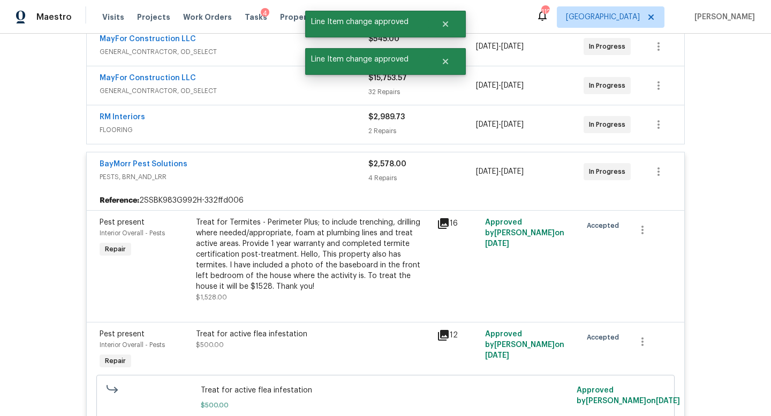
scroll to position [0, 0]
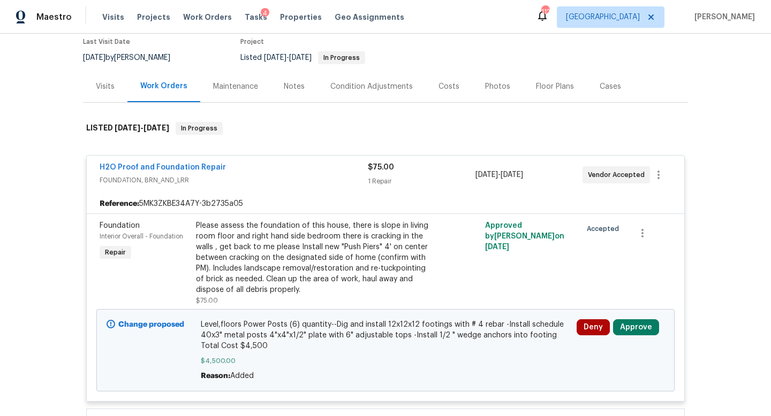
scroll to position [185, 0]
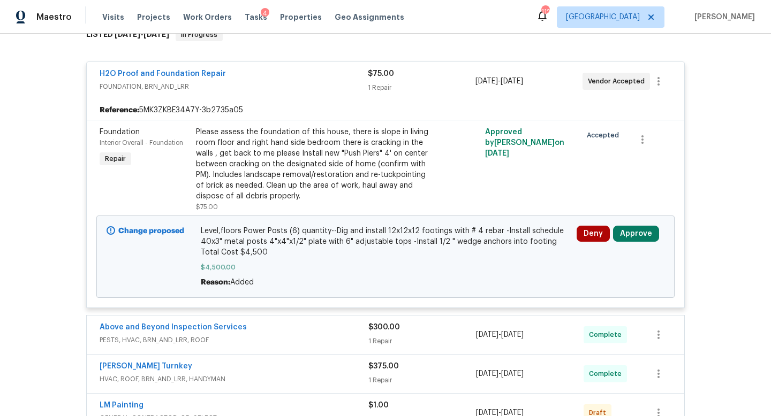
click at [636, 244] on div "Deny Approve" at bounding box center [620, 257] width 94 height 69
click at [629, 235] on button "Approve" at bounding box center [636, 234] width 46 height 16
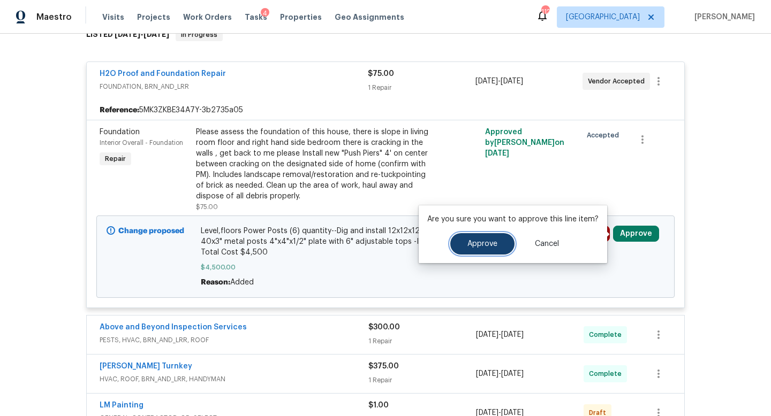
click at [474, 244] on span "Approve" at bounding box center [482, 244] width 30 height 8
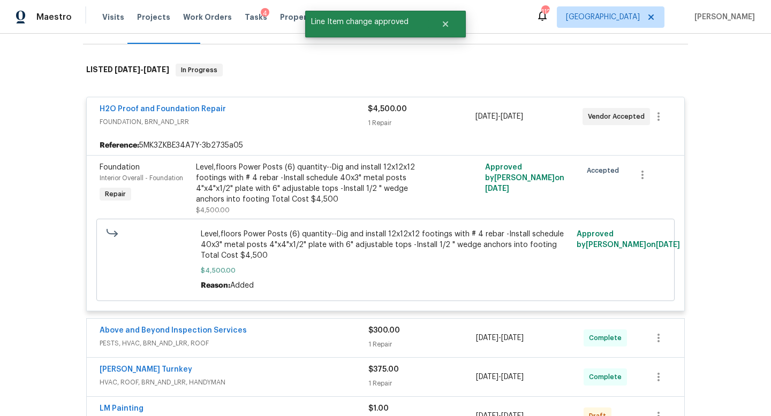
scroll to position [0, 0]
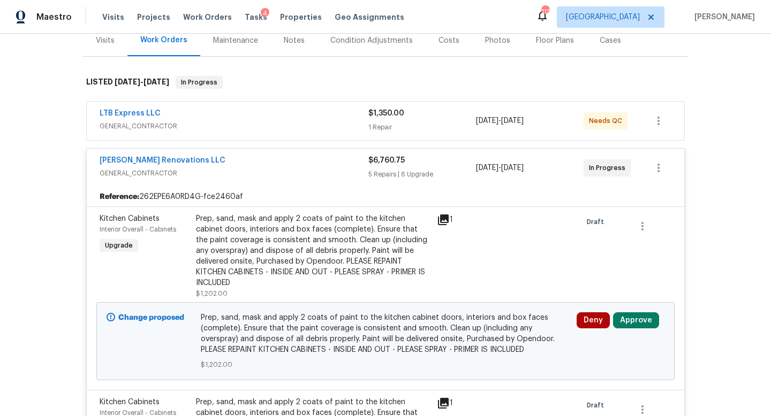
scroll to position [176, 0]
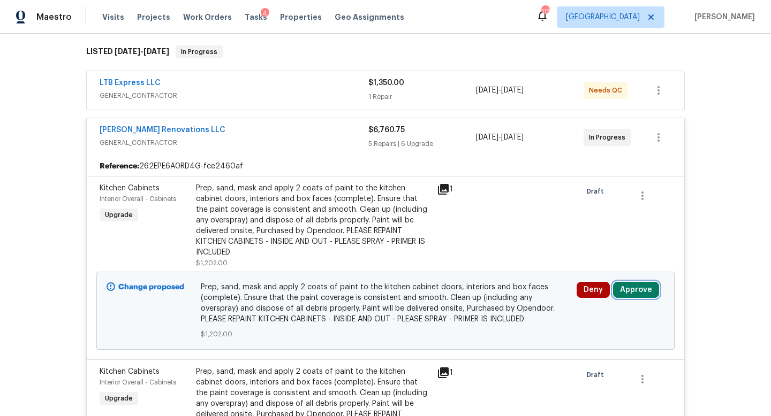
click at [635, 285] on button "Approve" at bounding box center [636, 290] width 46 height 16
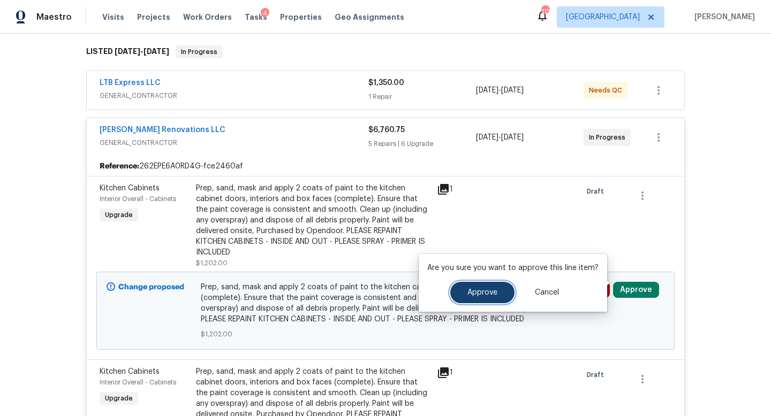
click at [496, 288] on button "Approve" at bounding box center [482, 292] width 64 height 21
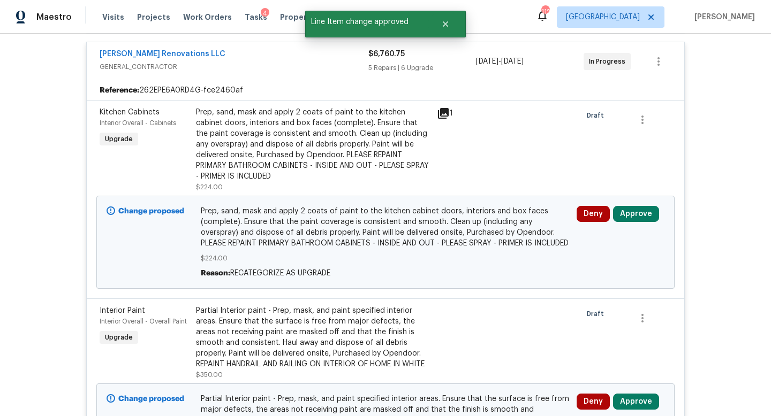
scroll to position [253, 0]
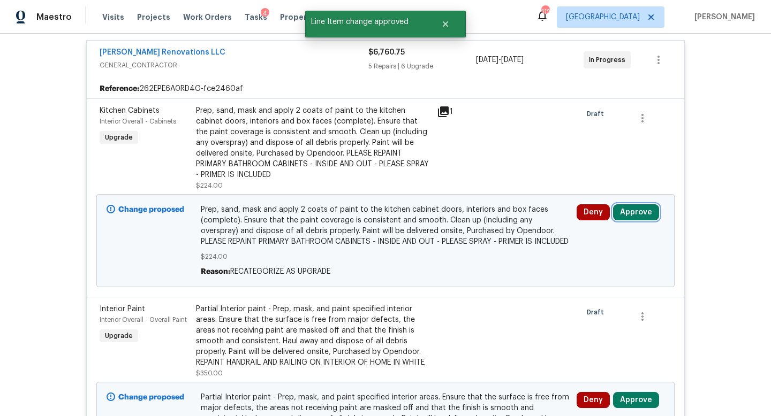
click at [633, 208] on button "Approve" at bounding box center [636, 212] width 46 height 16
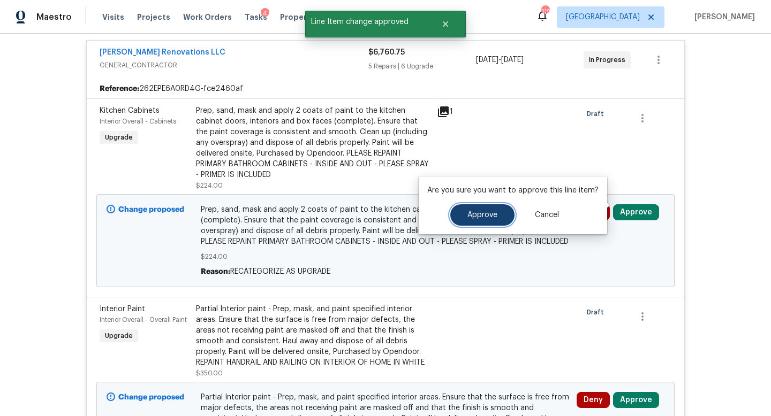
click at [471, 213] on span "Approve" at bounding box center [482, 215] width 30 height 8
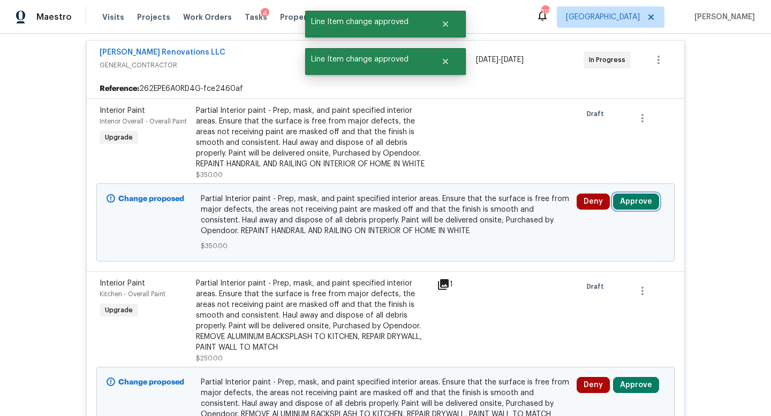
click at [626, 196] on button "Approve" at bounding box center [636, 202] width 46 height 16
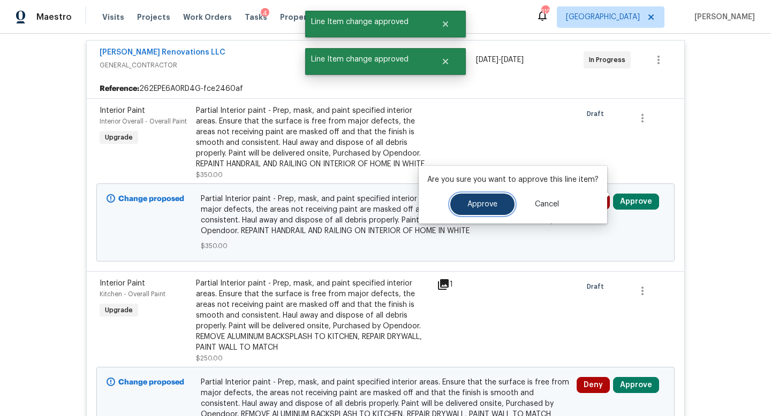
click at [509, 200] on button "Approve" at bounding box center [482, 204] width 64 height 21
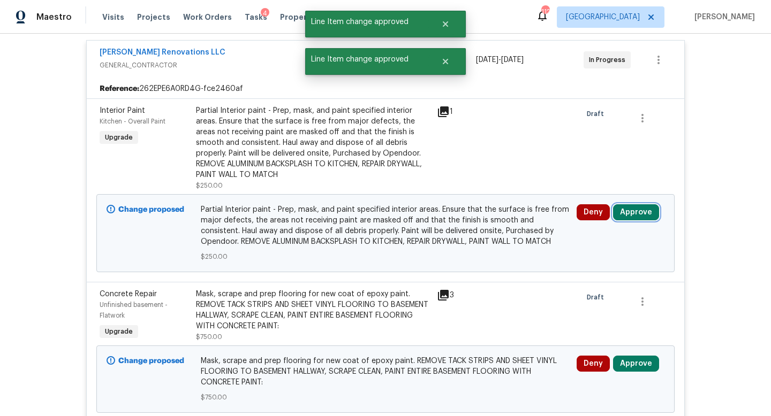
click at [641, 206] on button "Approve" at bounding box center [636, 212] width 46 height 16
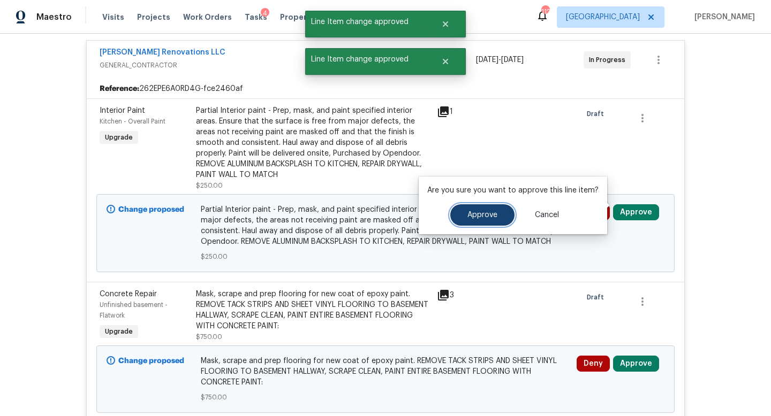
click at [504, 214] on button "Approve" at bounding box center [482, 214] width 64 height 21
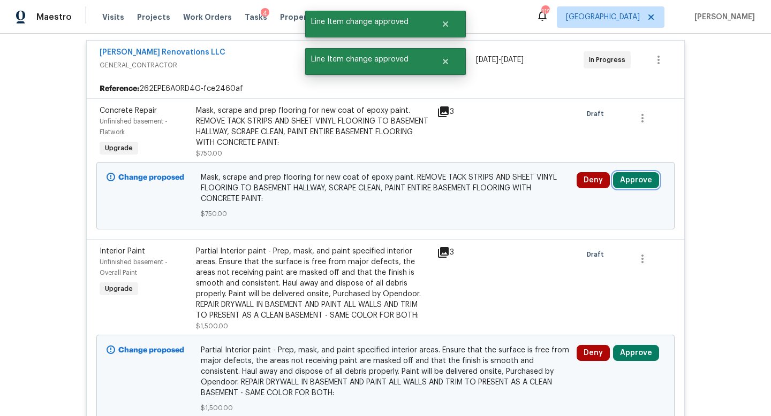
click at [620, 176] on button "Approve" at bounding box center [636, 180] width 46 height 16
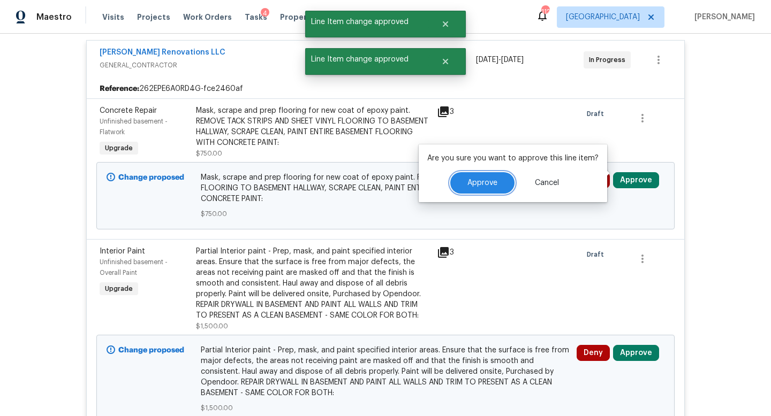
click at [485, 187] on button "Approve" at bounding box center [482, 182] width 64 height 21
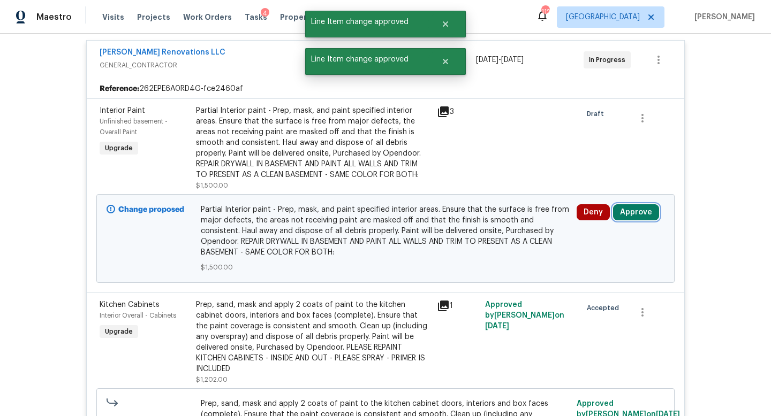
click at [619, 207] on button "Approve" at bounding box center [636, 212] width 46 height 16
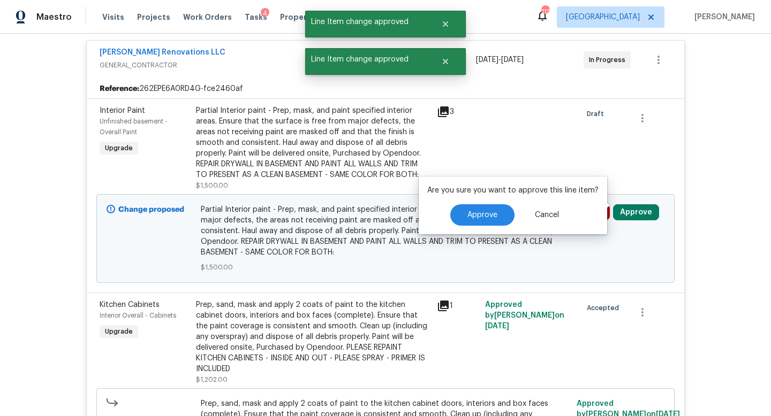
click at [513, 208] on div "Approve Cancel" at bounding box center [512, 214] width 171 height 21
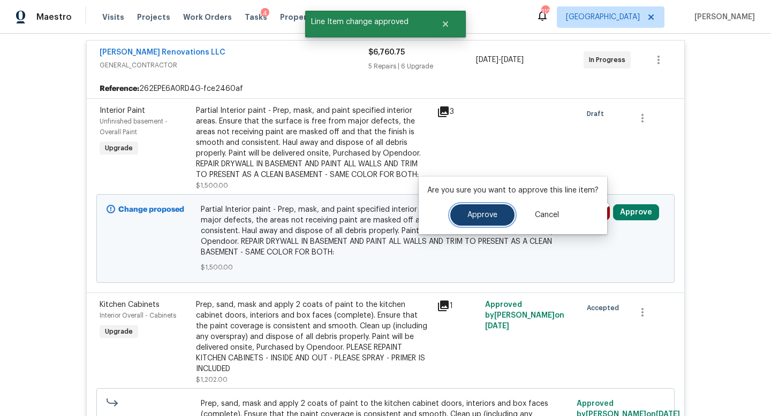
click at [505, 211] on button "Approve" at bounding box center [482, 214] width 64 height 21
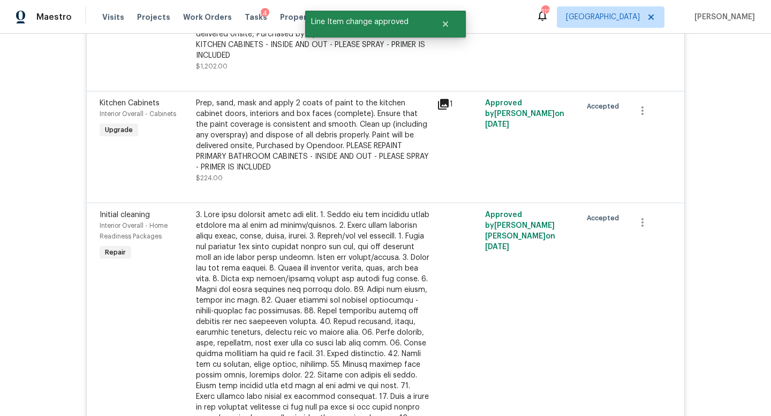
scroll to position [0, 0]
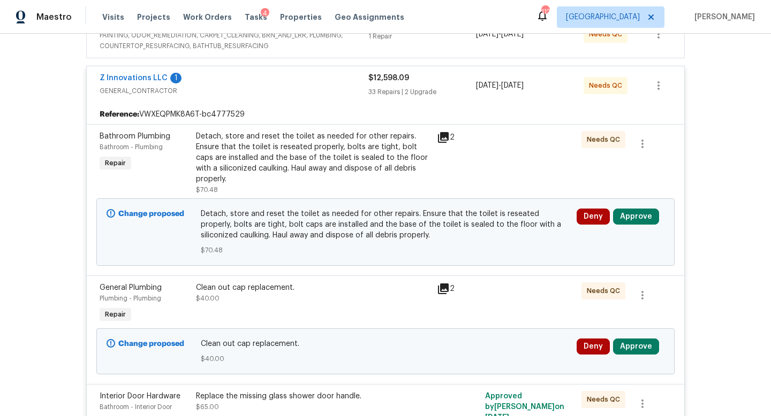
scroll to position [251, 0]
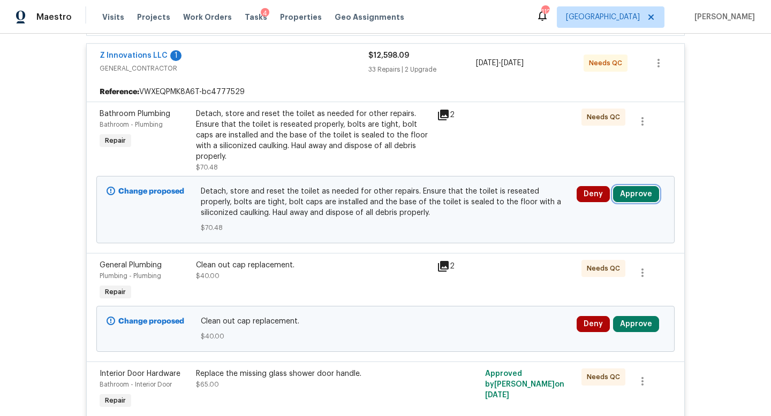
click at [621, 186] on button "Approve" at bounding box center [636, 194] width 46 height 16
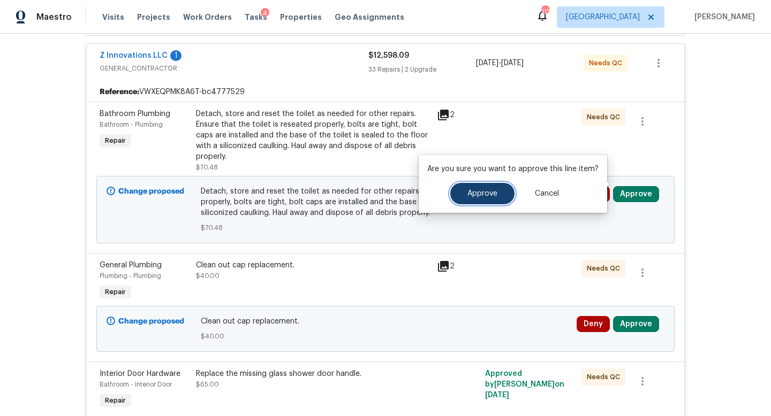
click at [476, 202] on button "Approve" at bounding box center [482, 193] width 64 height 21
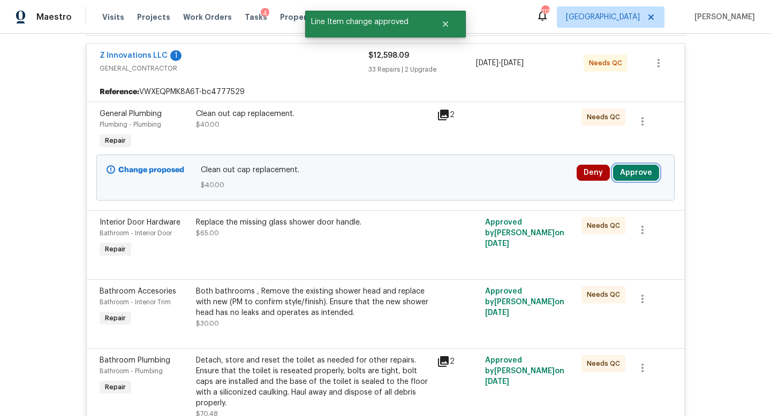
click at [640, 165] on button "Approve" at bounding box center [636, 173] width 46 height 16
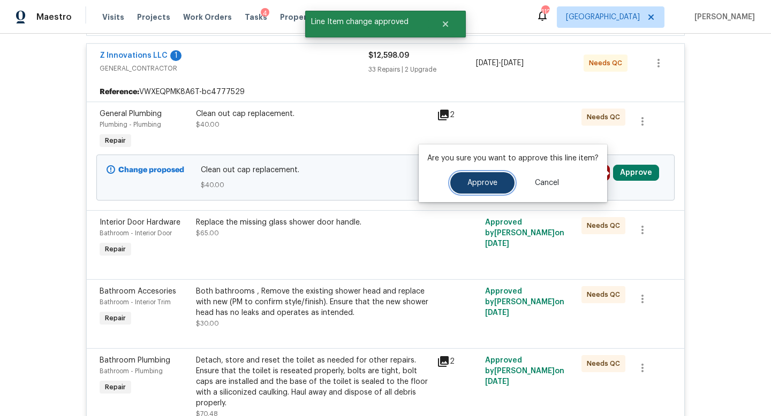
click at [496, 186] on button "Approve" at bounding box center [482, 182] width 64 height 21
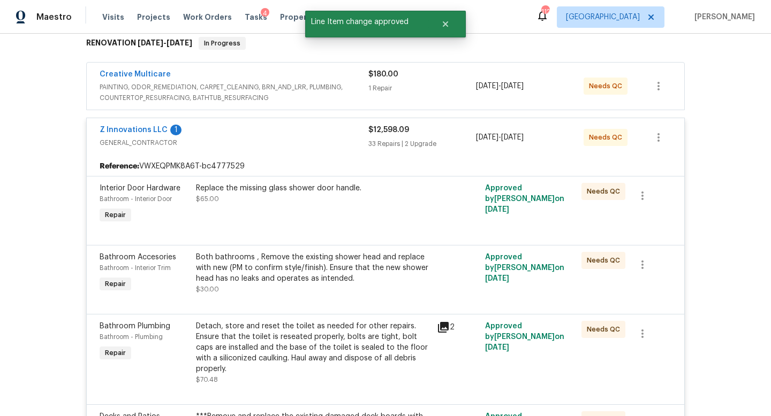
scroll to position [0, 0]
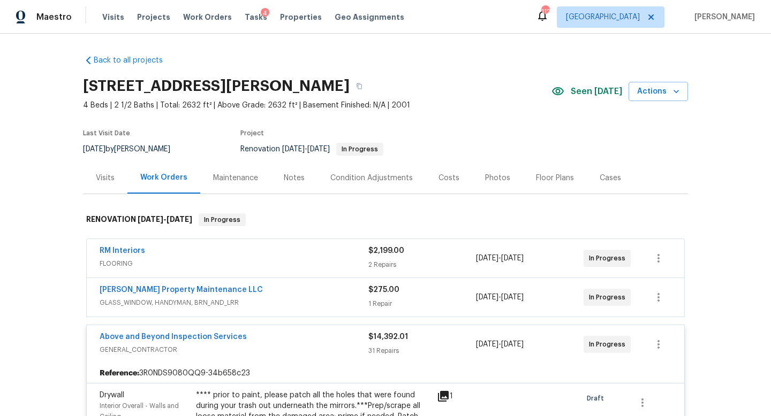
scroll to position [226, 0]
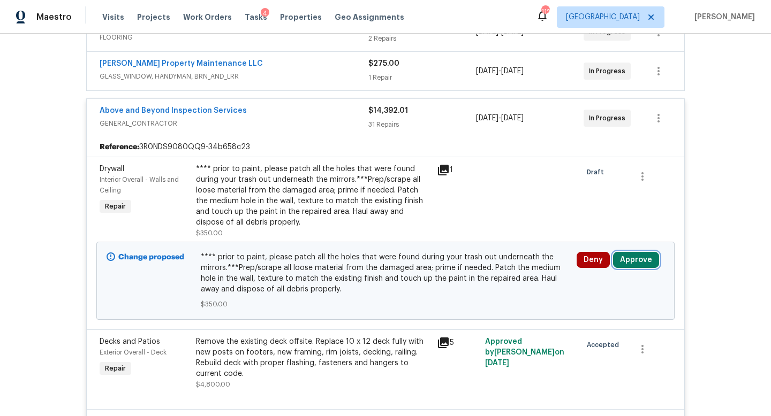
click at [636, 254] on button "Approve" at bounding box center [636, 260] width 46 height 16
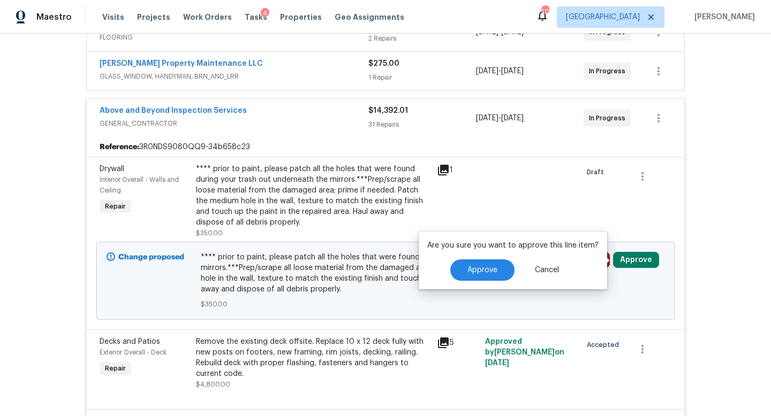
click at [464, 281] on div "Are you sure you want to approve this line item? Approve Cancel" at bounding box center [513, 261] width 188 height 58
click at [467, 277] on button "Approve" at bounding box center [482, 270] width 64 height 21
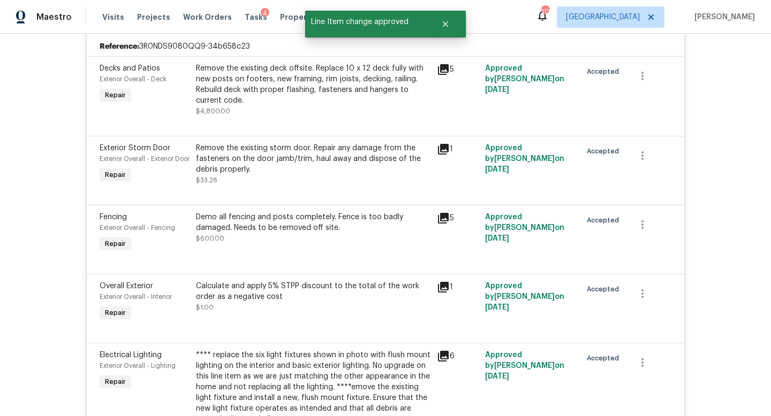
scroll to position [0, 0]
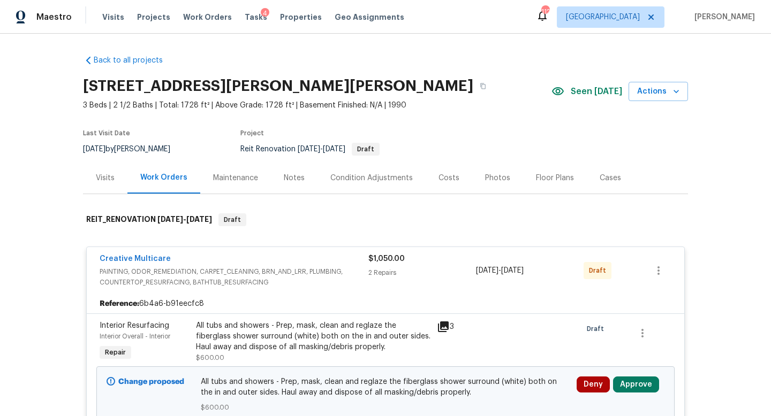
scroll to position [164, 0]
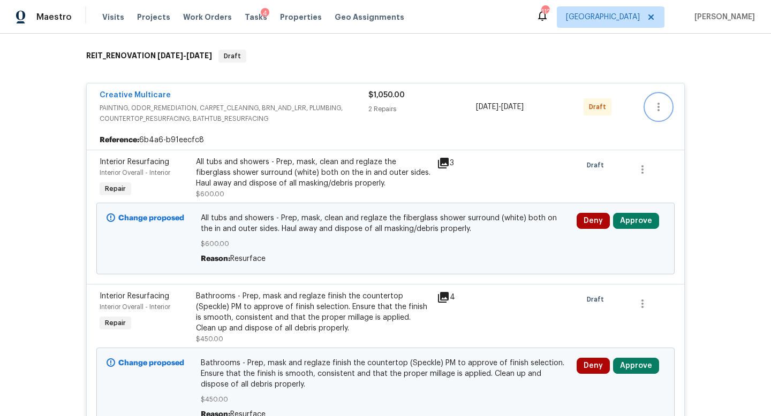
click at [665, 111] on button "button" at bounding box center [659, 107] width 26 height 26
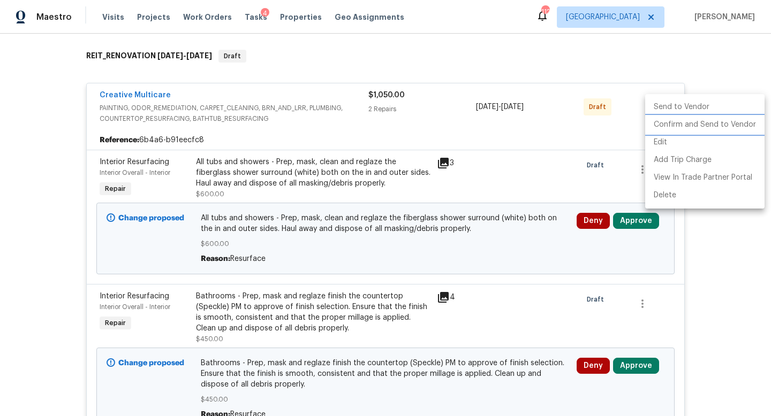
click at [670, 121] on li "Confirm and Send to Vendor" at bounding box center [704, 125] width 119 height 18
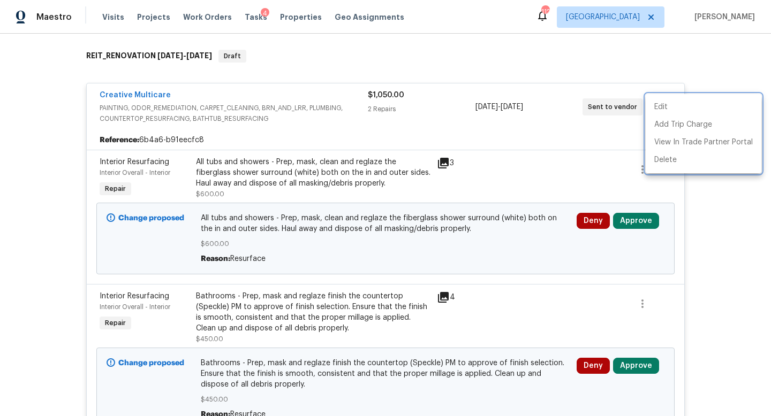
click at [636, 225] on div at bounding box center [385, 208] width 771 height 416
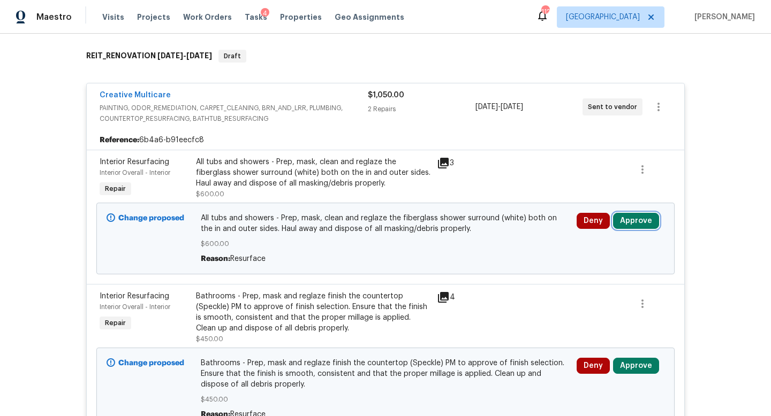
click at [636, 225] on button "Approve" at bounding box center [636, 221] width 46 height 16
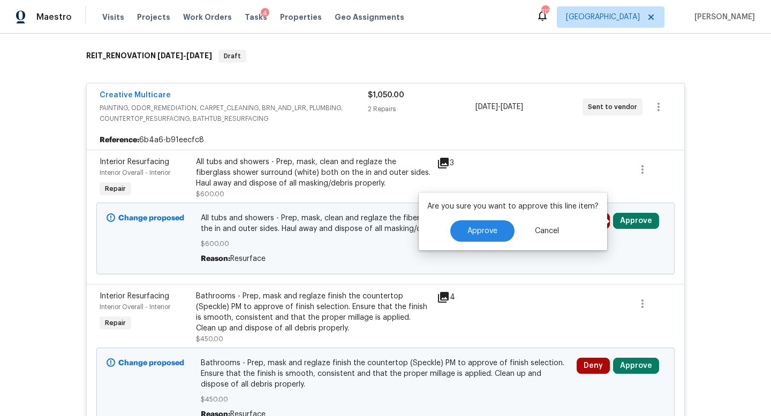
click at [485, 246] on div "Are you sure you want to approve this line item? Approve Cancel" at bounding box center [513, 222] width 188 height 58
click at [490, 231] on span "Approve" at bounding box center [482, 231] width 30 height 8
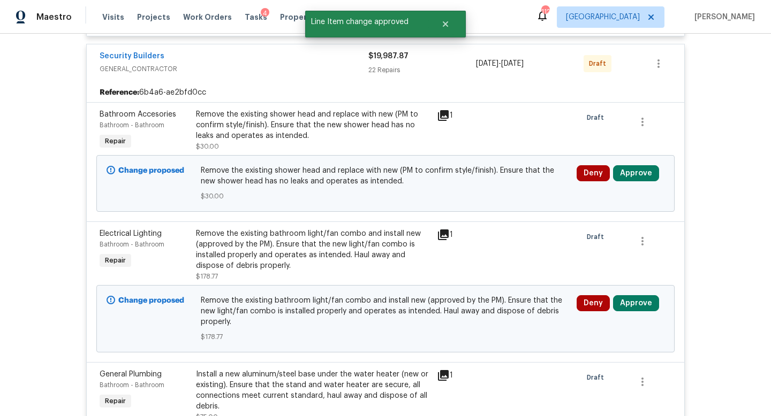
scroll to position [566, 0]
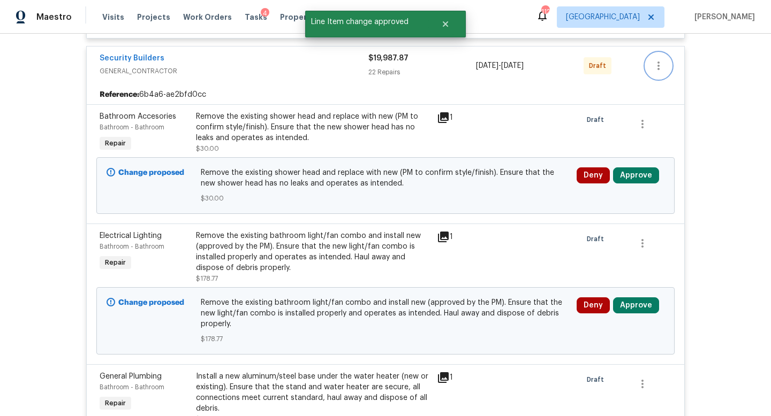
click at [649, 69] on button "button" at bounding box center [659, 66] width 26 height 26
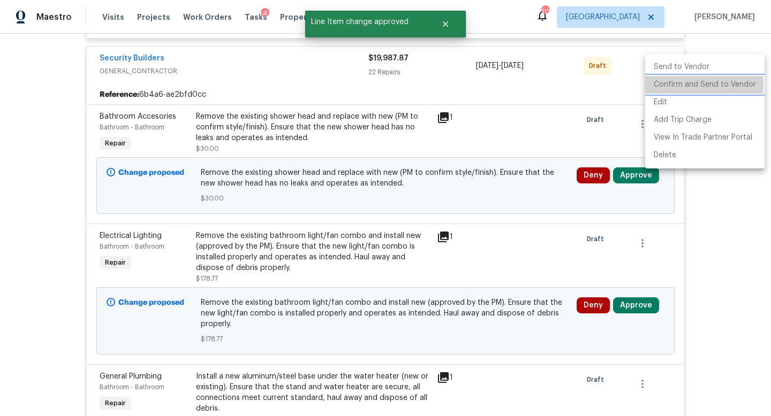
click at [664, 84] on li "Confirm and Send to Vendor" at bounding box center [704, 85] width 119 height 18
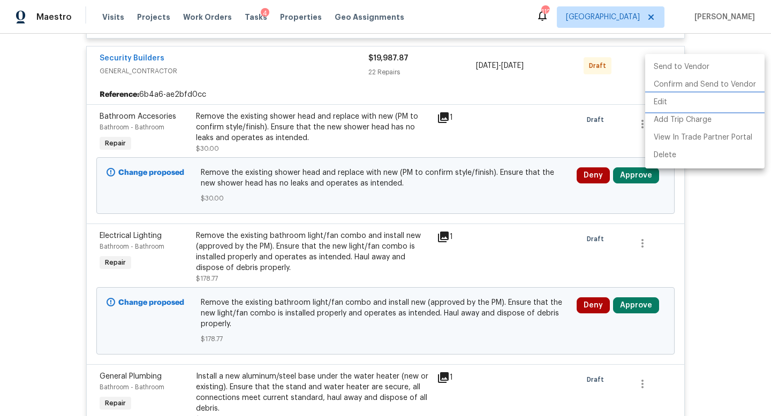
click at [638, 180] on div at bounding box center [385, 208] width 771 height 416
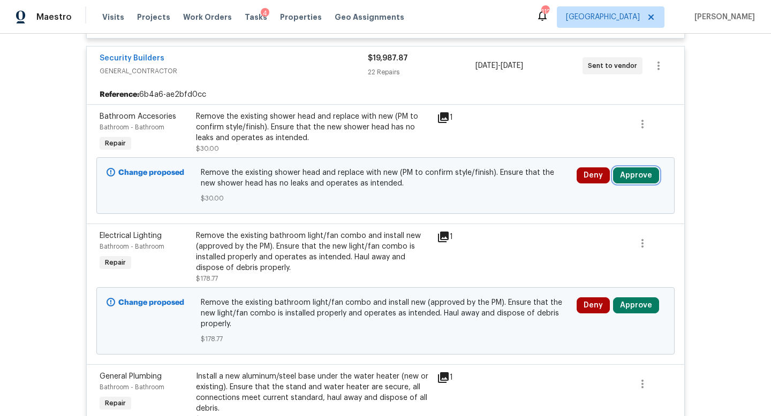
click at [638, 180] on button "Approve" at bounding box center [636, 176] width 46 height 16
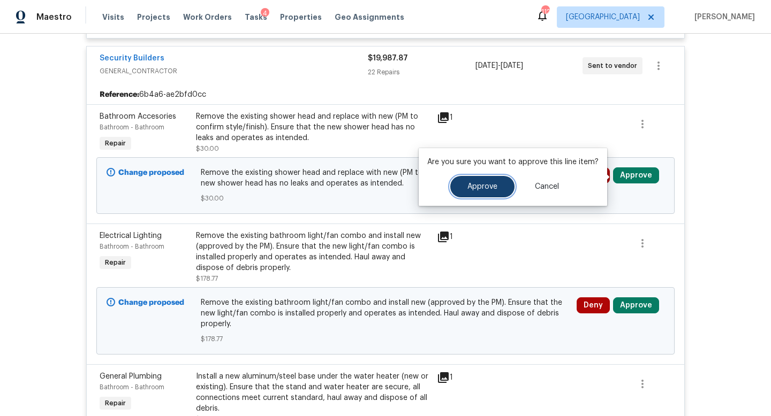
click at [499, 187] on button "Approve" at bounding box center [482, 186] width 64 height 21
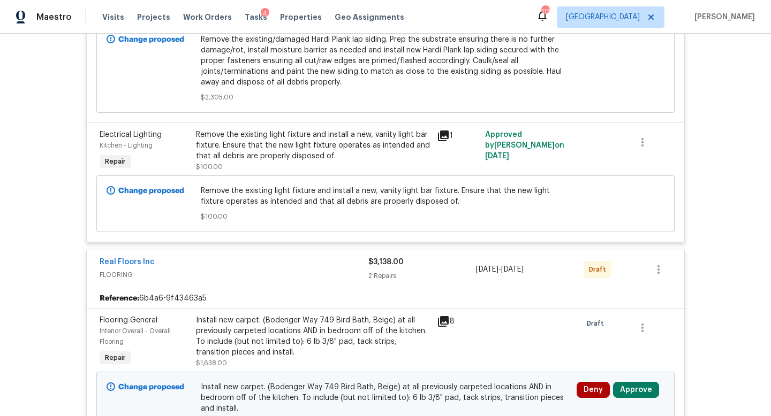
scroll to position [4067, 0]
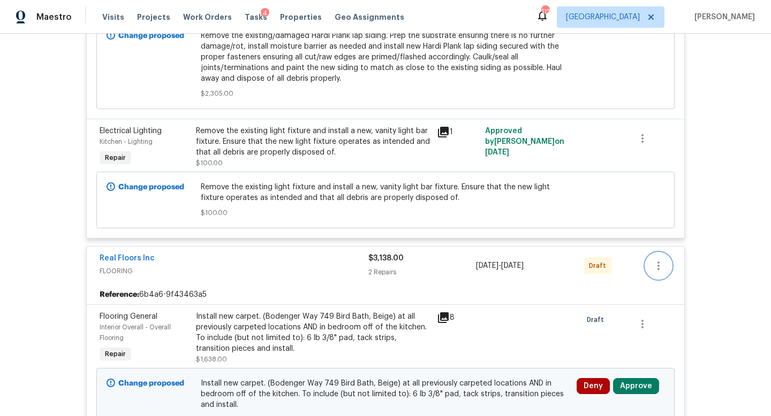
click at [657, 260] on icon "button" at bounding box center [658, 266] width 13 height 13
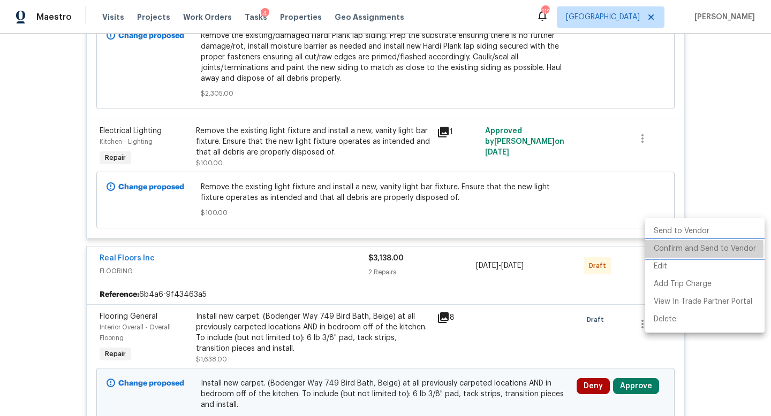
click at [651, 250] on li "Confirm and Send to Vendor" at bounding box center [704, 249] width 119 height 18
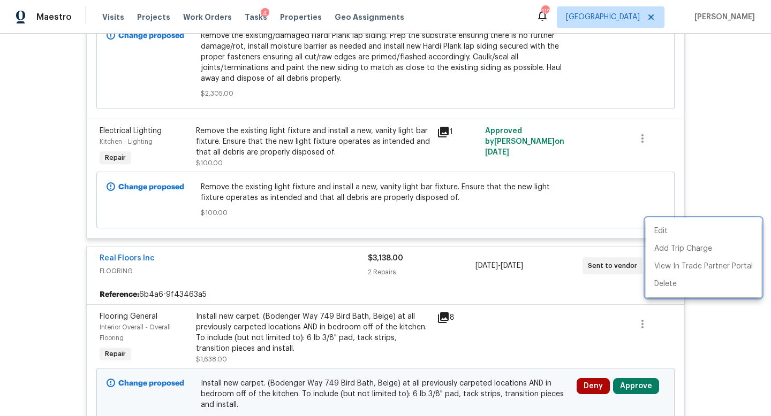
click at [636, 360] on div at bounding box center [385, 208] width 771 height 416
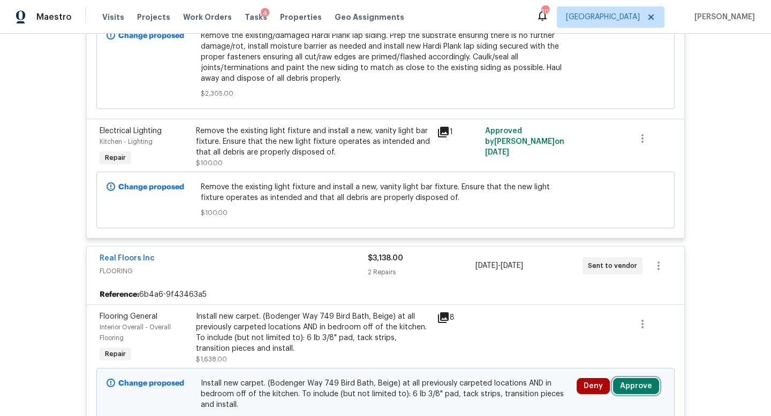
click at [636, 378] on button "Approve" at bounding box center [636, 386] width 46 height 16
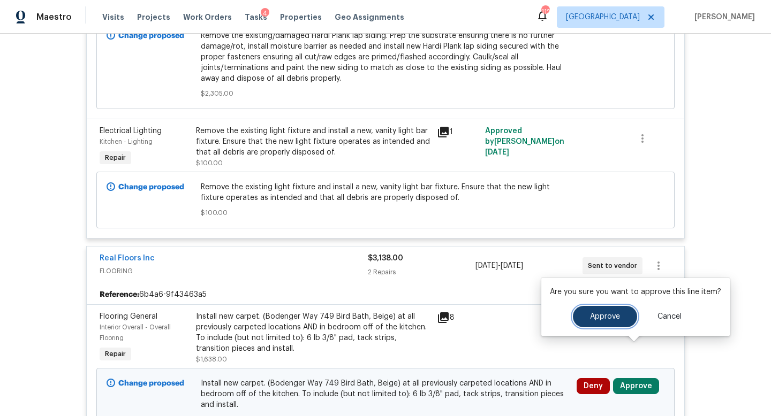
click at [602, 325] on button "Approve" at bounding box center [605, 316] width 64 height 21
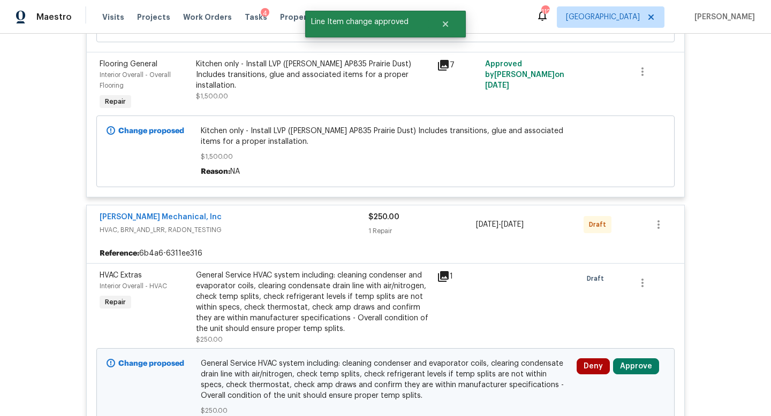
scroll to position [4478, 0]
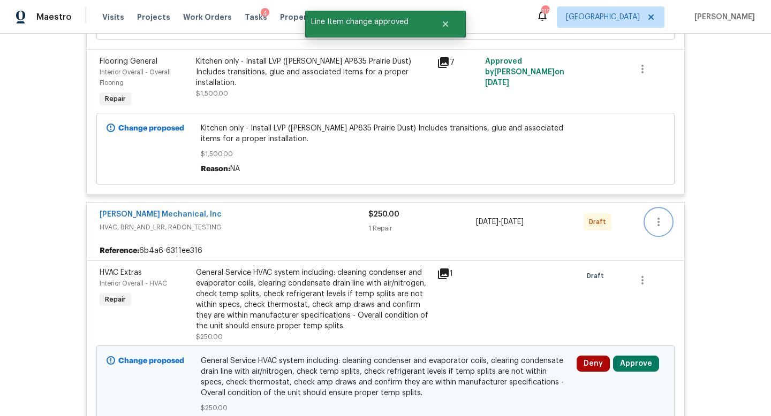
click at [654, 216] on icon "button" at bounding box center [658, 222] width 13 height 13
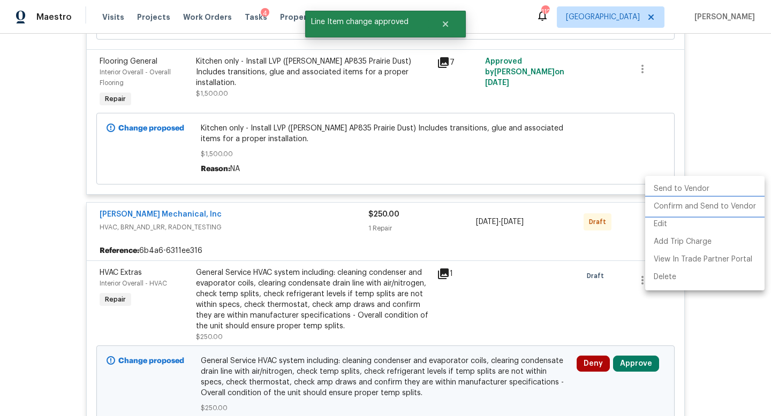
click at [659, 208] on li "Confirm and Send to Vendor" at bounding box center [704, 207] width 119 height 18
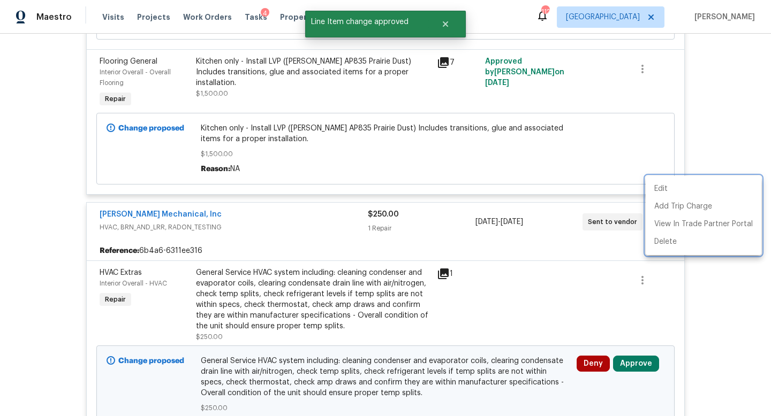
click at [640, 330] on div at bounding box center [385, 208] width 771 height 416
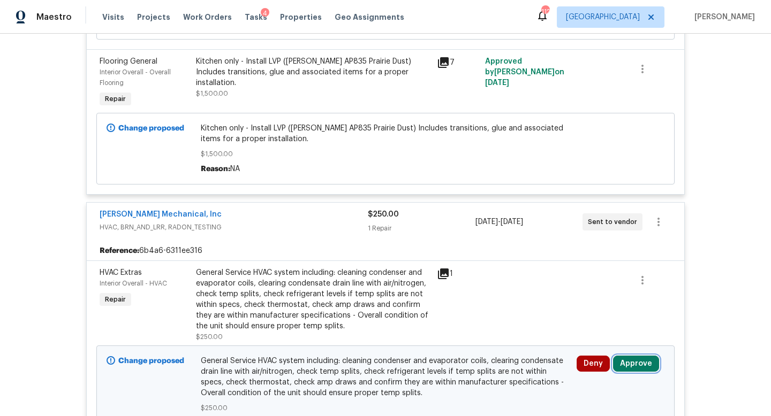
click at [633, 356] on button "Approve" at bounding box center [636, 364] width 46 height 16
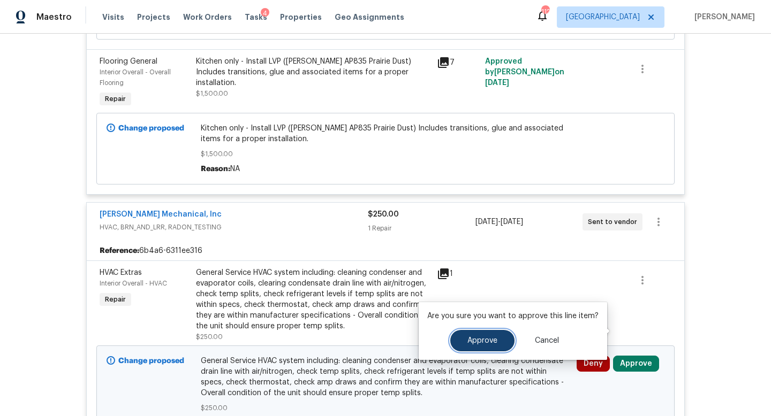
click at [491, 337] on span "Approve" at bounding box center [482, 341] width 30 height 8
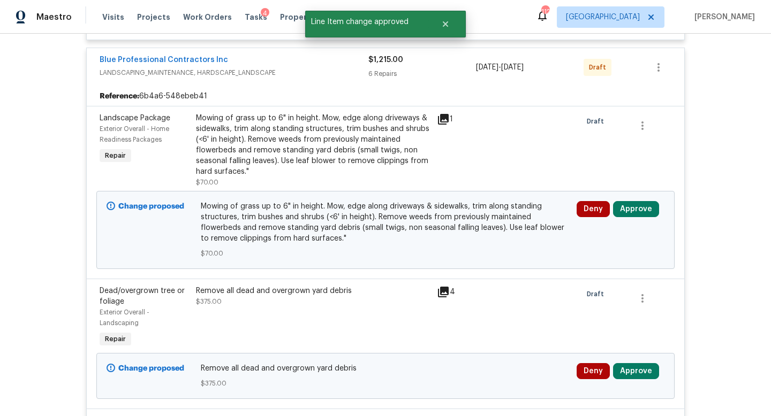
scroll to position [4828, 0]
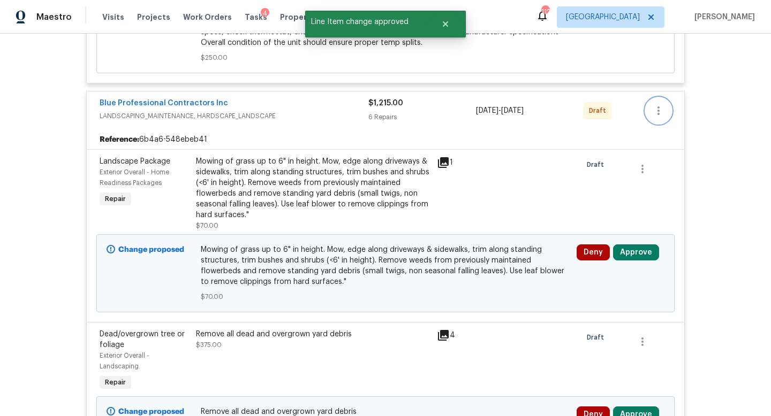
click at [664, 104] on icon "button" at bounding box center [658, 110] width 13 height 13
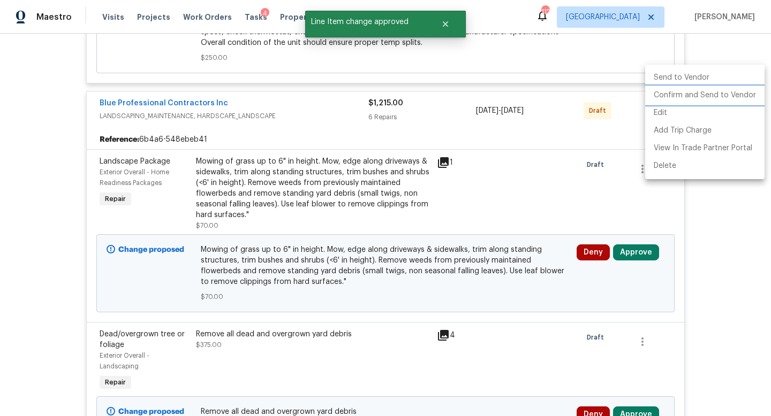
click at [661, 97] on li "Confirm and Send to Vendor" at bounding box center [704, 96] width 119 height 18
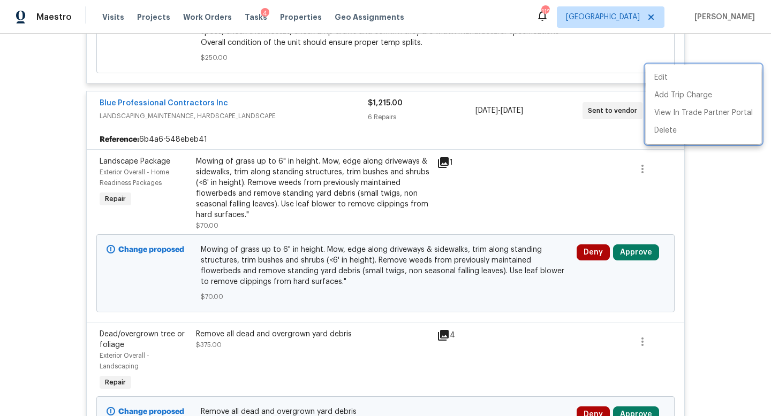
click at [633, 225] on div at bounding box center [385, 208] width 771 height 416
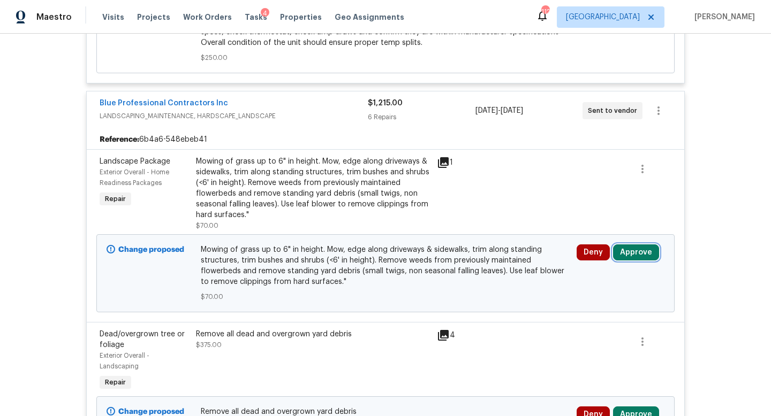
click at [631, 245] on button "Approve" at bounding box center [636, 253] width 46 height 16
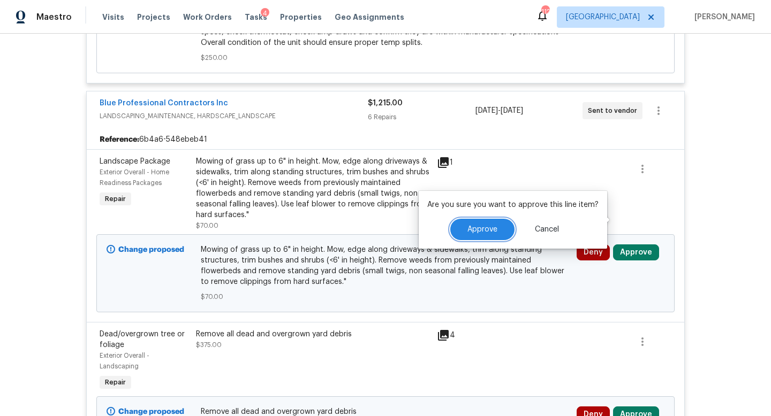
click at [486, 232] on span "Approve" at bounding box center [482, 230] width 30 height 8
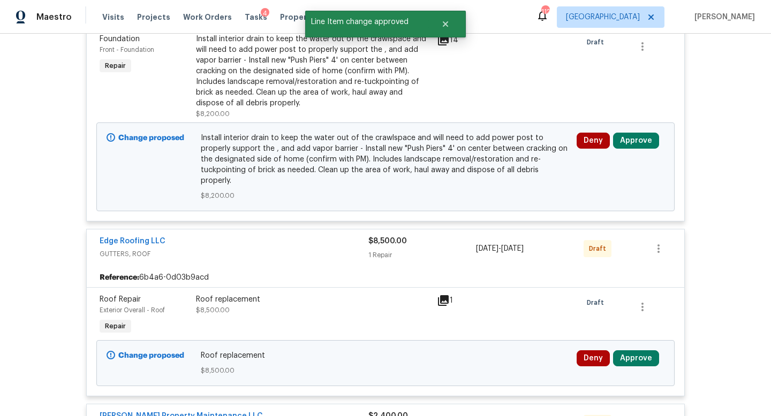
scroll to position [5790, 0]
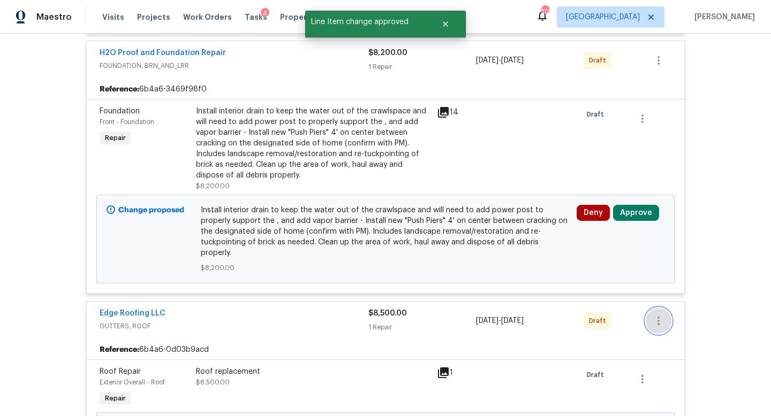
click at [660, 315] on icon "button" at bounding box center [658, 321] width 13 height 13
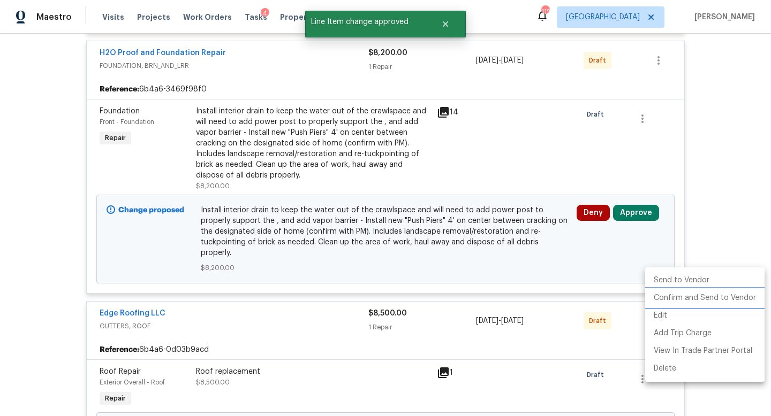
click at [663, 298] on li "Confirm and Send to Vendor" at bounding box center [704, 299] width 119 height 18
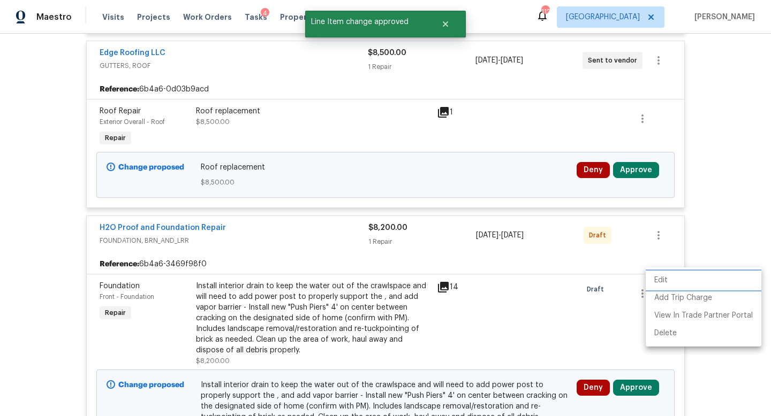
scroll to position [5539, 0]
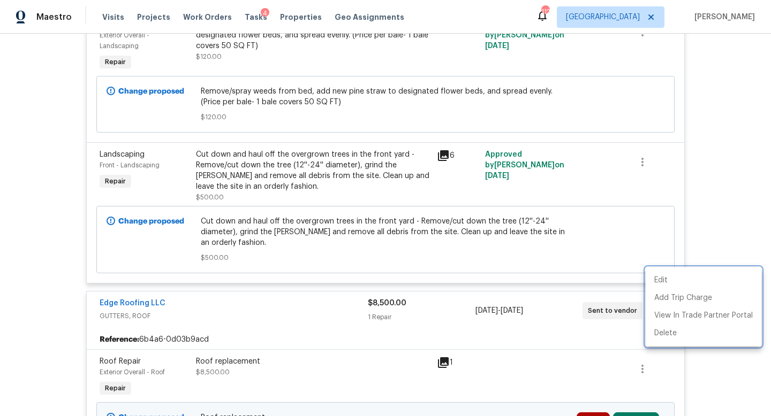
click at [621, 392] on div at bounding box center [385, 208] width 771 height 416
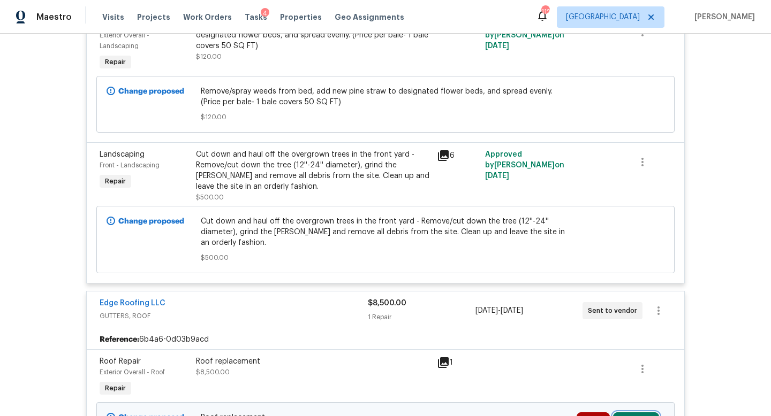
click at [632, 413] on button "Approve" at bounding box center [636, 421] width 46 height 16
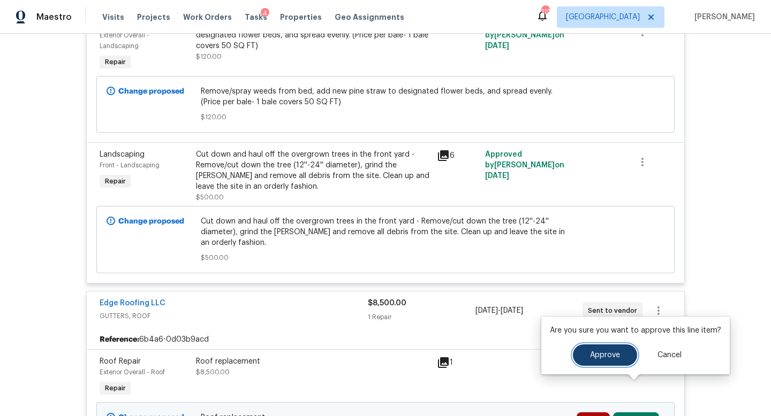
click at [593, 364] on button "Approve" at bounding box center [605, 355] width 64 height 21
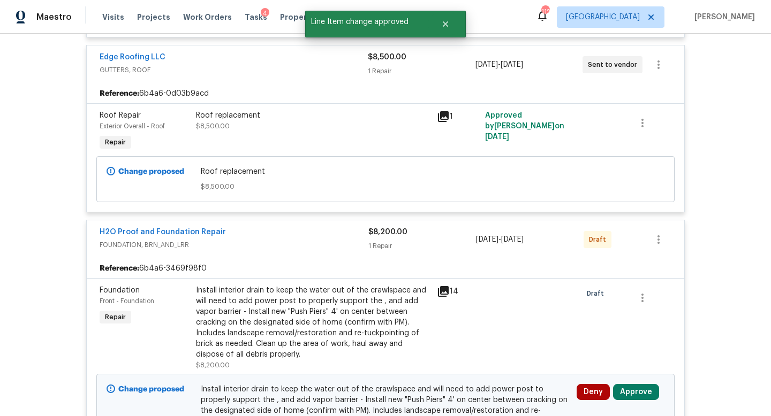
scroll to position [5795, 0]
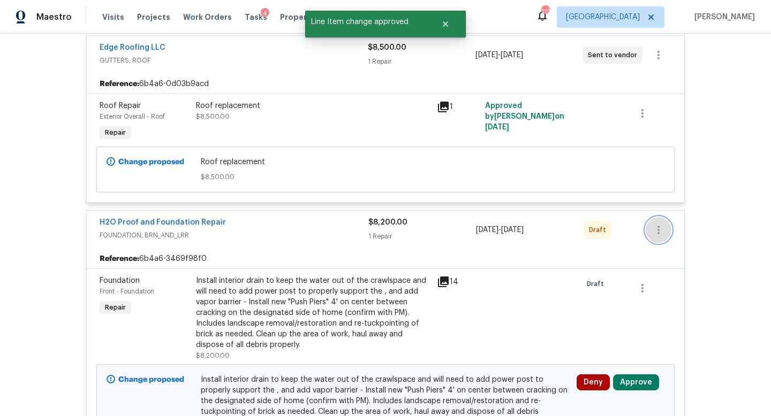
click at [652, 217] on button "button" at bounding box center [659, 230] width 26 height 26
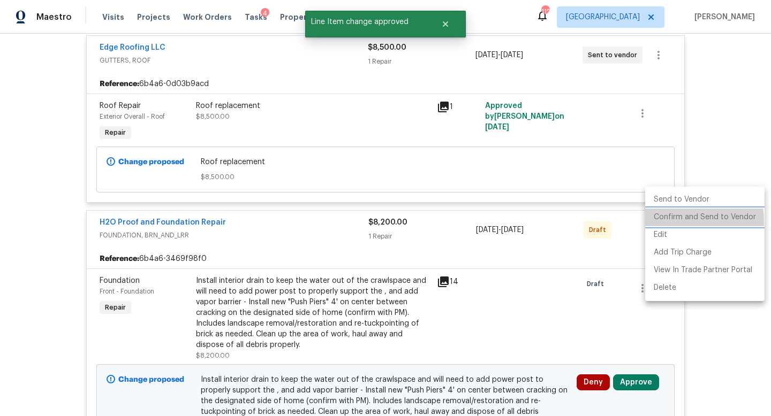
click at [658, 222] on li "Confirm and Send to Vendor" at bounding box center [704, 218] width 119 height 18
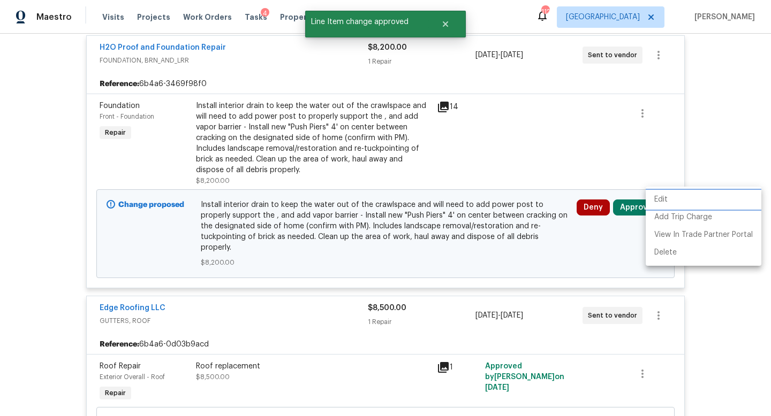
scroll to position [5620, 0]
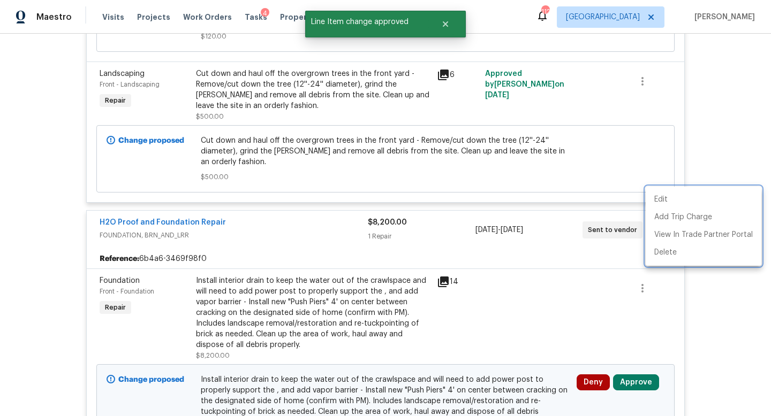
click at [633, 348] on div at bounding box center [385, 208] width 771 height 416
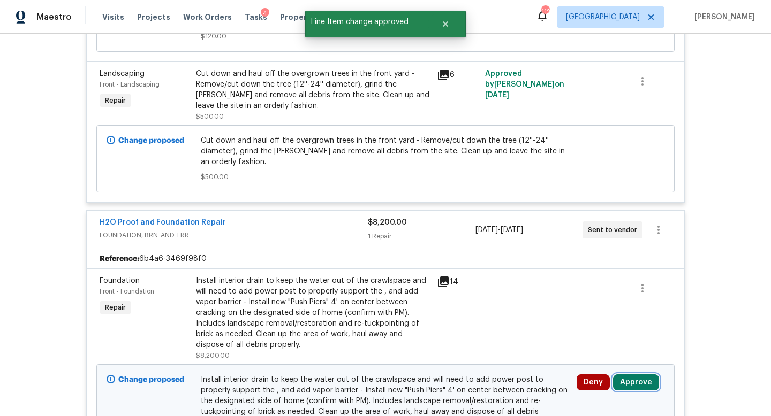
click at [633, 375] on button "Approve" at bounding box center [636, 383] width 46 height 16
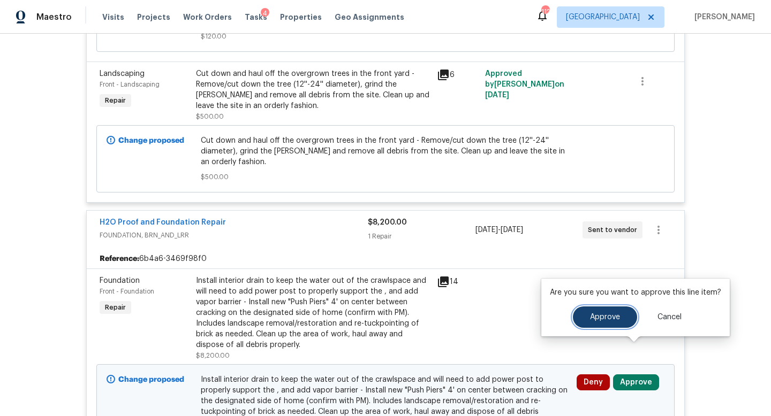
click at [594, 321] on span "Approve" at bounding box center [605, 318] width 30 height 8
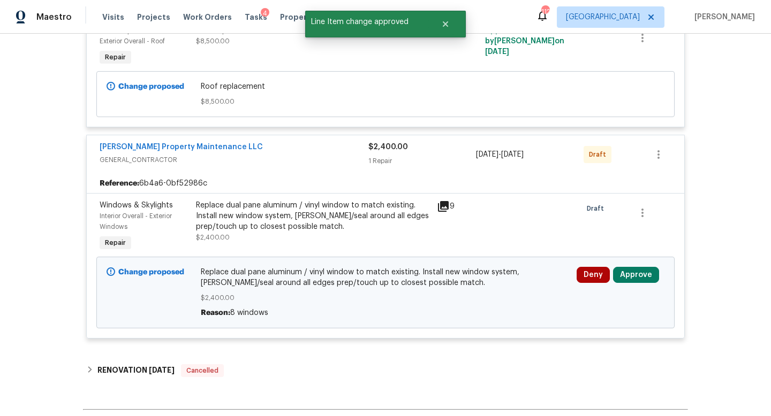
scroll to position [6165, 0]
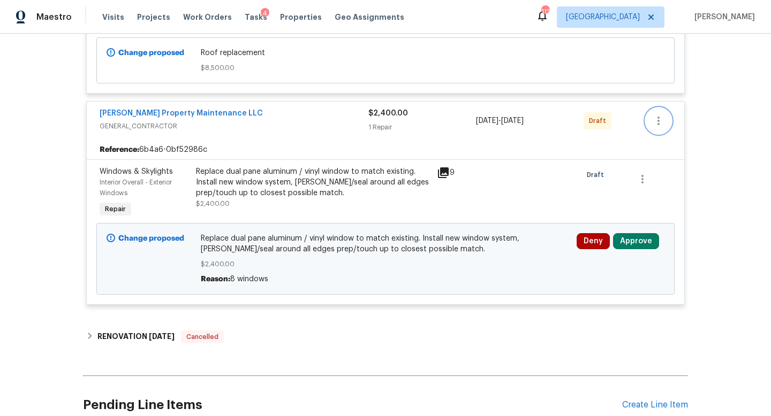
click at [664, 108] on button "button" at bounding box center [659, 121] width 26 height 26
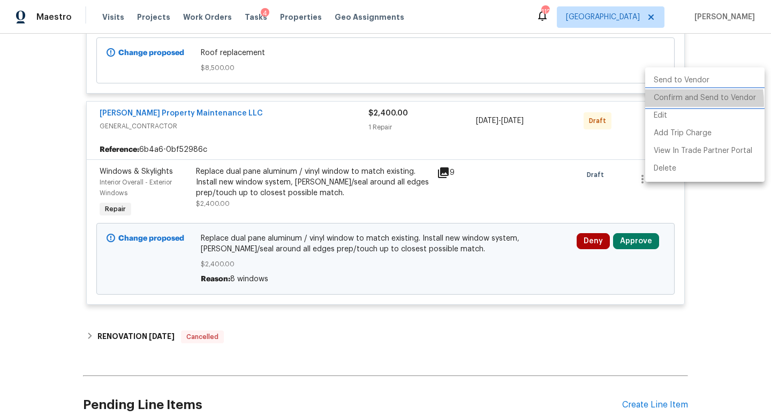
click at [670, 103] on li "Confirm and Send to Vendor" at bounding box center [704, 98] width 119 height 18
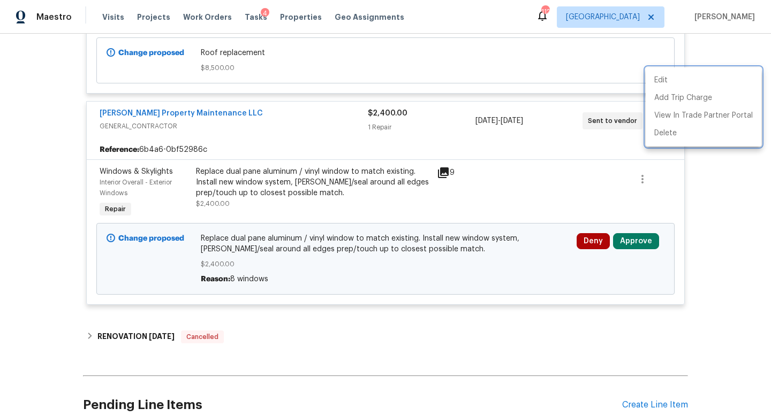
click at [634, 202] on div at bounding box center [385, 208] width 771 height 416
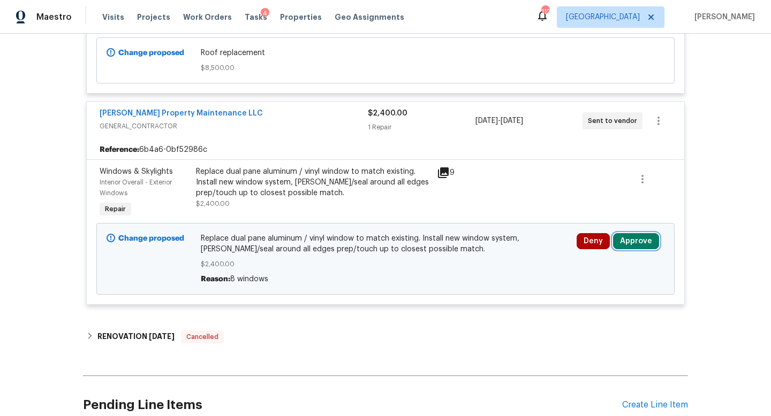
click at [634, 233] on button "Approve" at bounding box center [636, 241] width 46 height 16
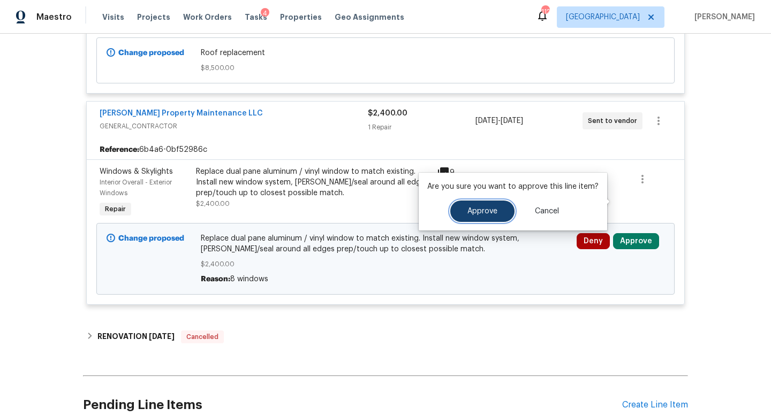
click at [505, 215] on button "Approve" at bounding box center [482, 211] width 64 height 21
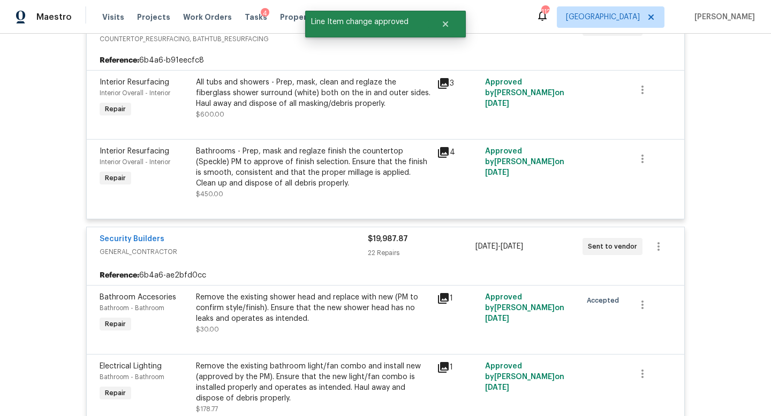
scroll to position [0, 0]
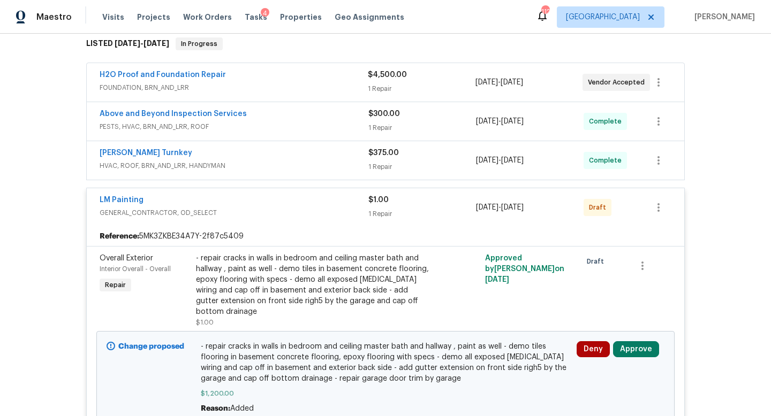
scroll to position [183, 0]
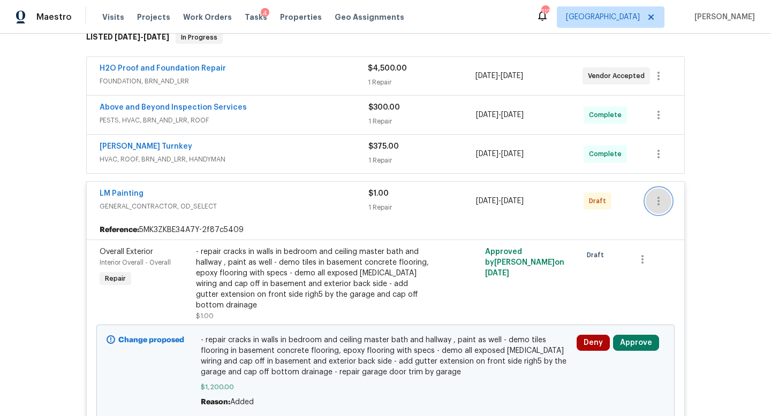
click at [659, 198] on icon "button" at bounding box center [658, 201] width 13 height 13
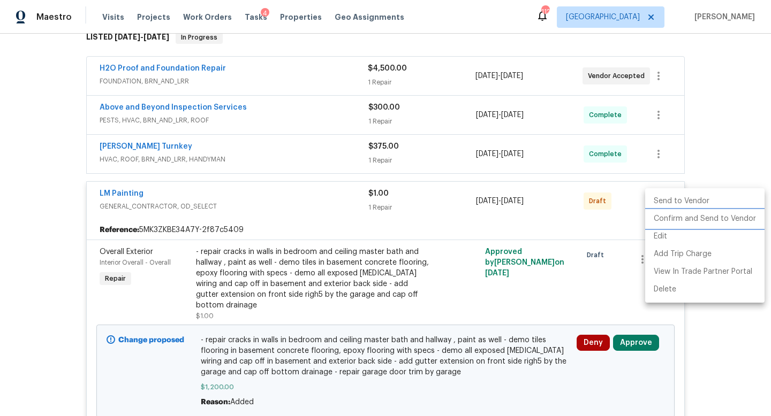
click at [663, 218] on li "Confirm and Send to Vendor" at bounding box center [704, 219] width 119 height 18
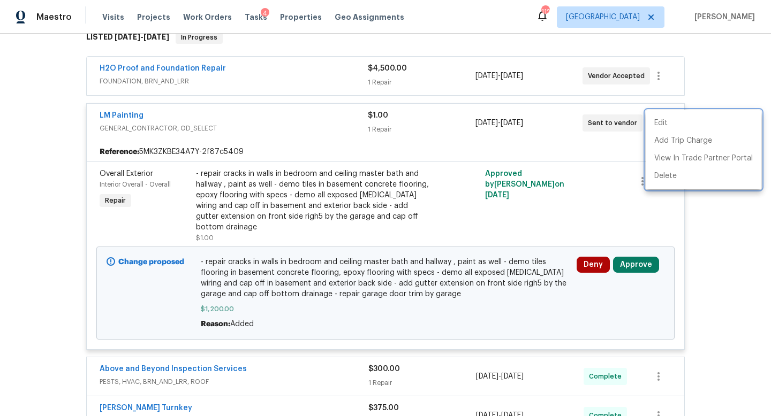
click at [636, 263] on div at bounding box center [385, 208] width 771 height 416
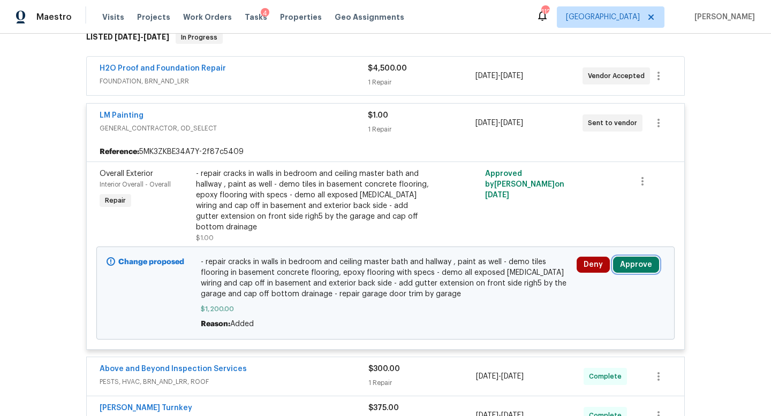
click at [624, 264] on button "Approve" at bounding box center [636, 265] width 46 height 16
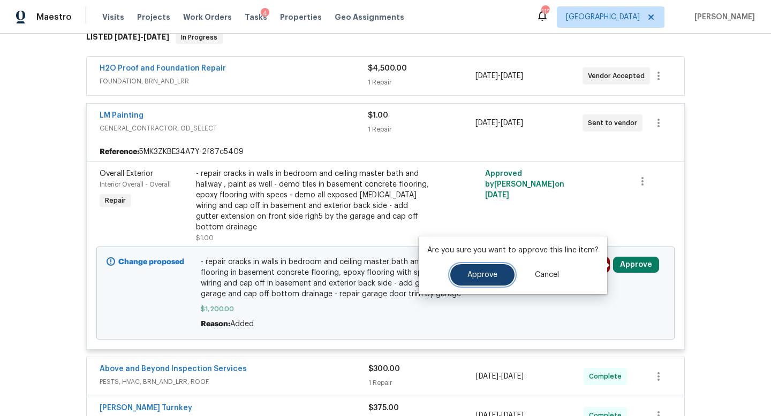
click at [482, 275] on span "Approve" at bounding box center [482, 275] width 30 height 8
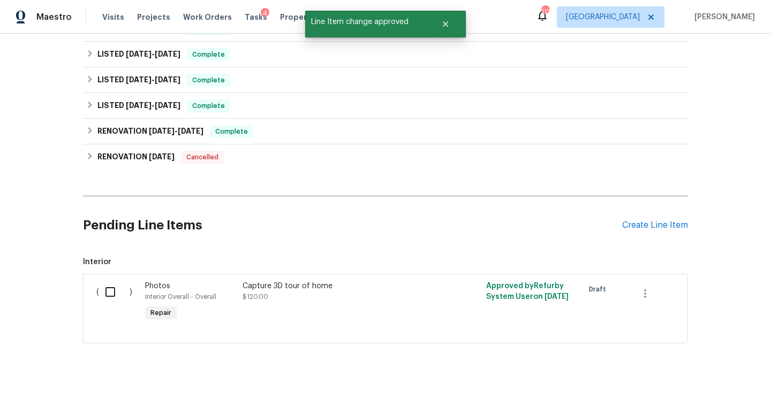
scroll to position [0, 0]
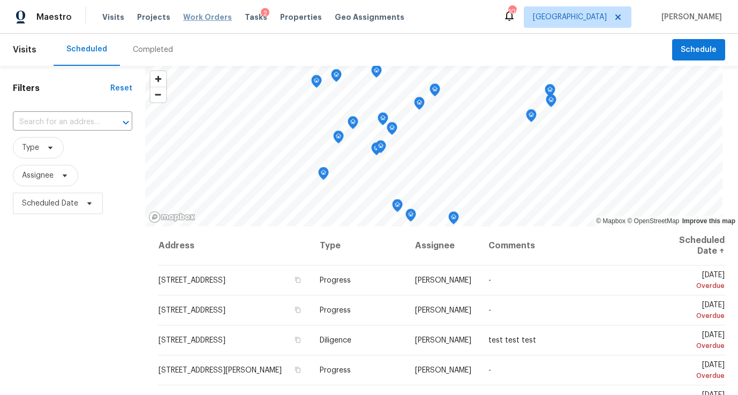
click at [204, 18] on span "Work Orders" at bounding box center [207, 17] width 49 height 11
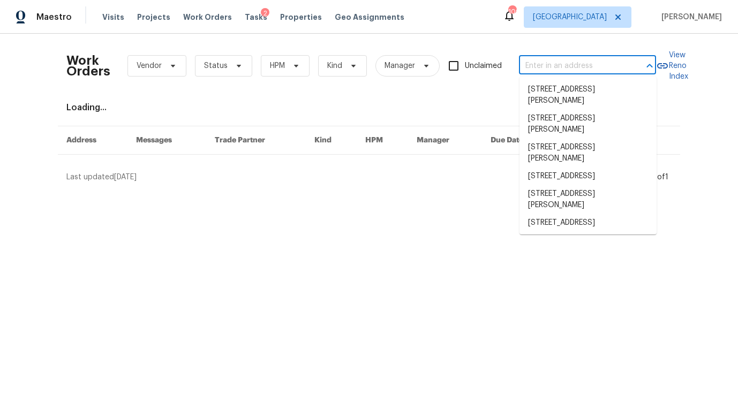
click at [587, 63] on input "text" at bounding box center [572, 66] width 107 height 17
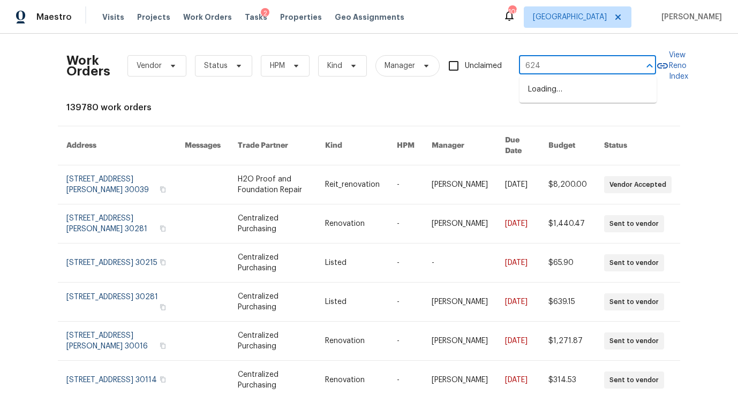
type input "6240"
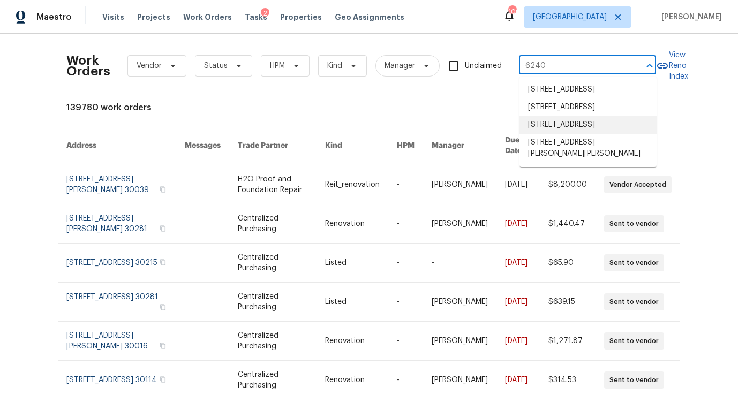
click at [588, 134] on li "[STREET_ADDRESS]" at bounding box center [587, 125] width 137 height 18
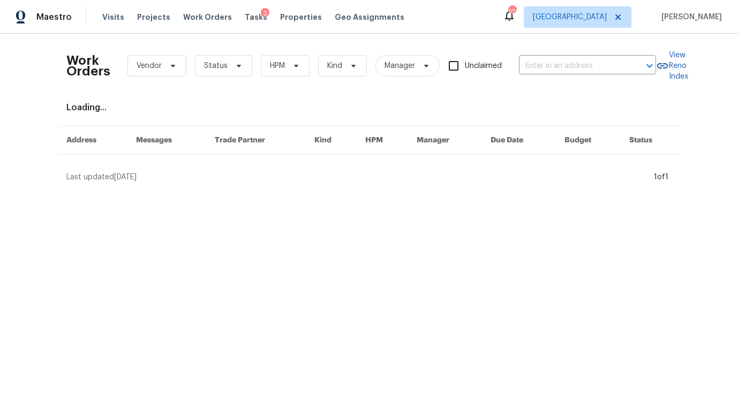
type input "[STREET_ADDRESS]"
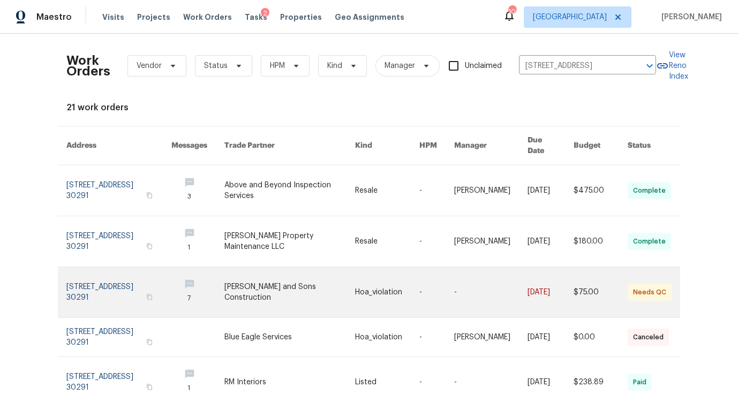
click at [127, 283] on link at bounding box center [118, 292] width 105 height 50
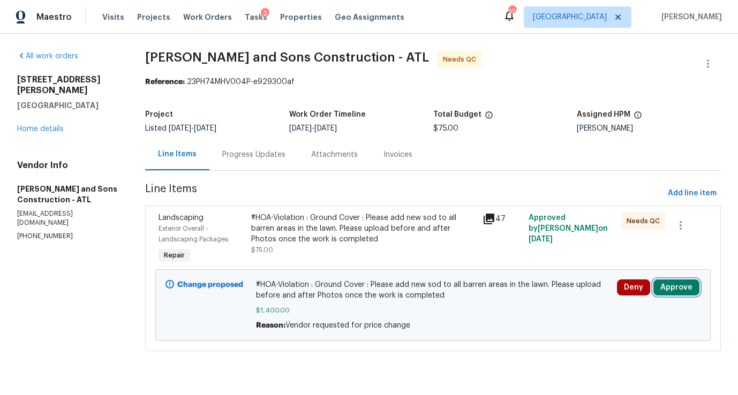
click at [675, 289] on button "Approve" at bounding box center [676, 287] width 46 height 16
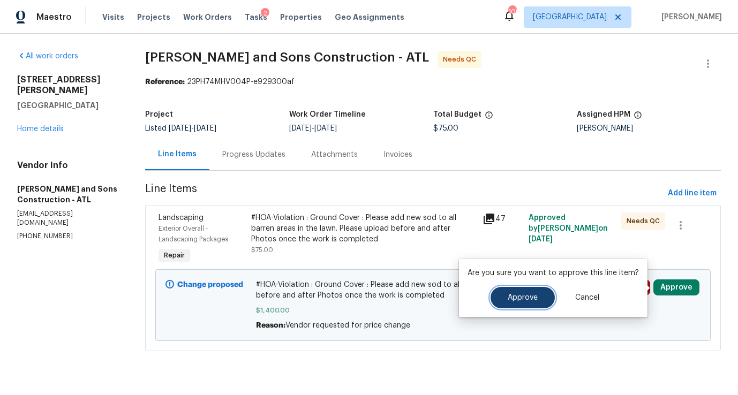
click at [519, 304] on button "Approve" at bounding box center [522, 297] width 64 height 21
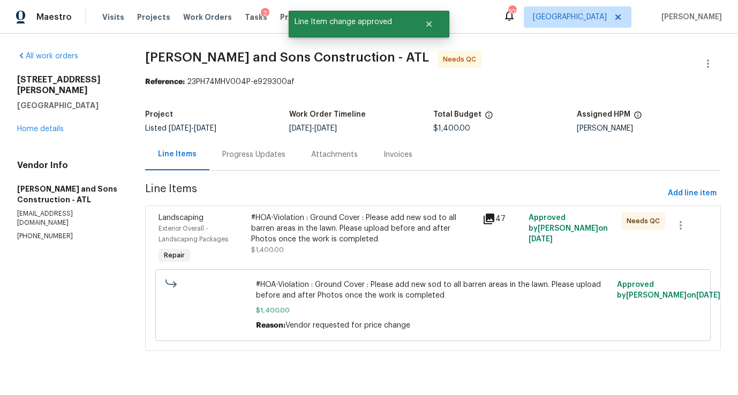
click at [374, 232] on div "#HOA-Violation : Ground Cover : Please add new sod to all barren areas in the l…" at bounding box center [363, 229] width 225 height 32
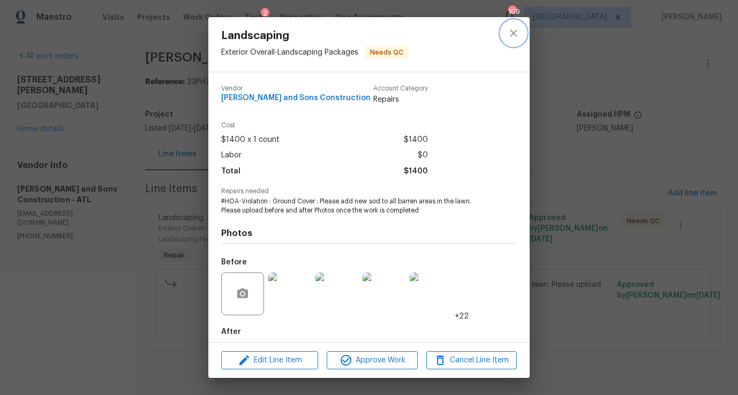
click at [513, 33] on icon "close" at bounding box center [513, 32] width 7 height 7
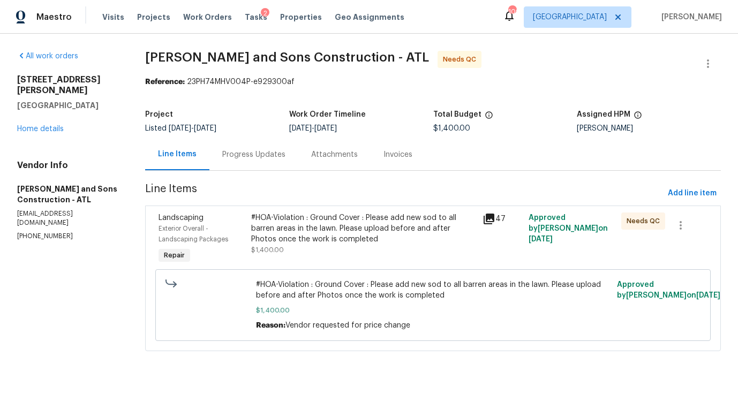
click at [265, 161] on div "Progress Updates" at bounding box center [253, 155] width 89 height 32
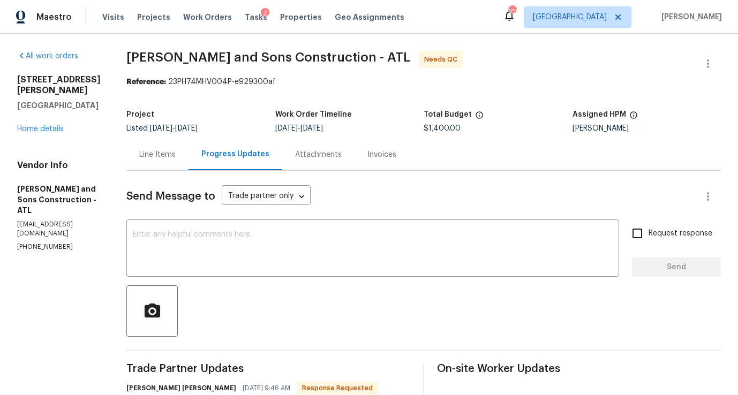
click at [139, 155] on div "Line Items" at bounding box center [157, 154] width 36 height 11
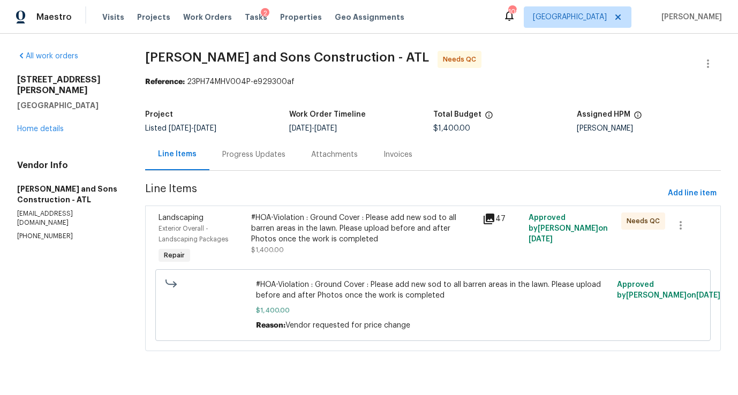
click at [300, 239] on div "#HOA-Violation : Ground Cover : Please add new sod to all barren areas in the l…" at bounding box center [363, 229] width 225 height 32
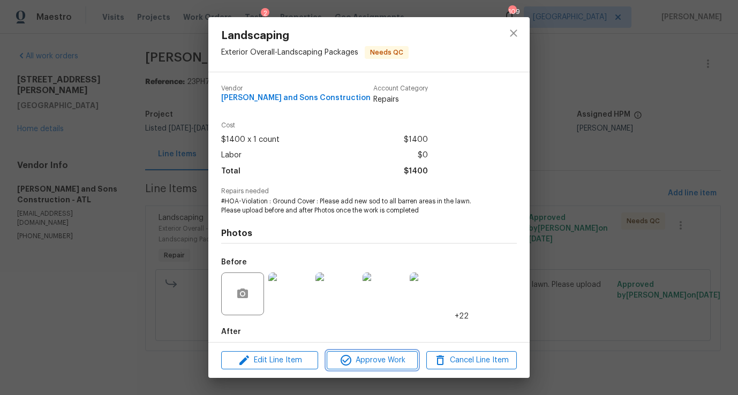
click at [395, 360] on span "Approve Work" at bounding box center [372, 360] width 84 height 13
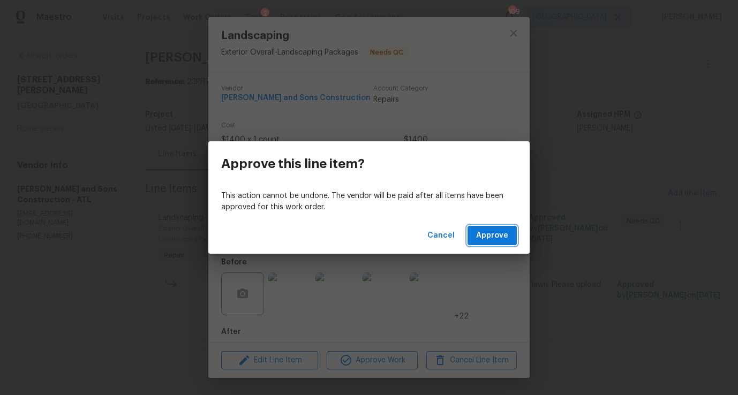
click at [487, 234] on span "Approve" at bounding box center [492, 235] width 32 height 13
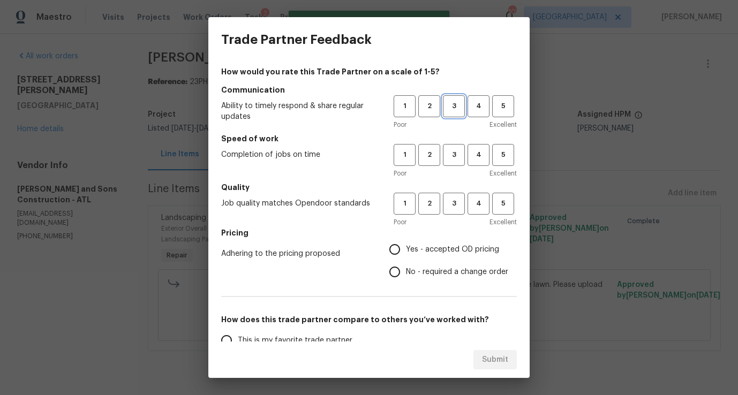
click at [451, 104] on span "3" at bounding box center [454, 106] width 20 height 12
click at [451, 165] on button "3" at bounding box center [454, 155] width 22 height 22
click at [456, 200] on span "3" at bounding box center [454, 204] width 20 height 12
click at [437, 247] on span "Yes - accepted OD pricing" at bounding box center [452, 249] width 93 height 11
click at [406, 247] on input "Yes - accepted OD pricing" at bounding box center [394, 249] width 22 height 22
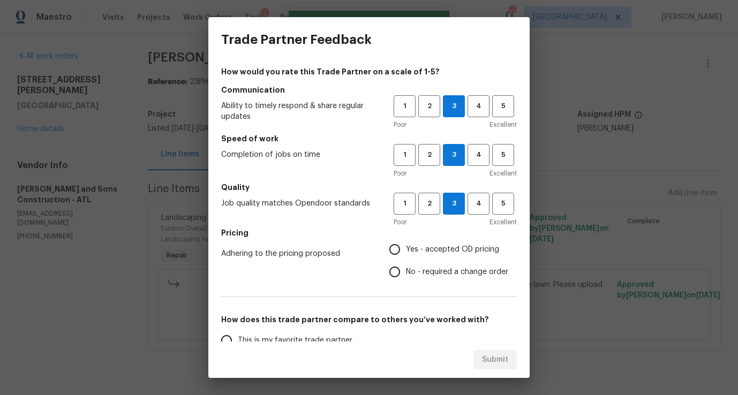
radio input "true"
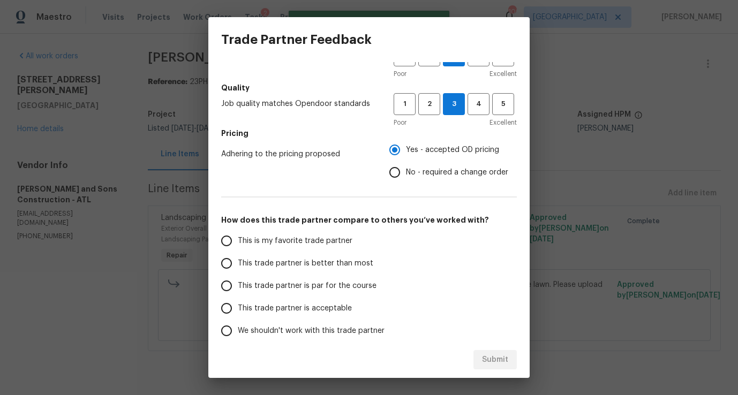
scroll to position [101, 0]
click at [314, 274] on label "This trade partner is par for the course" at bounding box center [299, 284] width 169 height 22
click at [238, 274] on input "This trade partner is par for the course" at bounding box center [226, 284] width 22 height 22
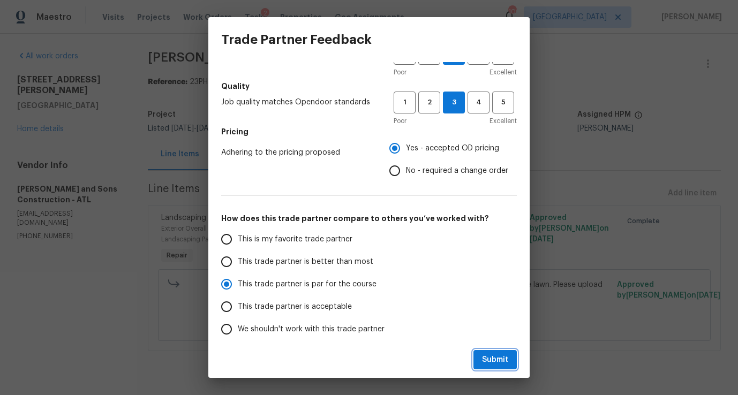
click at [493, 355] on span "Submit" at bounding box center [495, 359] width 26 height 13
radio input "true"
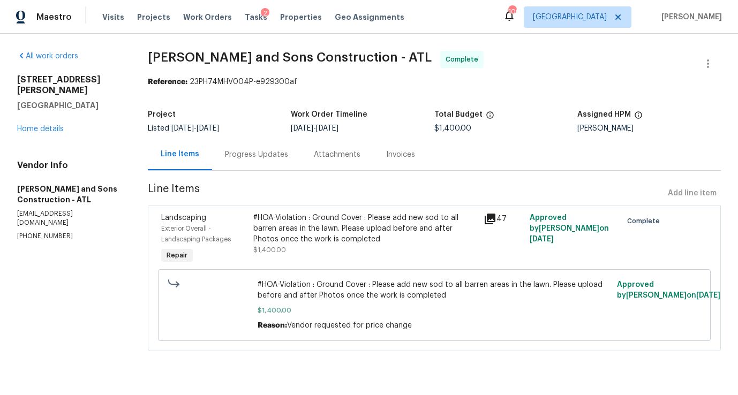
radio input "false"
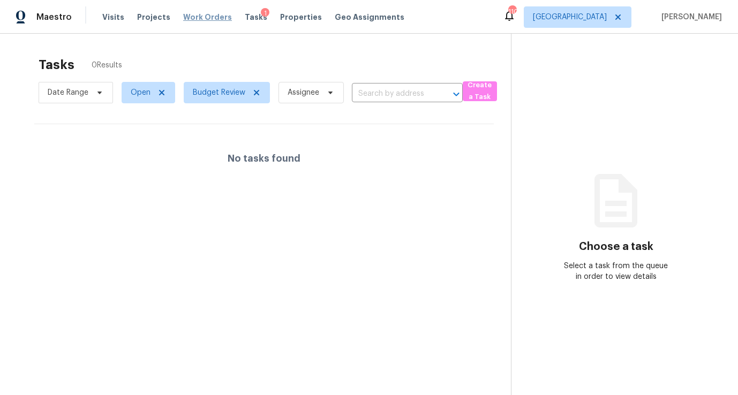
click at [203, 20] on span "Work Orders" at bounding box center [207, 17] width 49 height 11
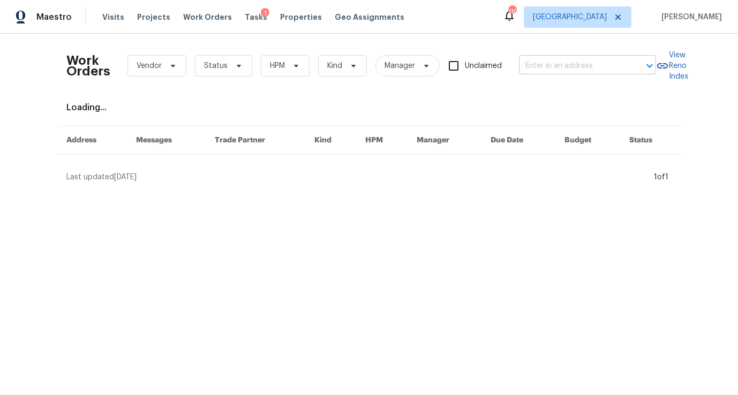
click at [549, 67] on input "text" at bounding box center [572, 66] width 107 height 17
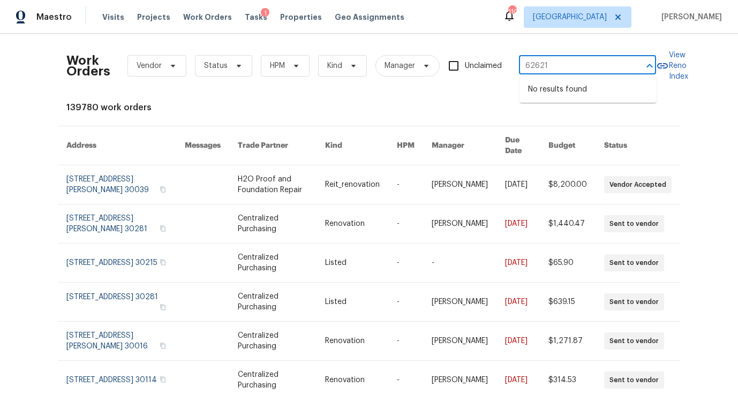
type input "6262"
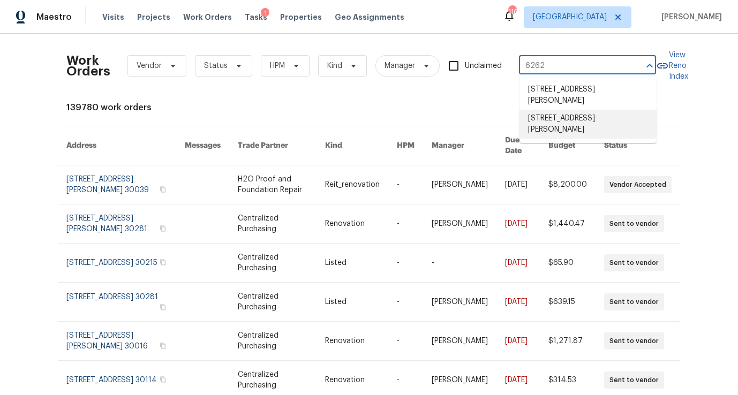
click at [573, 130] on li "[STREET_ADDRESS][PERSON_NAME]" at bounding box center [587, 124] width 137 height 29
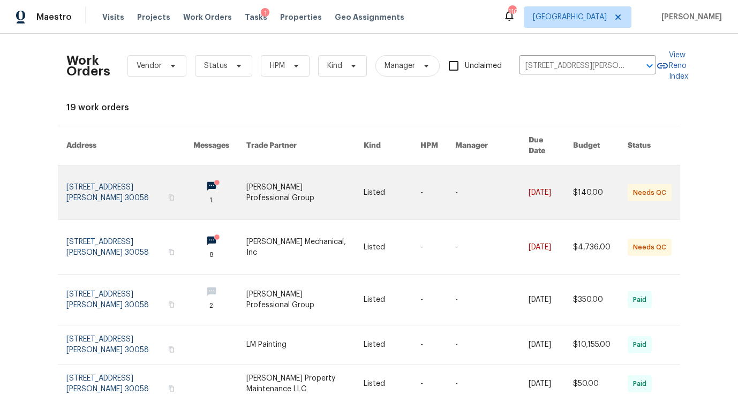
click at [126, 178] on link at bounding box center [129, 192] width 127 height 54
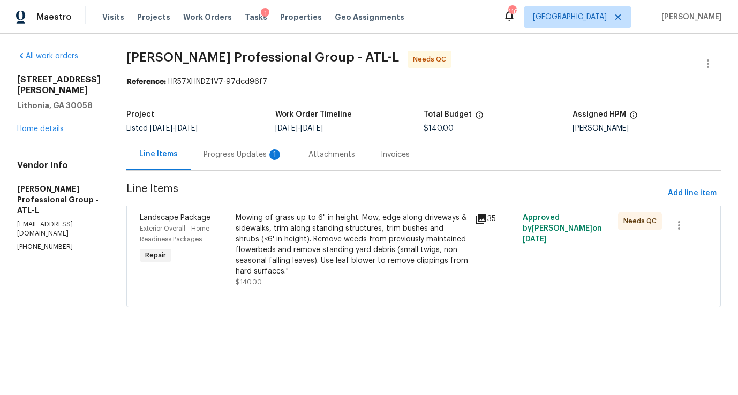
click at [248, 152] on div "Progress Updates 1" at bounding box center [242, 154] width 79 height 11
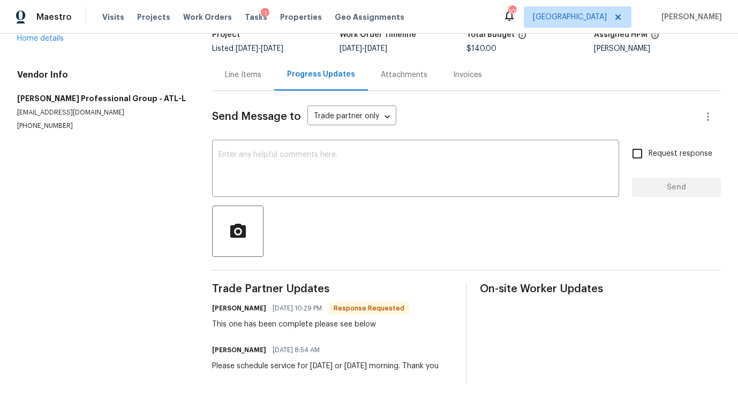
scroll to position [86, 0]
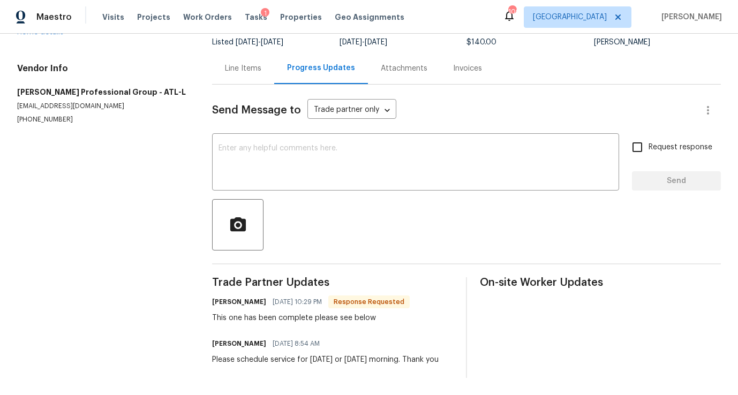
click at [249, 71] on div "Line Items" at bounding box center [243, 68] width 36 height 11
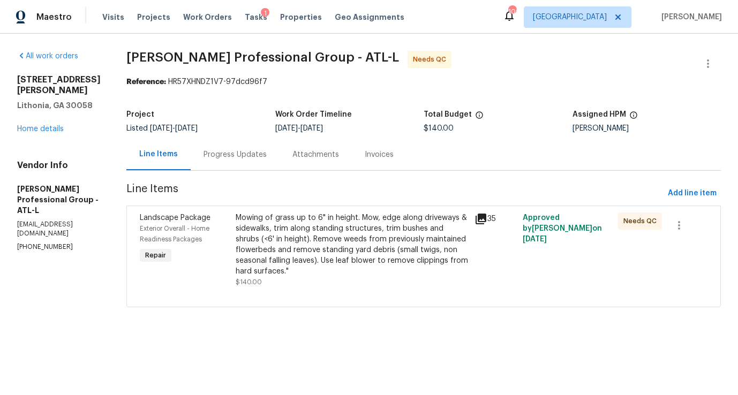
click at [395, 239] on div "Mowing of grass up to 6" in height. Mow, edge along driveways & sidewalks, trim…" at bounding box center [352, 245] width 233 height 64
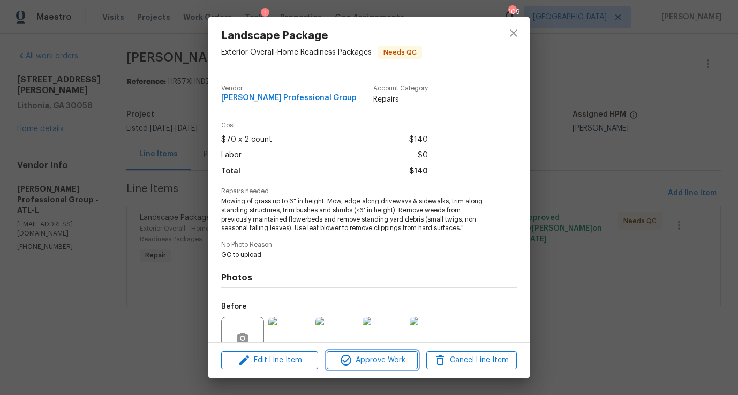
click at [395, 358] on span "Approve Work" at bounding box center [372, 360] width 84 height 13
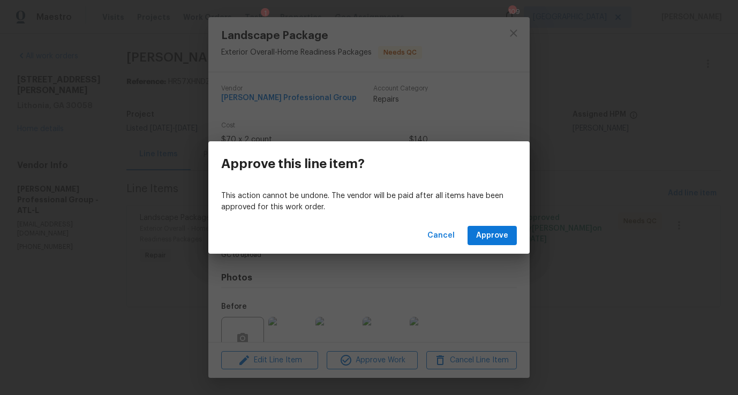
click at [505, 223] on div "Cancel Approve" at bounding box center [368, 235] width 321 height 37
click at [502, 236] on span "Approve" at bounding box center [492, 235] width 32 height 13
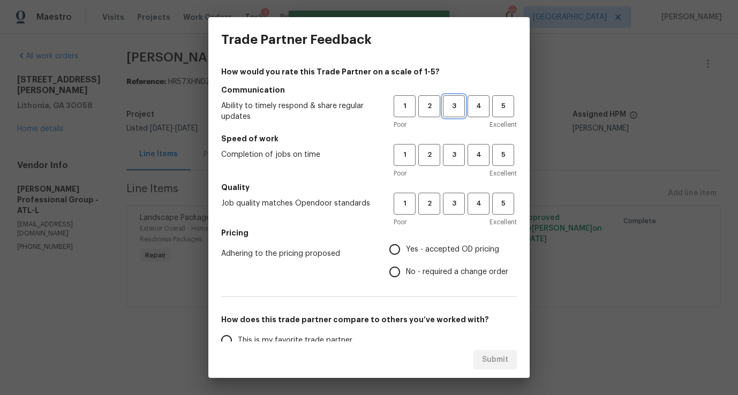
click at [452, 108] on span "3" at bounding box center [454, 106] width 20 height 12
click at [454, 151] on span "3" at bounding box center [454, 155] width 20 height 12
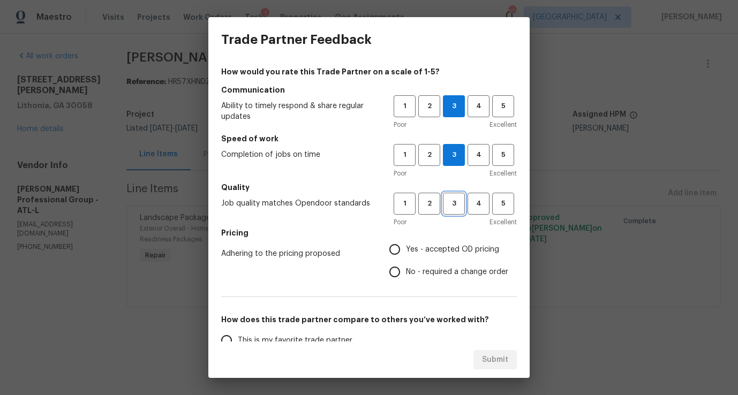
click at [460, 195] on button "3" at bounding box center [454, 204] width 22 height 22
click at [392, 246] on input "Yes - accepted OD pricing" at bounding box center [394, 249] width 22 height 22
radio input "true"
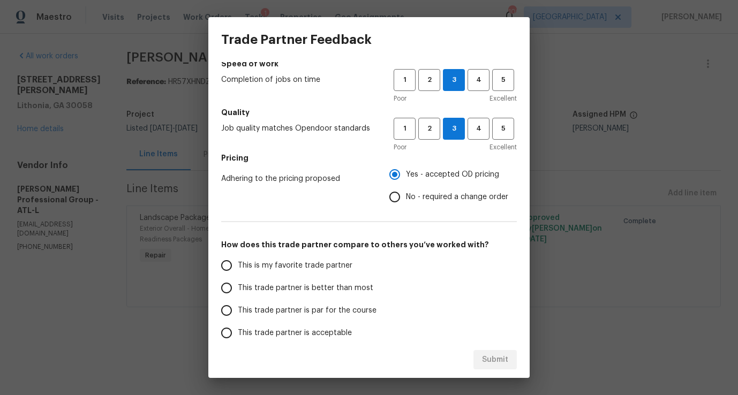
click at [324, 313] on span "This trade partner is par for the course" at bounding box center [307, 310] width 139 height 11
click at [238, 313] on input "This trade partner is par for the course" at bounding box center [226, 310] width 22 height 22
click at [483, 364] on span "Submit" at bounding box center [495, 359] width 26 height 13
radio input "true"
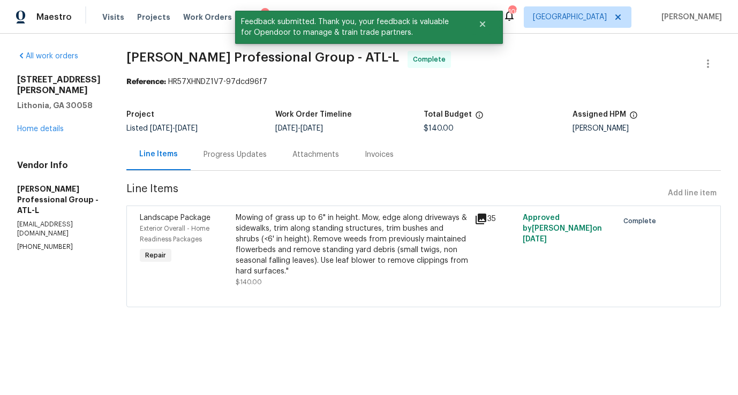
click at [53, 112] on div "[STREET_ADDRESS][PERSON_NAME] Home details" at bounding box center [59, 104] width 84 height 60
click at [54, 122] on div "[STREET_ADDRESS][PERSON_NAME] Home details" at bounding box center [59, 104] width 84 height 60
click at [54, 125] on link "Home details" at bounding box center [40, 128] width 47 height 7
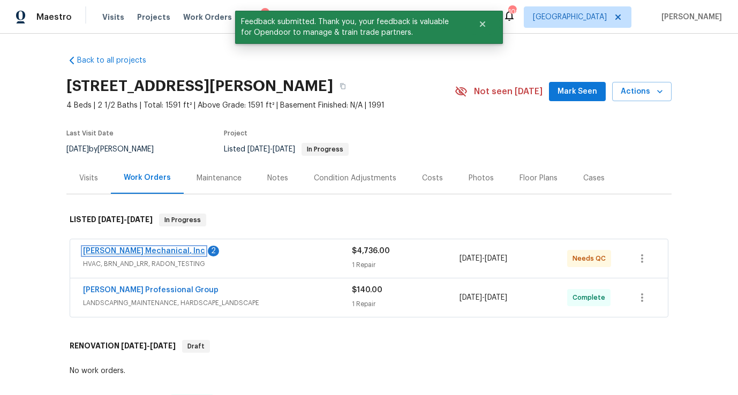
click at [159, 248] on link "[PERSON_NAME] Mechanical, Inc" at bounding box center [144, 250] width 122 height 7
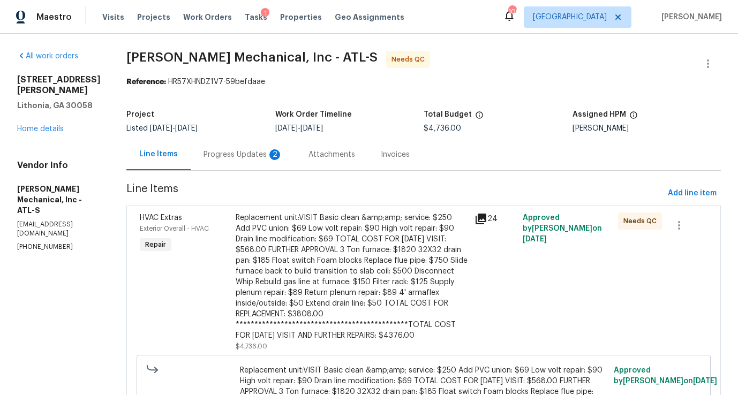
click at [247, 160] on div "Progress Updates 2" at bounding box center [242, 154] width 79 height 11
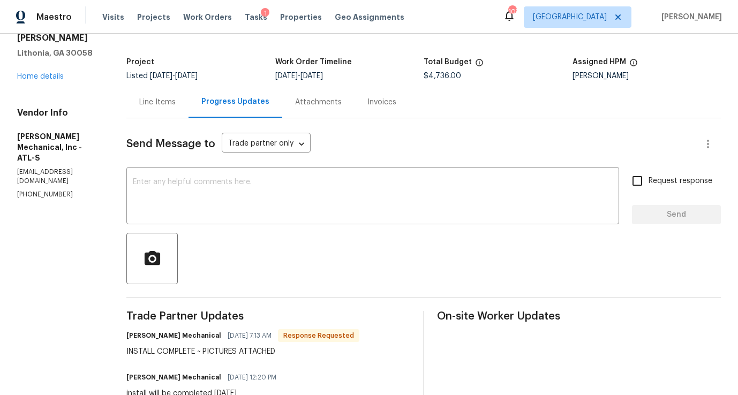
scroll to position [45, 0]
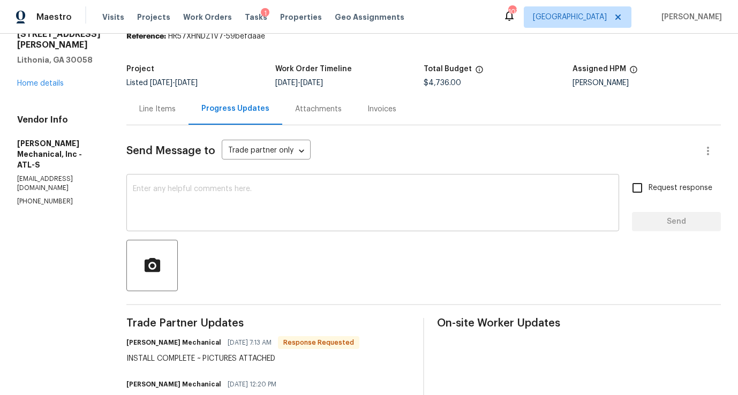
click at [245, 189] on textarea at bounding box center [373, 203] width 480 height 37
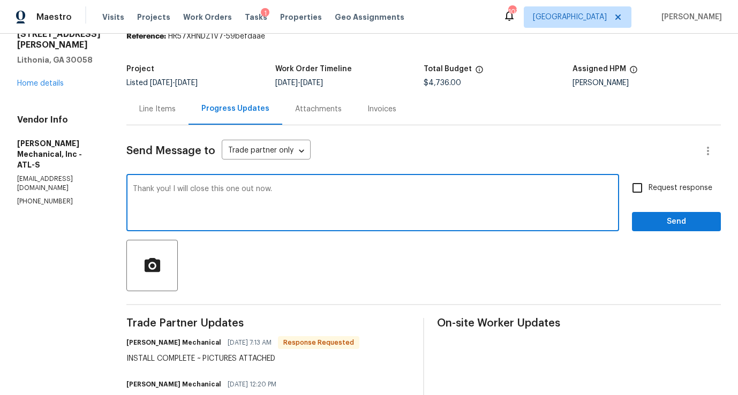
type textarea "Thank you! I will close this one out now."
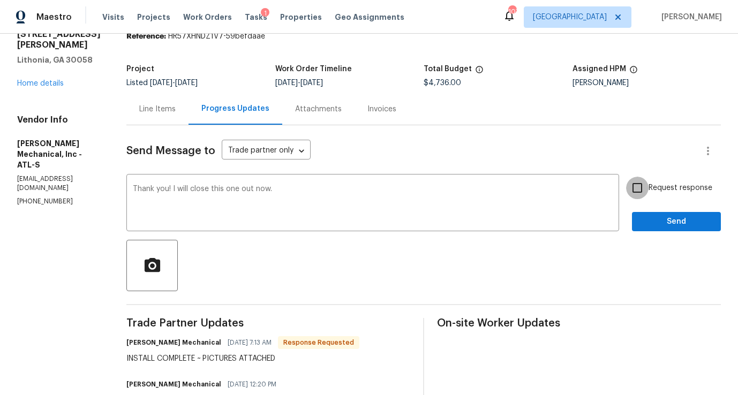
click at [644, 189] on input "Request response" at bounding box center [637, 188] width 22 height 22
checkbox input "true"
click at [653, 206] on div "Request response Send" at bounding box center [676, 204] width 89 height 55
click at [653, 223] on span "Send" at bounding box center [676, 221] width 72 height 13
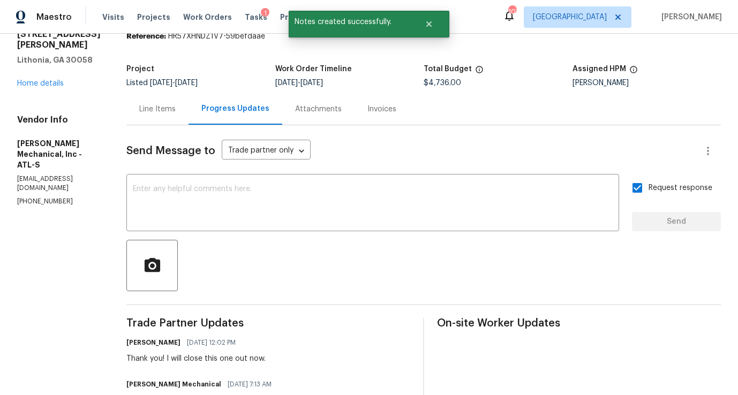
click at [176, 113] on div "Line Items" at bounding box center [157, 109] width 36 height 11
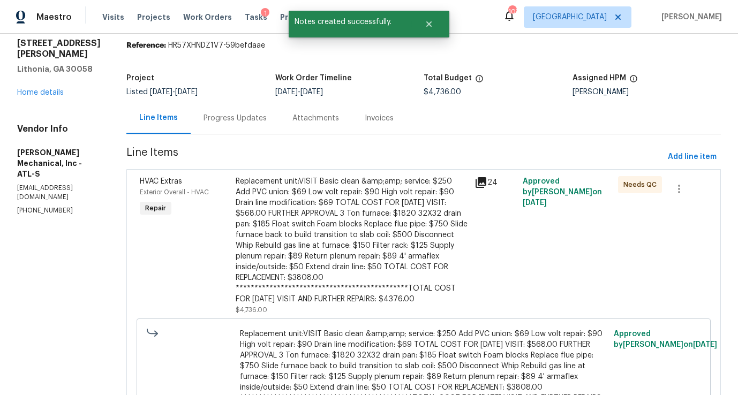
scroll to position [35, 0]
click at [339, 236] on div "**********" at bounding box center [352, 241] width 233 height 128
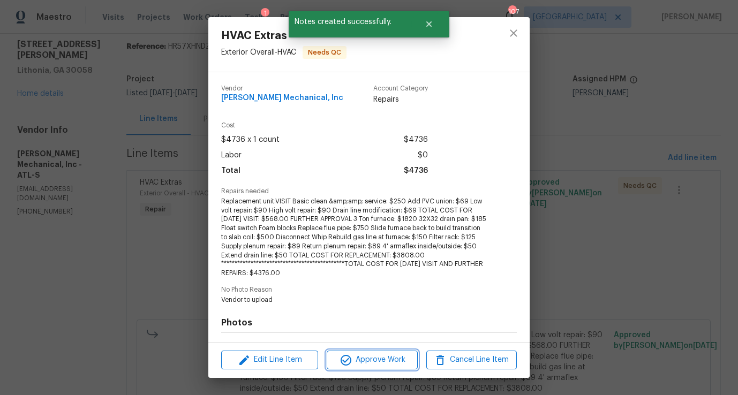
click at [393, 360] on span "Approve Work" at bounding box center [372, 359] width 84 height 13
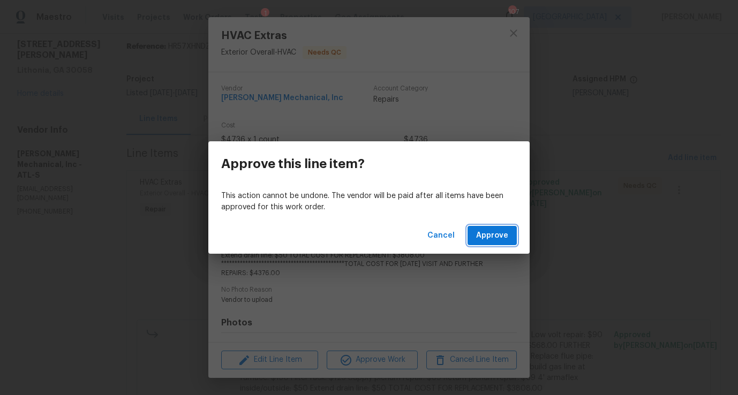
click at [478, 238] on span "Approve" at bounding box center [492, 235] width 32 height 13
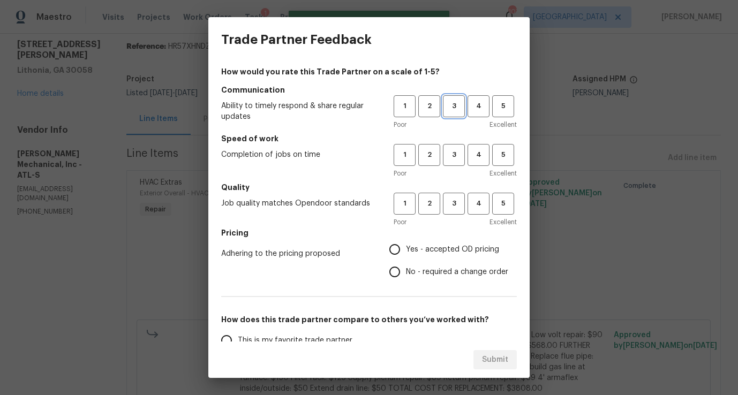
click at [454, 110] on span "3" at bounding box center [454, 106] width 20 height 12
click at [454, 162] on button "3" at bounding box center [454, 155] width 22 height 22
click at [456, 202] on span "3" at bounding box center [454, 204] width 20 height 12
click at [450, 255] on label "Yes - accepted OD pricing" at bounding box center [445, 249] width 125 height 22
click at [406, 255] on input "Yes - accepted OD pricing" at bounding box center [394, 249] width 22 height 22
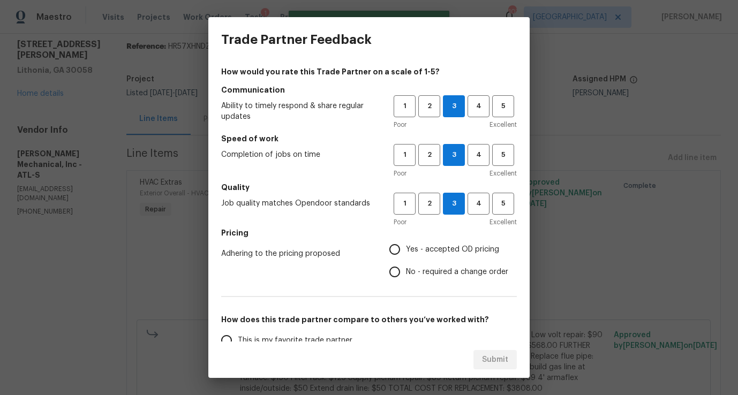
radio input "true"
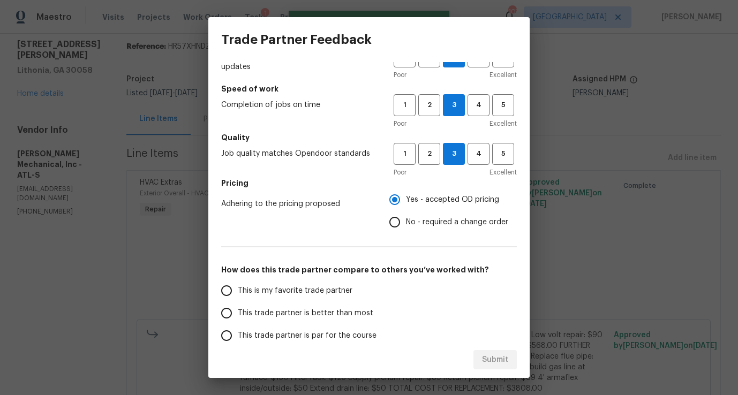
scroll to position [67, 0]
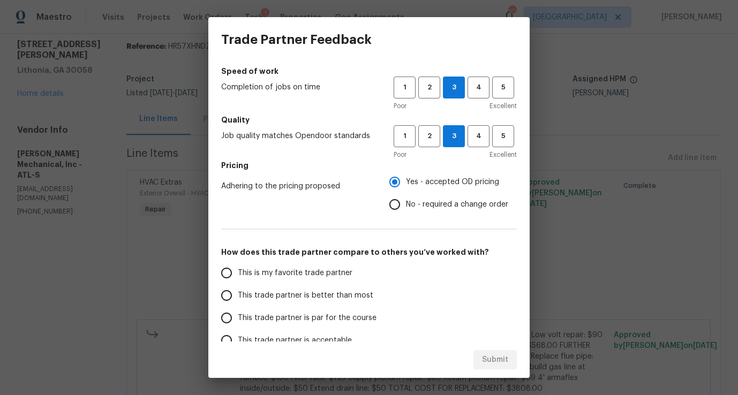
click at [292, 316] on span "This trade partner is par for the course" at bounding box center [307, 318] width 139 height 11
click at [238, 316] on input "This trade partner is par for the course" at bounding box center [226, 318] width 22 height 22
click at [504, 359] on span "Submit" at bounding box center [495, 359] width 26 height 13
radio input "true"
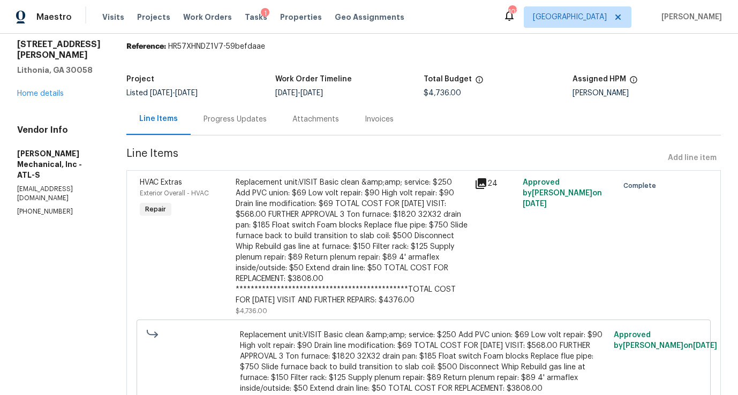
radio input "false"
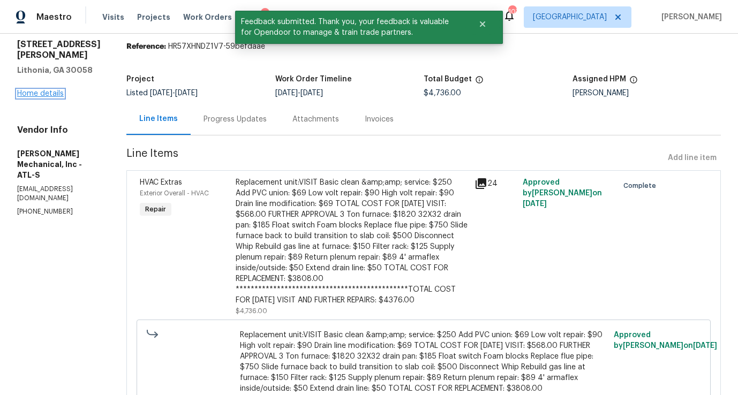
click at [56, 90] on link "Home details" at bounding box center [40, 93] width 47 height 7
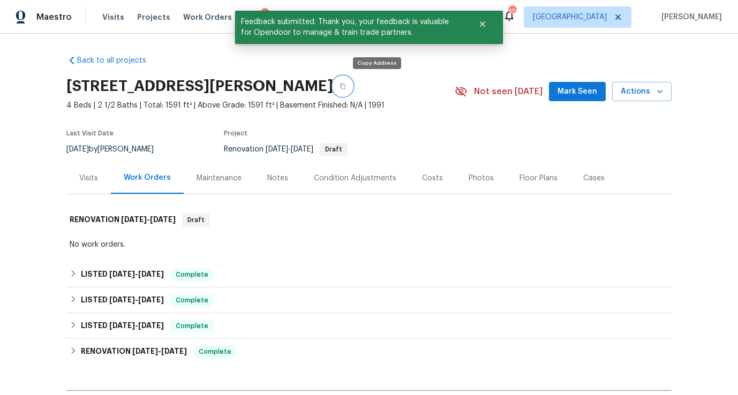
click at [345, 86] on icon "button" at bounding box center [342, 87] width 5 height 6
